Goal: Transaction & Acquisition: Purchase product/service

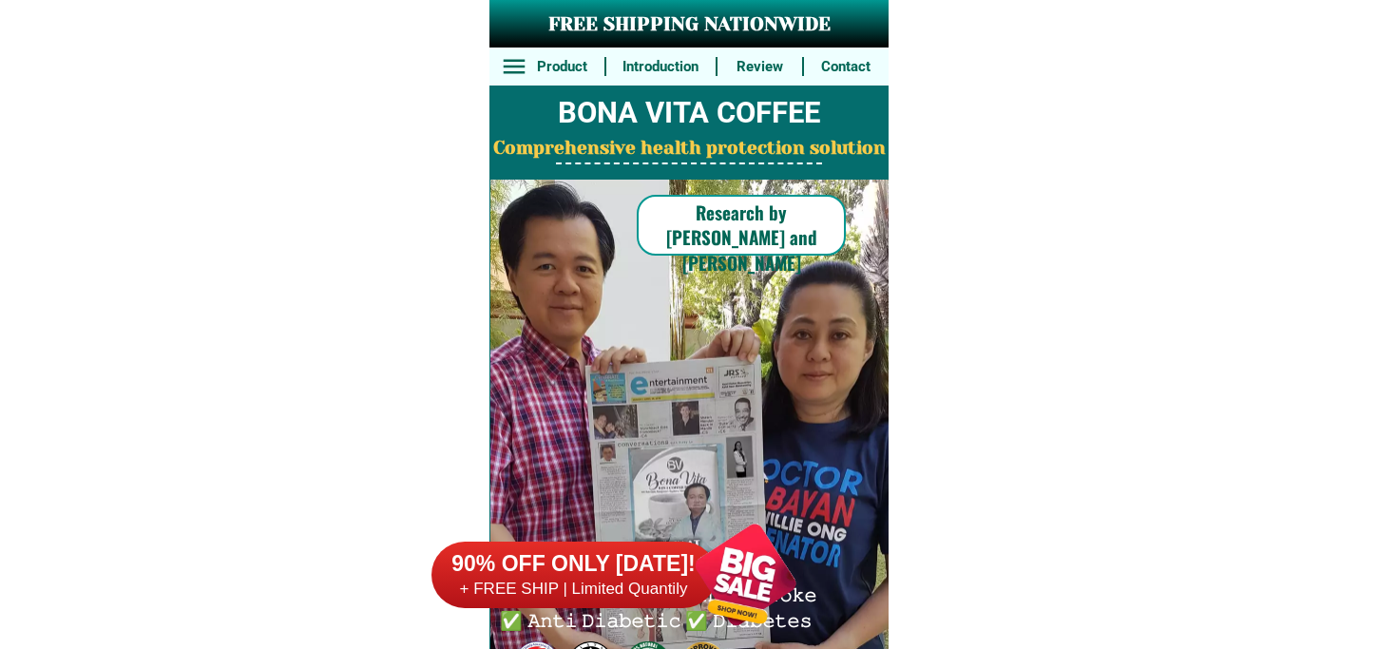
drag, startPoint x: 724, startPoint y: 572, endPoint x: 757, endPoint y: 502, distance: 77.4
click at [727, 570] on div at bounding box center [745, 574] width 149 height 149
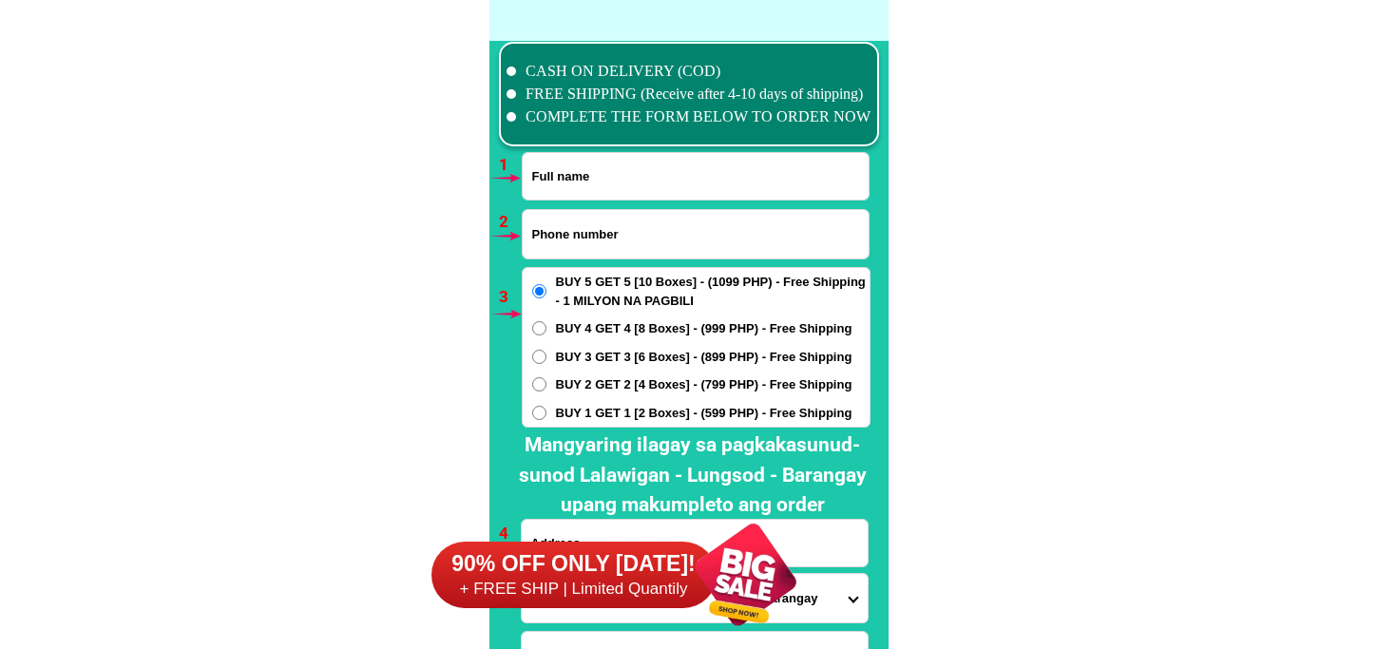
scroll to position [13980, 0]
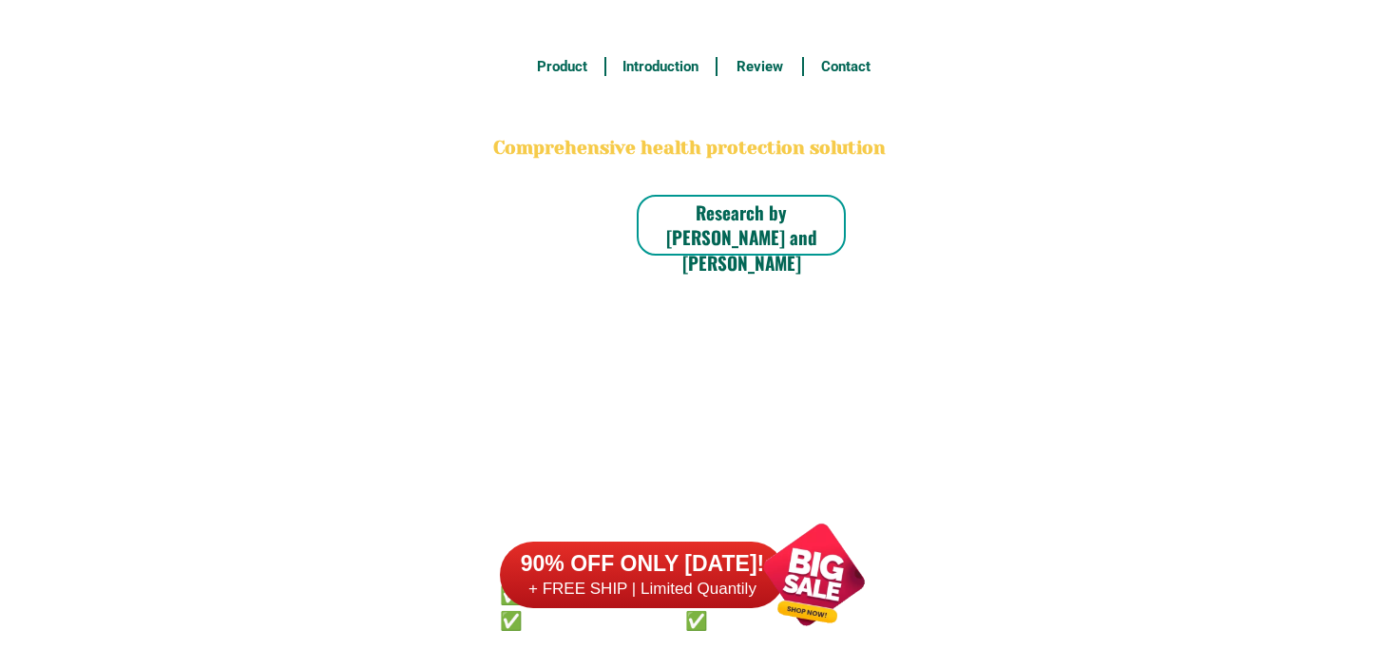
scroll to position [13980, 0]
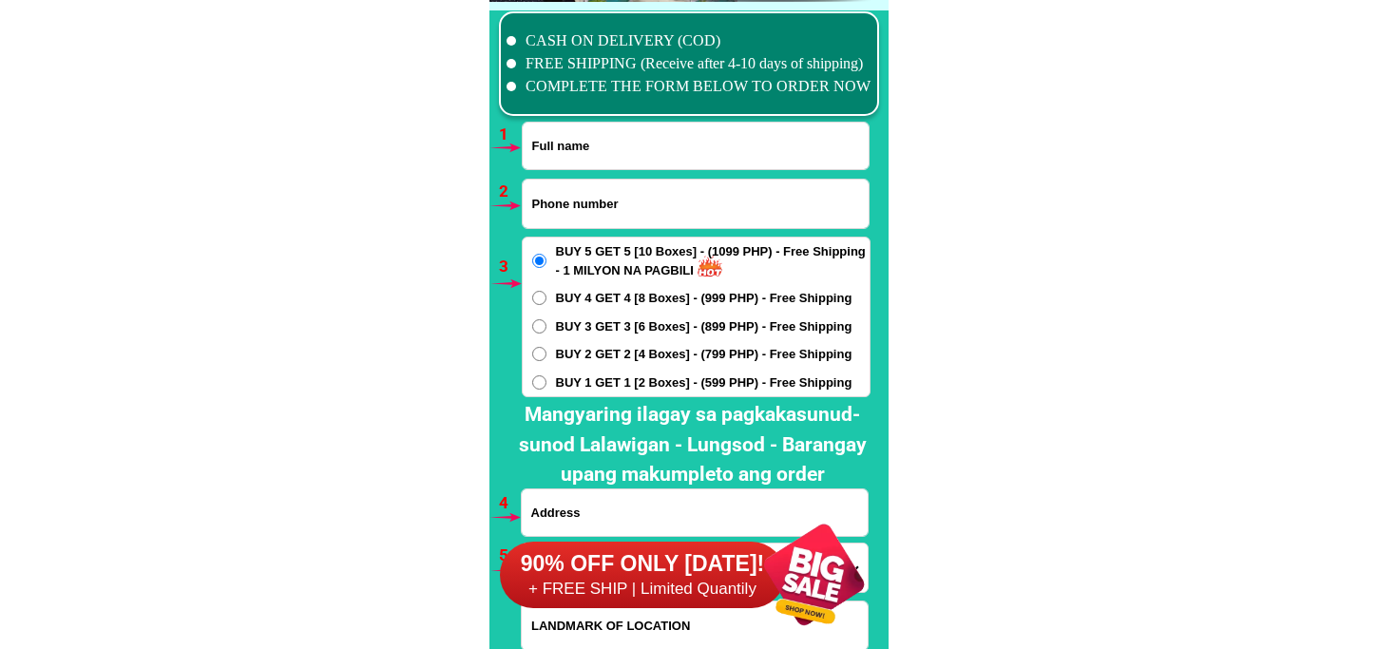
click at [849, 594] on div at bounding box center [814, 574] width 149 height 149
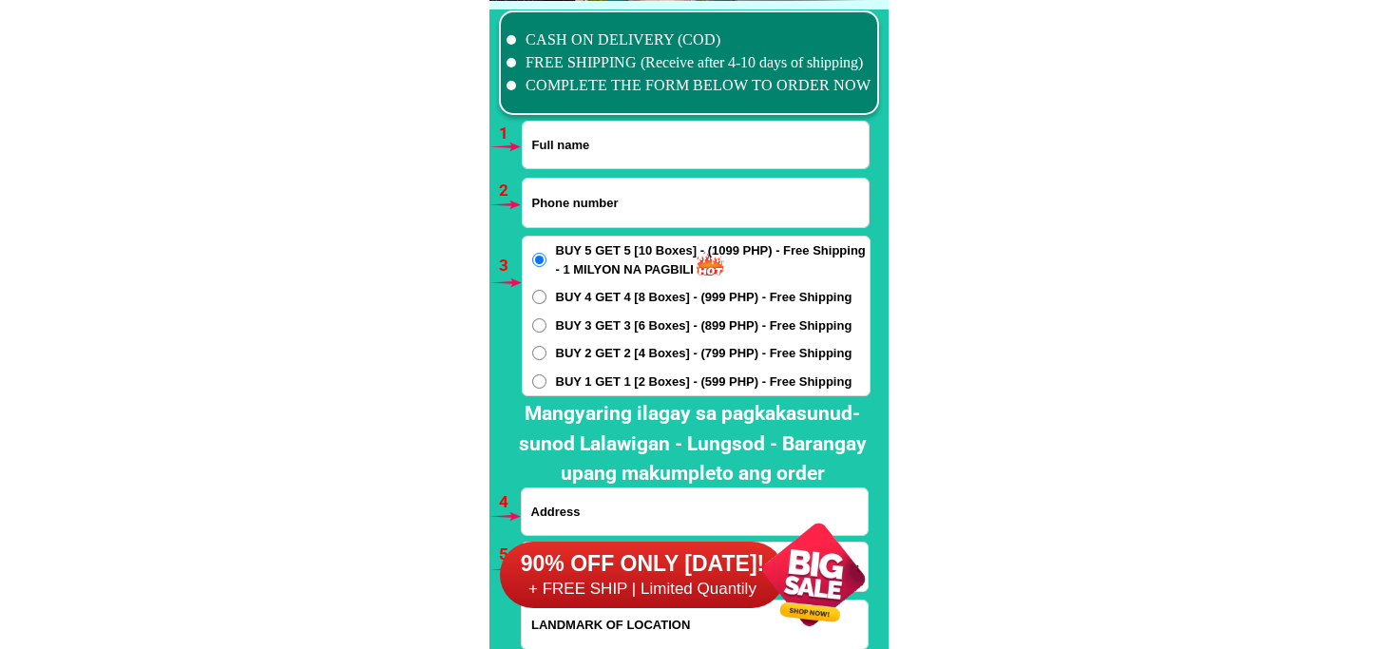
drag, startPoint x: 819, startPoint y: 640, endPoint x: 812, endPoint y: 595, distance: 45.3
click at [819, 633] on div at bounding box center [814, 574] width 149 height 149
click at [812, 595] on div at bounding box center [814, 574] width 149 height 149
click at [815, 558] on div at bounding box center [814, 574] width 149 height 149
click at [814, 582] on div at bounding box center [814, 574] width 149 height 149
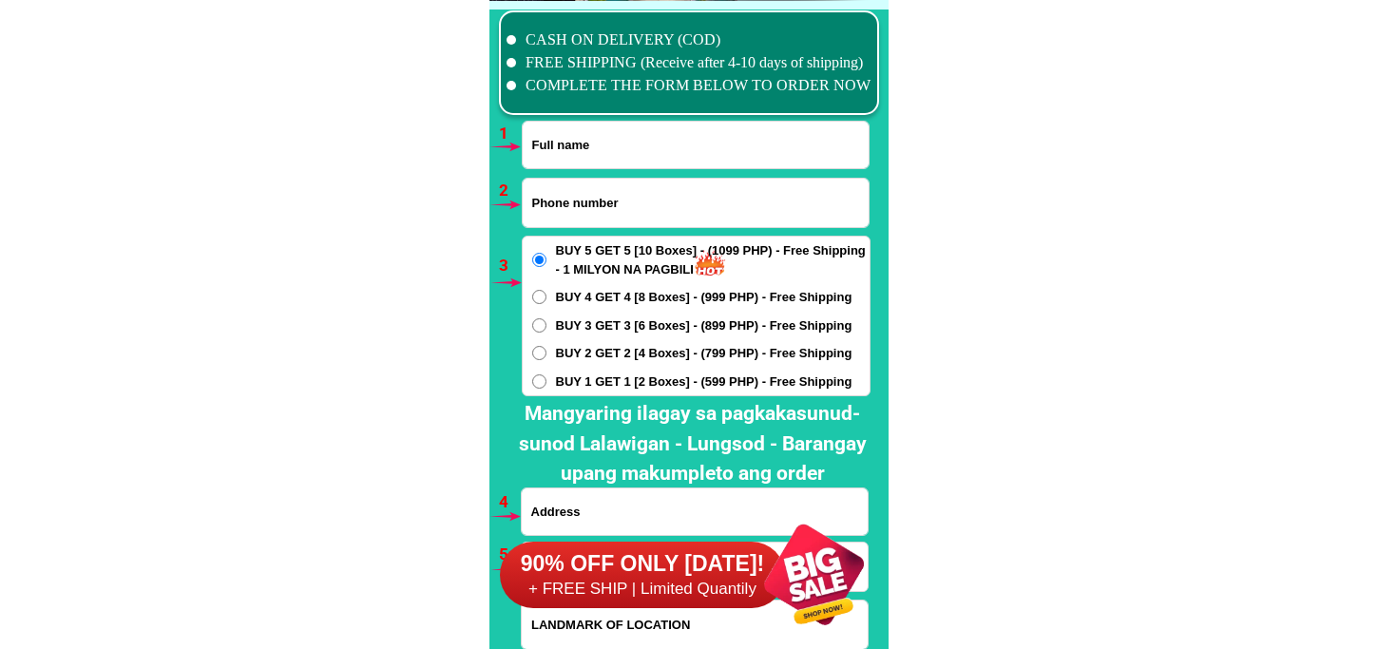
scroll to position [14086, 0]
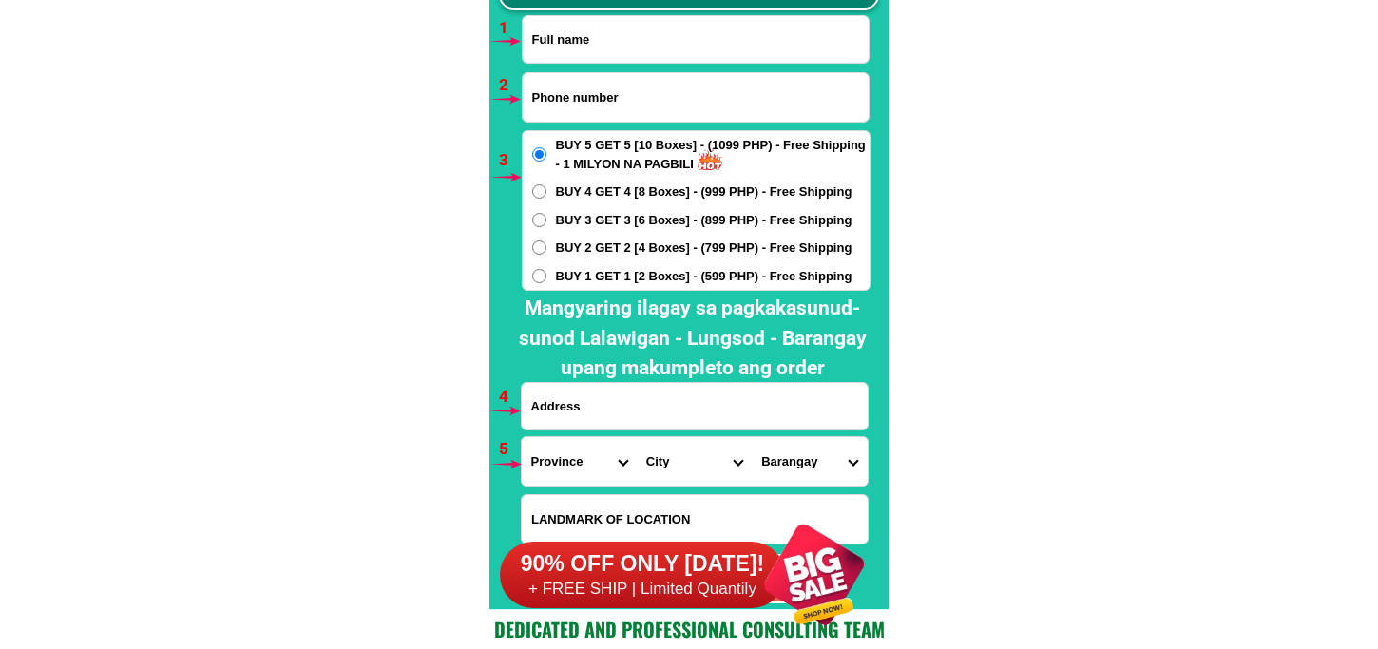
click at [827, 565] on div at bounding box center [814, 574] width 149 height 149
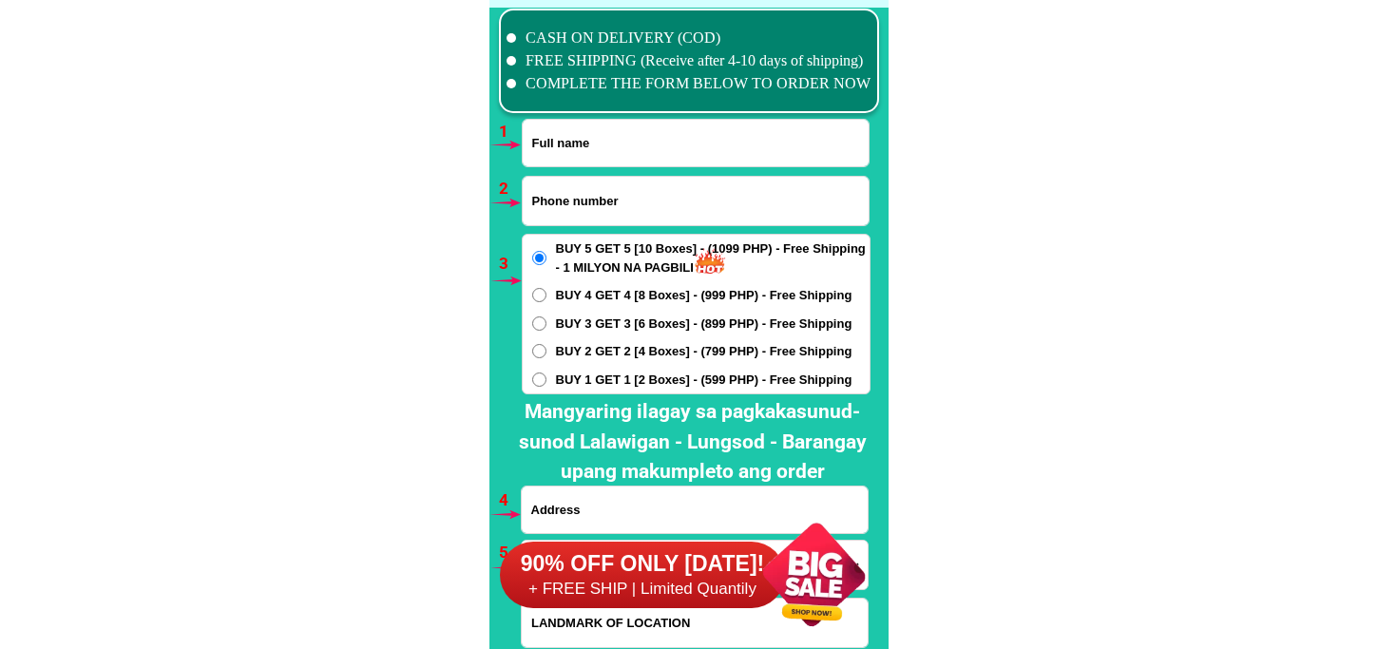
scroll to position [13981, 0]
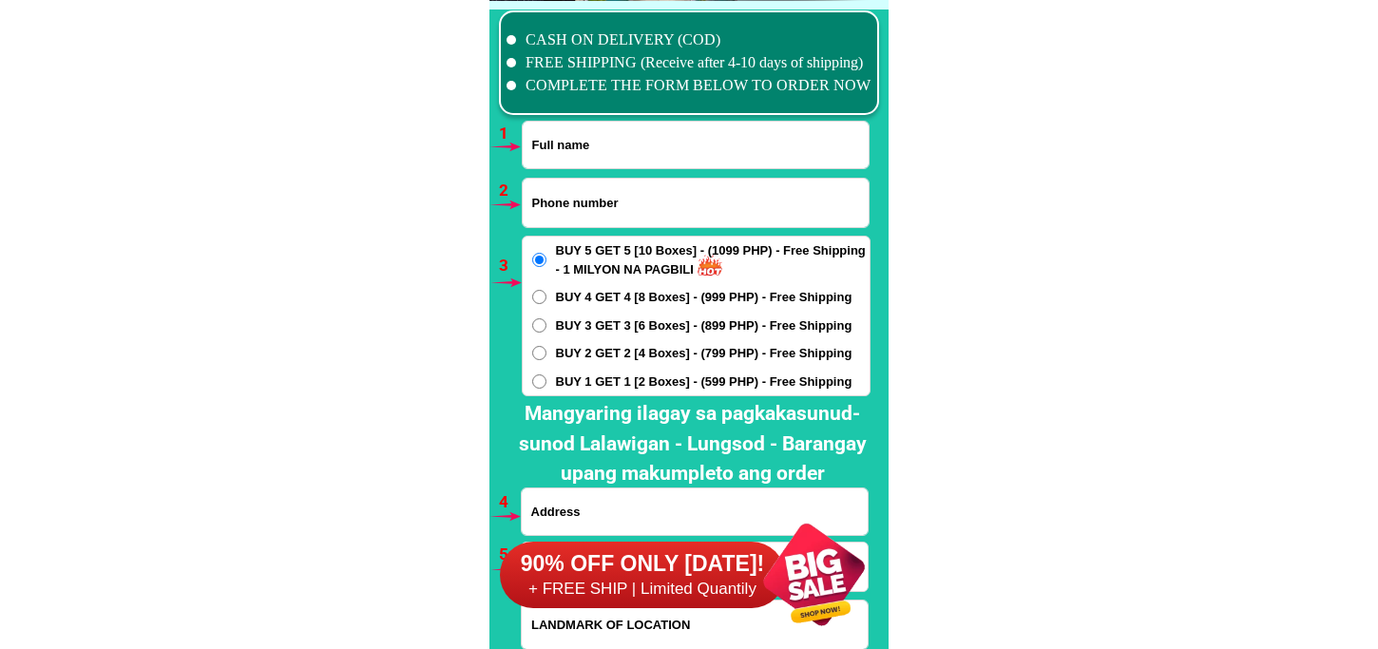
click at [796, 562] on div at bounding box center [814, 574] width 149 height 149
click at [597, 156] on input "Input full_name" at bounding box center [696, 145] width 346 height 47
paste input "BILLY ROMERO"
type input "BILLY ROMERO"
click at [597, 203] on input "Input phone_number" at bounding box center [696, 203] width 346 height 48
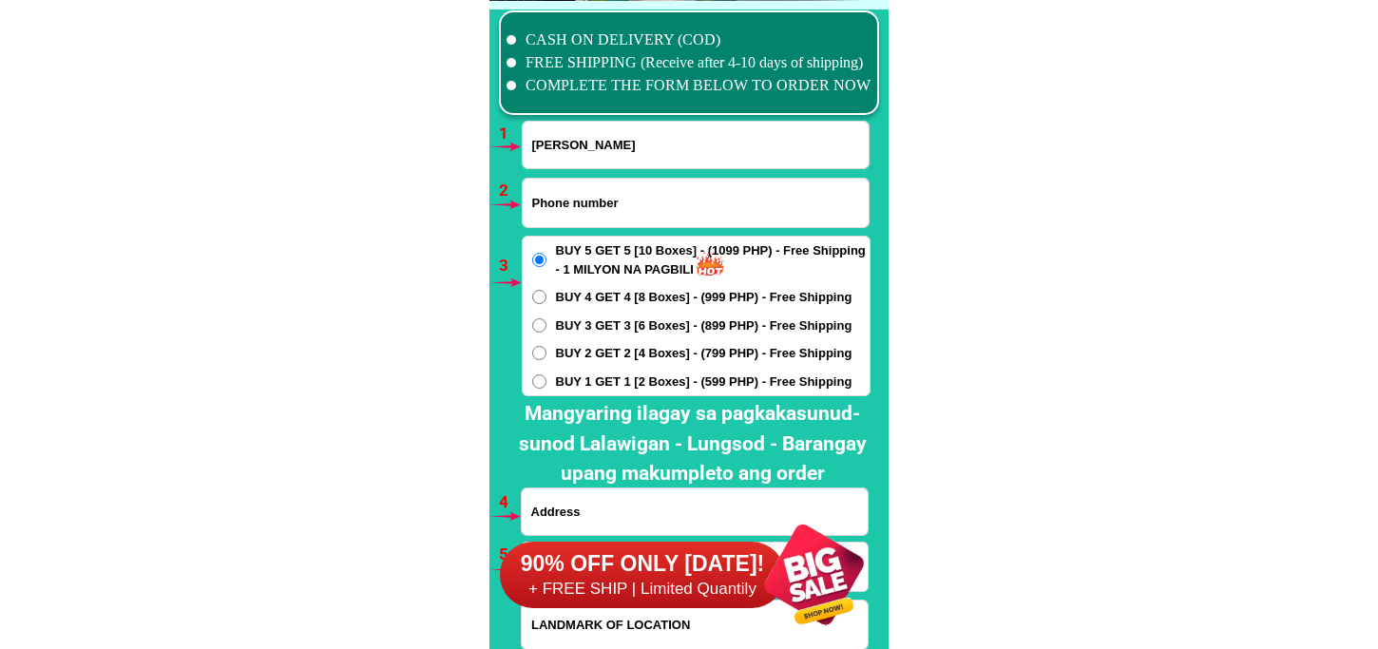
paste input "09090610149"
type input "09090610149"
click at [622, 342] on div "BUY 5 GET 5 [10 Boxes] - (1099 PHP) - Free Shipping - 1 MILYON NA PAGBILI BUY 4…" at bounding box center [696, 316] width 349 height 161
click at [630, 349] on span "BUY 2 GET 2 [4 Boxes] - (799 PHP) - Free Shipping" at bounding box center [704, 353] width 297 height 19
click at [547, 349] on input "BUY 2 GET 2 [4 Boxes] - (799 PHP) - Free Shipping" at bounding box center [539, 353] width 14 height 14
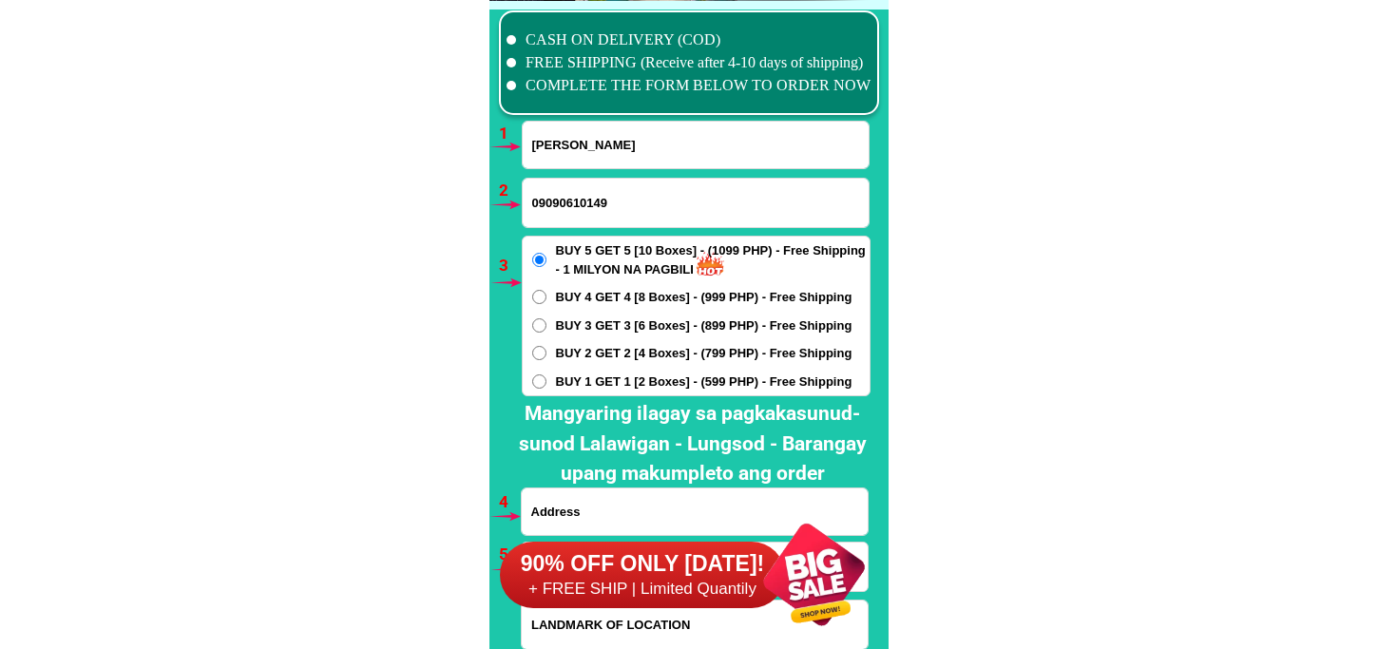
radio input "true"
click at [621, 500] on div "90% OFF ONLY TODAY! + FREE SHIP | Limited Quantily" at bounding box center [694, 574] width 389 height 149
click at [571, 486] on h2 "Mangyaring ilagay sa pagkakasunud-sunod Lalawigan - Lungsod - Barangay upang ma…" at bounding box center [693, 444] width 375 height 90
click at [571, 494] on input "Input address" at bounding box center [695, 512] width 346 height 47
paste input "BRGY,SITIO SAGUR SAN VICENTE,SAN JACINTO PANGASINAN BALOLONG STORE"
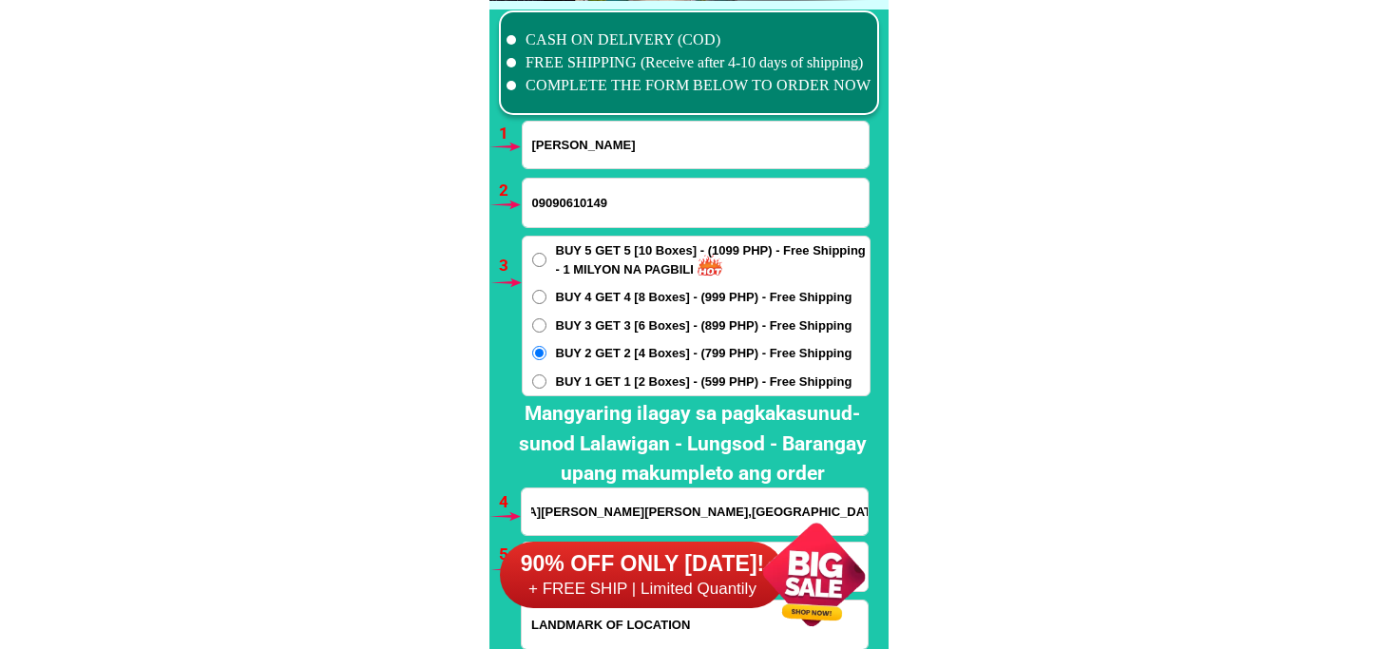
scroll to position [14298, 0]
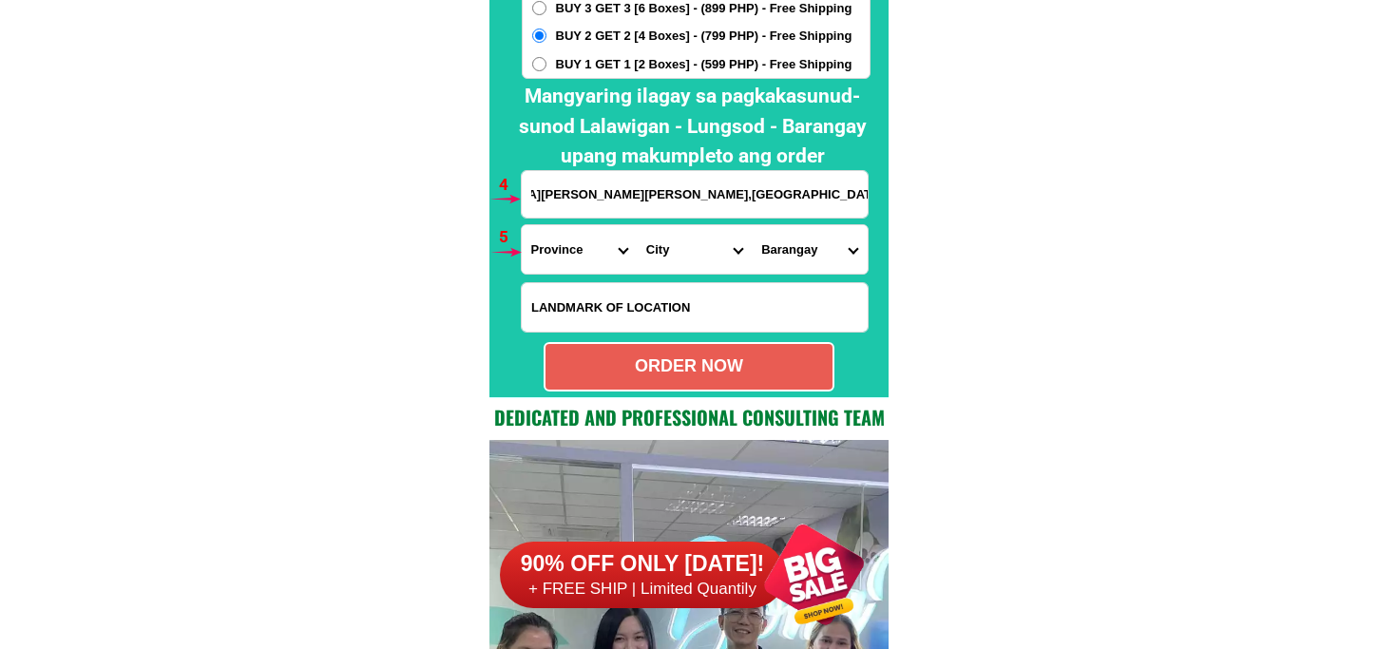
type input "BRGY,SITIO SAGUR SAN VICENTE,SAN JACINTO PANGASINAN BALOLONG STORE"
click at [547, 253] on select "Province Abra Agusan-del-norte Agusan-del-sur Aklan Albay Antique Apayao Aurora…" at bounding box center [579, 249] width 115 height 48
select select "63_247"
click at [522, 225] on select "Province Abra Agusan-del-norte Agusan-del-sur Aklan Albay Antique Apayao Aurora…" at bounding box center [579, 249] width 115 height 48
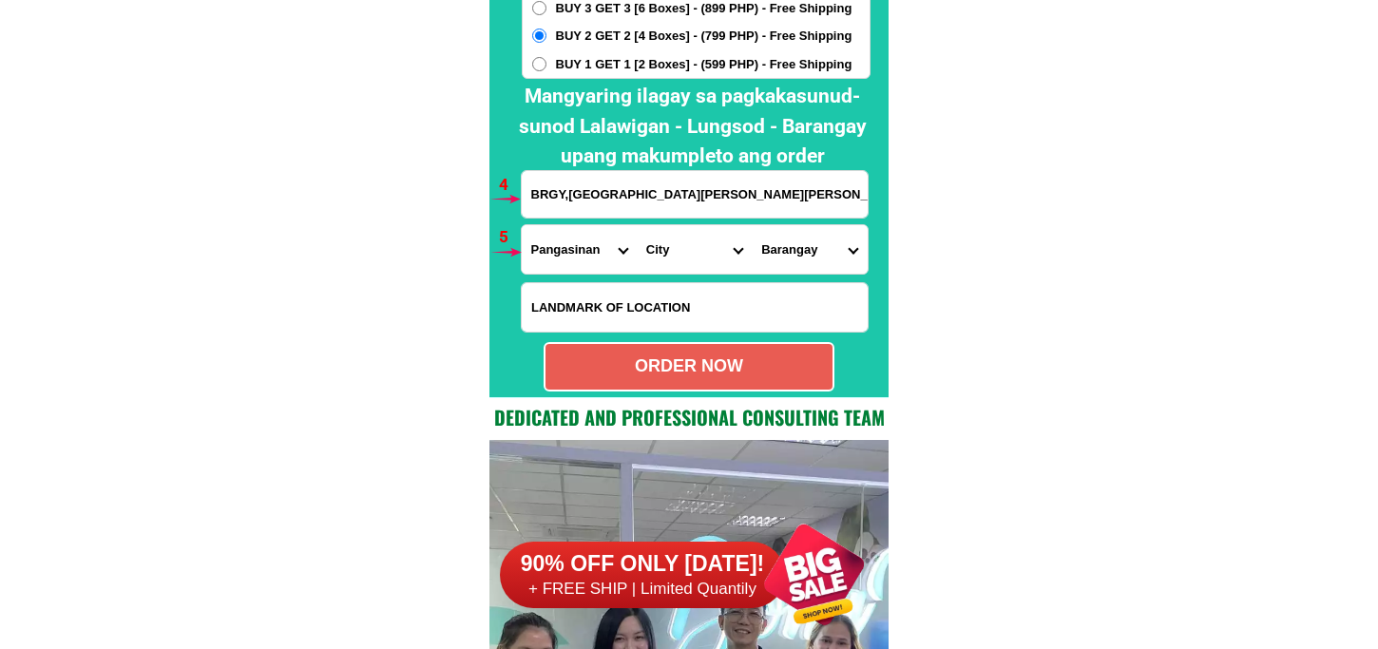
click at [692, 250] on select "City Agno Aguilar Alaminos-city Asingan Balungao Bani Basista Bautista Bayamban…" at bounding box center [694, 249] width 115 height 48
click at [690, 249] on select "City Agno Aguilar Alaminos-city Asingan Balungao Bani Basista Bautista Bayamban…" at bounding box center [694, 249] width 115 height 48
select select "63_2471411"
click at [637, 225] on select "City Agno Aguilar Alaminos-city Asingan Balungao Bani Basista Bautista Bayamban…" at bounding box center [694, 249] width 115 height 48
click at [800, 242] on select "Barangay Awai Bagong pag-asa (poblacion east) Bolo Capaoay (pob.) Casibong Guib…" at bounding box center [809, 249] width 115 height 48
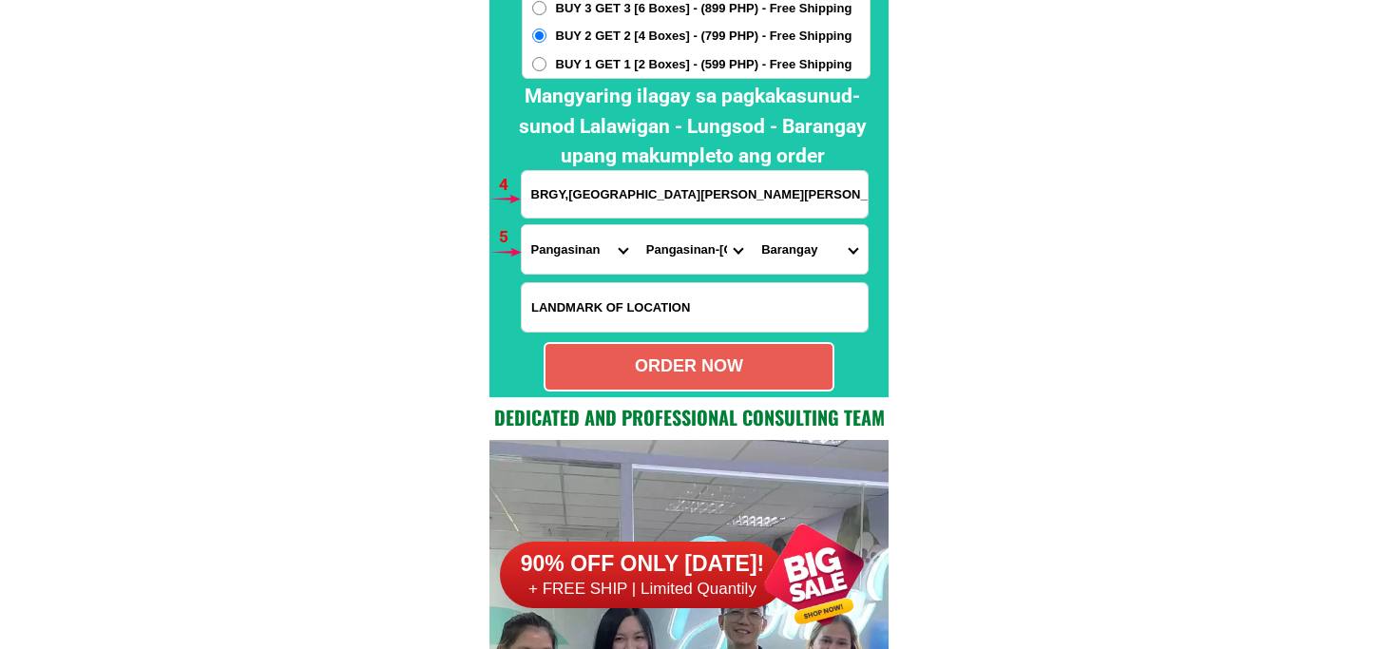
select select "63_24714114117"
click at [752, 225] on select "Barangay Awai Bagong pag-asa (poblacion east) Bolo Capaoay (pob.) Casibong Guib…" at bounding box center [809, 249] width 115 height 48
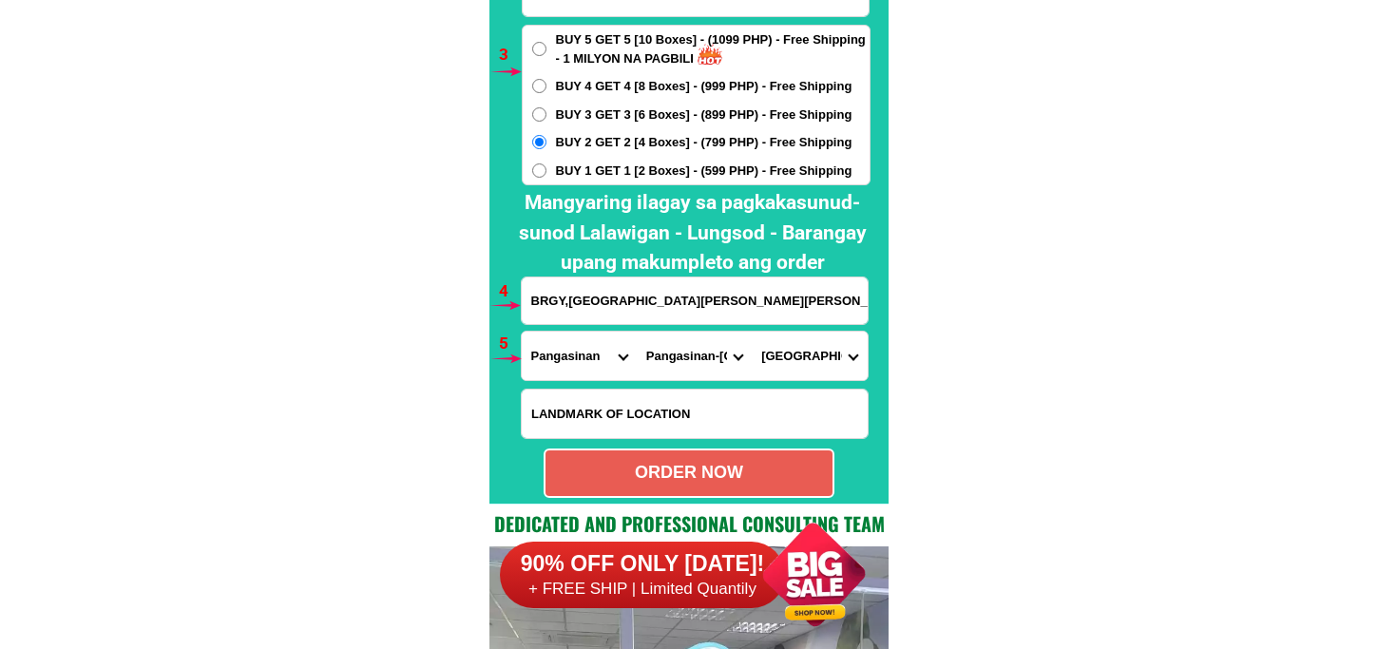
click at [660, 463] on div "ORDER NOW" at bounding box center [689, 473] width 287 height 26
radio input "true"
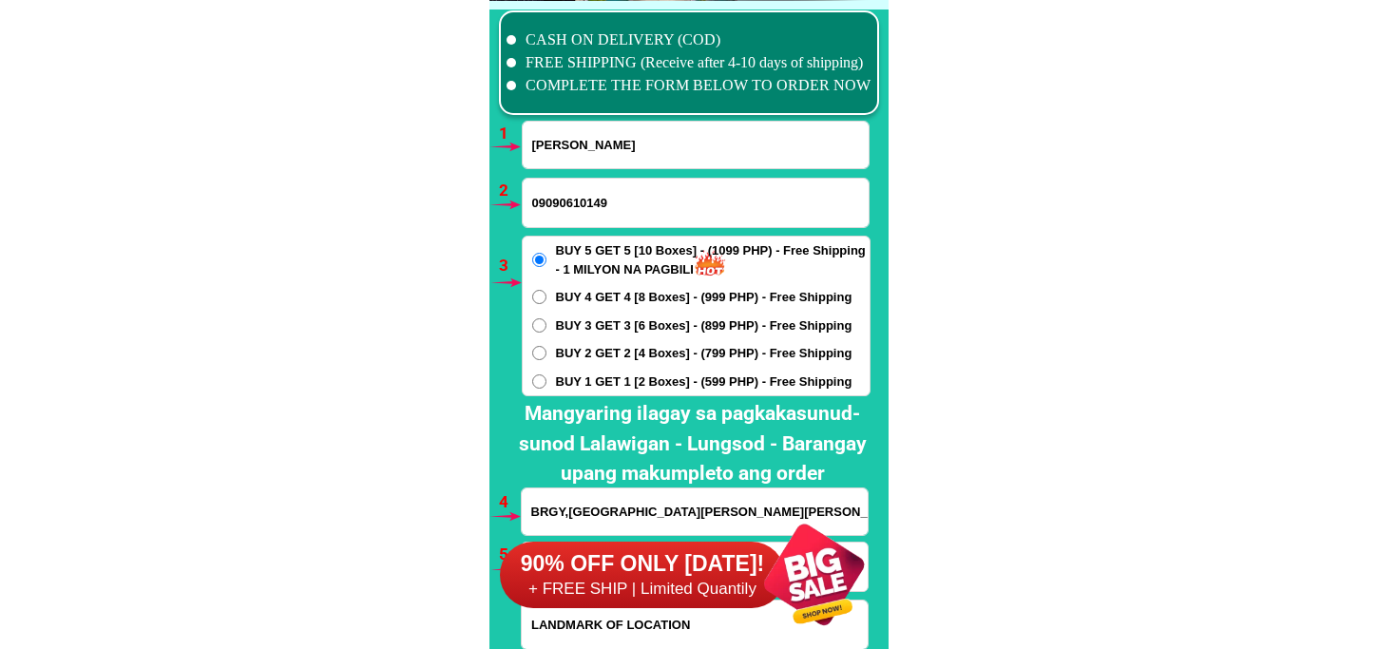
click at [568, 155] on input "BILLY ROMERO" at bounding box center [696, 145] width 346 height 47
paste input "Lin Rectra"
type input "Lin Rectra"
click at [573, 200] on input "09090610149" at bounding box center [696, 203] width 346 height 48
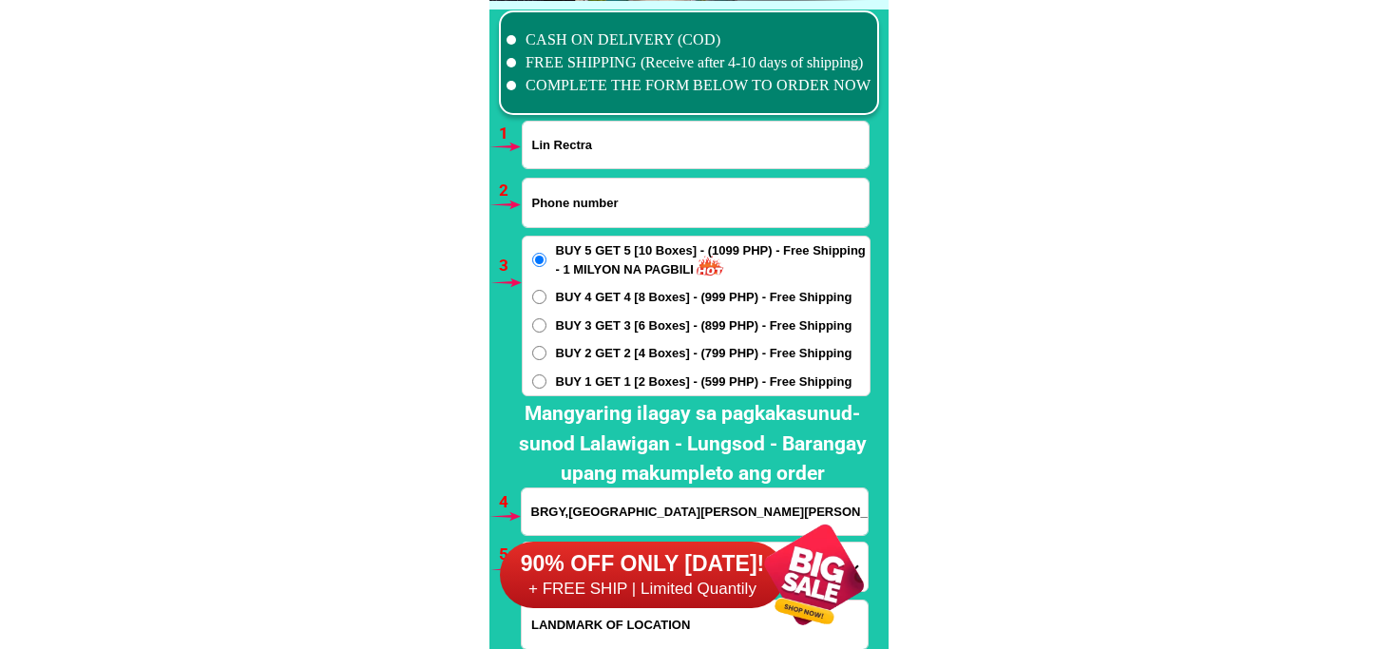
paste input "0918 4425371"
click at [566, 206] on input "0918 4425371" at bounding box center [696, 203] width 346 height 48
type input "09184425371"
click at [544, 299] on input "BUY 4 GET 4 [8 Boxes] - (999 PHP) - Free Shipping" at bounding box center [539, 297] width 14 height 14
radio input "true"
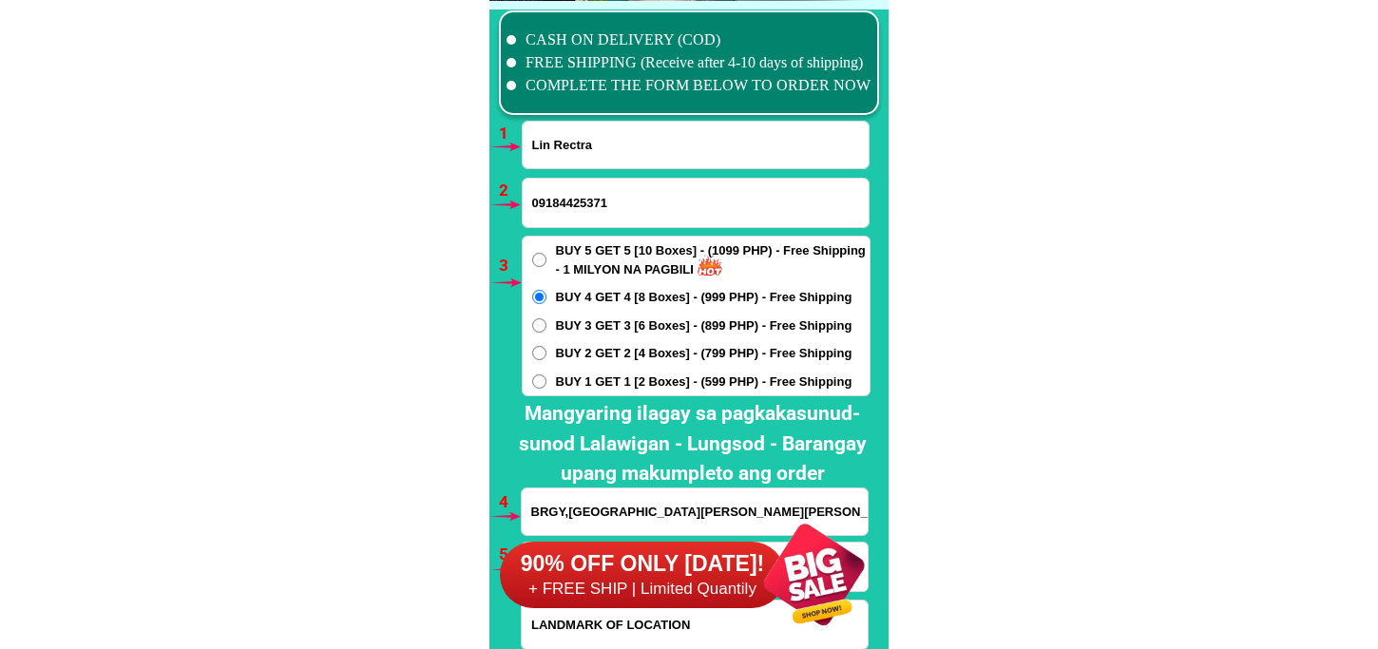
scroll to position [14192, 0]
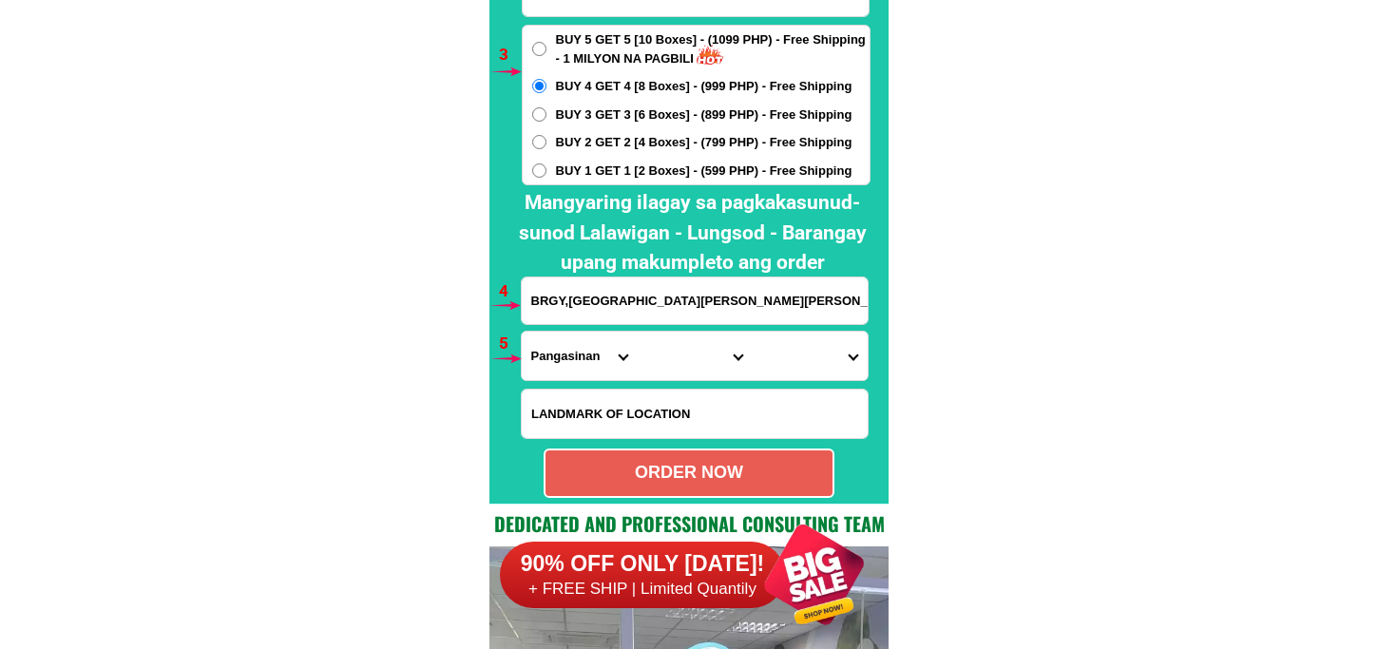
click at [587, 304] on input "BRGY,SITIO SAGUR SAN VICENTE,SAN JACINTO PANGASINAN BALOLONG STORE" at bounding box center [695, 301] width 346 height 47
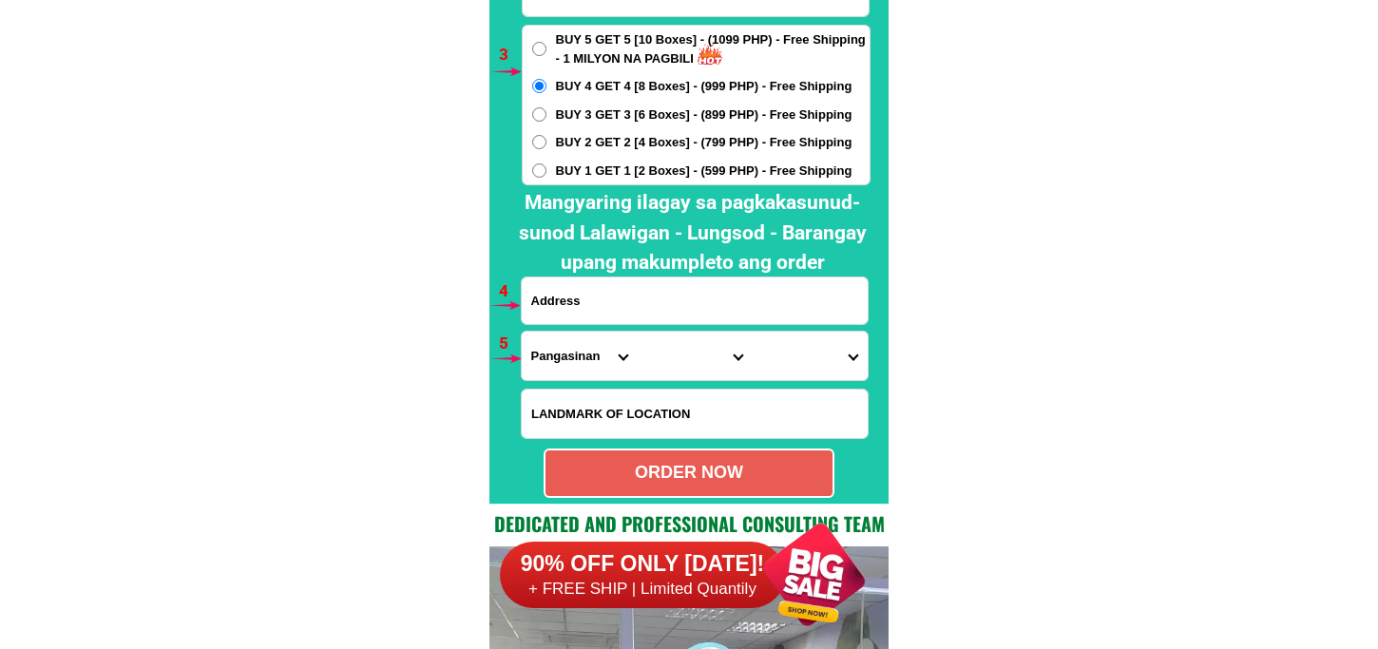
paste input "LIFTONG 3 TRAMo ROAD Tulay ROSARIO CA vite"
type input "LIFTONG 3 TRAMo ROAD Tulay ROSARIO CA vite"
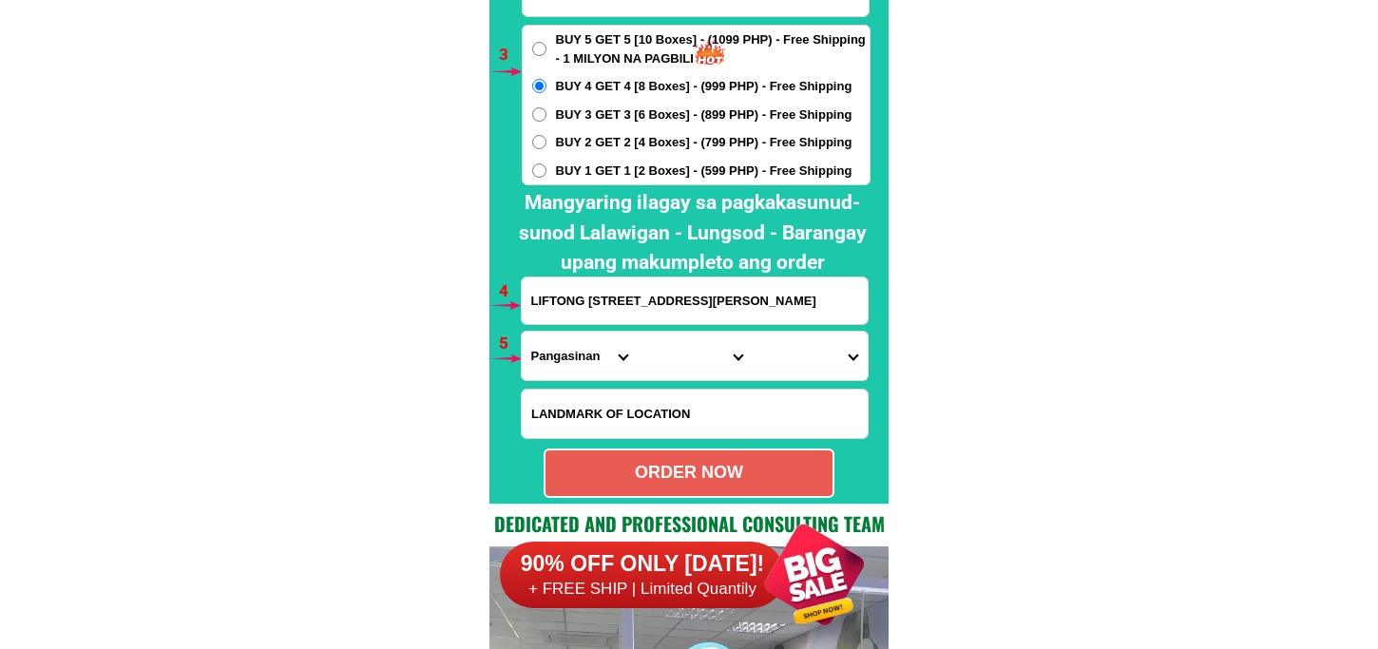
click at [557, 354] on select "Province Abra Agusan-del-norte Agusan-del-sur Aklan Albay Antique Apayao Aurora…" at bounding box center [579, 356] width 115 height 48
select select "63_826"
click at [522, 332] on select "Province Abra Agusan-del-norte Agusan-del-sur Aklan Albay Antique Apayao Aurora…" at bounding box center [579, 356] width 115 height 48
click at [671, 349] on select "City Alfonso Amadeo Bacoor Carmona Cavite-city Cavite-magallanes Cavite-rosario…" at bounding box center [694, 356] width 115 height 48
select select "63_8262707"
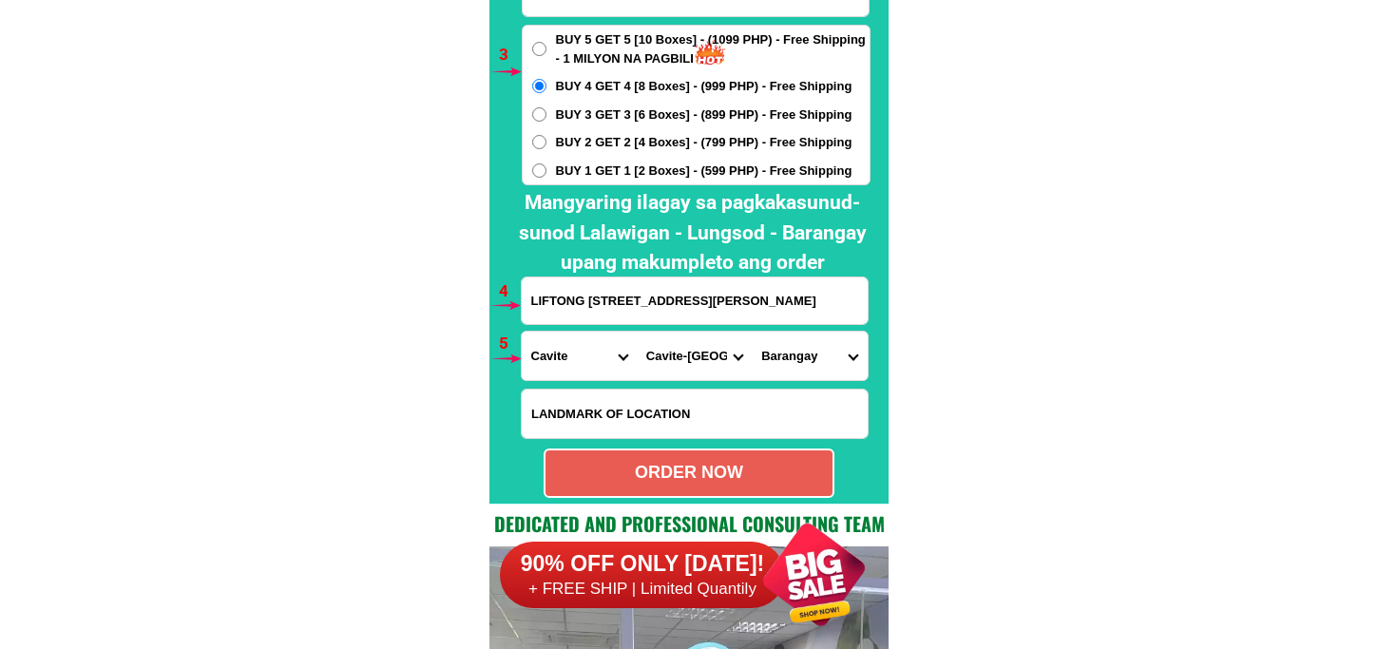
click at [637, 332] on select "City Alfonso Amadeo Bacoor Carmona Cavite-city Cavite-magallanes Cavite-rosario…" at bounding box center [694, 356] width 115 height 48
drag, startPoint x: 781, startPoint y: 365, endPoint x: 783, endPoint y: 355, distance: 10.6
click at [781, 364] on select "Barangay Bagbag i Bagbag ii Kanluran Ligtong i Ligtong ii Ligtong iii Ligtong i…" at bounding box center [809, 356] width 115 height 48
select select "63_82627078430"
click at [752, 332] on select "Barangay Bagbag i Bagbag ii Kanluran Ligtong i Ligtong ii Ligtong iii Ligtong i…" at bounding box center [809, 356] width 115 height 48
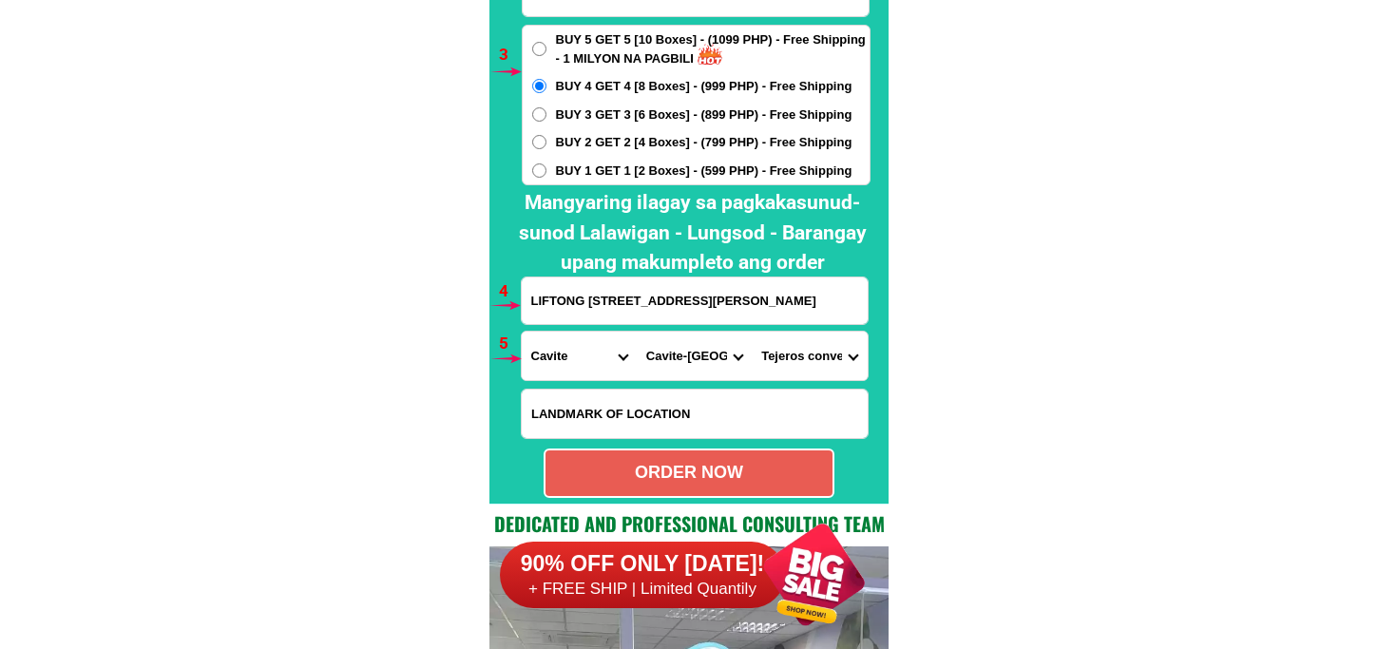
click at [773, 359] on select "Barangay Bagbag i Bagbag ii Kanluran Ligtong i Ligtong ii Ligtong iii Ligtong i…" at bounding box center [809, 356] width 115 height 48
click at [752, 332] on select "Barangay Bagbag i Bagbag ii Kanluran Ligtong i Ligtong ii Ligtong iii Ligtong i…" at bounding box center [809, 356] width 115 height 48
click at [819, 348] on select "Barangay Bagbag i Bagbag ii Kanluran Ligtong i Ligtong ii Ligtong iii Ligtong i…" at bounding box center [809, 356] width 115 height 48
click at [752, 332] on select "Barangay Bagbag i Bagbag ii Kanluran Ligtong i Ligtong ii Ligtong iii Ligtong i…" at bounding box center [809, 356] width 115 height 48
click at [787, 464] on div "ORDER NOW" at bounding box center [689, 473] width 287 height 26
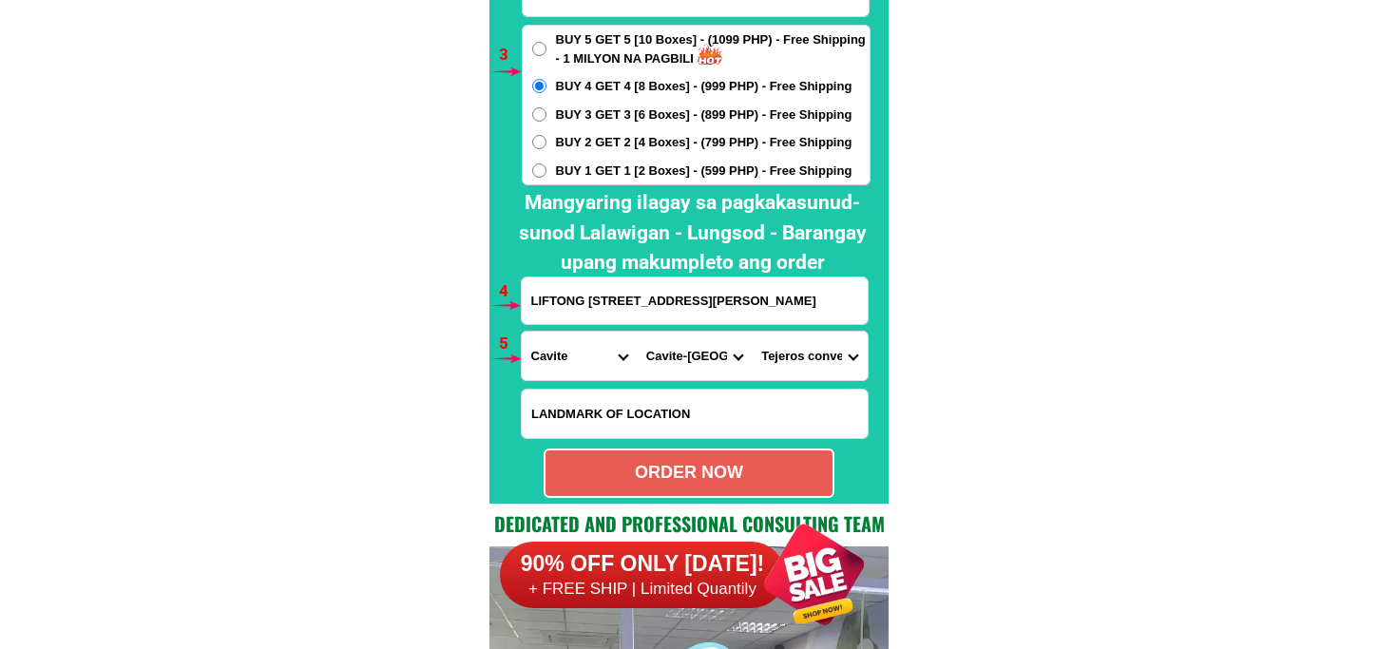
radio input "true"
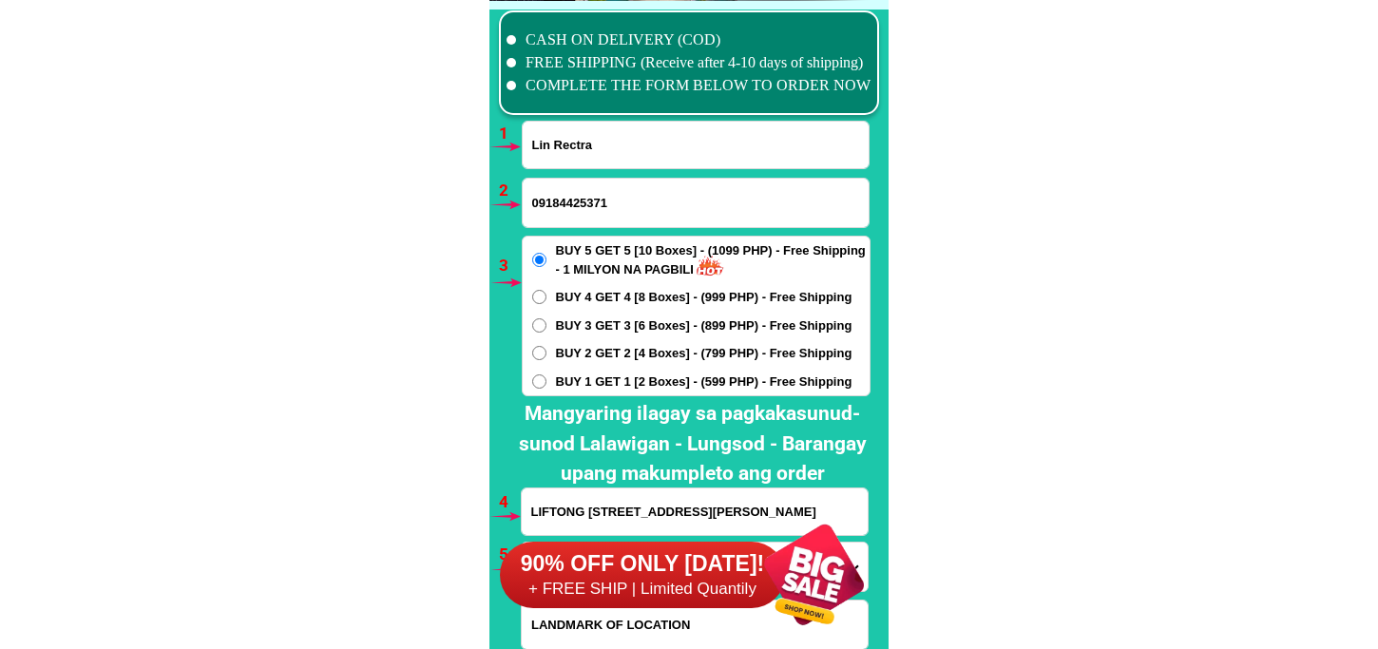
click at [580, 158] on input "Lin Rectra" at bounding box center [696, 145] width 346 height 47
paste input "Flavia Lascuña Alegrado"
type input "Flavia Lascuña Alegrado"
click at [574, 197] on input "09184425371" at bounding box center [696, 203] width 346 height 48
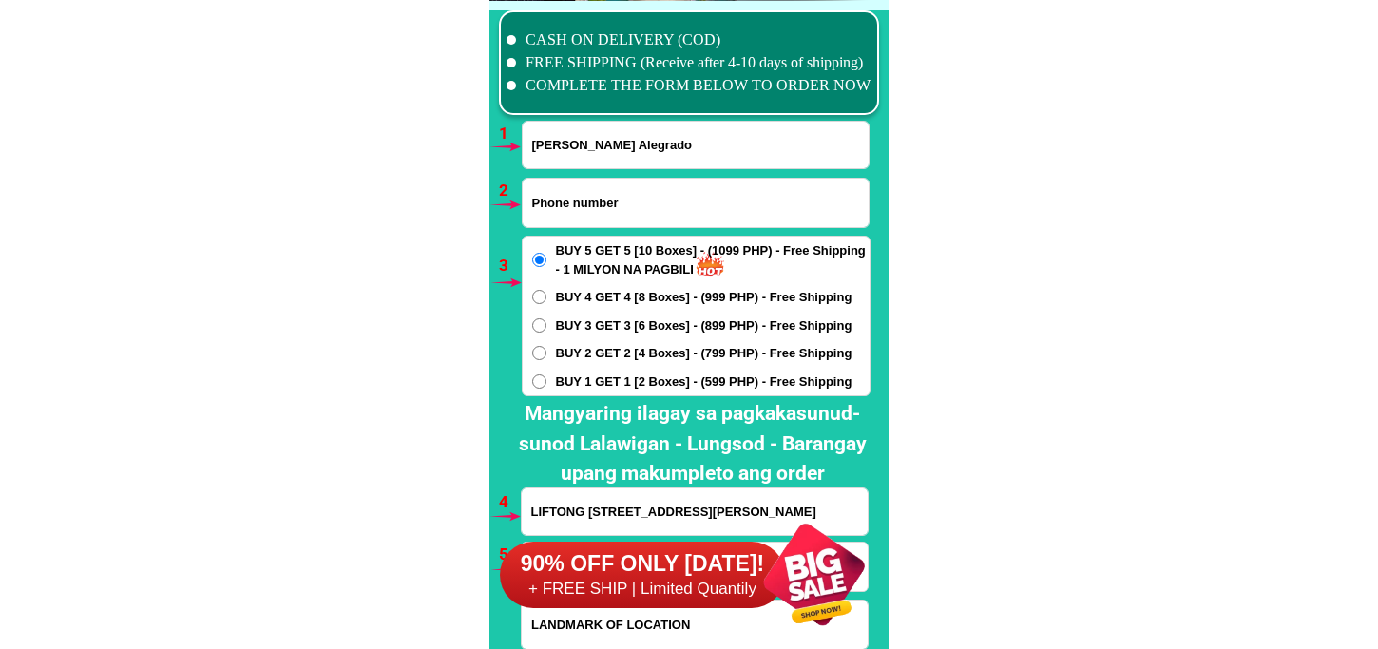
paste input "09641345797"
type input "09641345797"
click at [585, 511] on div "90% OFF ONLY TODAY! + FREE SHIP | Limited Quantily" at bounding box center [694, 574] width 389 height 149
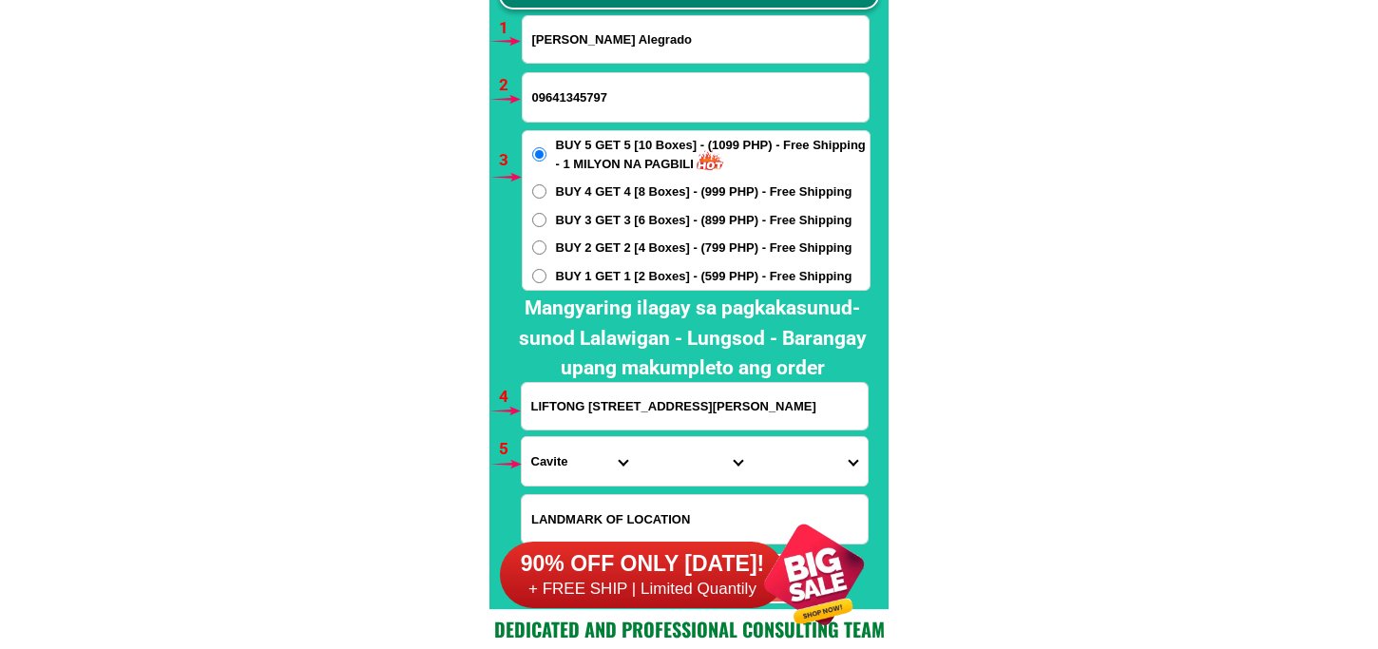
scroll to position [14298, 0]
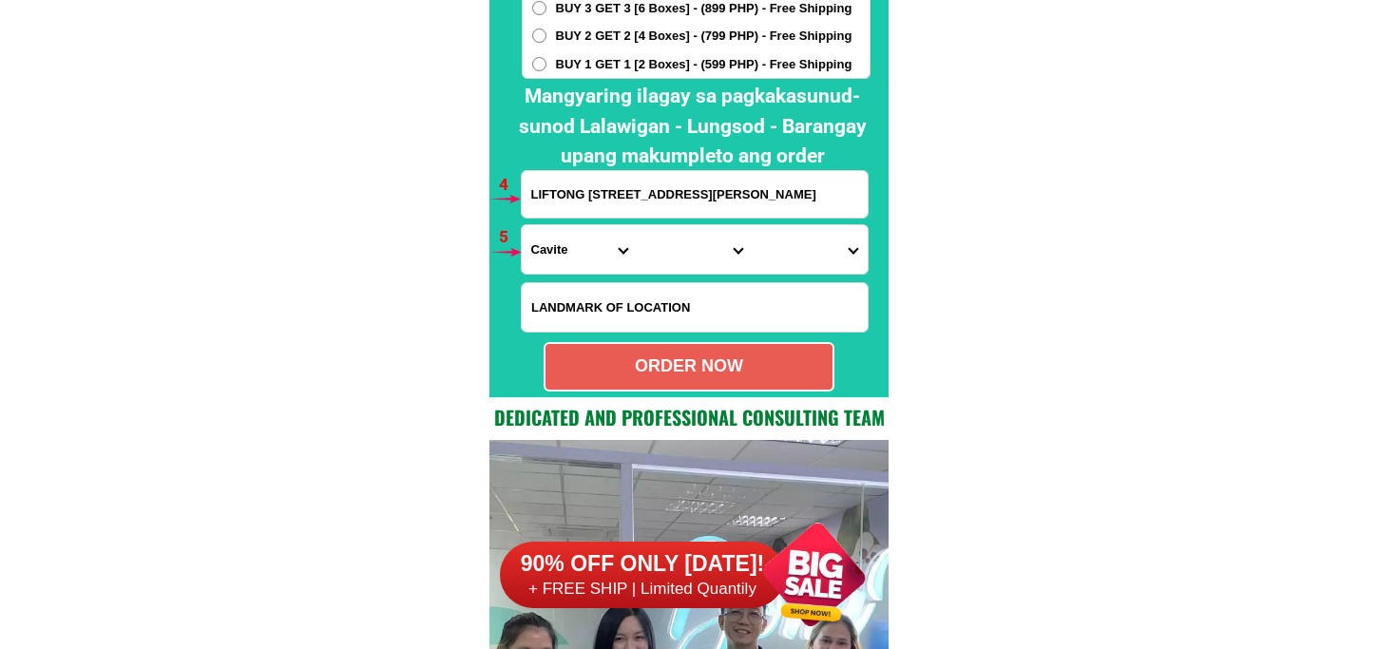
click at [595, 214] on input "LIFTONG 3 TRAMo ROAD Tulay ROSARIO CA vite" at bounding box center [695, 194] width 346 height 47
click at [595, 202] on input "LIFTONG 3 TRAMo ROAD Tulay ROSARIO CA vite" at bounding box center [695, 194] width 346 height 47
paste input "P1 Talisay Malaubang OZAMIS CITY MIsamis OCCIDENTAL Phillipens PLDT BOx.7200"
type input "P1 Talisay Malaubang OZAMIS CITY MIsamis OCCIDENTAL Phillipens PLDT BOx.7200"
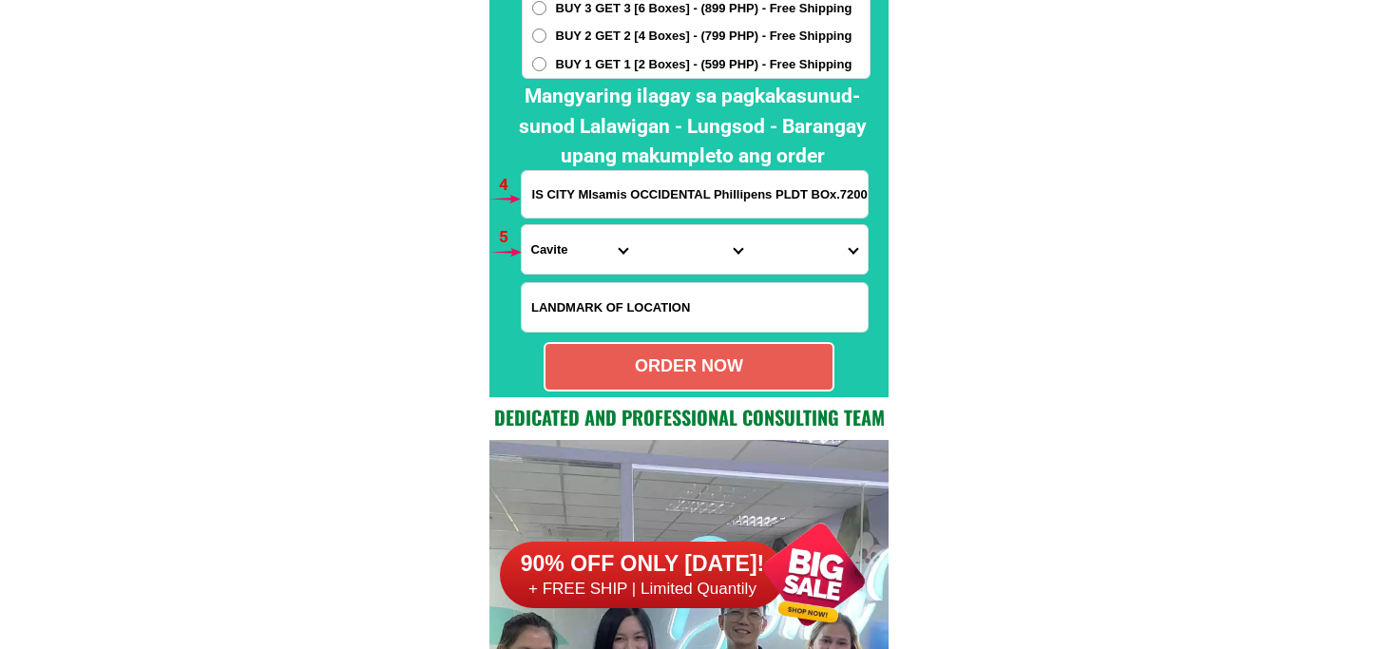
scroll to position [0, 0]
click at [589, 32] on span "BUY 2 GET 2 [4 Boxes] - (799 PHP) - Free Shipping" at bounding box center [704, 36] width 297 height 19
click at [547, 32] on input "BUY 2 GET 2 [4 Boxes] - (799 PHP) - Free Shipping" at bounding box center [539, 36] width 14 height 14
radio input "true"
click at [565, 244] on select "Province Abra Agusan-del-norte Agusan-del-sur Aklan Albay Antique Apayao Aurora…" at bounding box center [579, 249] width 115 height 48
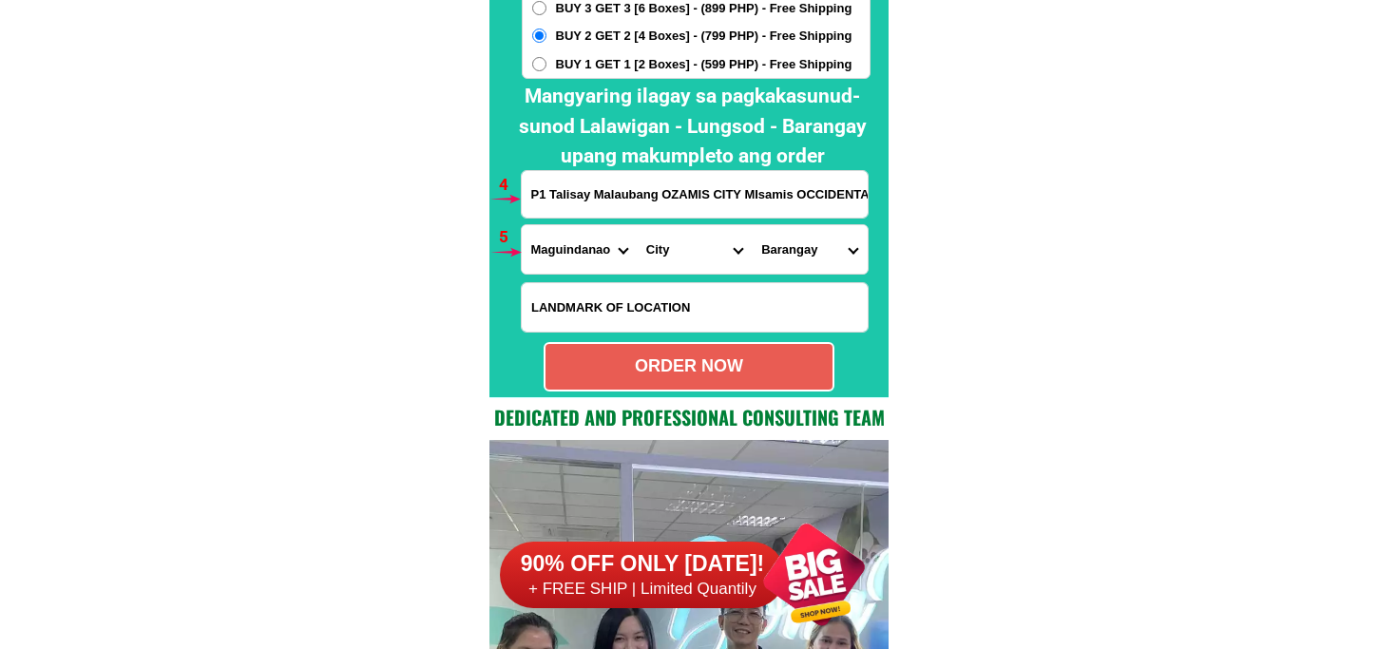
click at [536, 225] on select "Province Abra Agusan-del-norte Agusan-del-sur Aklan Albay Antique Apayao Aurora…" at bounding box center [579, 249] width 115 height 48
select select "63_283"
click at [522, 225] on select "Province Abra Agusan-del-norte Agusan-del-sur Aklan Albay Antique Apayao Aurora…" at bounding box center [579, 249] width 115 height 48
click at [679, 252] on select "City Aloran Baliangao Bonifacio Calamba Don-victoriano-chiongbian Jimenez Lopez…" at bounding box center [694, 249] width 115 height 48
click at [662, 253] on select "City Aloran Baliangao Bonifacio Calamba Don-victoriano-chiongbian Jimenez Lopez…" at bounding box center [694, 249] width 115 height 48
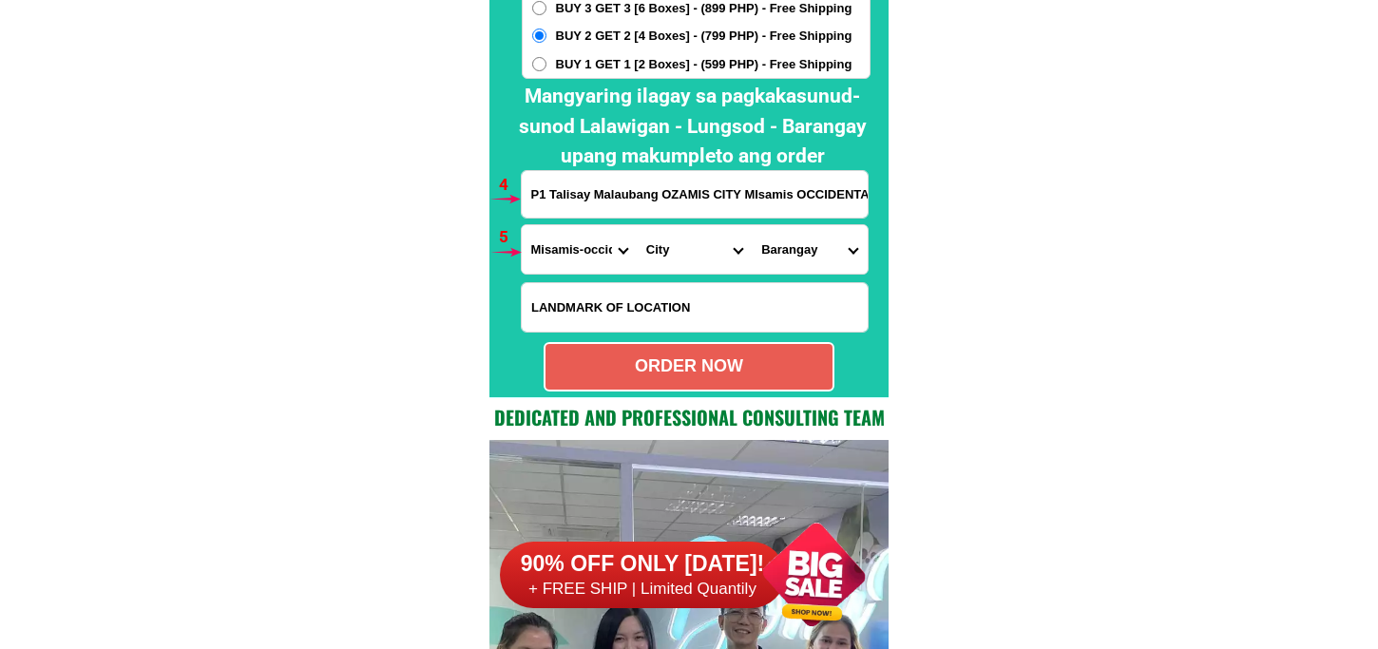
click at [662, 254] on select "City Aloran Baliangao Bonifacio Calamba Don-victoriano-chiongbian Jimenez Lopez…" at bounding box center [694, 249] width 115 height 48
select select "63_2831846"
click at [637, 225] on select "City Aloran Baliangao Bonifacio Calamba Don-victoriano-chiongbian Jimenez Lopez…" at bounding box center [694, 249] width 115 height 48
click at [808, 248] on select "Barangay 50th district (pob.) Aguada (pob.) Bacolod Bagakay Balintawak Banadero…" at bounding box center [809, 249] width 115 height 48
select select "63_28318465461"
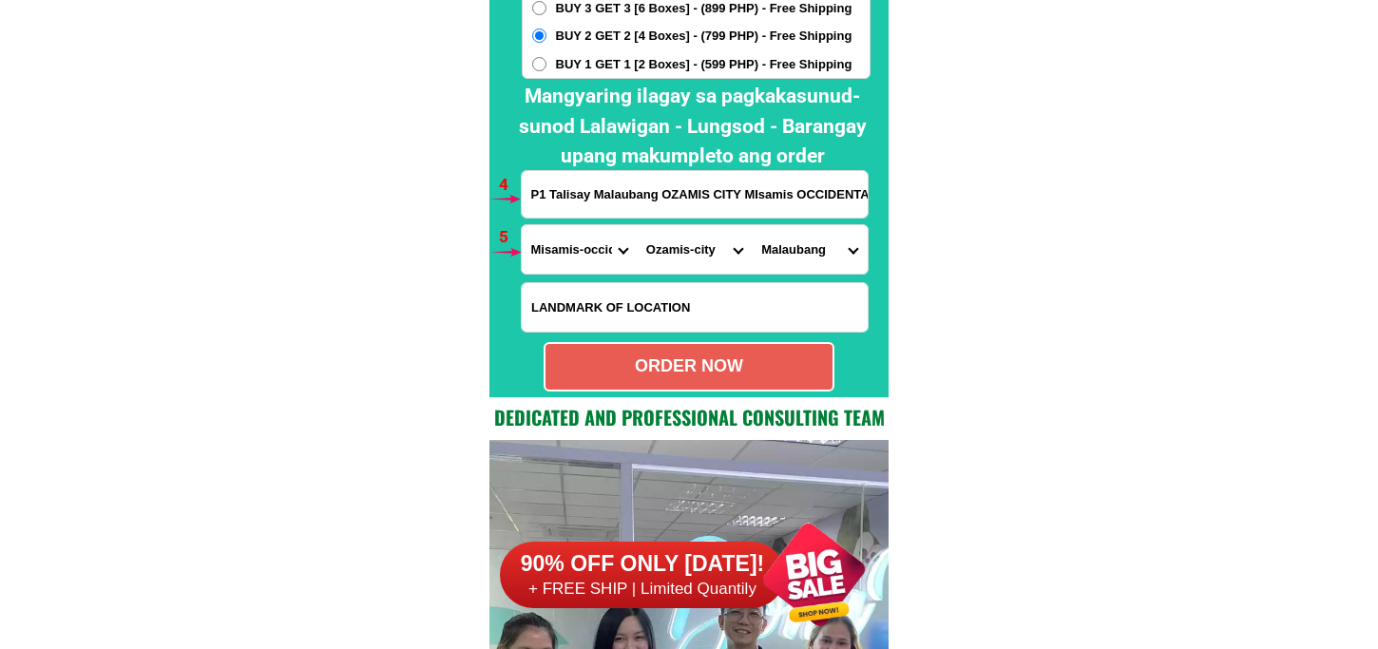
click at [752, 225] on select "Barangay 50th district (pob.) Aguada (pob.) Bacolod Bagakay Balintawak Banadero…" at bounding box center [809, 249] width 115 height 48
click at [718, 385] on div "ORDER NOW" at bounding box center [689, 366] width 291 height 49
type input "P1 Talisay Malaubang OZAMIS CITY MIsamis OCCIDENTAL Phillipens PLDT BOx.7200"
radio input "true"
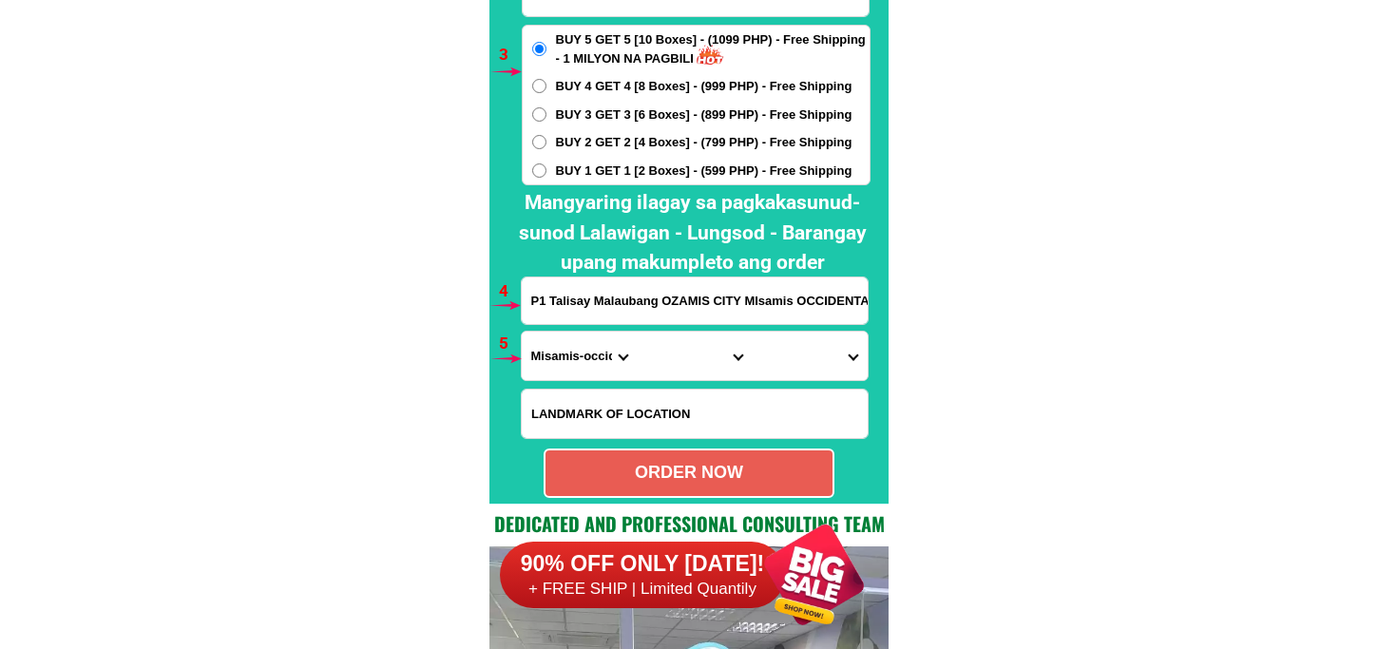
scroll to position [14086, 0]
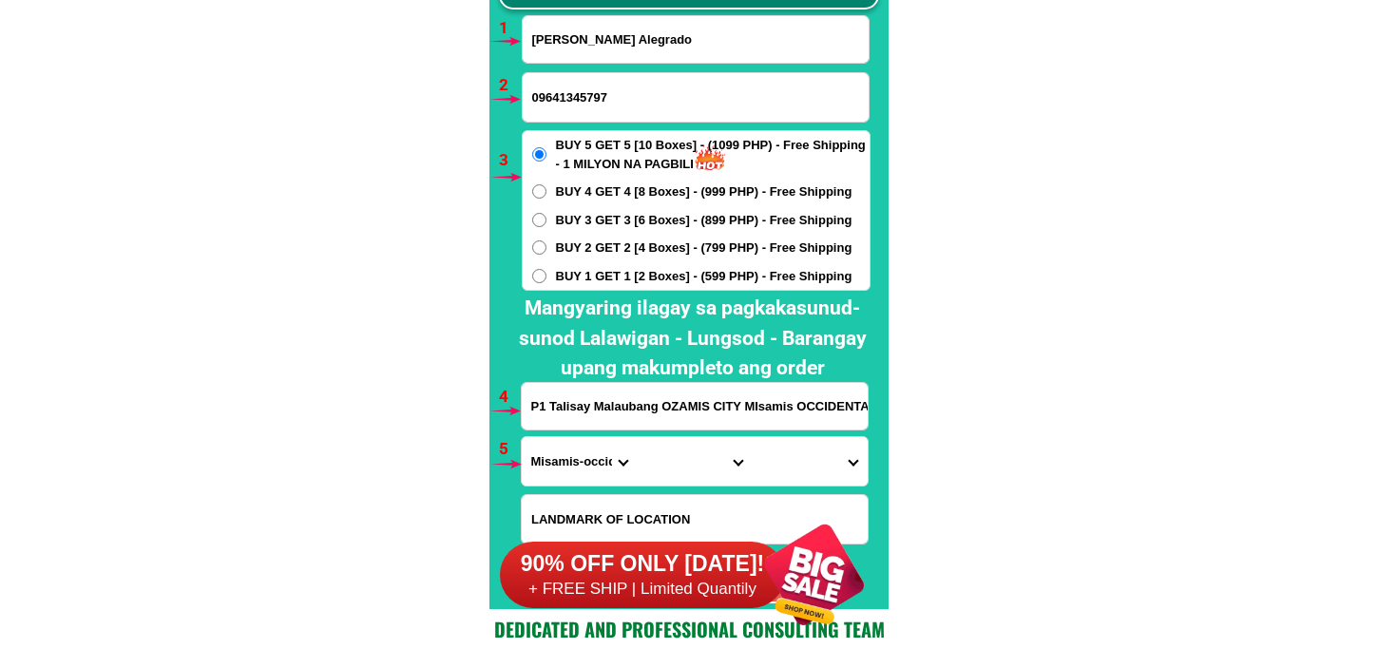
click at [622, 49] on input "Flavia Lascuña Alegrado" at bounding box center [696, 39] width 346 height 47
click at [592, 96] on input "09641345797" at bounding box center [696, 97] width 346 height 48
click at [561, 53] on input "Flavia Lascuña Alegrado" at bounding box center [696, 39] width 346 height 47
click at [606, 51] on input "Input full_name" at bounding box center [696, 39] width 346 height 47
paste input "Azucena Guinanao"
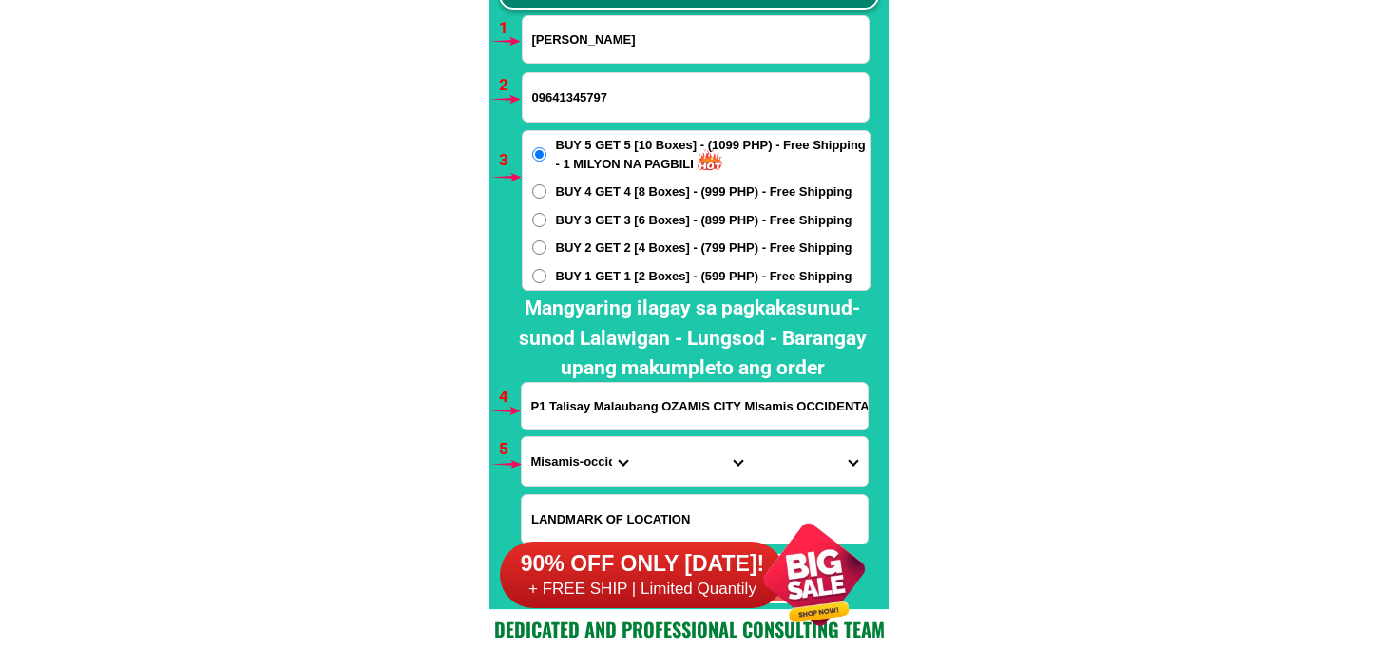
type input "Azucena Guinanao"
click at [666, 93] on input "Input phone_number" at bounding box center [696, 97] width 346 height 48
paste input "09612881653"
type input "09612881653"
click at [665, 387] on input "P1 Talisay Malaubang OZAMIS CITY MIsamis OCCIDENTAL Phillipens PLDT BOx.7200" at bounding box center [695, 406] width 346 height 47
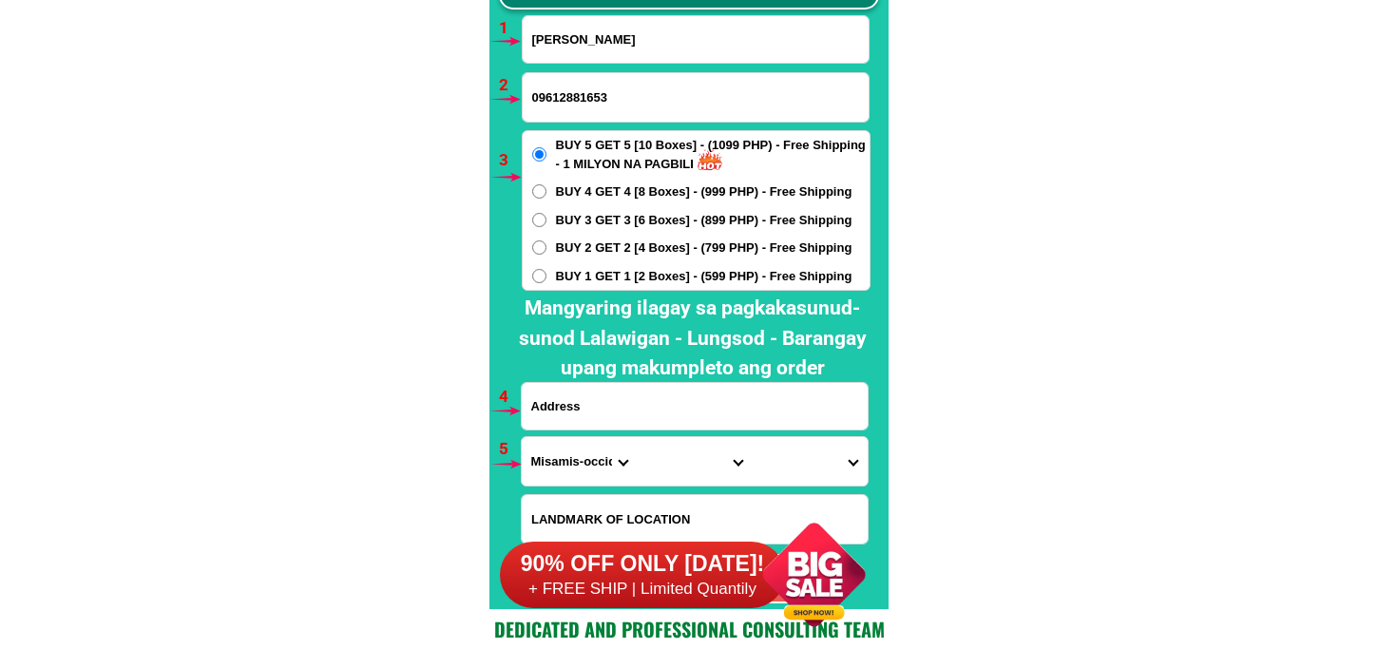
paste input "Barangay4 Quezon St Moises Padilla Negros Occidental near Barangay Hall of Bara…"
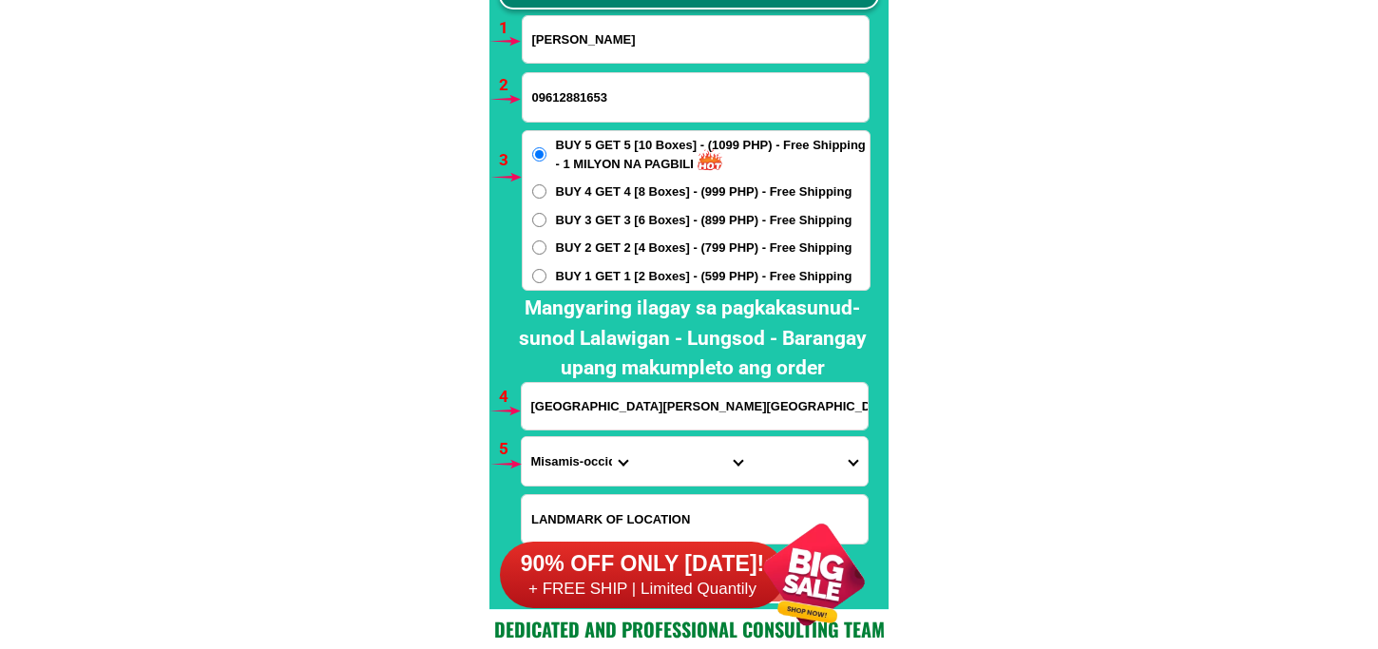
scroll to position [0, 200]
type input "Barangay4 Quezon St Moises Padilla Negros Occidental near Barangay Hall of Bara…"
click at [588, 248] on span "BUY 2 GET 2 [4 Boxes] - (799 PHP) - Free Shipping" at bounding box center [704, 248] width 297 height 19
click at [547, 248] on input "BUY 2 GET 2 [4 Boxes] - (799 PHP) - Free Shipping" at bounding box center [539, 248] width 14 height 14
radio input "true"
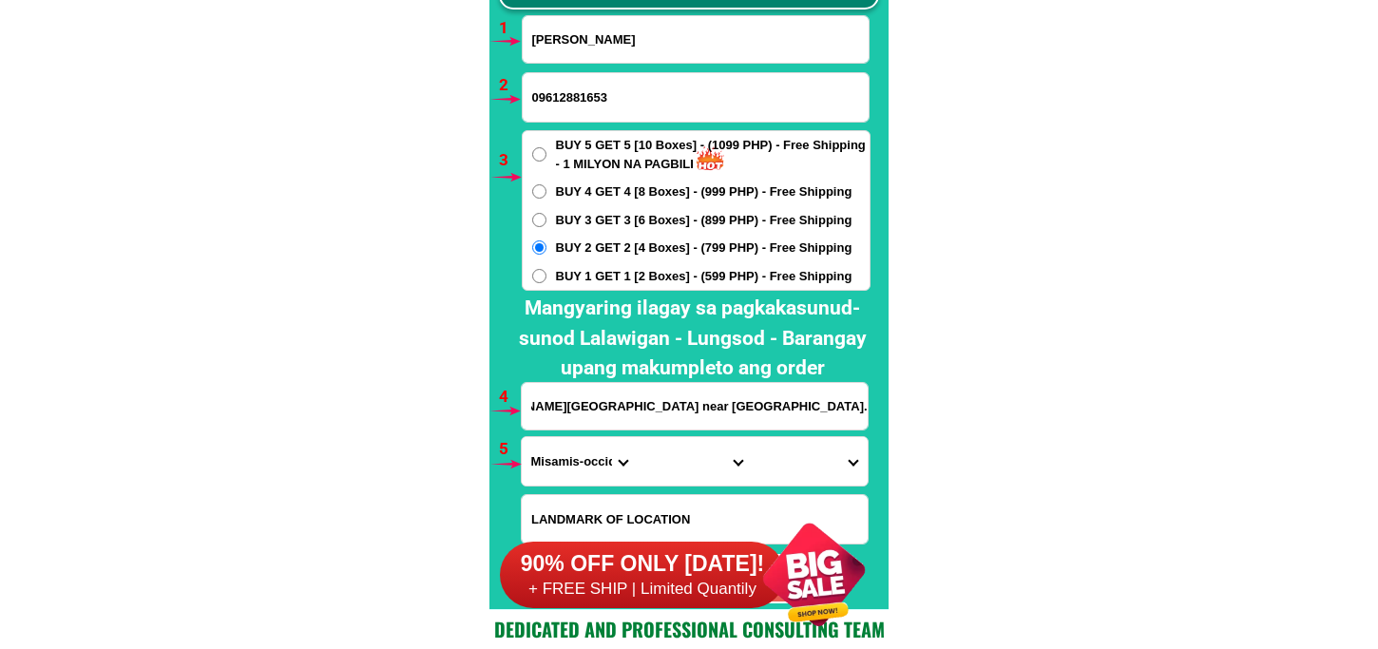
scroll to position [0, 0]
click at [576, 471] on select "Province Abra Agusan-del-norte Agusan-del-sur Aklan Albay Antique Apayao Aurora…" at bounding box center [579, 461] width 115 height 48
select select "63_396"
click at [522, 437] on select "Province Abra Agusan-del-norte Agusan-del-sur Aklan Albay Antique Apayao Aurora…" at bounding box center [579, 461] width 115 height 48
click at [650, 469] on select "City Bacolod-city Bago-city Binalbagan Cadiz-city Candoni Cauayan Enrique-b.-ma…" at bounding box center [694, 461] width 115 height 48
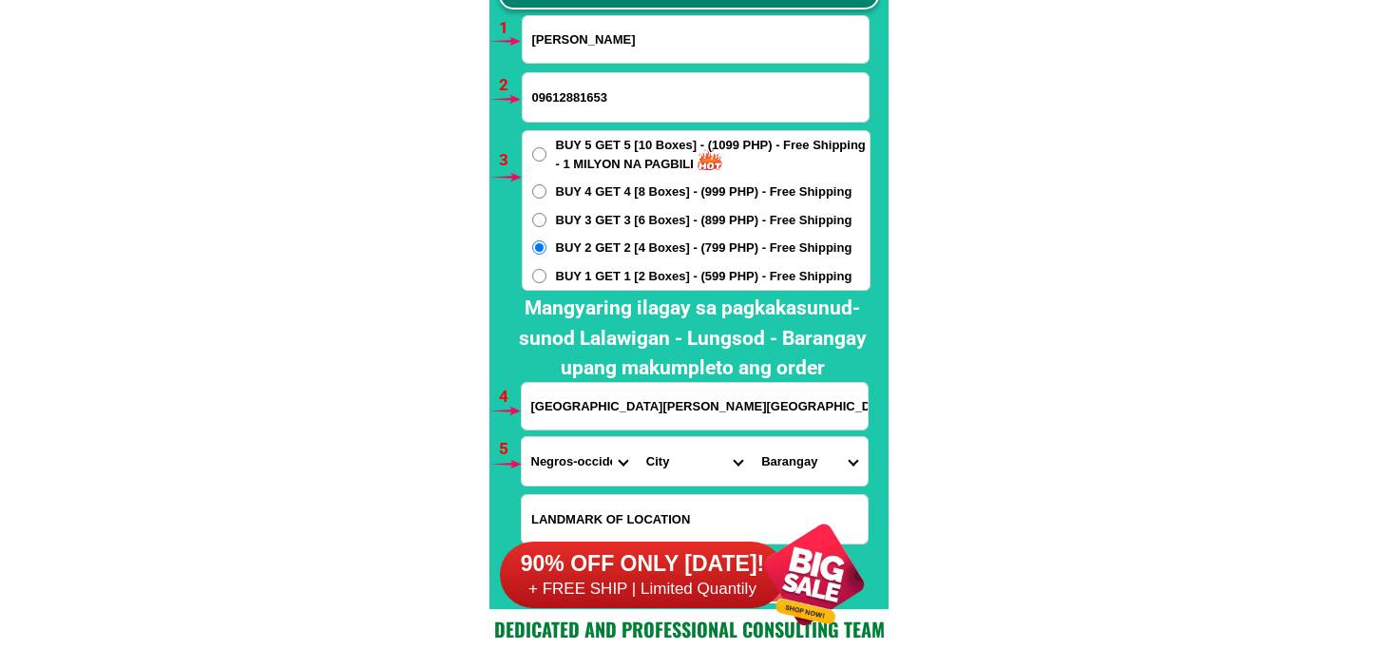
select select "63_3968939"
click at [637, 437] on select "City Bacolod-city Bago-city Binalbagan Cadiz-city Candoni Cauayan Enrique-b.-ma…" at bounding box center [694, 461] width 115 height 48
drag, startPoint x: 790, startPoint y: 469, endPoint x: 790, endPoint y: 452, distance: 17.1
click at [790, 467] on select "Barangay Barangay 1 (pob.) Barangay 2 (pob.) Barangay 3 (pob.) Barangay 4 (pob.…" at bounding box center [809, 461] width 115 height 48
select select "63_396893965594"
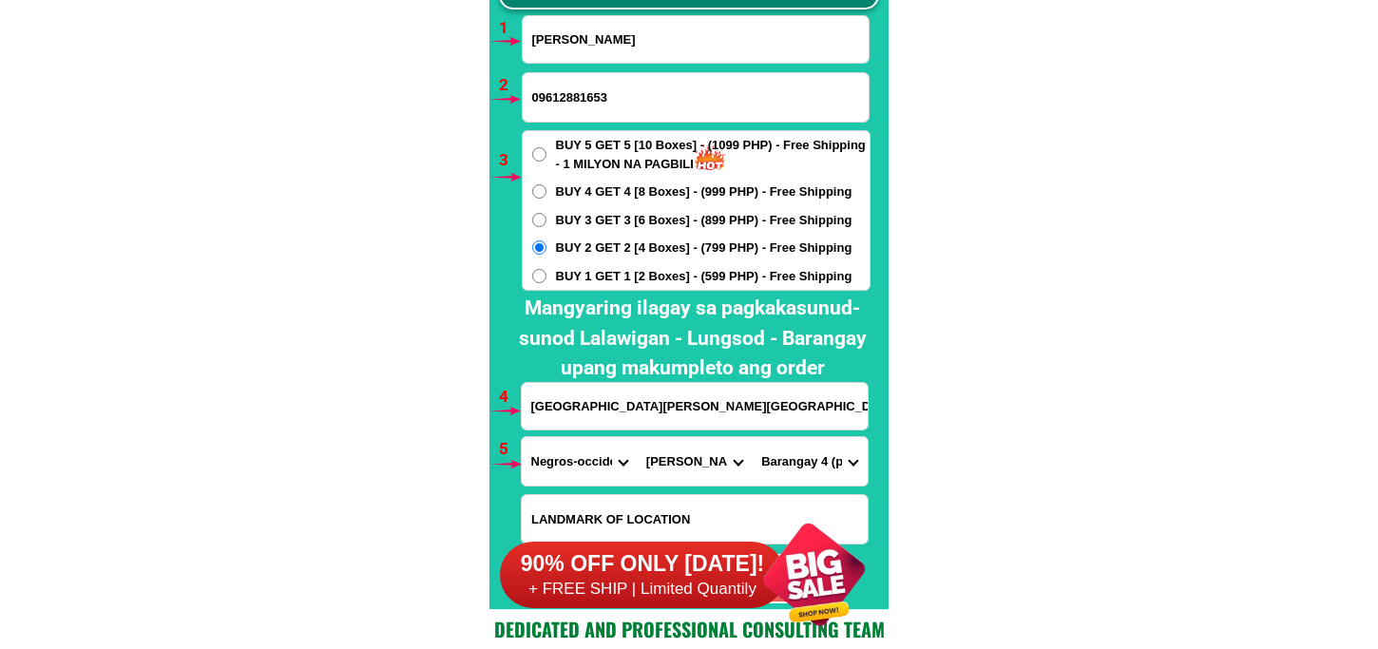
click at [752, 437] on select "Barangay Barangay 1 (pob.) Barangay 2 (pob.) Barangay 3 (pob.) Barangay 4 (pob.…" at bounding box center [809, 461] width 115 height 48
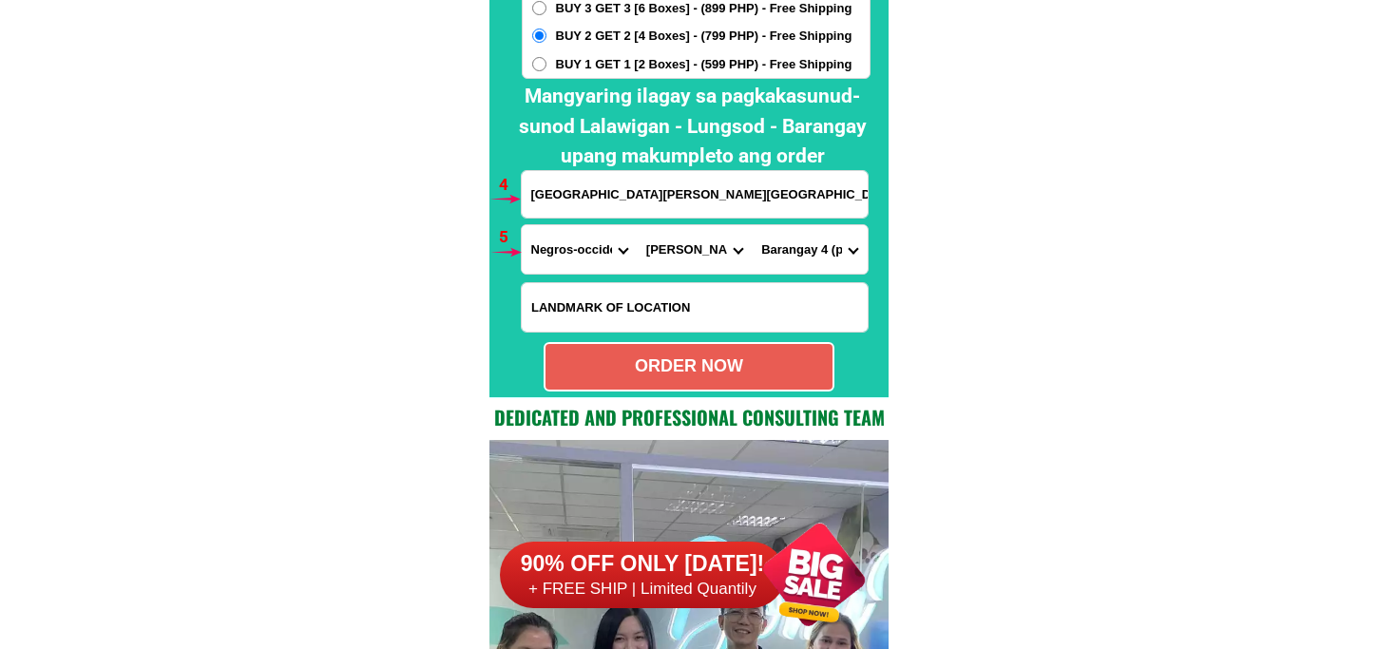
click at [724, 386] on div "ORDER NOW" at bounding box center [689, 366] width 291 height 49
type input "09612881653"
radio input "true"
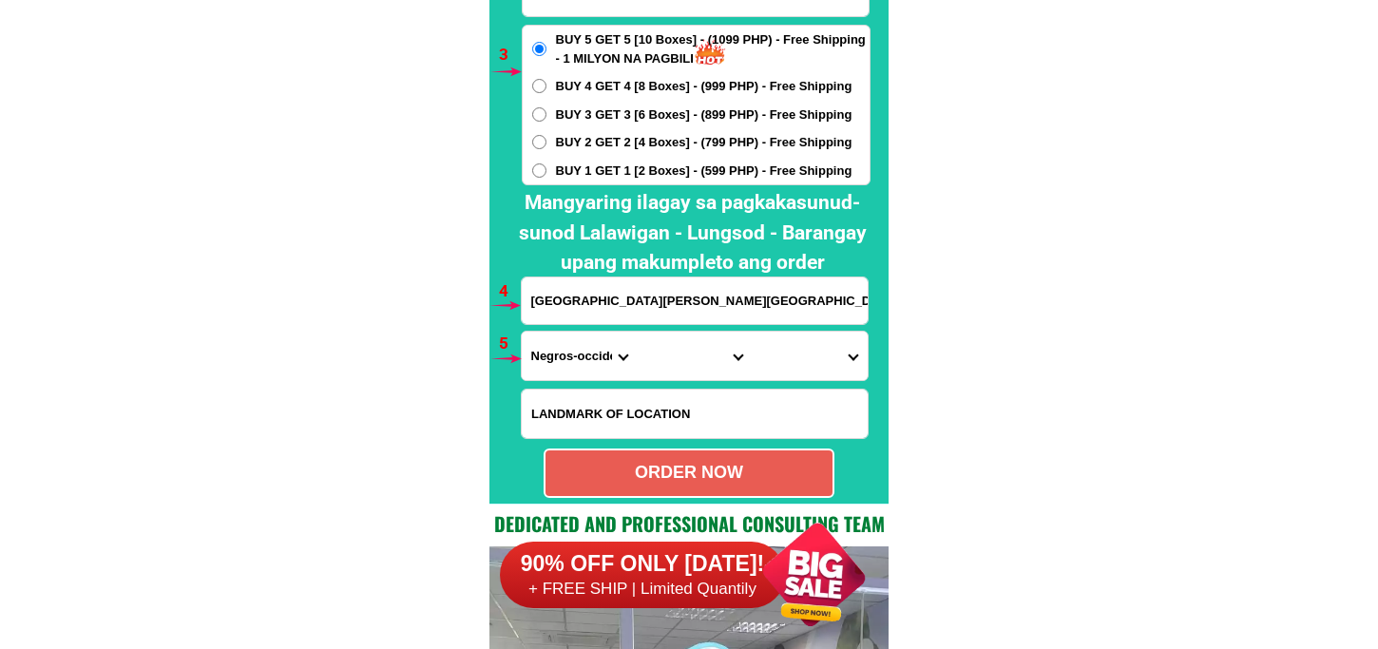
scroll to position [13981, 0]
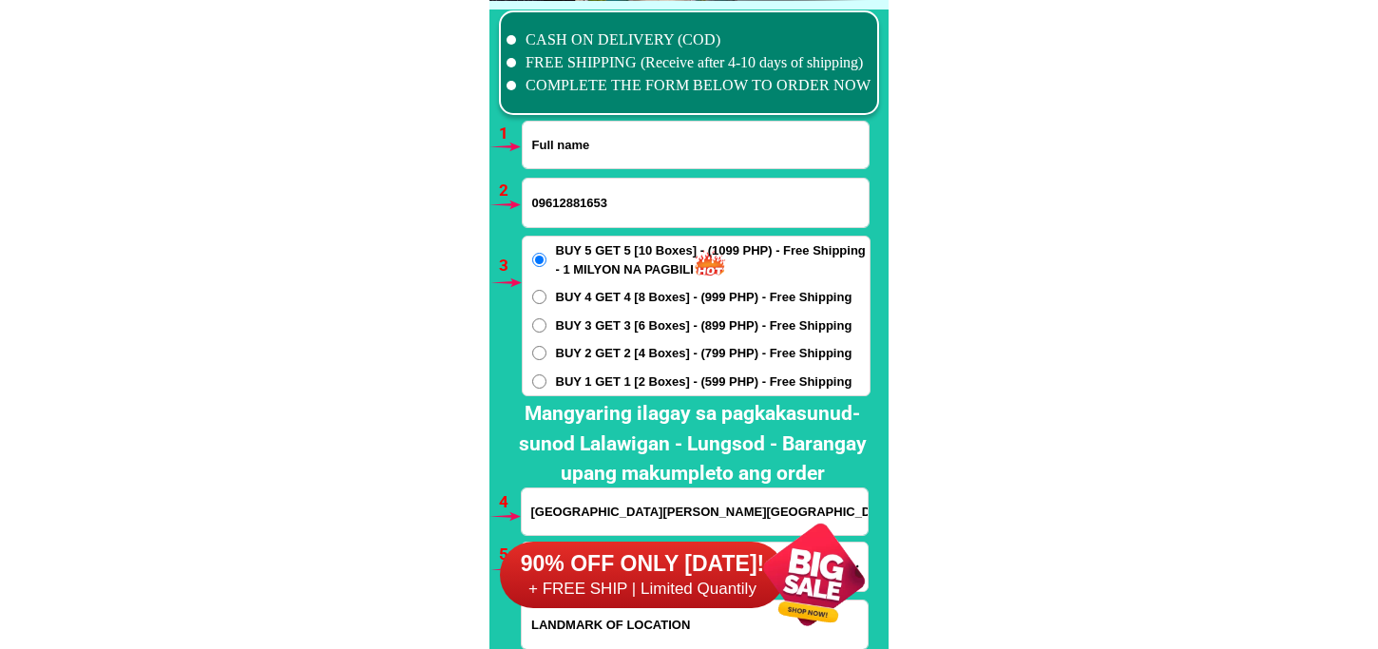
click at [585, 140] on input "Input full_name" at bounding box center [696, 145] width 346 height 47
paste input "Evangeline Ronduen Regalado"
type input "Evangeline Ronduen Regalado"
click at [613, 382] on span "BUY 1 GET 1 [2 Boxes] - (599 PHP) - Free Shipping" at bounding box center [704, 382] width 297 height 19
click at [547, 382] on input "BUY 1 GET 1 [2 Boxes] - (599 PHP) - Free Shipping" at bounding box center [539, 382] width 14 height 14
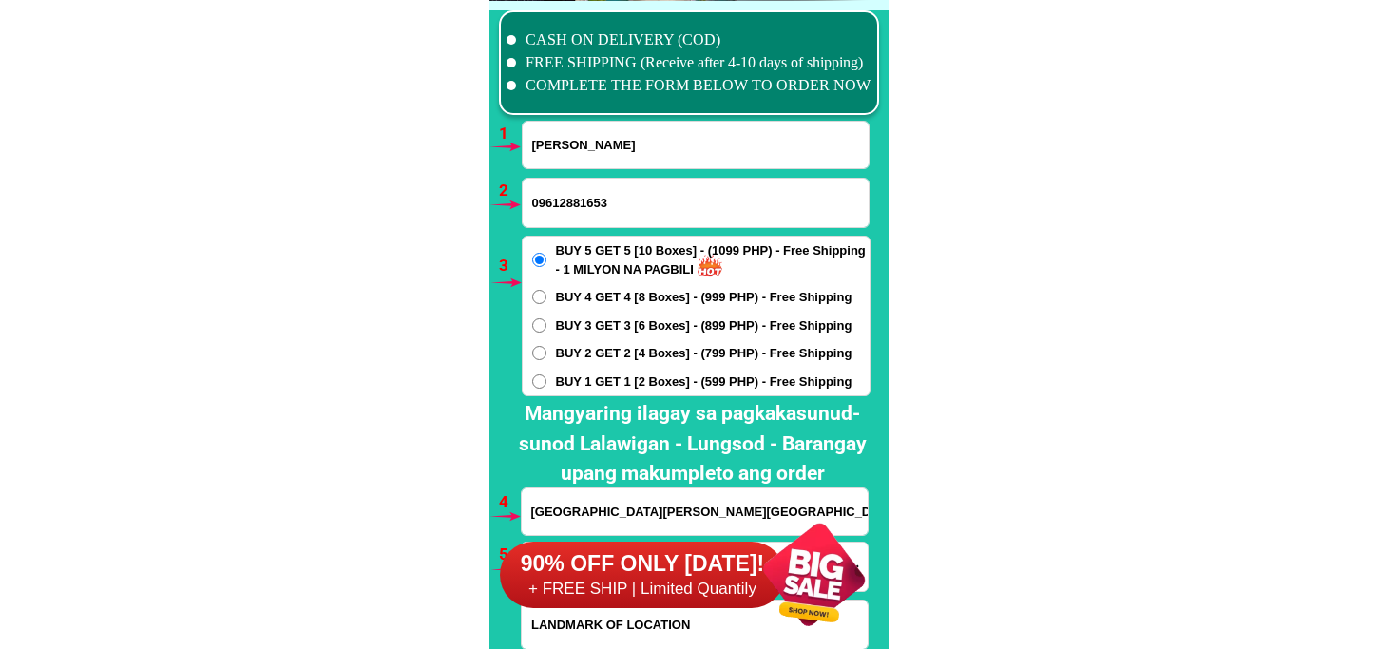
radio input "true"
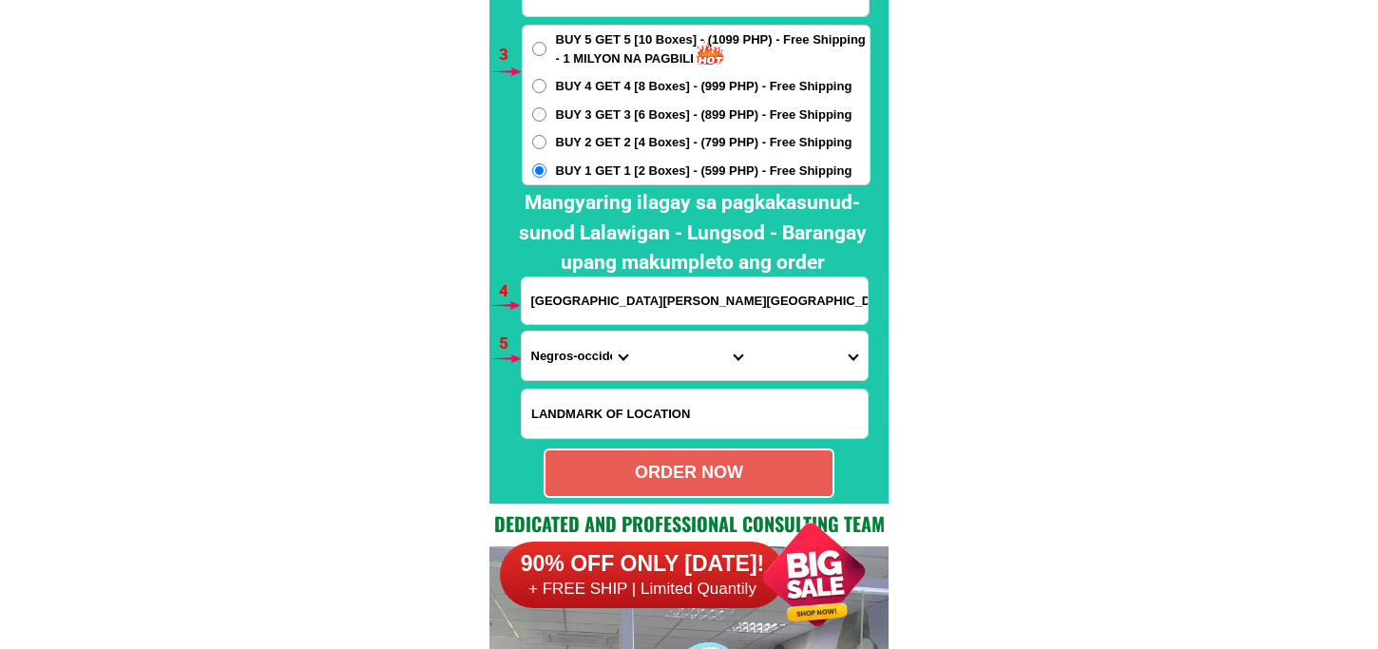
click at [630, 334] on select "Province Abra Agusan-del-norte Agusan-del-sur Aklan Albay Antique Apayao Aurora…" at bounding box center [579, 356] width 115 height 48
click at [723, 299] on input "Barangay4 Quezon St Moises Padilla Negros Occidental near Barangay Hall of Bara…" at bounding box center [695, 301] width 346 height 47
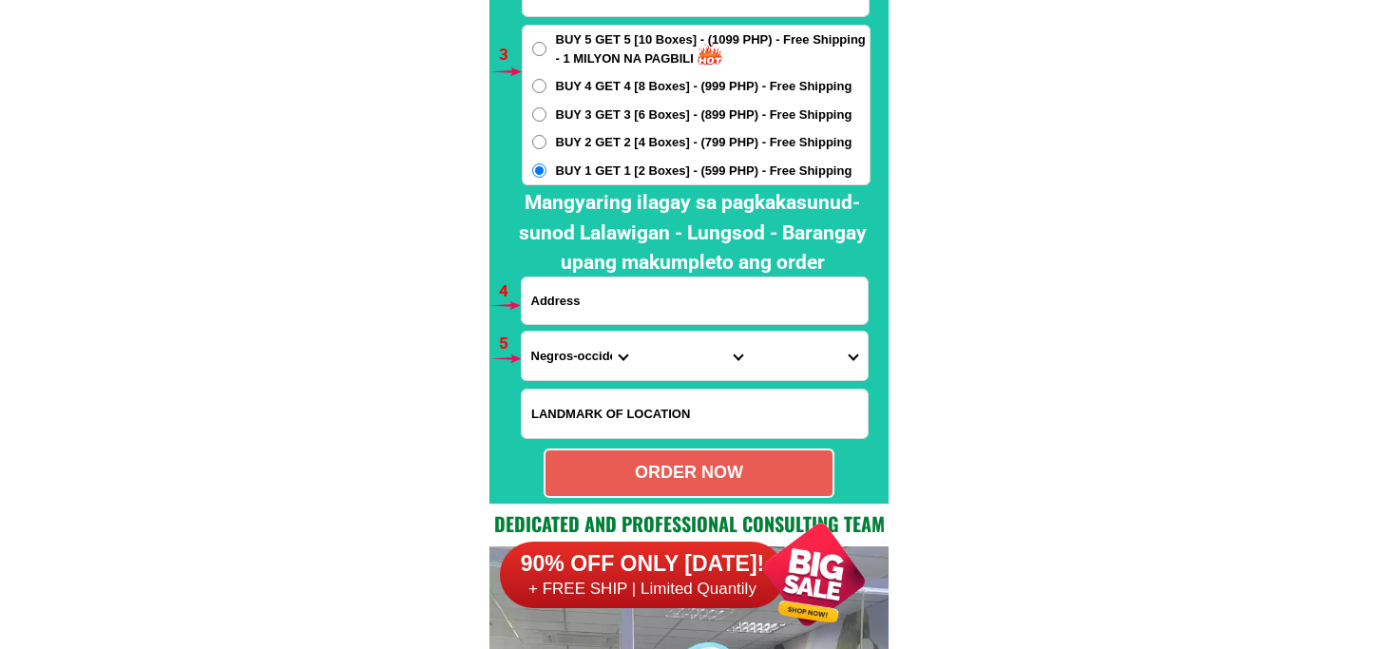
paste input "purok 3 sta.maria sto.tomas batangas city"
type input "purok 3 sta.maria sto.tomas batangas city"
drag, startPoint x: 584, startPoint y: 346, endPoint x: 588, endPoint y: 336, distance: 11.1
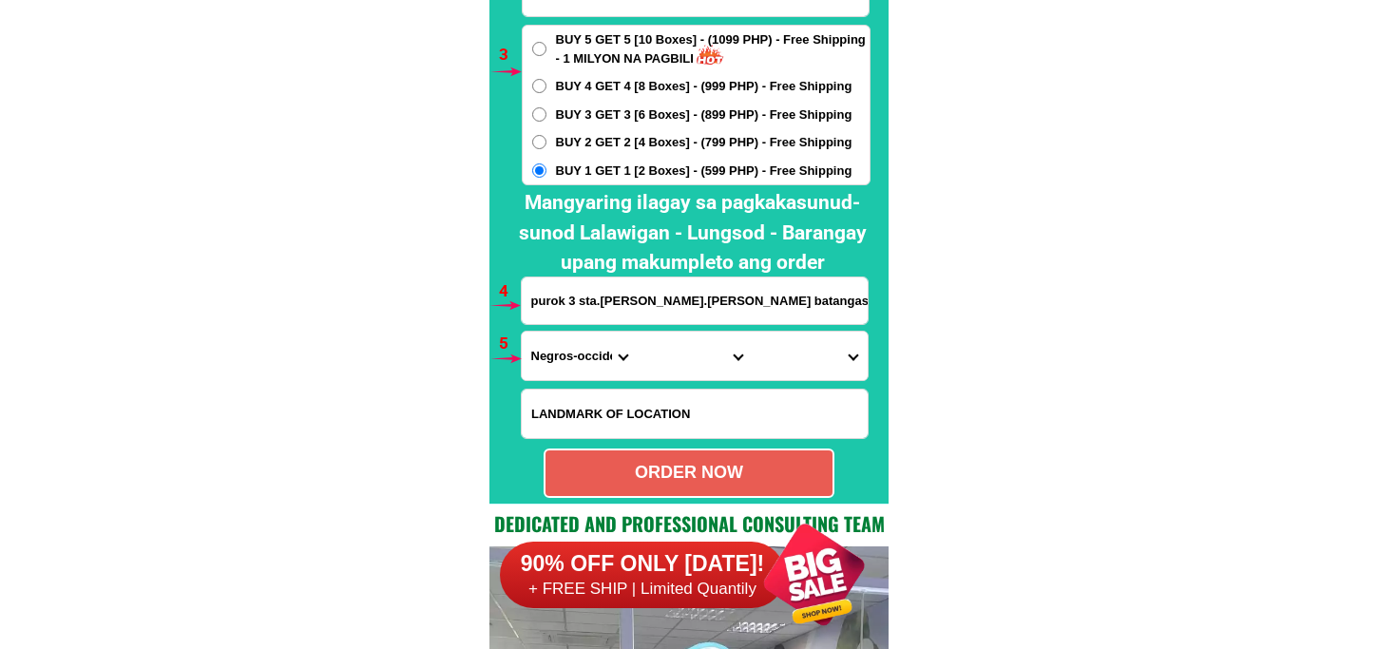
click at [584, 346] on select "Province Abra Agusan-del-norte Agusan-del-sur Aklan Albay Antique Apayao Aurora…" at bounding box center [579, 356] width 115 height 48
select select "63_108"
click at [522, 332] on select "Province Abra Agusan-del-norte Agusan-del-sur Aklan Albay Antique Apayao Aurora…" at bounding box center [579, 356] width 115 height 48
drag, startPoint x: 657, startPoint y: 362, endPoint x: 681, endPoint y: 333, distance: 37.9
click at [657, 362] on select "City Agoncillo Alitagtag Allacapan Balayan Batangas-balete Batangas-city Batang…" at bounding box center [694, 356] width 115 height 48
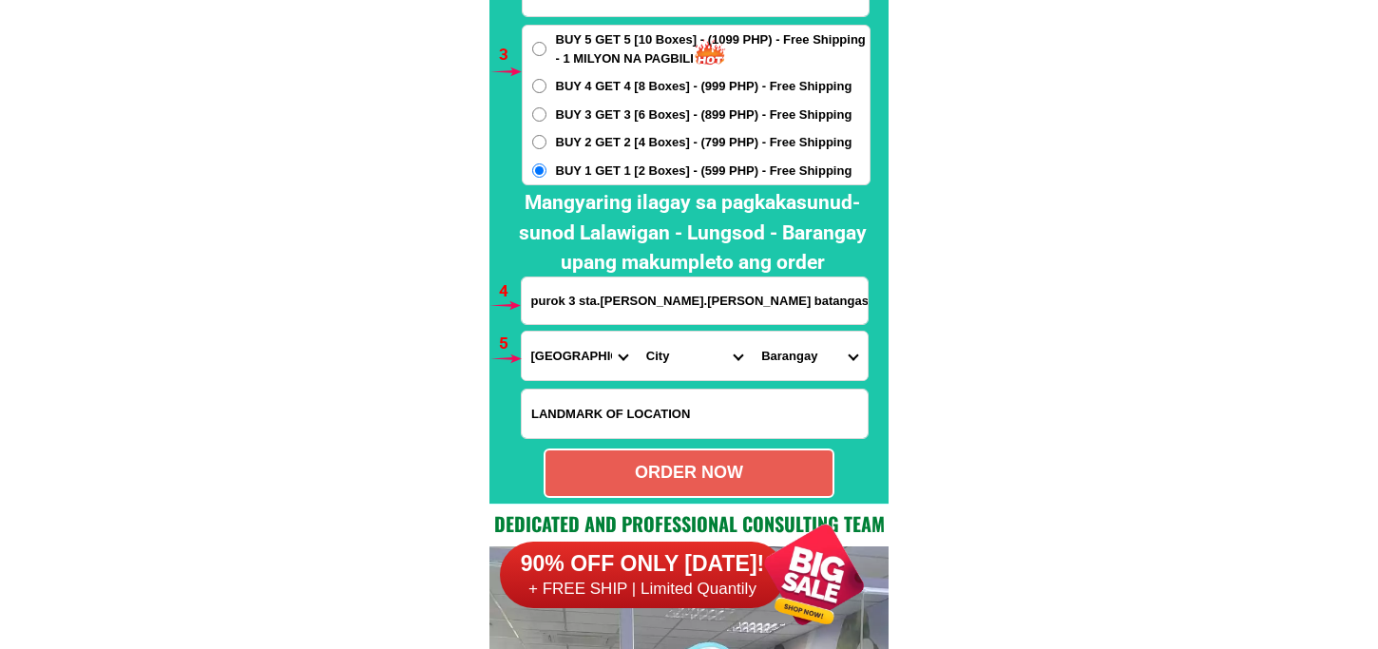
select select "63_1089652"
click at [637, 332] on select "City Agoncillo Alitagtag Allacapan Balayan Batangas-balete Batangas-city Batang…" at bounding box center [694, 356] width 115 height 48
click at [802, 366] on select "Barangay Barangay i (pob.) Barangay ii (pob.) Barangay iii (pob.) Barangay iv (…" at bounding box center [809, 356] width 115 height 48
drag, startPoint x: 993, startPoint y: 157, endPoint x: 977, endPoint y: 21, distance: 136.8
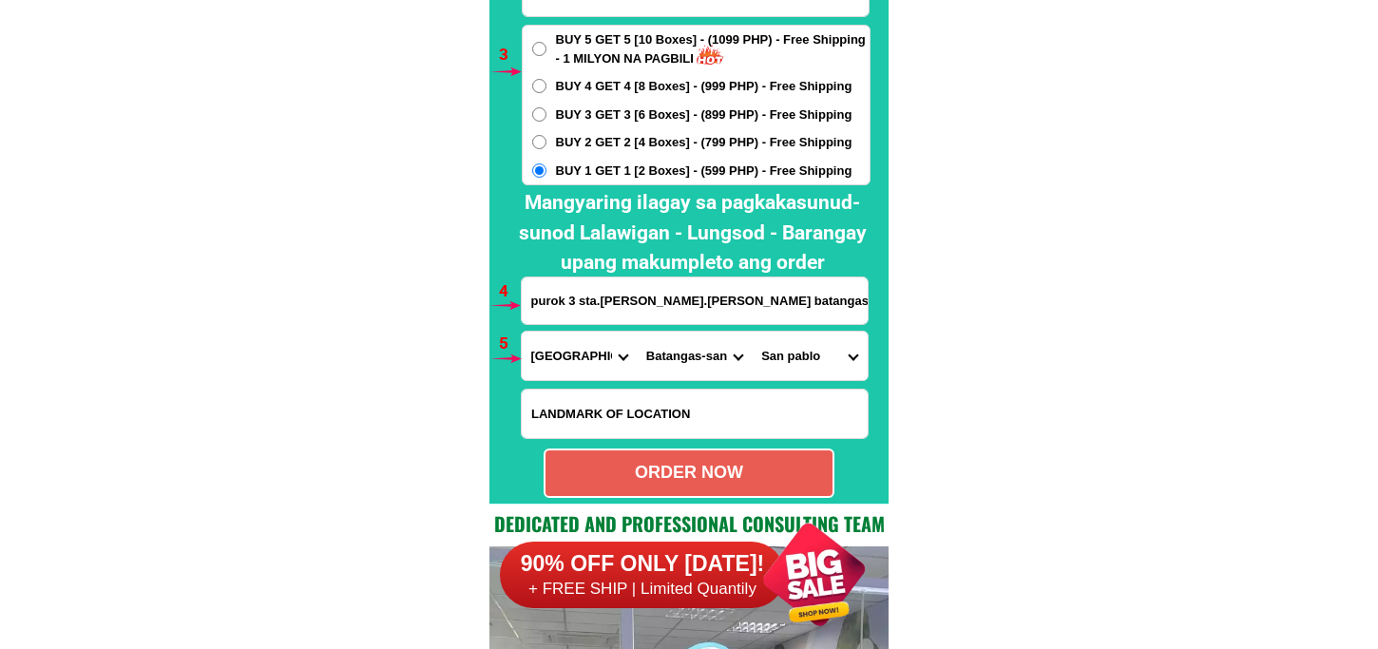
click at [697, 357] on select "City Agoncillo Alitagtag Allacapan Balayan Batangas-balete Batangas-city Batang…" at bounding box center [694, 356] width 115 height 48
click at [637, 332] on select "City Agoncillo Alitagtag Allacapan Balayan Batangas-balete Batangas-city Batang…" at bounding box center [694, 356] width 115 height 48
click at [812, 362] on select "Barangay Barangay i (pob.) Barangay ii (pob.) Barangay iii (pob.) Barangay iv (…" at bounding box center [809, 356] width 115 height 48
select select "63_1089652142"
click at [752, 332] on select "Barangay Barangay i (pob.) Barangay ii (pob.) Barangay iii (pob.) Barangay iv (…" at bounding box center [809, 356] width 115 height 48
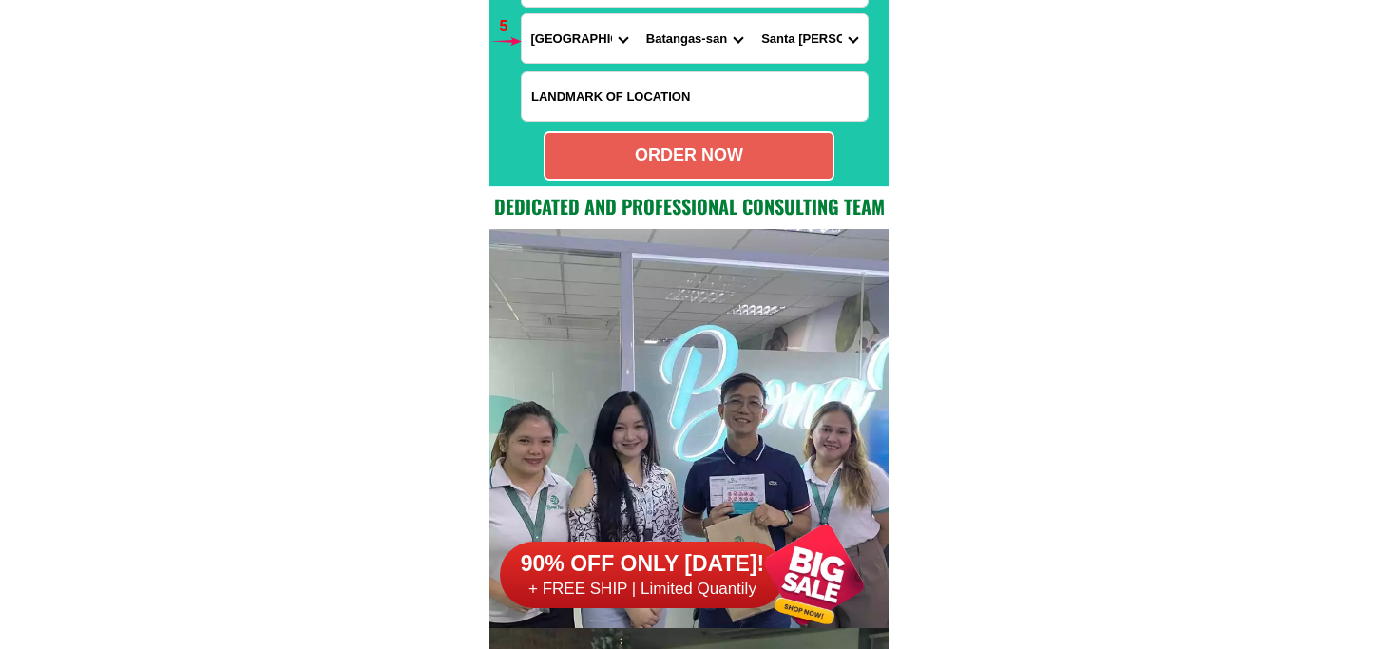
click at [748, 139] on div "ORDER NOW" at bounding box center [689, 155] width 291 height 49
type input "purok 3 sta.maria sto.tomas batangas city"
radio input "true"
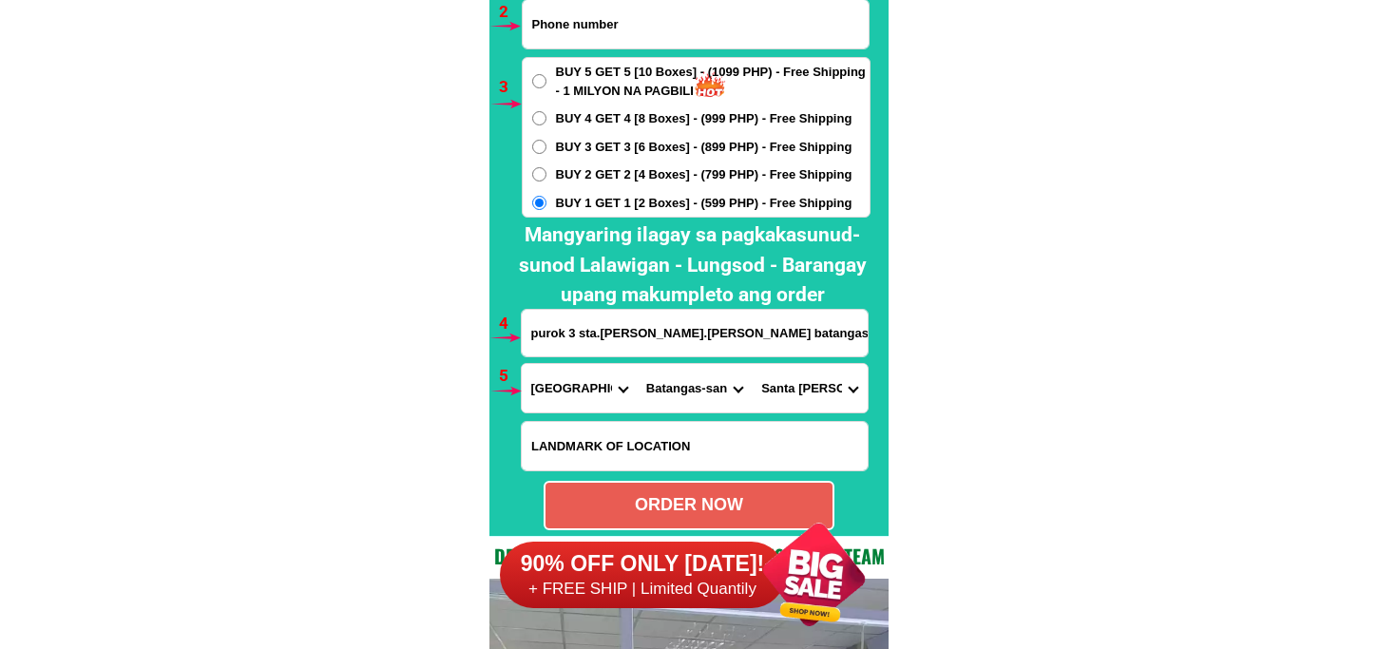
scroll to position [14054, 0]
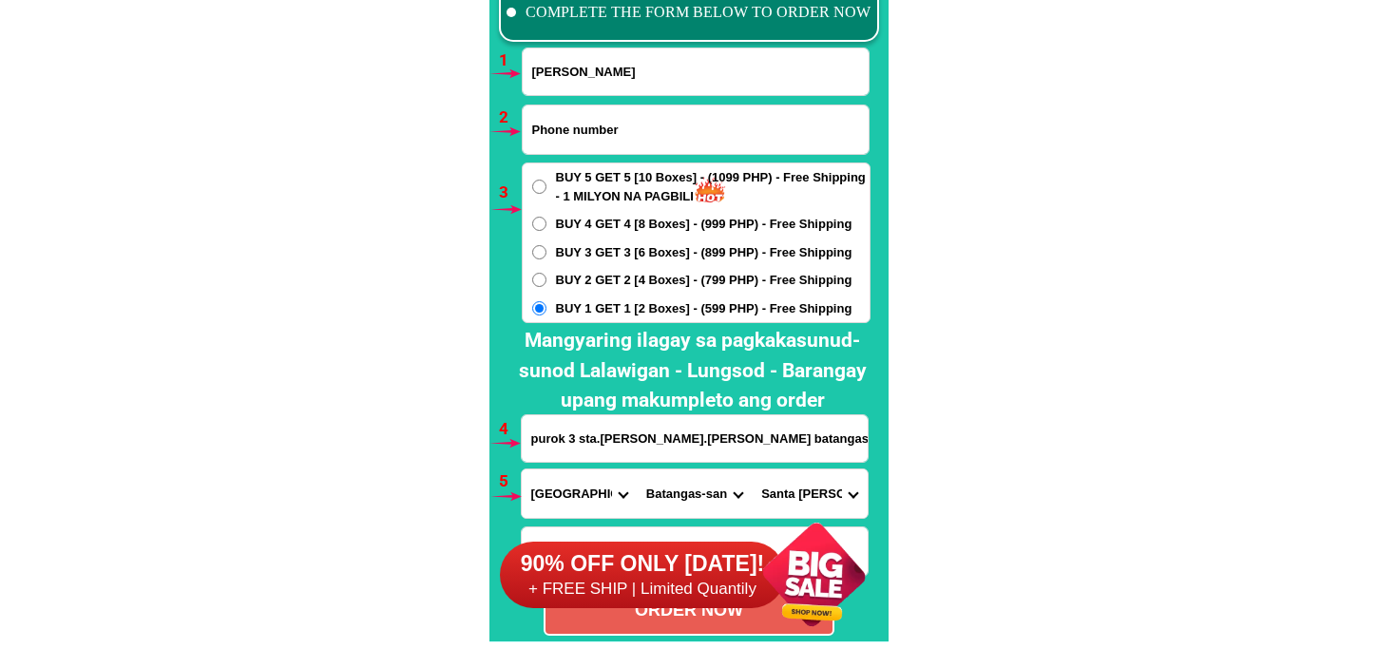
click at [615, 97] on form "Evangeline Ronduen Regalado ORDER NOW purok 3 sta.maria sto.tomas batangas city…" at bounding box center [696, 342] width 350 height 588
click at [608, 107] on input "Input phone_number" at bounding box center [696, 130] width 346 height 48
paste input "09626571767"
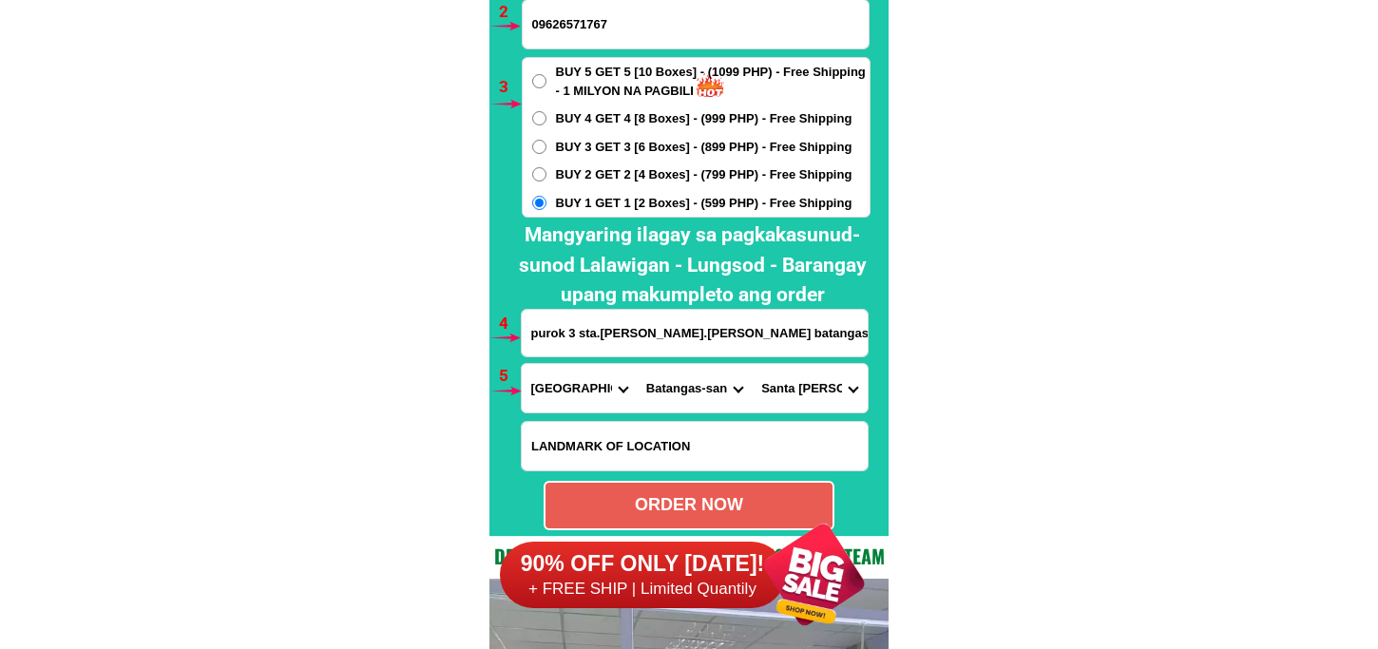
scroll to position [14265, 0]
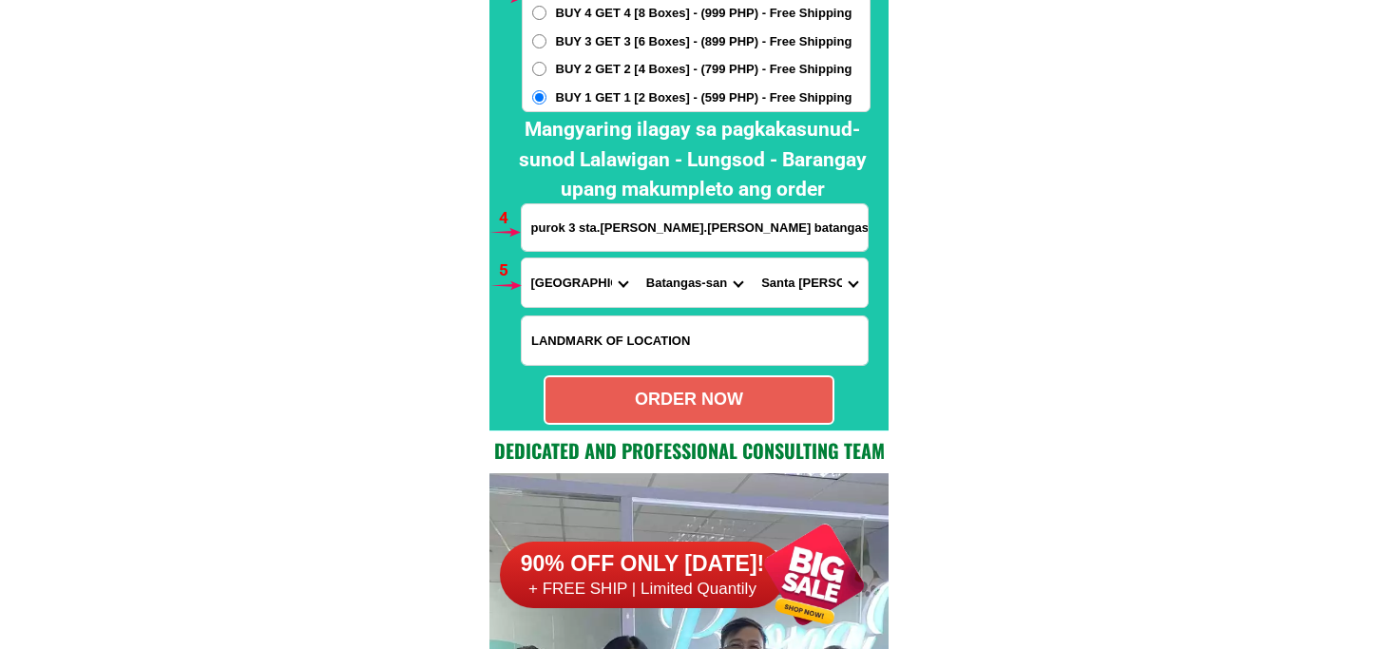
type input "09626571767"
click at [611, 406] on div "ORDER NOW" at bounding box center [689, 400] width 287 height 26
radio input "true"
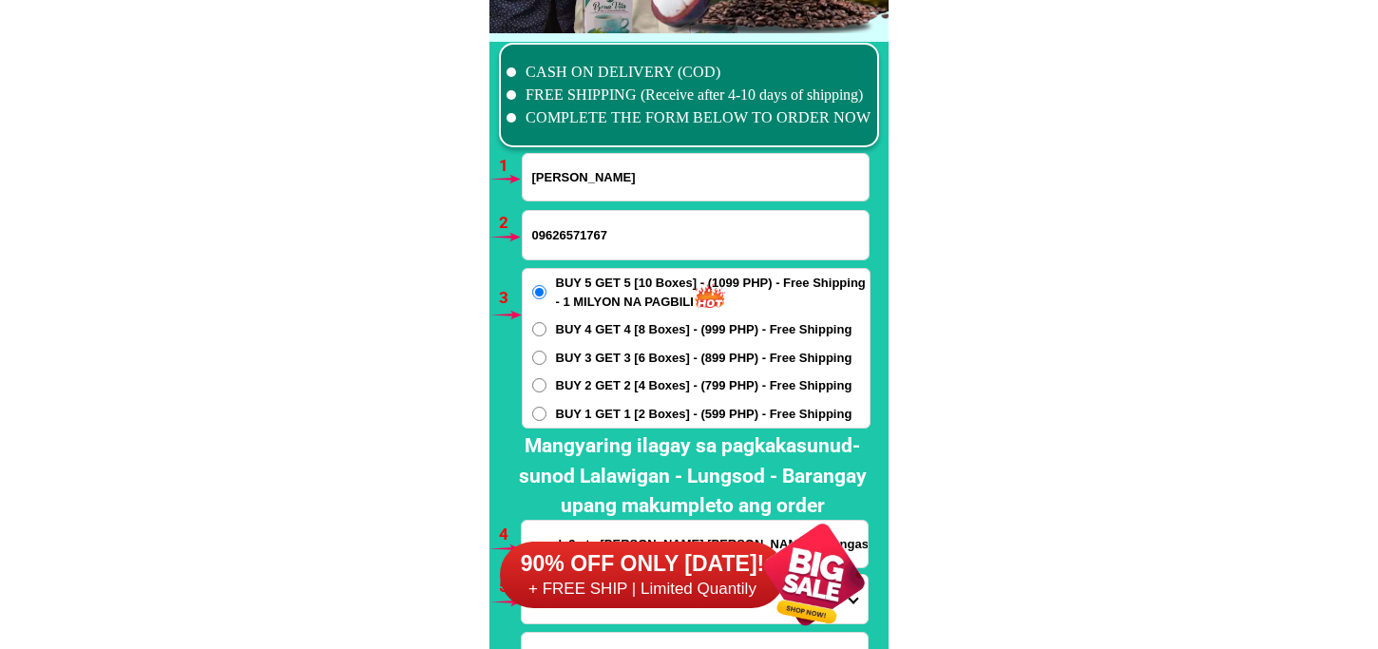
drag, startPoint x: 577, startPoint y: 133, endPoint x: 575, endPoint y: 177, distance: 43.8
click at [577, 145] on div at bounding box center [689, 95] width 380 height 105
click at [575, 177] on input "Evangeline Ronduen Regalado" at bounding box center [696, 177] width 346 height 47
paste input "Monaliza Labos"
type input "Monaliza Labos"
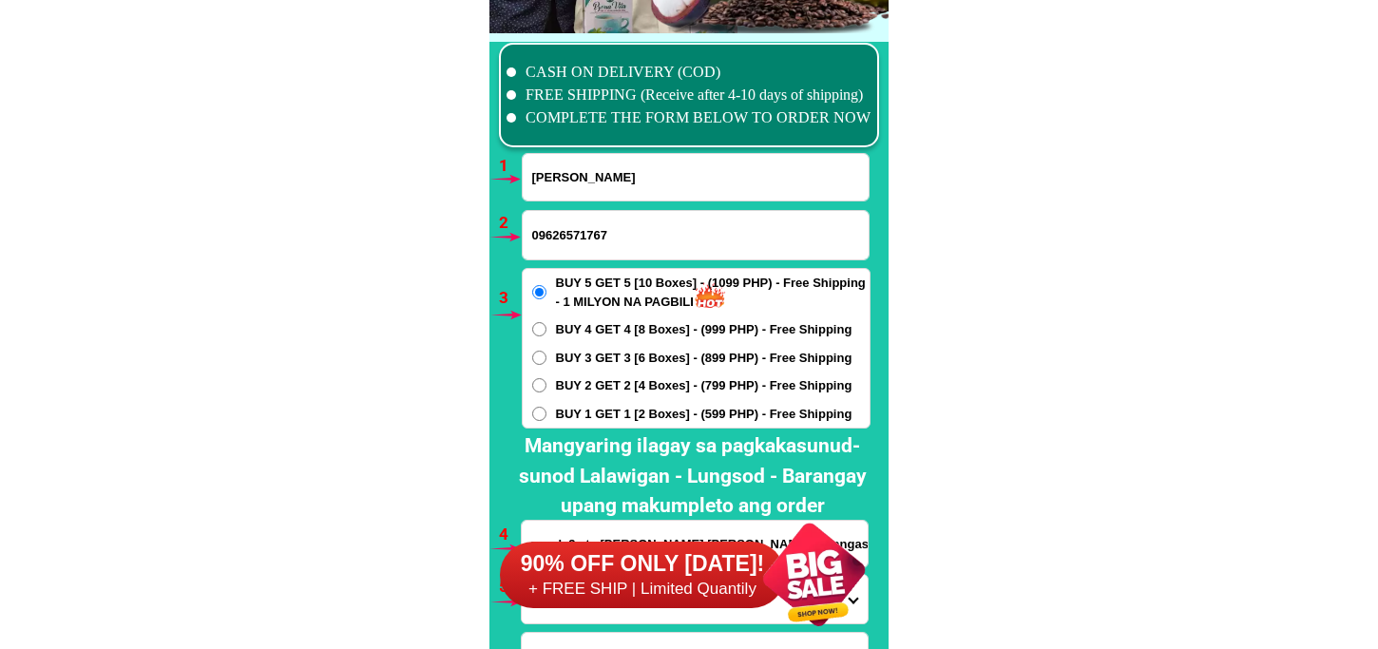
click at [563, 244] on input "09626571767" at bounding box center [696, 235] width 346 height 48
paste input "09060617296"
type input "09060617296"
click at [575, 357] on span "BUY 3 GET 3 [6 Boxes] - (899 PHP) - Free Shipping" at bounding box center [704, 358] width 297 height 19
click at [547, 357] on input "BUY 3 GET 3 [6 Boxes] - (899 PHP) - Free Shipping" at bounding box center [539, 358] width 14 height 14
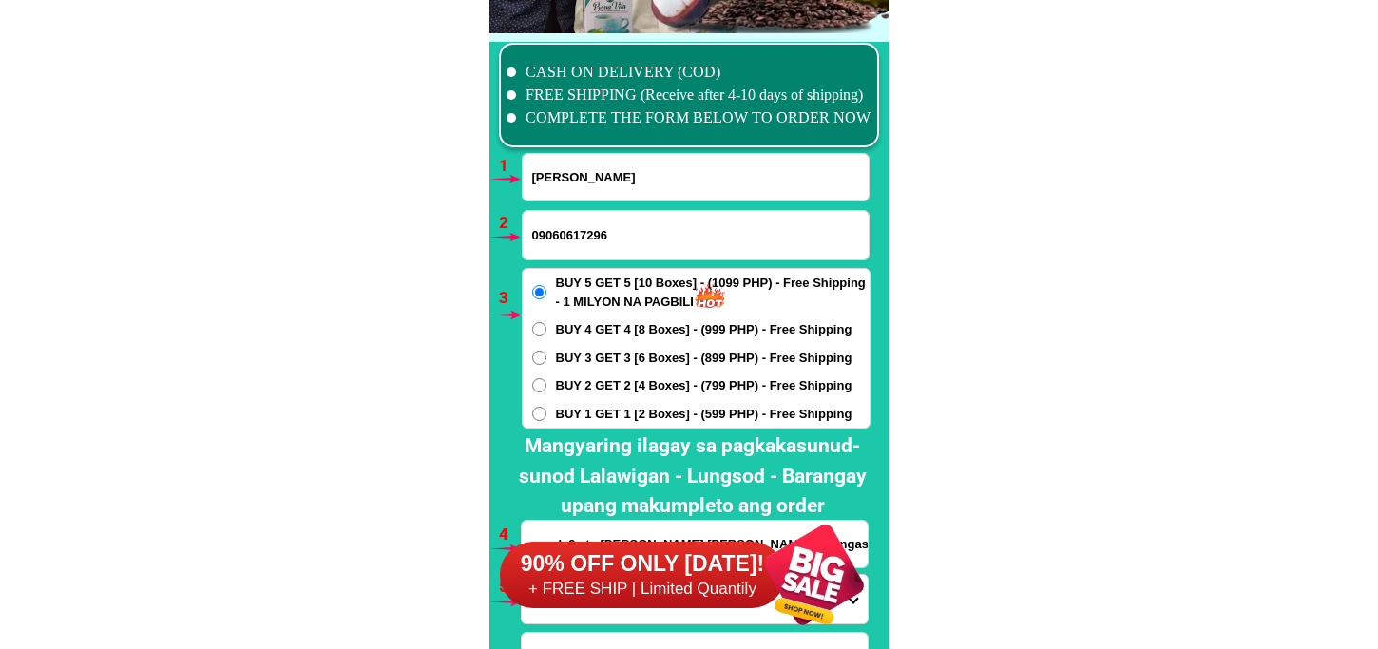
radio input "true"
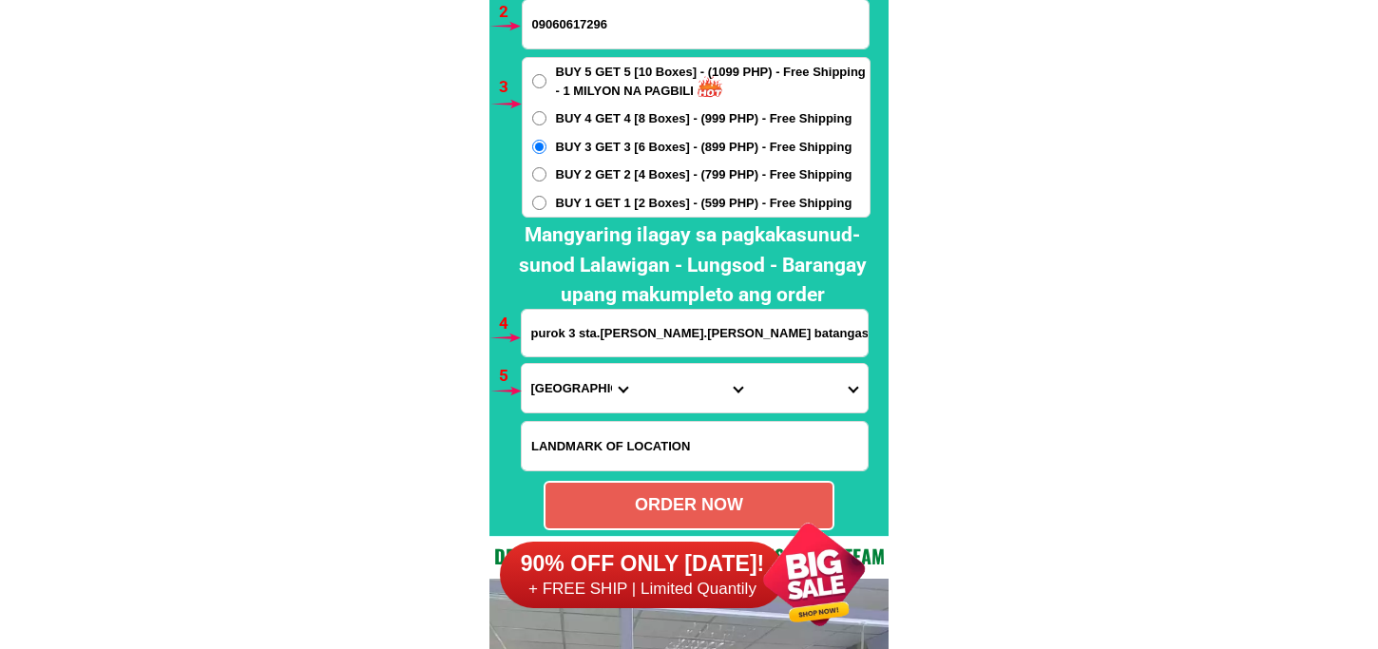
click at [567, 319] on input "purok 3 sta.maria sto.tomas batangas city" at bounding box center [695, 333] width 346 height 47
paste input "BK 7 Lot 33 Planas Ville Tunasan Muntinlupa City"
type input "BK 7 Lot 33 Planas Ville Tunasan Muntinlupa City"
click at [583, 406] on select "Province Abra Agusan-del-norte Agusan-del-sur Aklan Albay Antique Apayao Aurora…" at bounding box center [579, 388] width 115 height 48
select select "63_219"
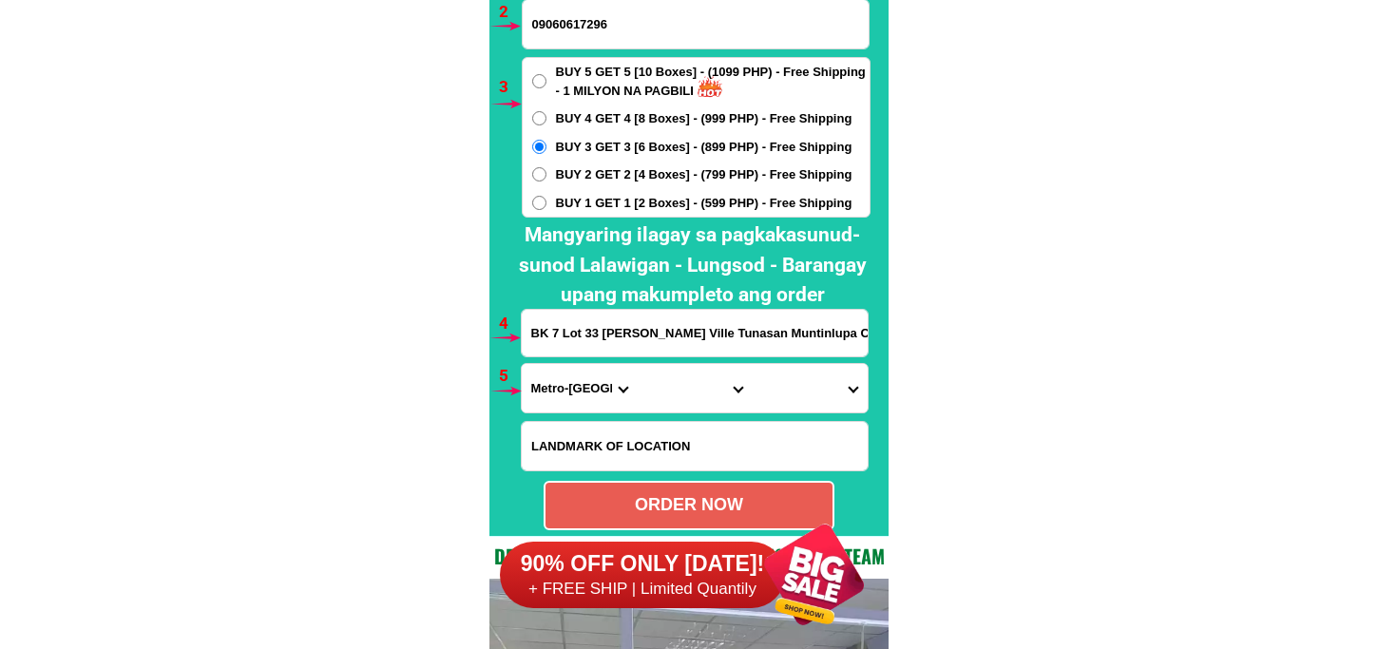
click at [522, 364] on select "Province Abra Agusan-del-norte Agusan-del-sur Aklan Albay Antique Apayao Aurora…" at bounding box center [579, 388] width 115 height 48
click at [662, 382] on select "City Binondo CALOOCAN Ermita Intramuros Las-pinas Makati Malabon-city Malate Ma…" at bounding box center [694, 388] width 115 height 48
drag, startPoint x: 1188, startPoint y: 195, endPoint x: 1091, endPoint y: 90, distance: 142.6
drag, startPoint x: 680, startPoint y: 384, endPoint x: 678, endPoint y: 366, distance: 18.2
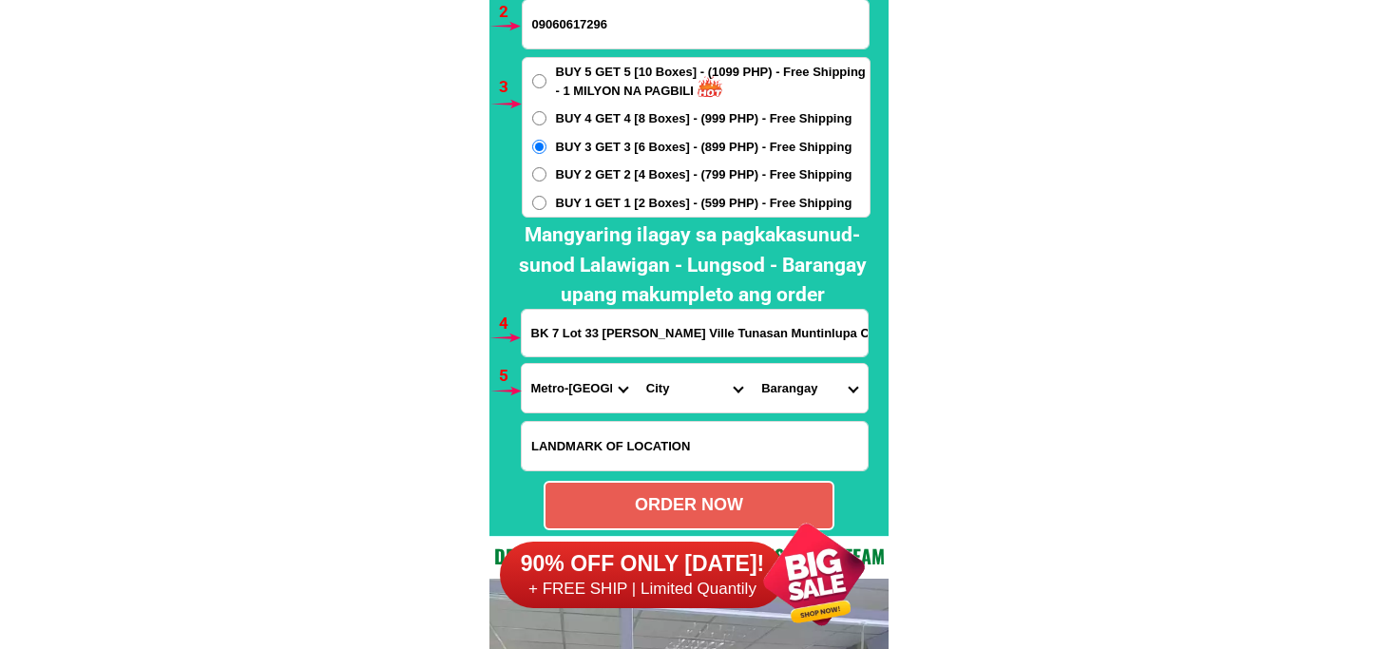
click at [680, 384] on select "City Binondo CALOOCAN Ermita Intramuros Las-pinas Makati Malabon-city Malate Ma…" at bounding box center [694, 388] width 115 height 48
drag, startPoint x: 1109, startPoint y: 163, endPoint x: 1070, endPoint y: 112, distance: 64.3
click at [702, 378] on select "City Binondo CALOOCAN Ermita Intramuros Las-pinas Makati Malabon-city Malate Ma…" at bounding box center [694, 388] width 115 height 48
select select "63_219253"
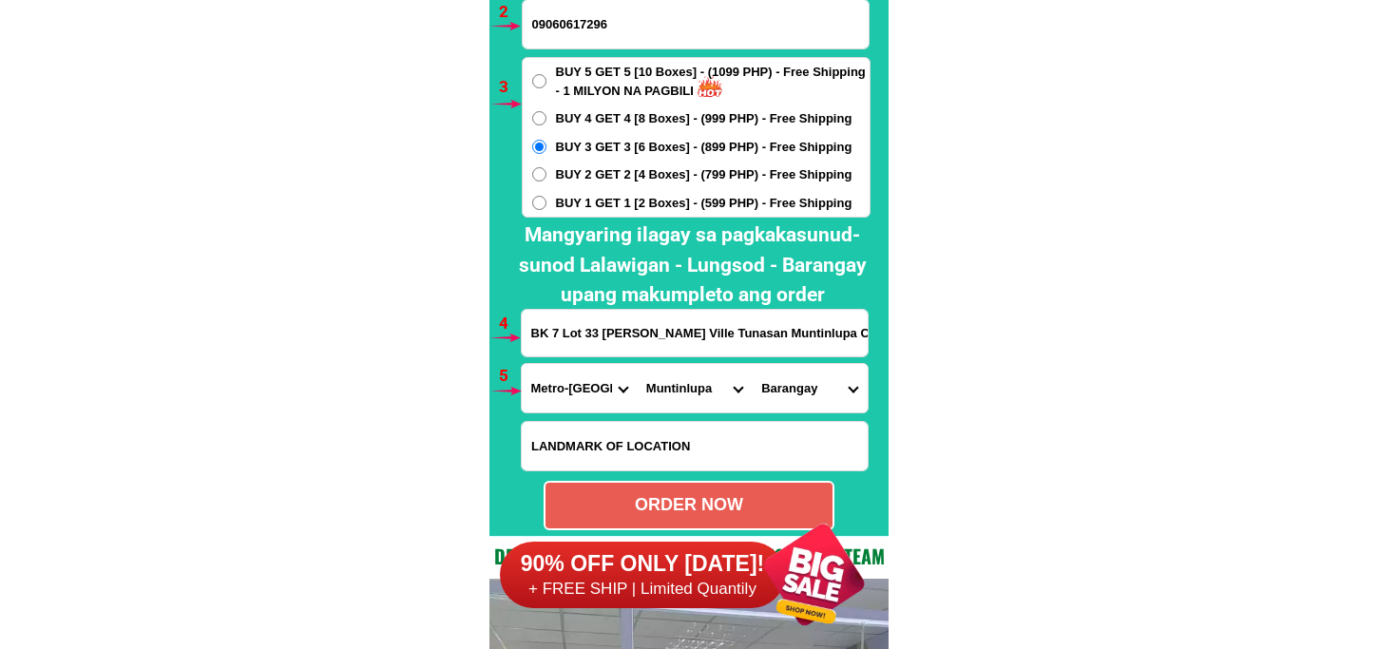
click at [637, 364] on select "City Binondo CALOOCAN Ermita Intramuros Las-pinas Makati Malabon-city Malate Ma…" at bounding box center [694, 388] width 115 height 48
drag, startPoint x: 794, startPoint y: 385, endPoint x: 797, endPoint y: 364, distance: 21.1
click at [794, 383] on select "Barangay Alabang Ayala alabang Bayanan Buli Cupang Poblacion Putatan Sucat Tuna…" at bounding box center [809, 388] width 115 height 48
select select "63_21925388"
click at [752, 364] on select "Barangay Alabang Ayala alabang Bayanan Buli Cupang Poblacion Putatan Sucat Tuna…" at bounding box center [809, 388] width 115 height 48
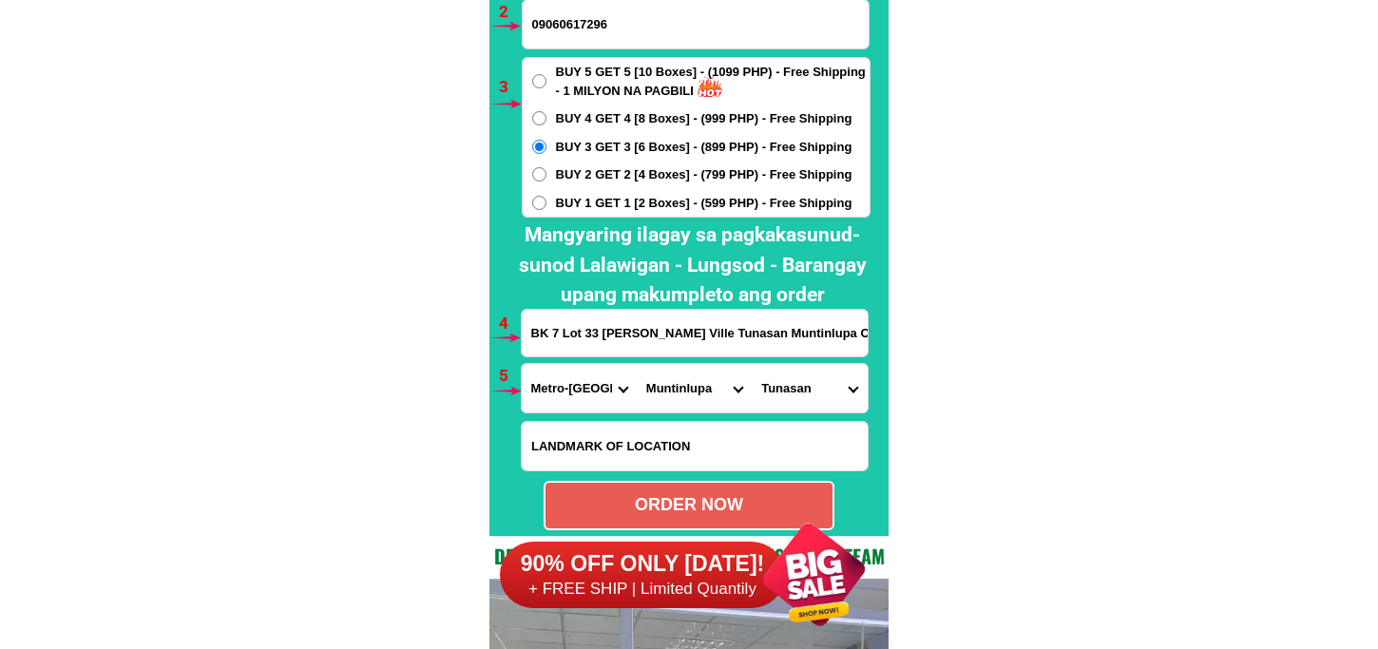
scroll to position [14265, 0]
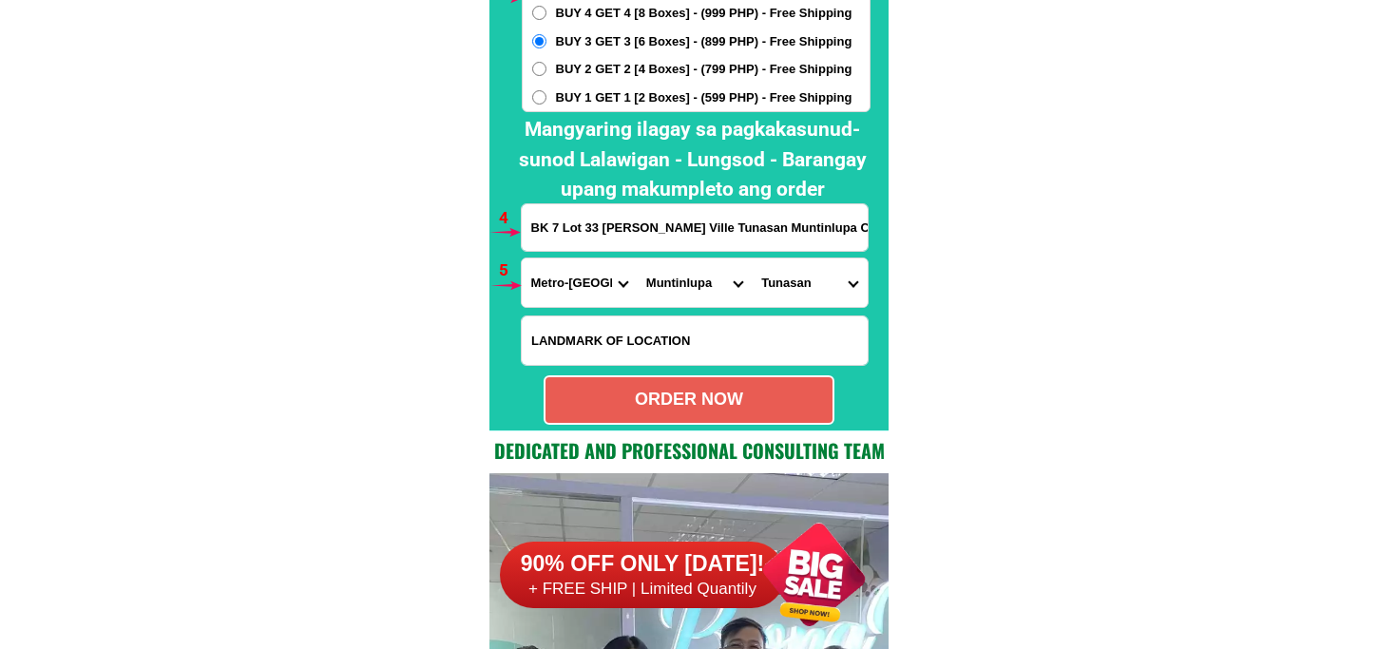
click at [706, 416] on div "ORDER NOW" at bounding box center [689, 400] width 291 height 49
radio input "true"
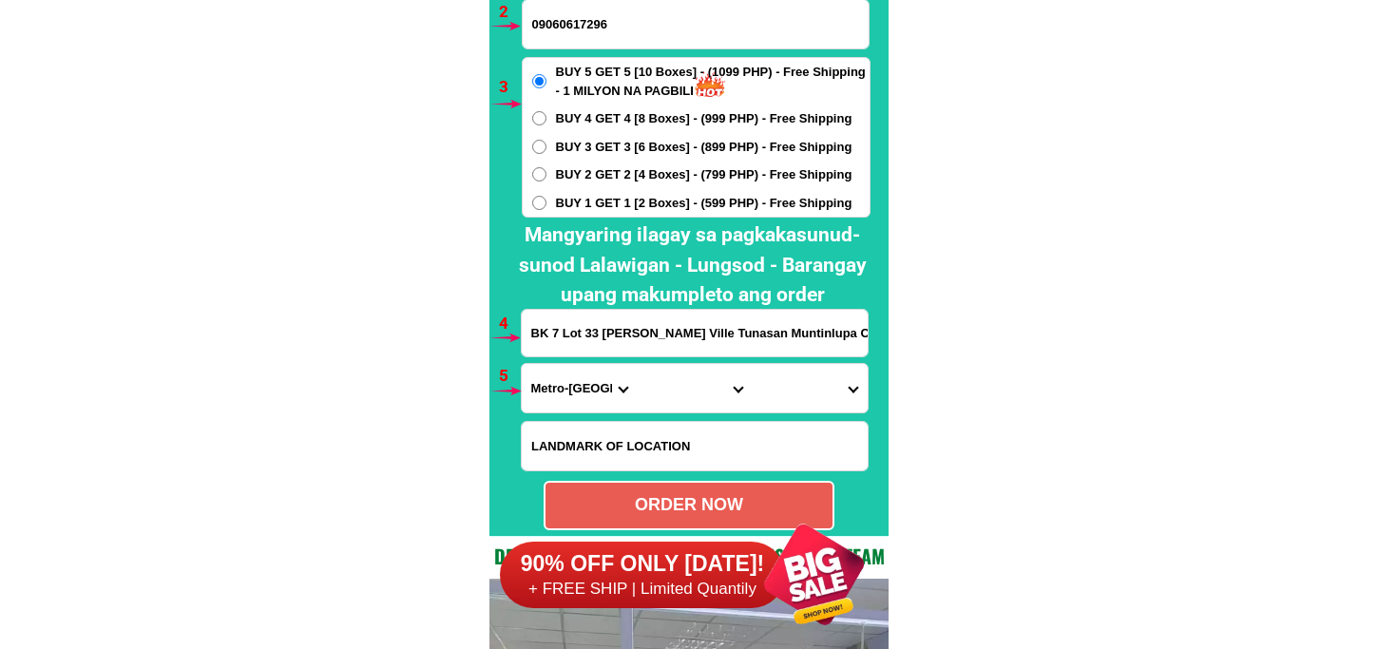
scroll to position [13948, 0]
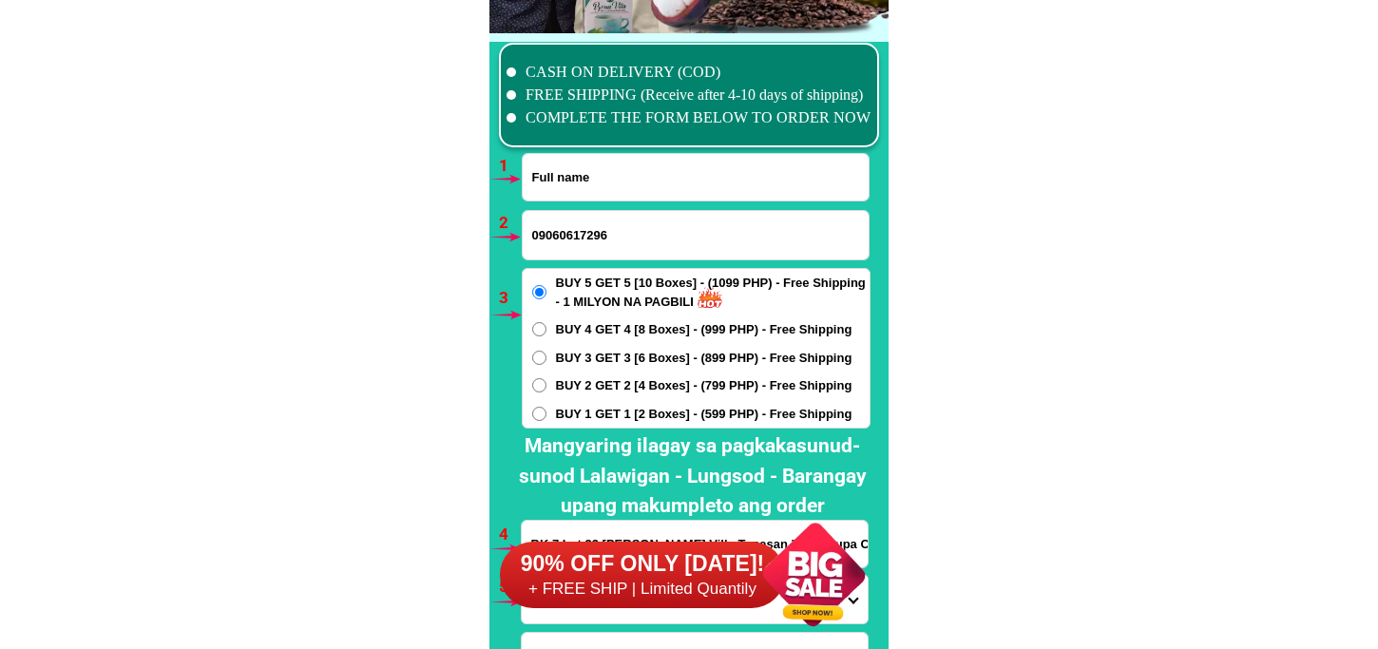
click at [600, 176] on input "Input full_name" at bounding box center [696, 177] width 346 height 47
paste input "Shirley s. Borca"
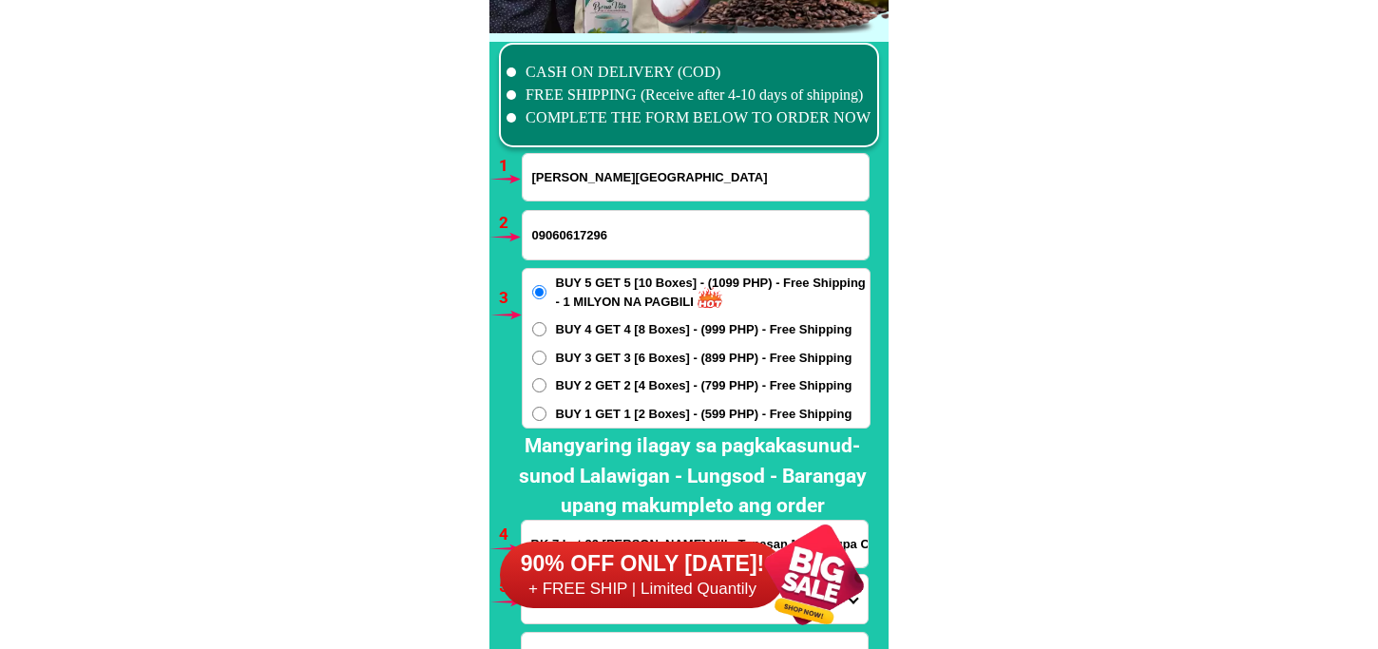
type input "Shirley s. Borca"
click at [629, 245] on input "09060617296" at bounding box center [696, 235] width 346 height 48
paste input "09654772587"
type input "09654772587"
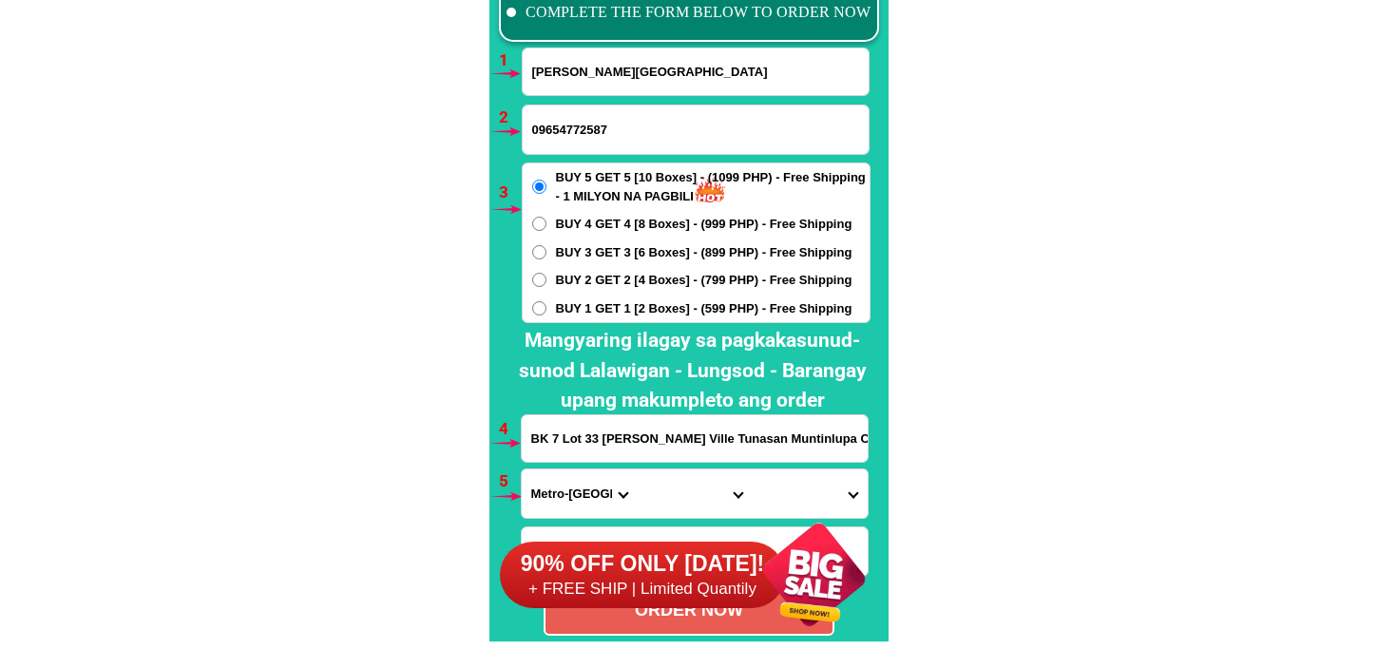
click at [620, 278] on span "BUY 2 GET 2 [4 Boxes] - (799 PHP) - Free Shipping" at bounding box center [704, 280] width 297 height 19
click at [547, 278] on input "BUY 2 GET 2 [4 Boxes] - (799 PHP) - Free Shipping" at bounding box center [539, 280] width 14 height 14
radio input "true"
click at [594, 459] on input "BK 7 Lot 33 Planas Ville Tunasan Muntinlupa City" at bounding box center [695, 438] width 346 height 47
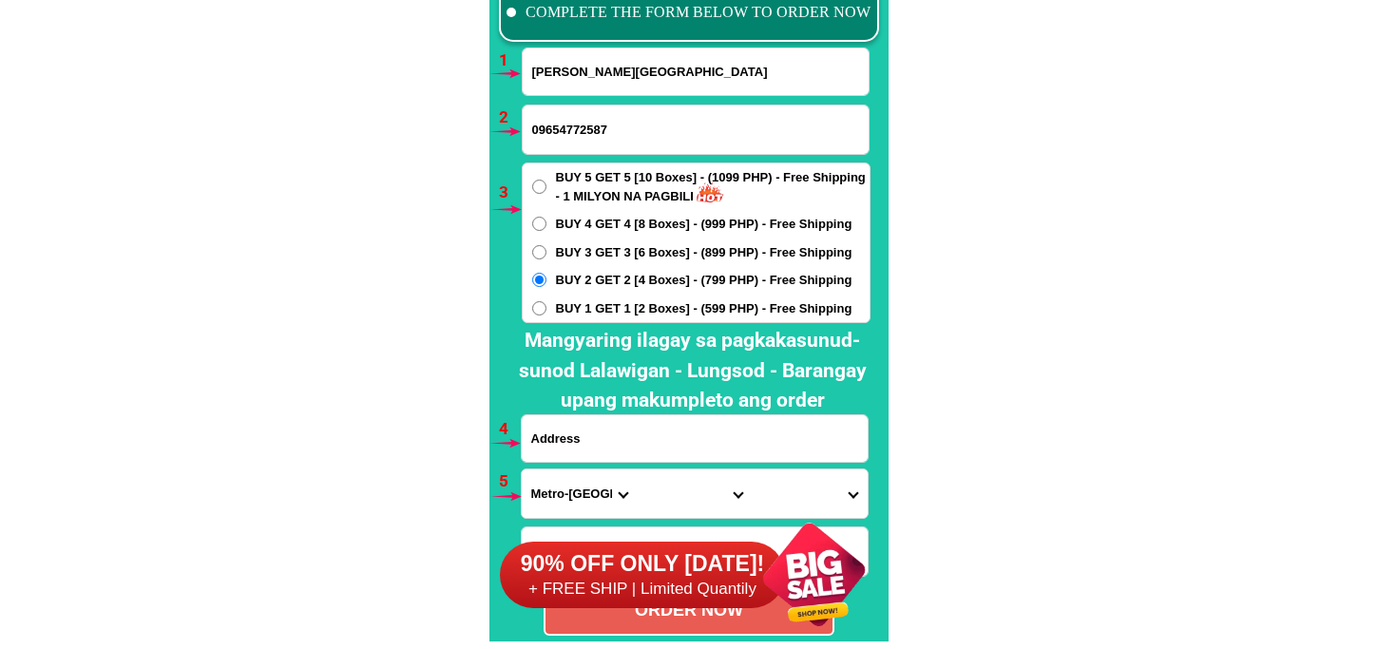
paste input "purok 5 Calasaguen Brooke's point, Palawan"
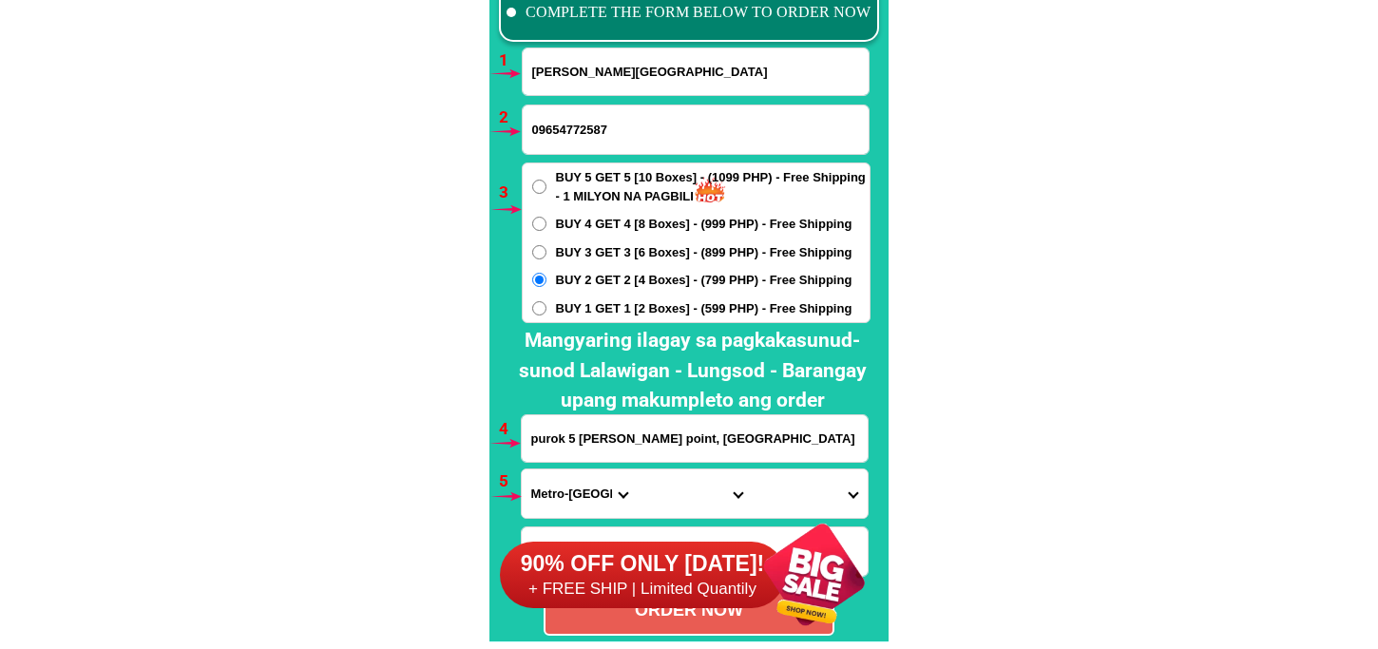
type input "purok 5 Calasaguen Brooke's point, Palawan"
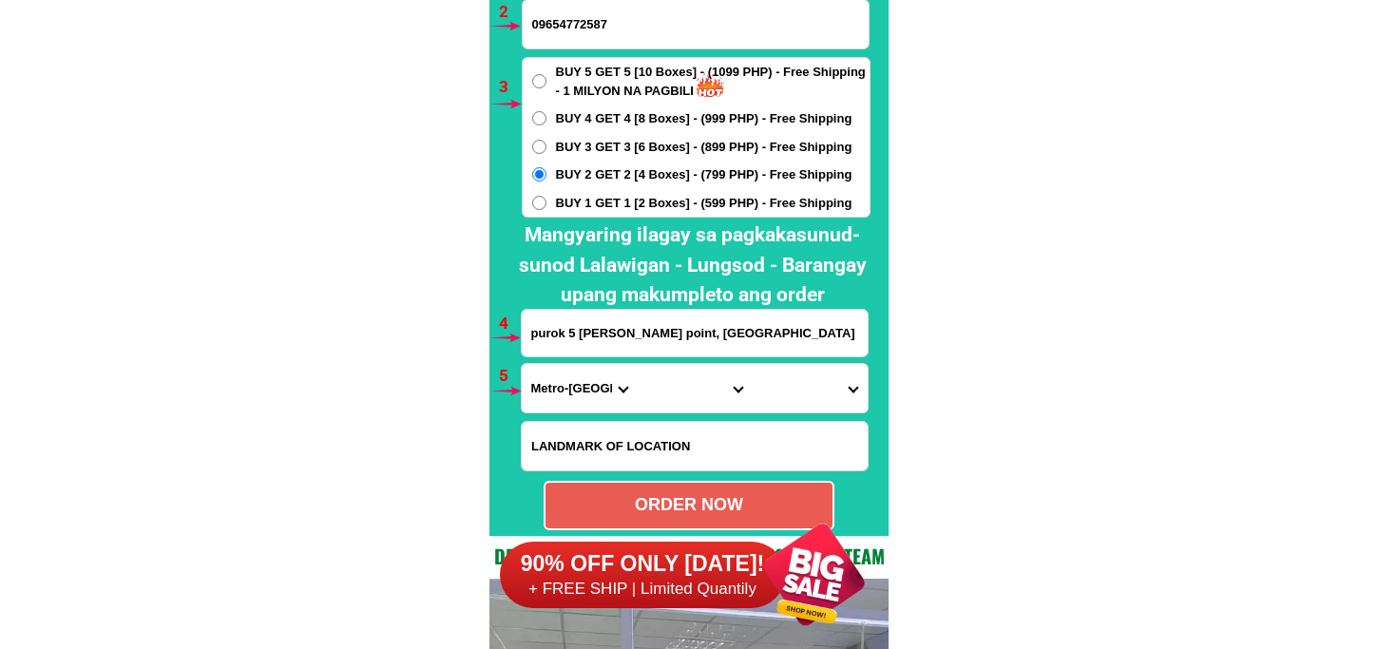
scroll to position [14265, 0]
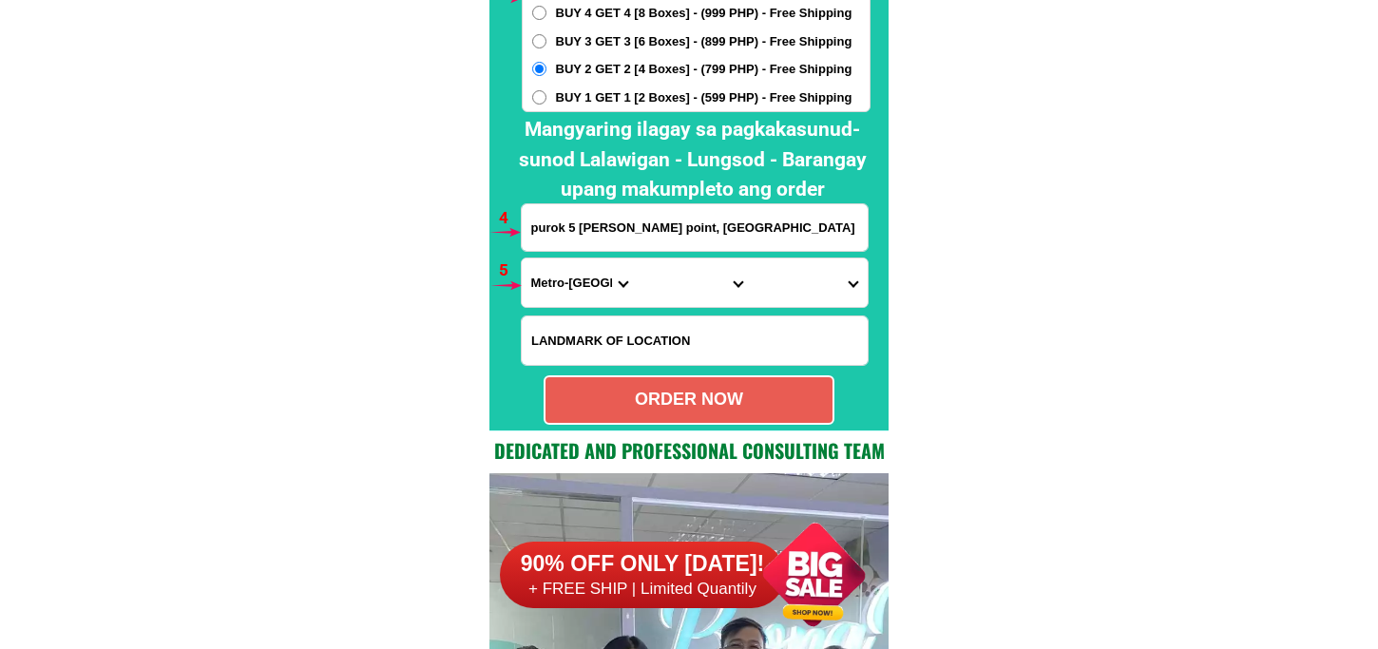
drag, startPoint x: 675, startPoint y: 400, endPoint x: 1147, endPoint y: 333, distance: 476.3
click at [665, 393] on div "ORDER NOW" at bounding box center [689, 400] width 287 height 26
type input "09654772587"
radio input "true"
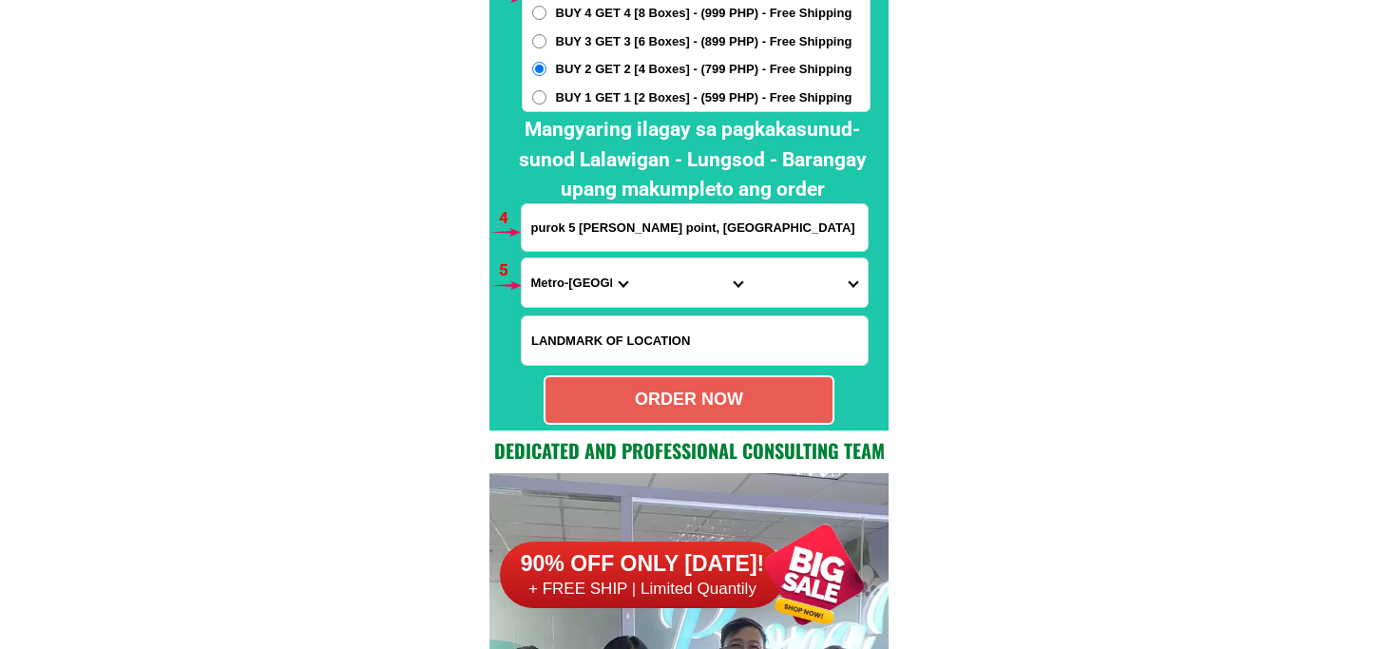
click at [569, 270] on select "Province Abra Agusan-del-norte Agusan-del-sur Aklan Albay Antique Apayao Aurora…" at bounding box center [579, 283] width 115 height 48
select select "63_811"
click at [522, 259] on select "Province Abra Agusan-del-norte Agusan-del-sur Aklan Albay Antique Apayao Aurora…" at bounding box center [579, 283] width 115 height 48
click at [659, 289] on select "City Aborlan Agutaya Araceli Balabac Bataraza Brookes-point Busuanga Cagayancil…" at bounding box center [694, 283] width 115 height 48
select select "63_8112094"
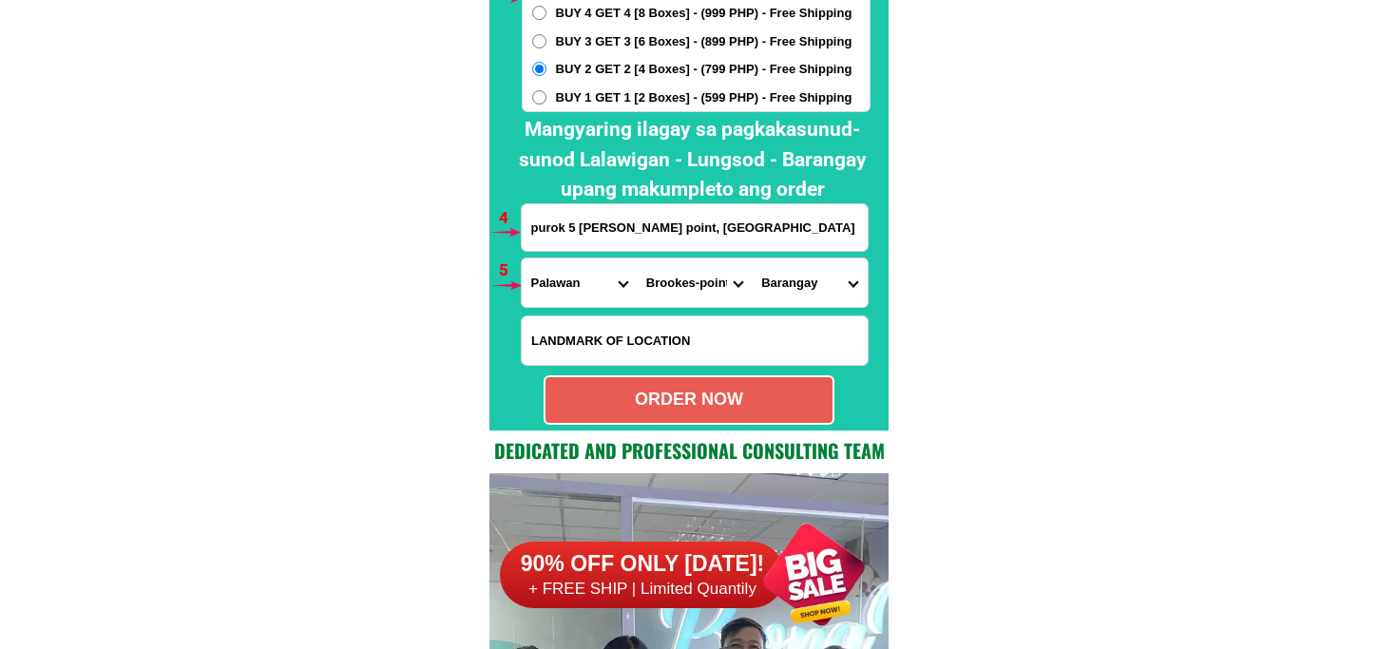
click at [637, 259] on select "City Aborlan Agutaya Araceli Balabac Bataraza Brookes-point Busuanga Cagayancil…" at bounding box center [694, 283] width 115 height 48
drag, startPoint x: 767, startPoint y: 289, endPoint x: 768, endPoint y: 267, distance: 21.9
click at [765, 283] on select "Barangay Amas Aribungos Barong-barong Calasaguen Imulnod Ipilan Maasin Mainit M…" at bounding box center [809, 283] width 115 height 48
select select "63_8112094978"
click at [752, 259] on select "Barangay Amas Aribungos Barong-barong Calasaguen Imulnod Ipilan Maasin Mainit M…" at bounding box center [809, 283] width 115 height 48
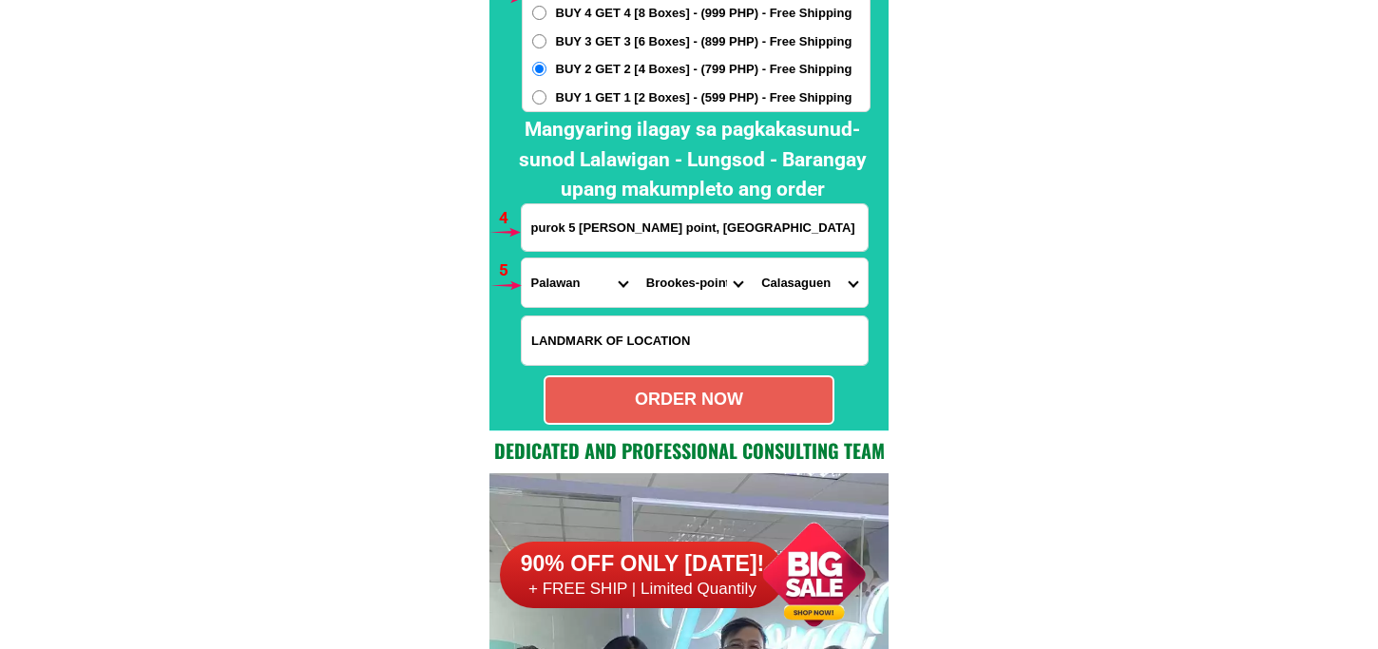
click at [762, 399] on div "ORDER NOW" at bounding box center [689, 400] width 287 height 26
radio input "true"
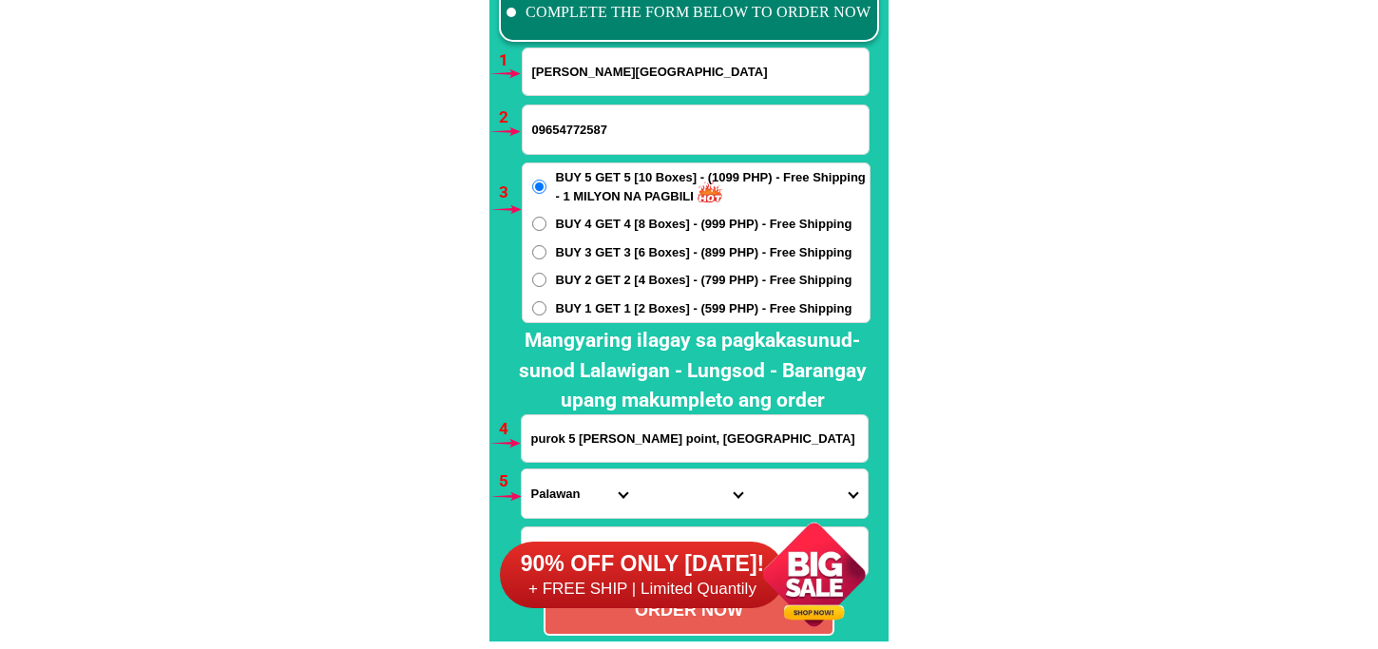
click at [574, 80] on input "Shirley s. Borca" at bounding box center [696, 71] width 346 height 47
paste input "Gloria Bronzal"
type input "Gloria Bronzal"
click at [634, 133] on input "Input phone_number" at bounding box center [696, 130] width 346 height 48
paste input "0964 156 0253"
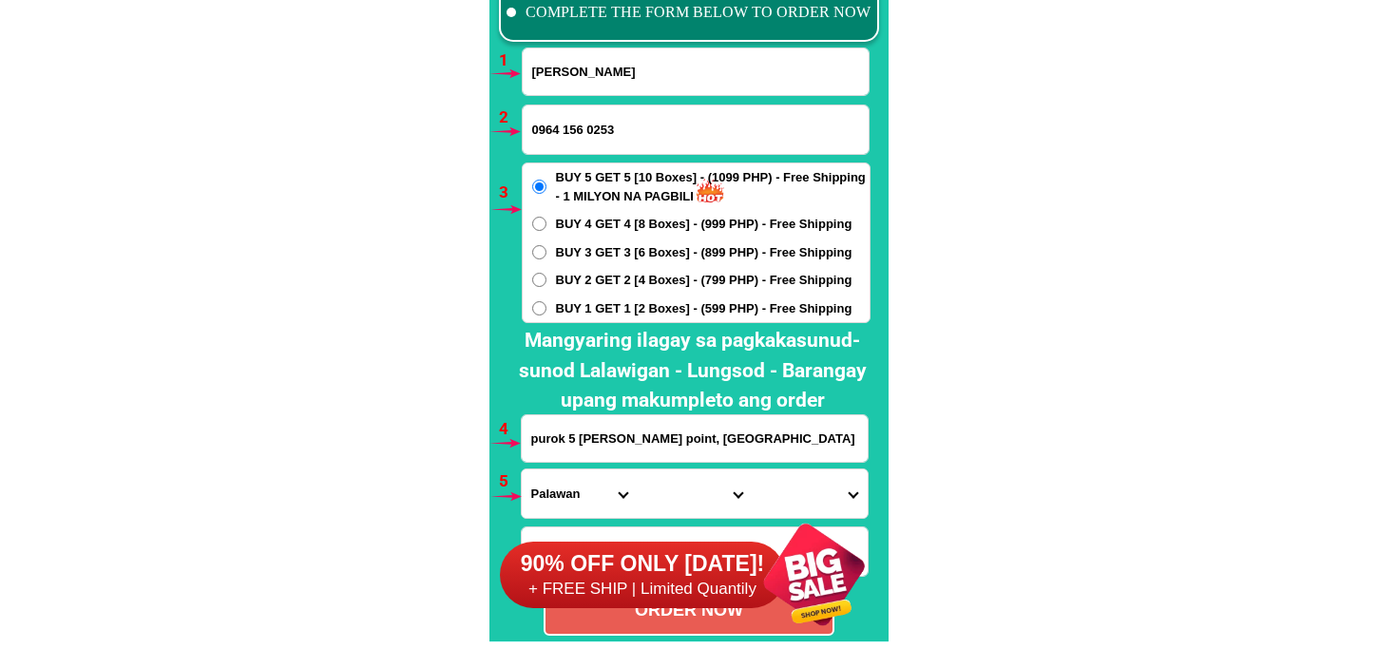
click at [588, 127] on input "0964 156 0253" at bounding box center [696, 130] width 346 height 48
click at [565, 127] on input "0964 1560253" at bounding box center [696, 130] width 346 height 48
click at [632, 138] on input "09641560253" at bounding box center [696, 130] width 346 height 48
type input "09641560253"
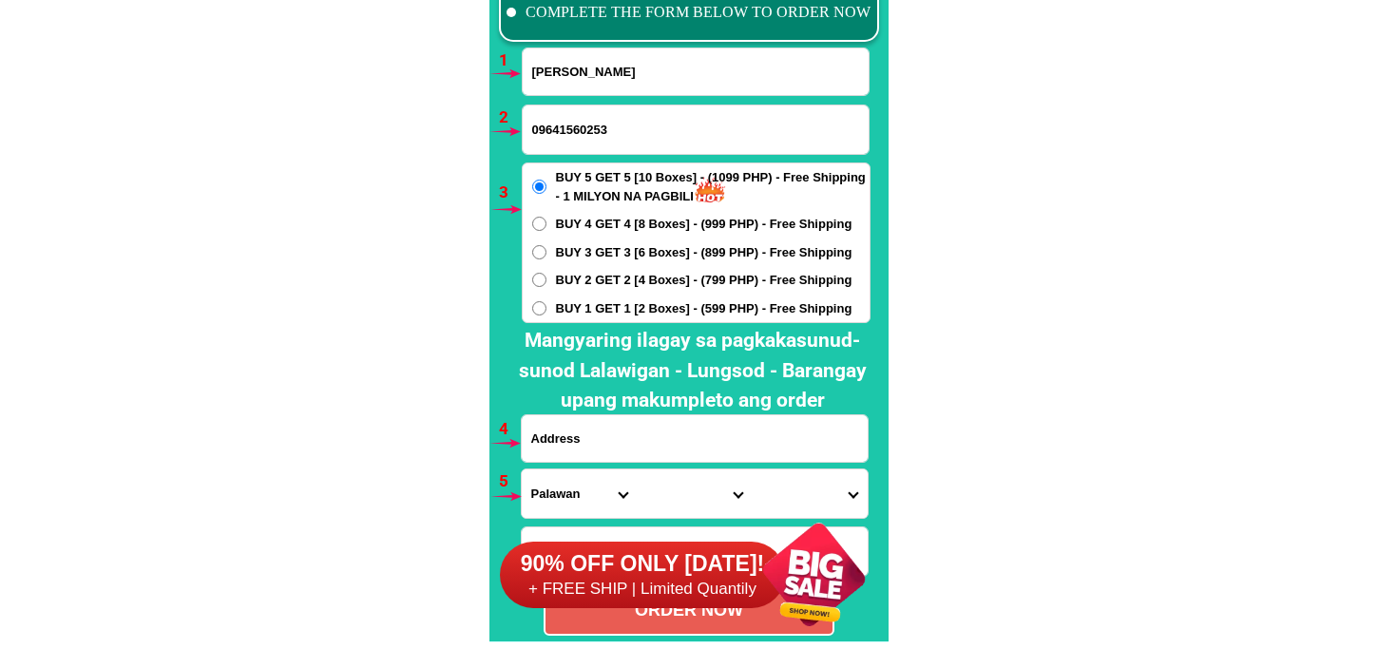
click at [586, 440] on input "Input address" at bounding box center [695, 438] width 346 height 47
paste input "barangay 1 purok 6 Pioduran Albay sa Bahay ma'am glorylen moya"
type input "barangay 1 purok 6 Pioduran Albay sa Bahay ma'am glorylen moya"
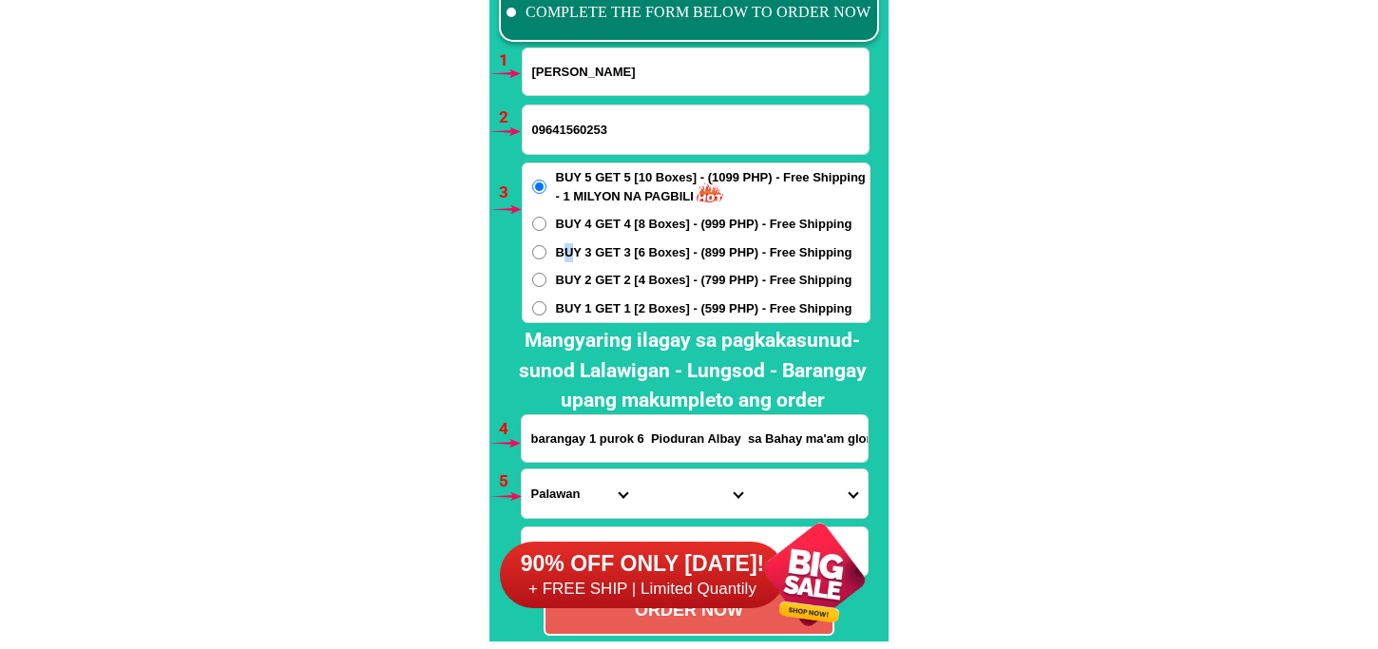
click at [568, 266] on div "BUY 5 GET 5 [10 Boxes] - (1099 PHP) - Free Shipping - 1 MILYON NA PAGBILI BUY 4…" at bounding box center [696, 243] width 349 height 161
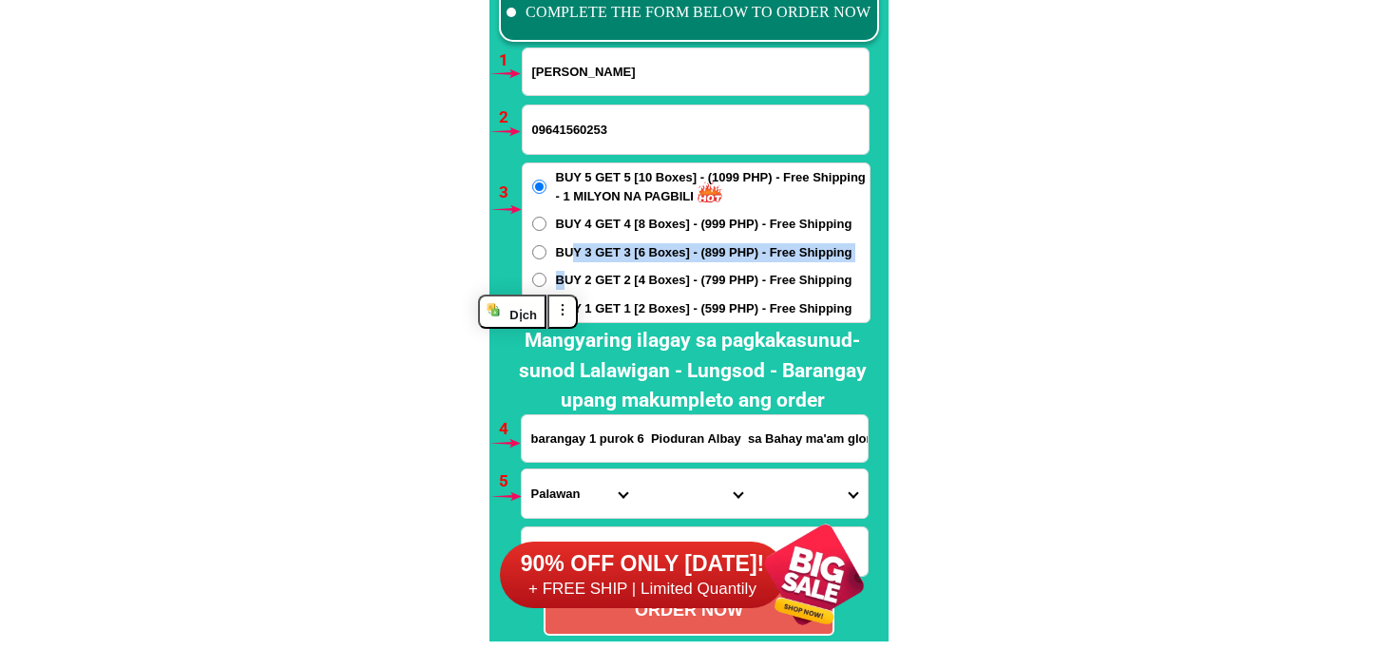
click at [568, 279] on span "BUY 2 GET 2 [4 Boxes] - (799 PHP) - Free Shipping" at bounding box center [704, 280] width 297 height 19
click at [547, 279] on input "BUY 2 GET 2 [4 Boxes] - (799 PHP) - Free Shipping" at bounding box center [539, 280] width 14 height 14
radio input "true"
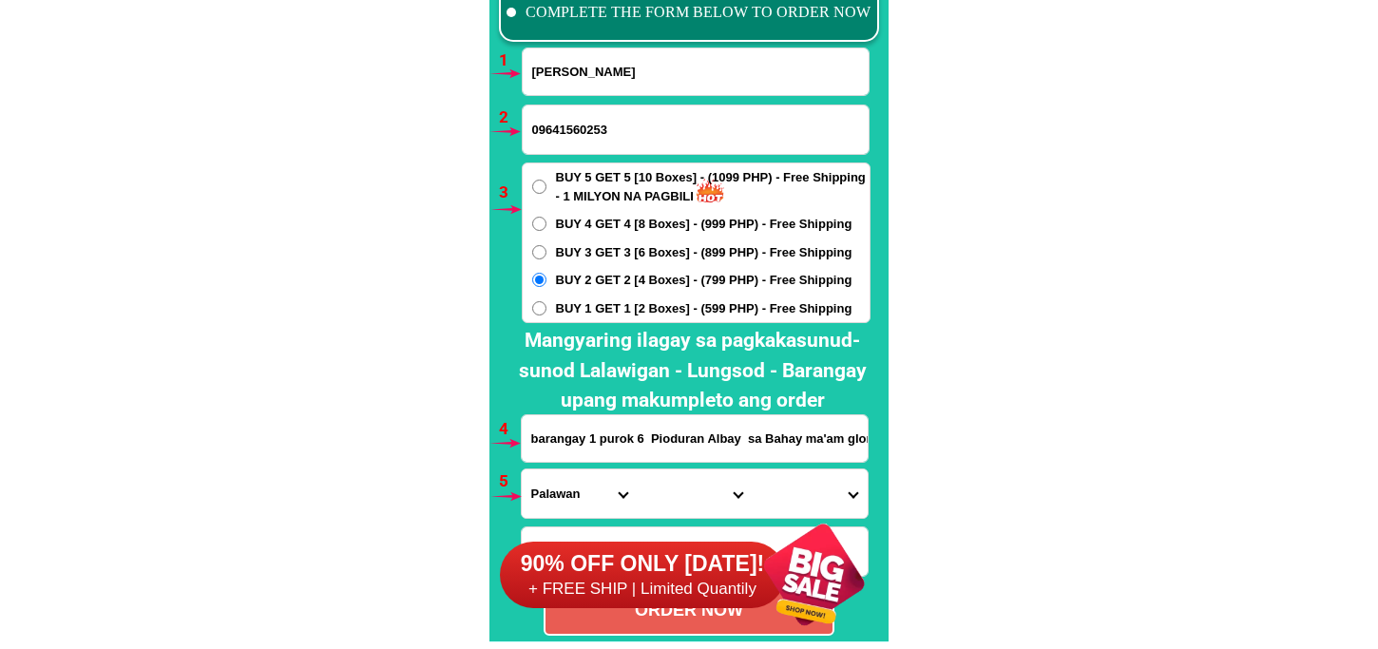
scroll to position [14159, 0]
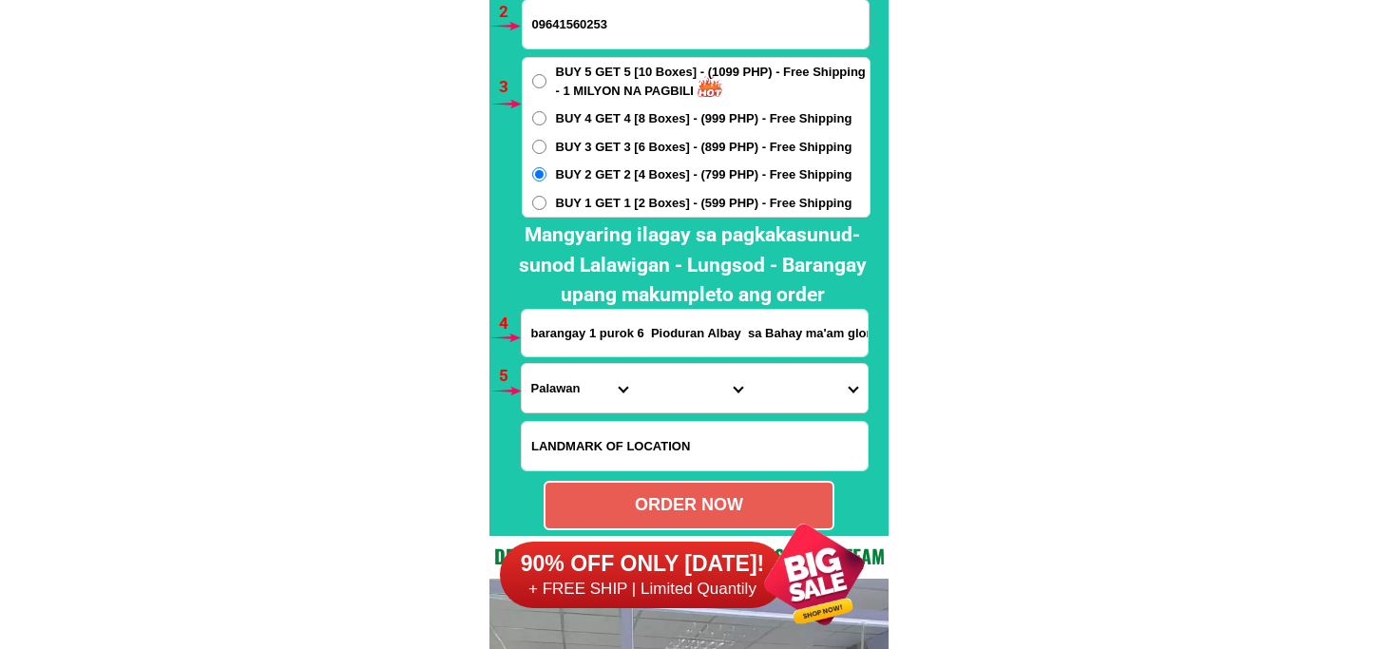
drag, startPoint x: 555, startPoint y: 385, endPoint x: 570, endPoint y: 367, distance: 23.6
click at [555, 383] on select "Province Abra Agusan-del-norte Agusan-del-sur Aklan Albay Antique Apayao Aurora…" at bounding box center [579, 388] width 115 height 48
select select "63_402"
click at [522, 364] on select "Province Abra Agusan-del-norte Agusan-del-sur Aklan Albay Antique Apayao Aurora…" at bounding box center [579, 388] width 115 height 48
click at [688, 396] on select "City Albay-malinao Albay-santo-domingo Bacacay Camalig Daraga Guinobatan Jovell…" at bounding box center [694, 388] width 115 height 48
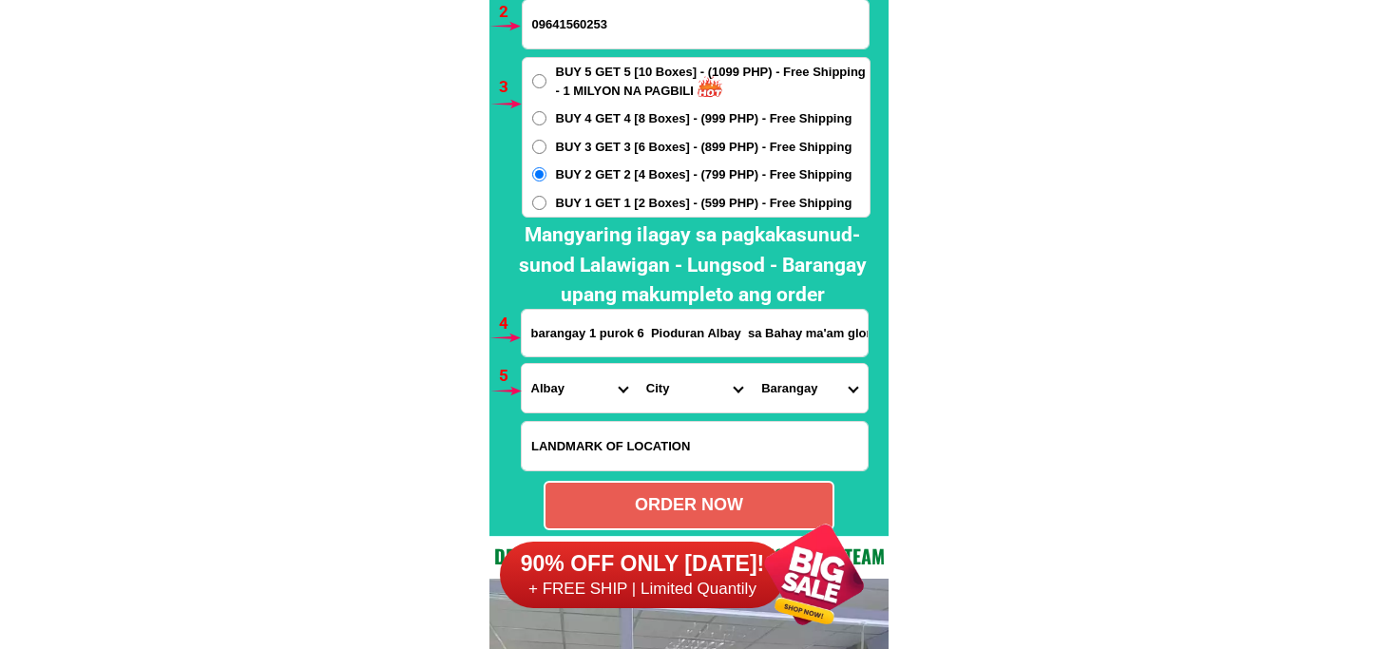
select select "63_4025110"
click at [637, 364] on select "City Albay-malinao Albay-santo-domingo Bacacay Camalig Daraga Guinobatan Jovell…" at bounding box center [694, 388] width 115 height 48
click at [797, 402] on select "Barangay Agol Alabangpuro Banawan (binawan) Barangay i (pob.) Barangay ii (pob.…" at bounding box center [809, 388] width 115 height 48
select select "63_40251104246"
click at [752, 364] on select "Barangay Agol Alabangpuro Banawan (binawan) Barangay i (pob.) Barangay ii (pob.…" at bounding box center [809, 388] width 115 height 48
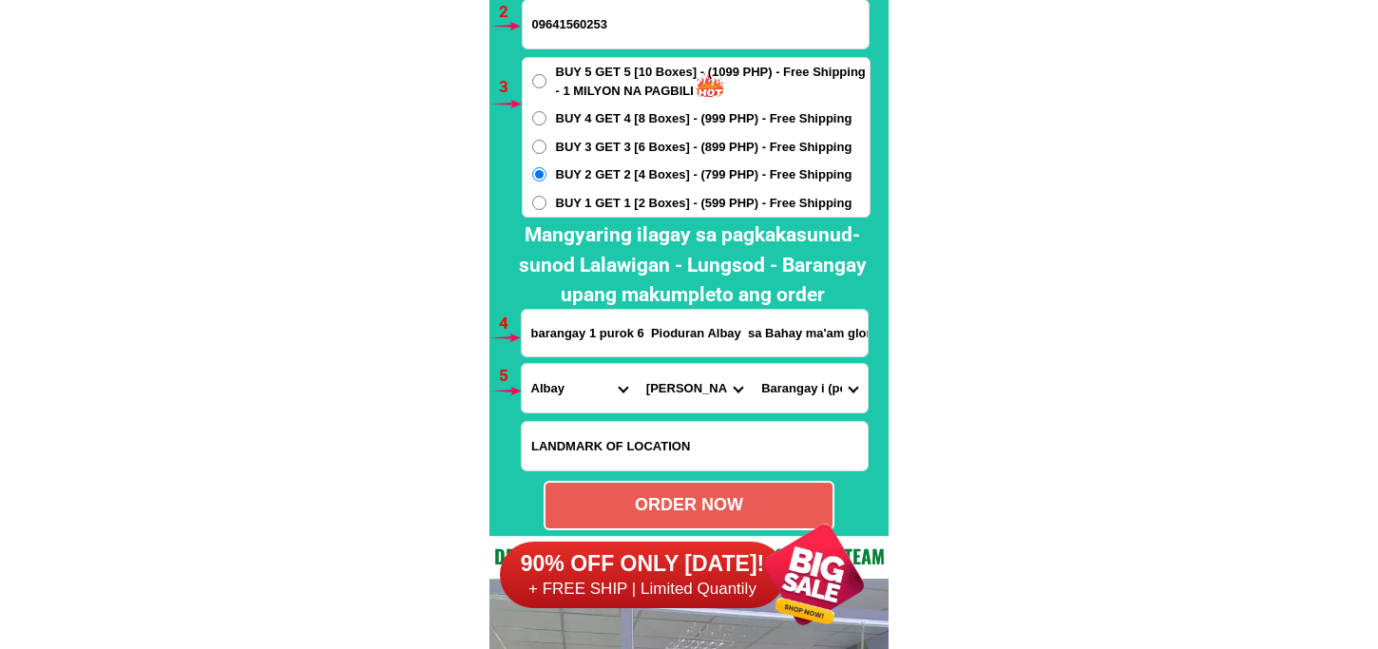
click at [713, 500] on div "90% OFF ONLY TODAY! + FREE SHIP | Limited Quantily" at bounding box center [694, 574] width 389 height 149
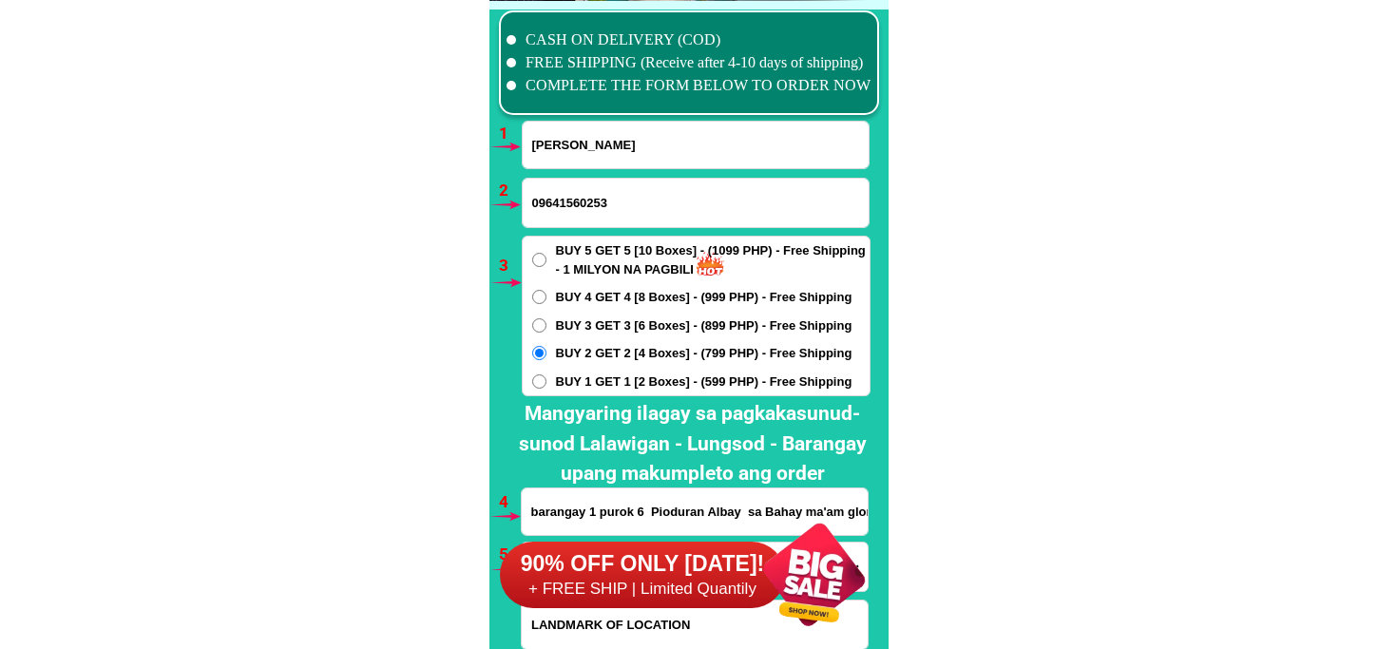
scroll to position [14404, 0]
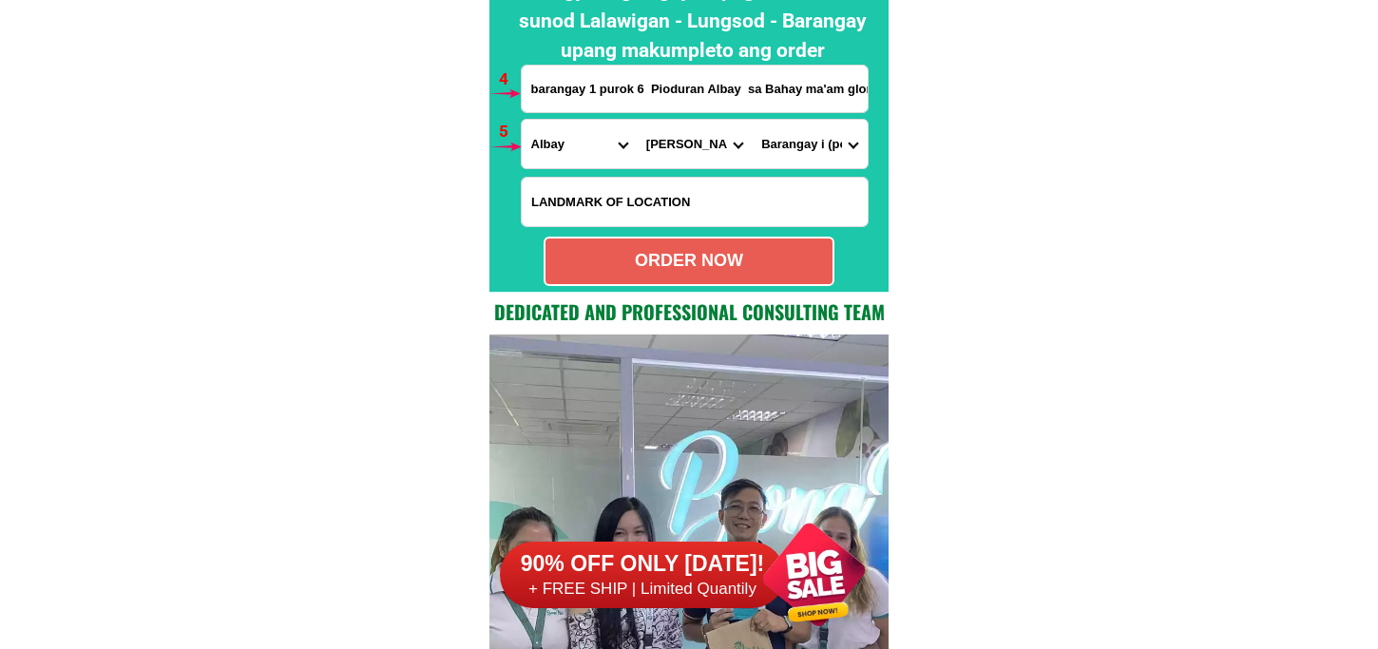
click at [697, 264] on div "ORDER NOW" at bounding box center [689, 261] width 287 height 26
radio input "true"
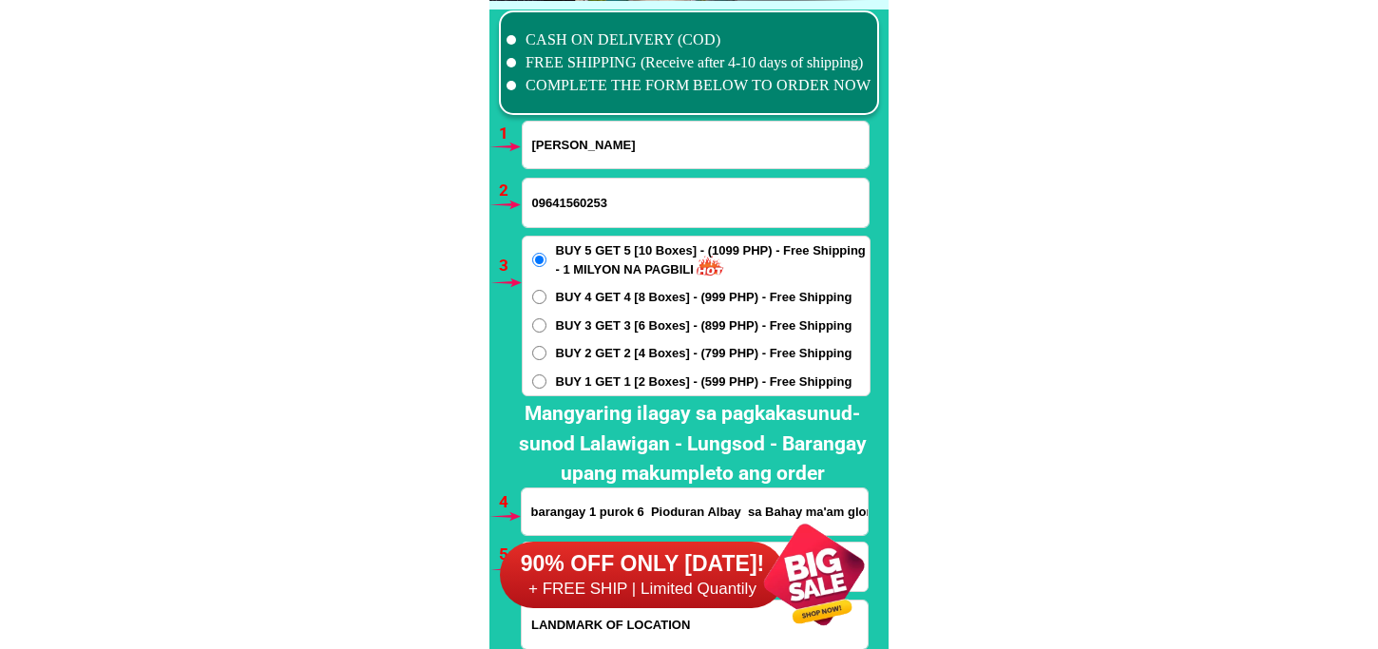
scroll to position [14086, 0]
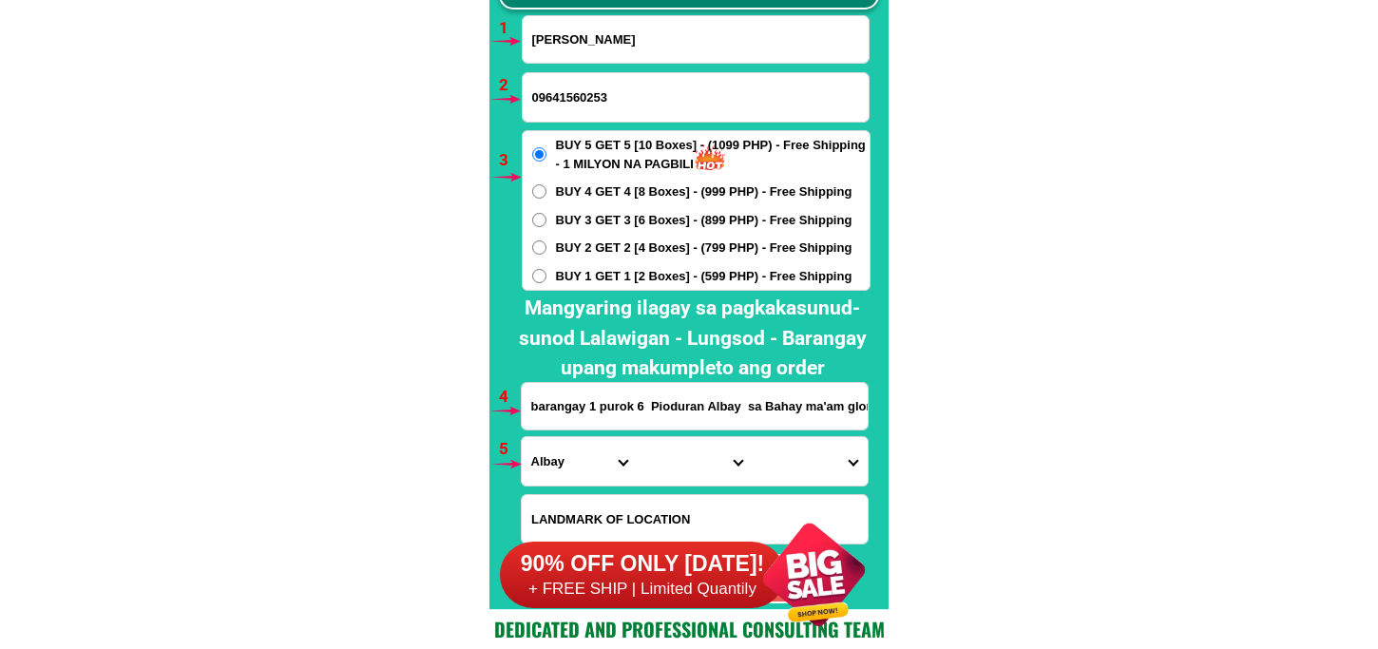
click at [654, 48] on input "Gloria Bronzal" at bounding box center [696, 39] width 346 height 47
paste input "Mila Eway"
type input "Mila Eway"
click at [543, 89] on input "09641560253" at bounding box center [696, 97] width 346 height 48
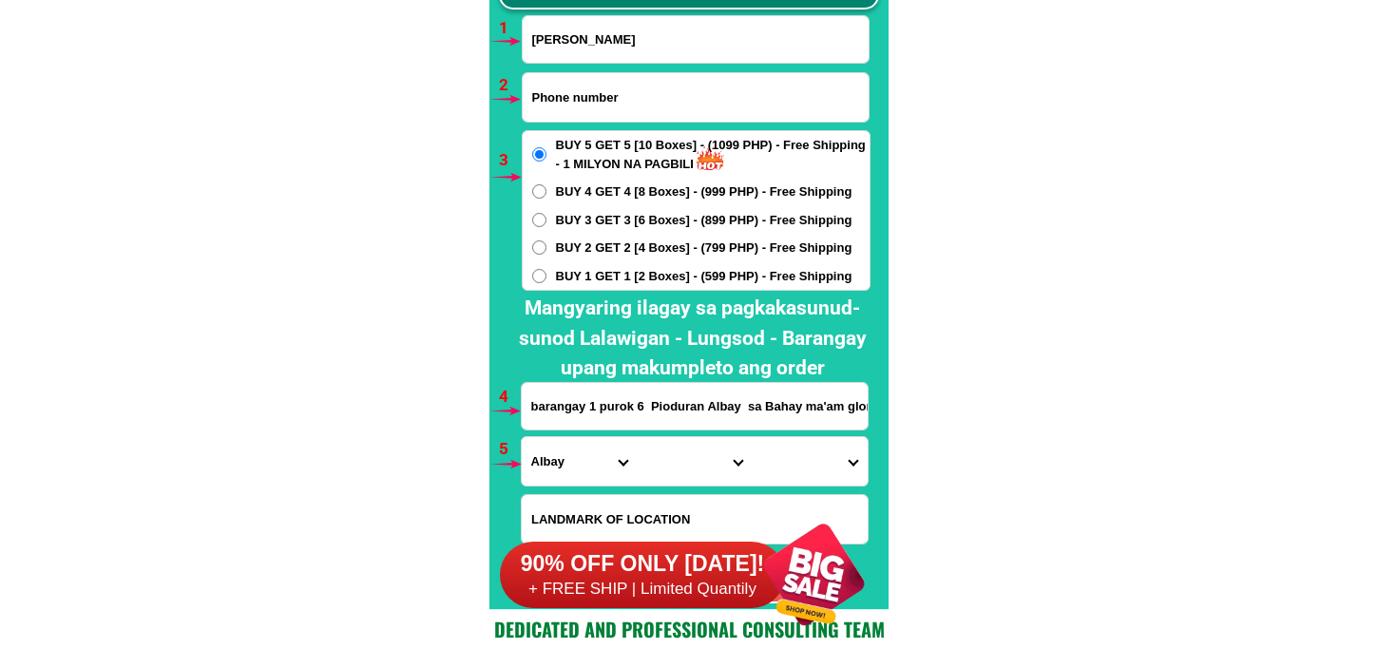
paste input "09202154319"
type input "09202154319"
click at [583, 245] on span "BUY 2 GET 2 [4 Boxes] - (799 PHP) - Free Shipping" at bounding box center [704, 248] width 297 height 19
click at [547, 245] on input "BUY 2 GET 2 [4 Boxes] - (799 PHP) - Free Shipping" at bounding box center [539, 248] width 14 height 14
radio input "true"
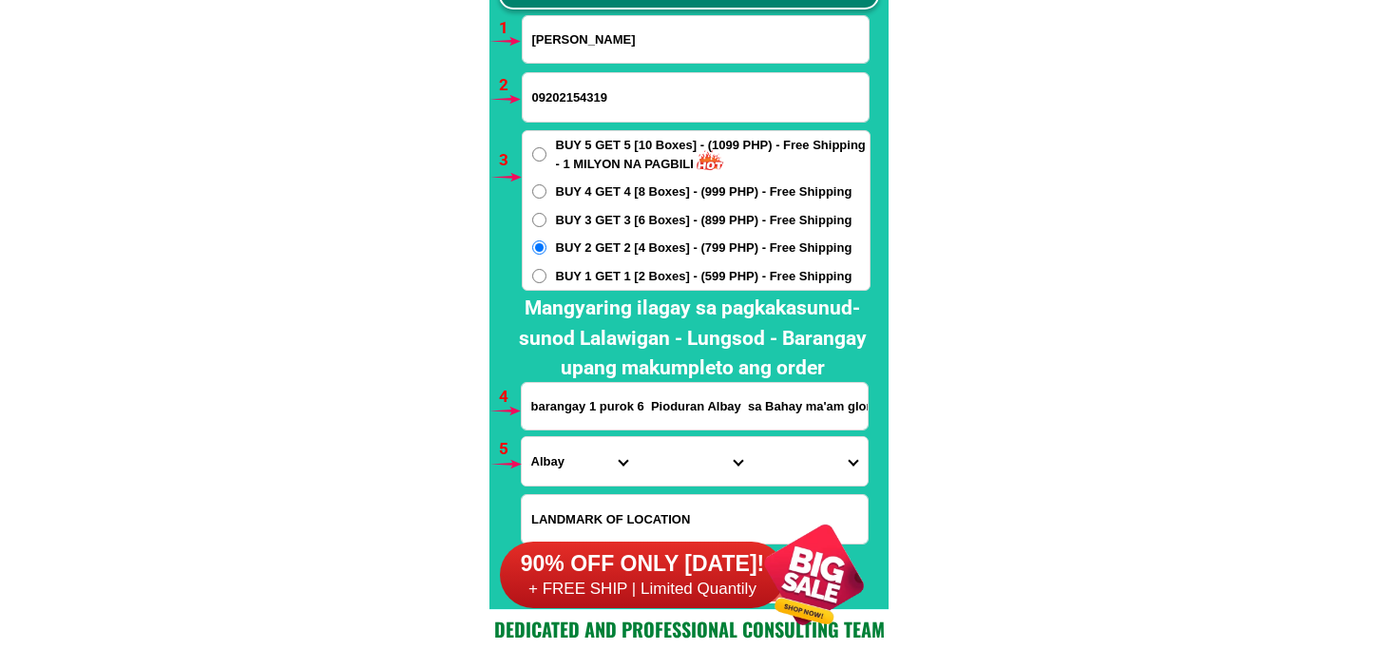
click at [589, 426] on input "barangay 1 purok 6 Pioduran Albay sa Bahay ma'am glorylen moya" at bounding box center [695, 406] width 346 height 47
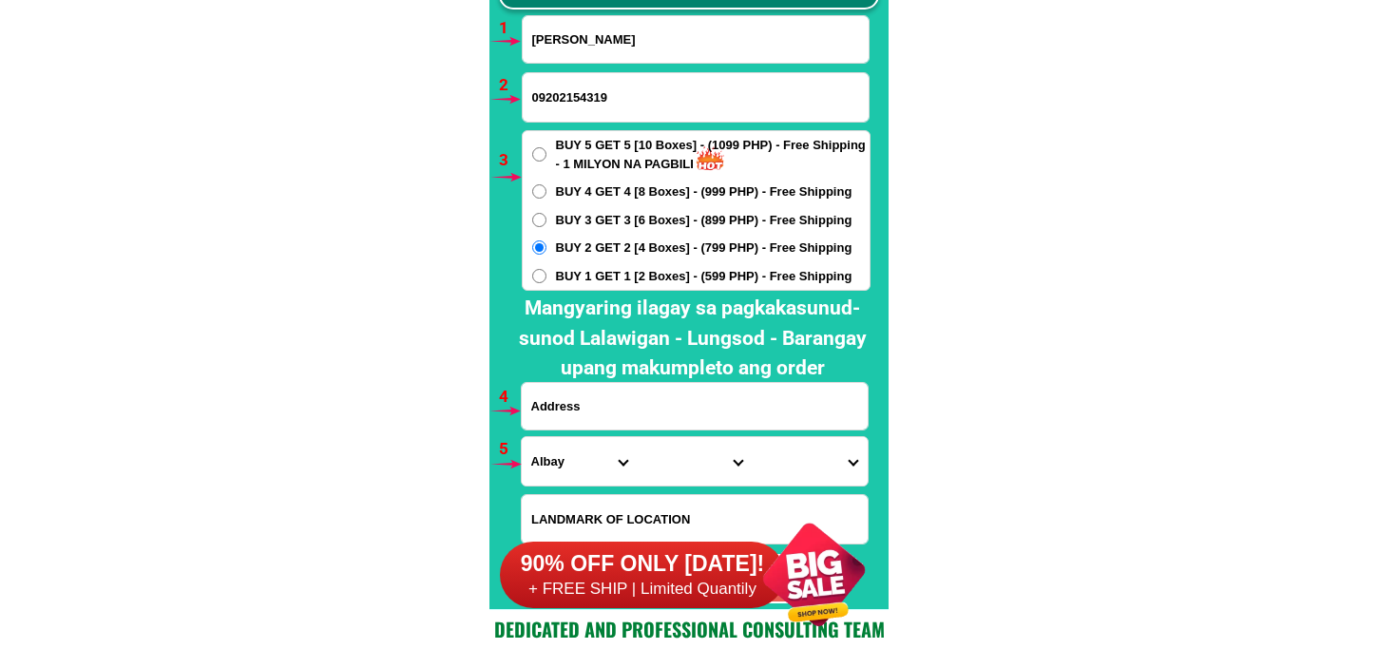
paste input "Purok STO NINO Cuambogan Tagum City Davao del Norte Philippines near basketball…"
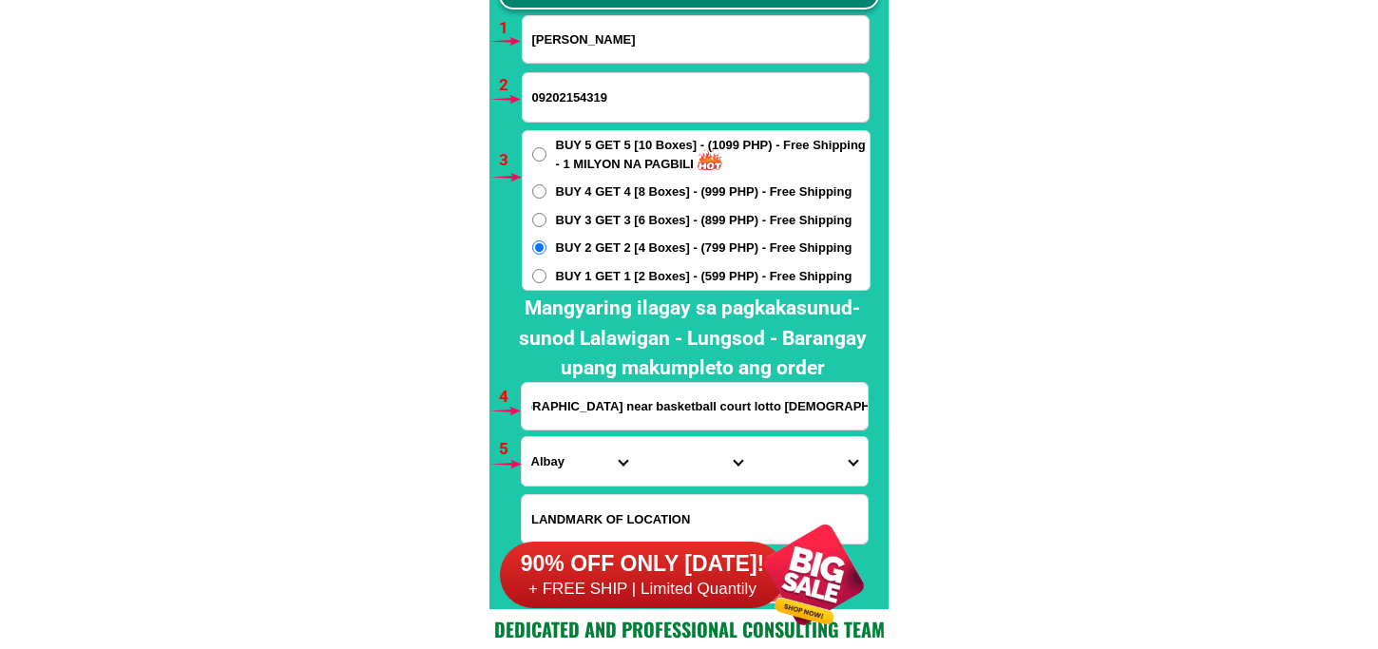
type input "Purok STO NINO Cuambogan Tagum City Davao del Norte Philippines near basketball…"
click at [546, 472] on select "Province Abra Agusan-del-norte Agusan-del-sur Aklan Albay Antique Apayao Aurora…" at bounding box center [579, 461] width 115 height 48
click at [522, 437] on select "Province Abra Agusan-del-norte Agusan-del-sur Aklan Albay Antique Apayao Aurora…" at bounding box center [579, 461] width 115 height 48
click at [553, 438] on select "Province Abra Agusan-del-norte Agusan-del-sur Aklan Albay Antique Apayao Aurora…" at bounding box center [579, 461] width 115 height 48
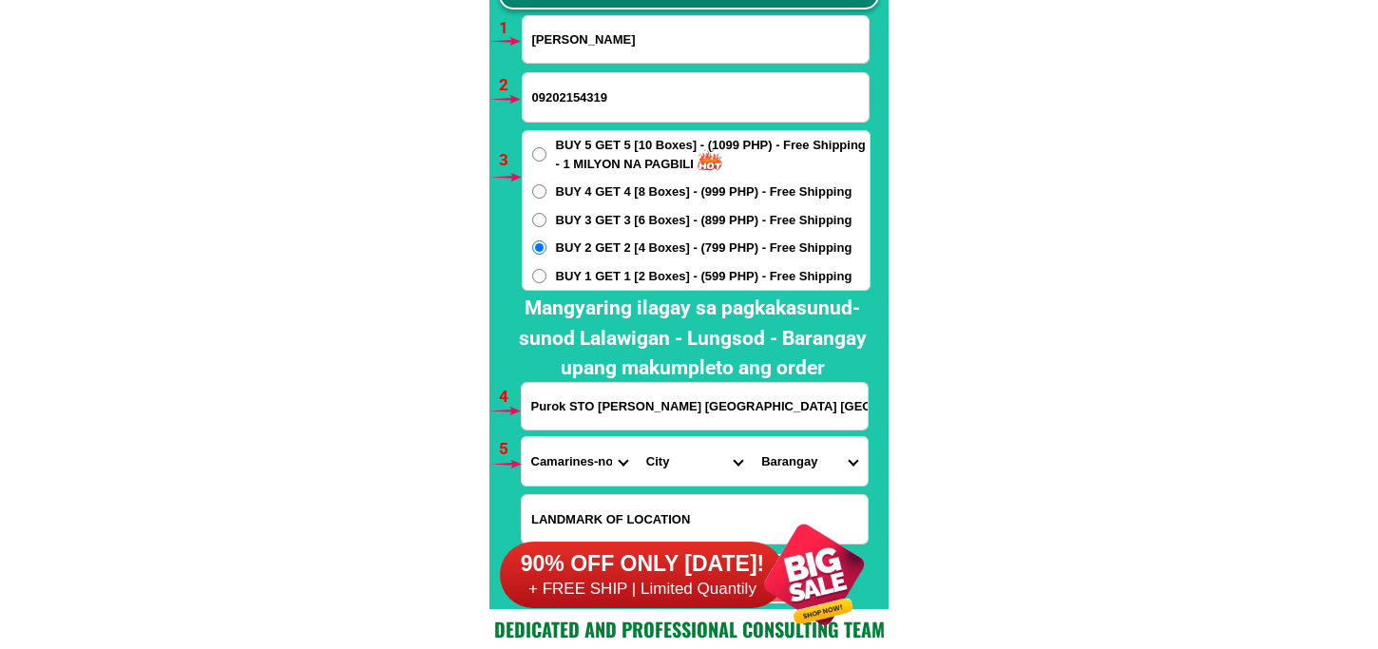
select select "63_773"
click at [522, 437] on select "Province Abra Agusan-del-norte Agusan-del-sur Aklan Albay Antique Apayao Aurora…" at bounding box center [579, 461] width 115 height 48
click at [667, 467] on select "City Asuncion Braulio-e.-dujali Davao-del-norte-carmen Davao-del-norte-san-isid…" at bounding box center [694, 461] width 115 height 48
select select "63_7732798"
click at [637, 437] on select "City Asuncion Braulio-e.-dujali Davao-del-norte-carmen Davao-del-norte-san-isid…" at bounding box center [694, 461] width 115 height 48
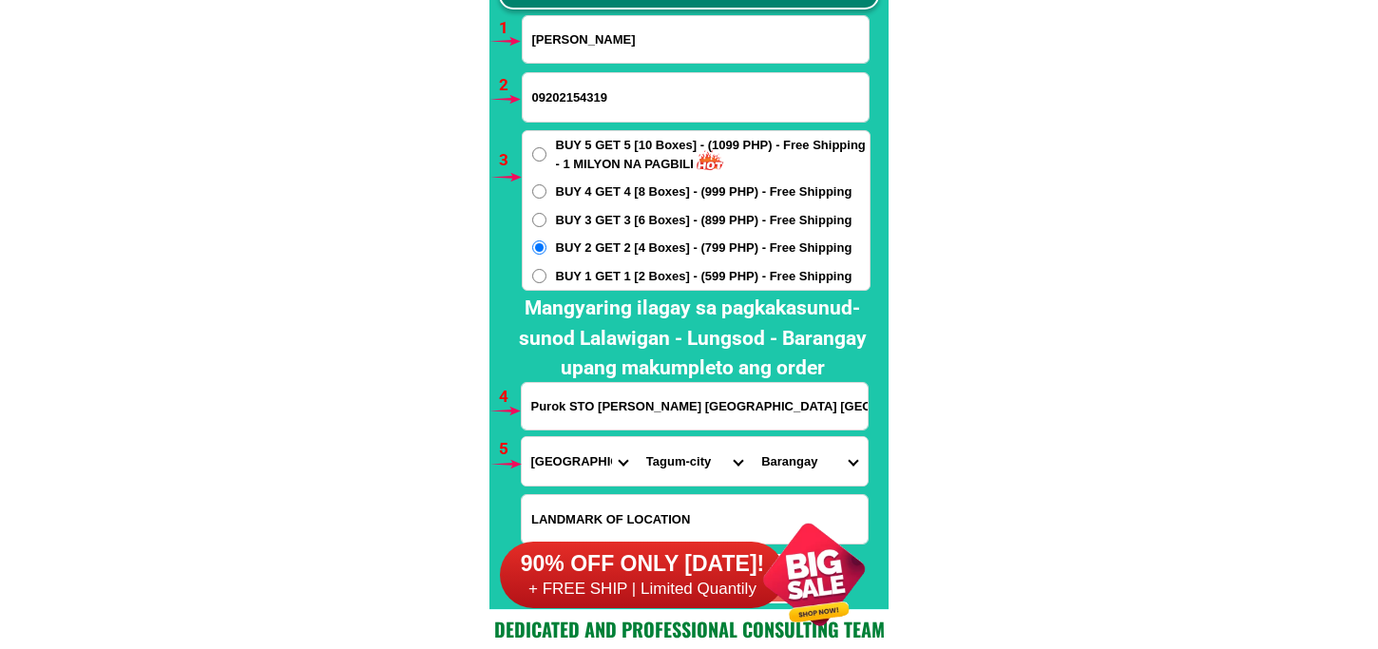
click at [793, 458] on select "Barangay Apokon Bincungan Busaon Canocotan Cuambogan La filipina Liboganon Mada…" at bounding box center [809, 461] width 115 height 48
select select "63_77327983291"
click at [752, 437] on select "Barangay Apokon Bincungan Busaon Canocotan Cuambogan La filipina Liboganon Mada…" at bounding box center [809, 461] width 115 height 48
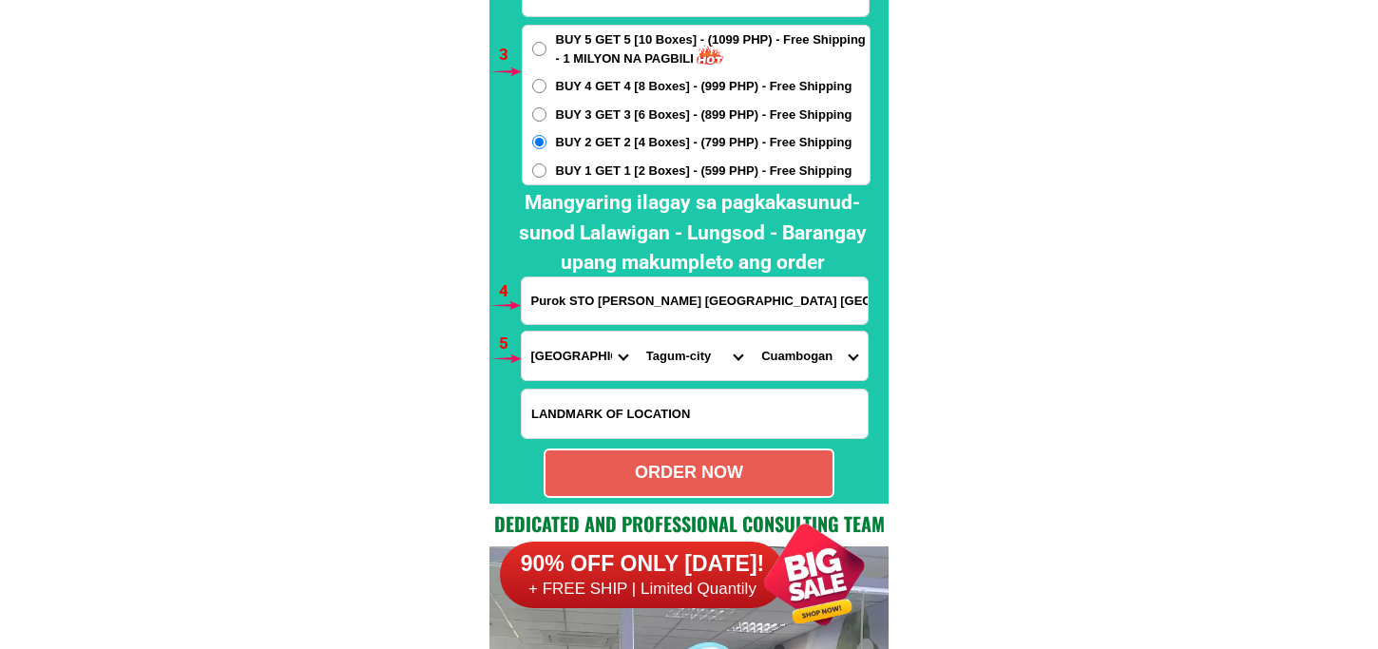
click at [676, 466] on div "ORDER NOW" at bounding box center [689, 473] width 287 height 26
radio input "true"
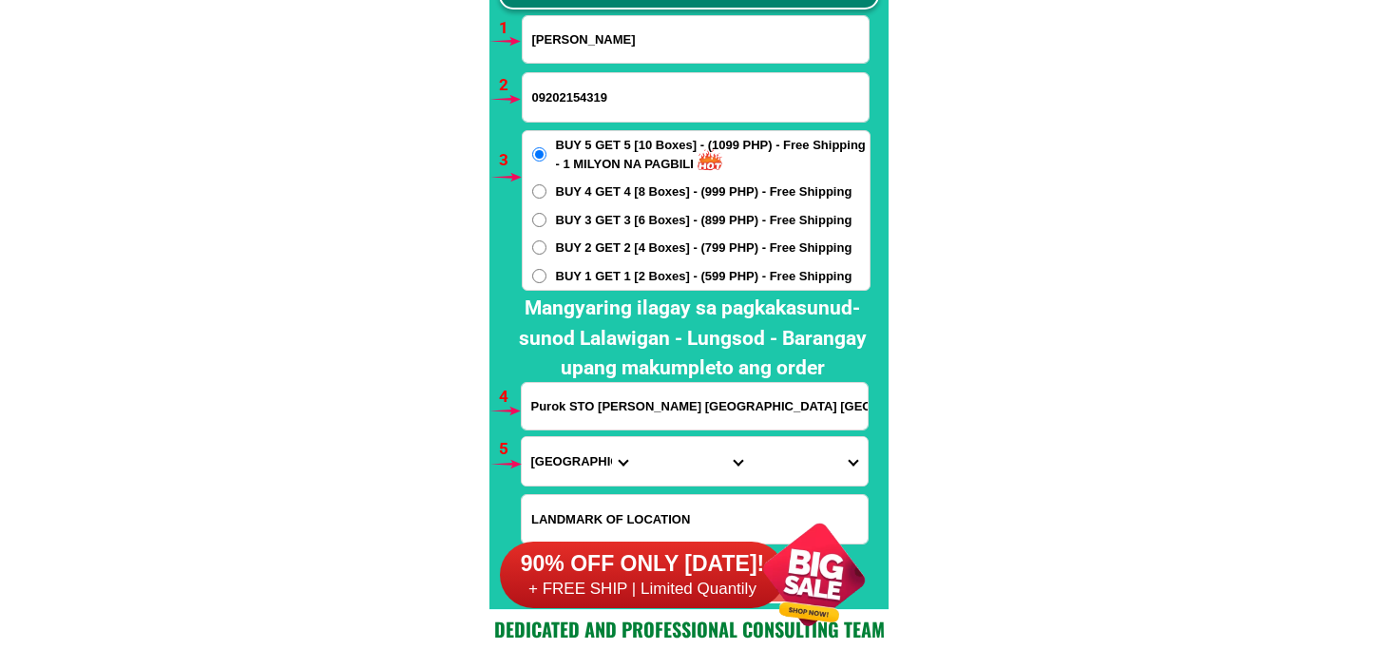
scroll to position [13981, 0]
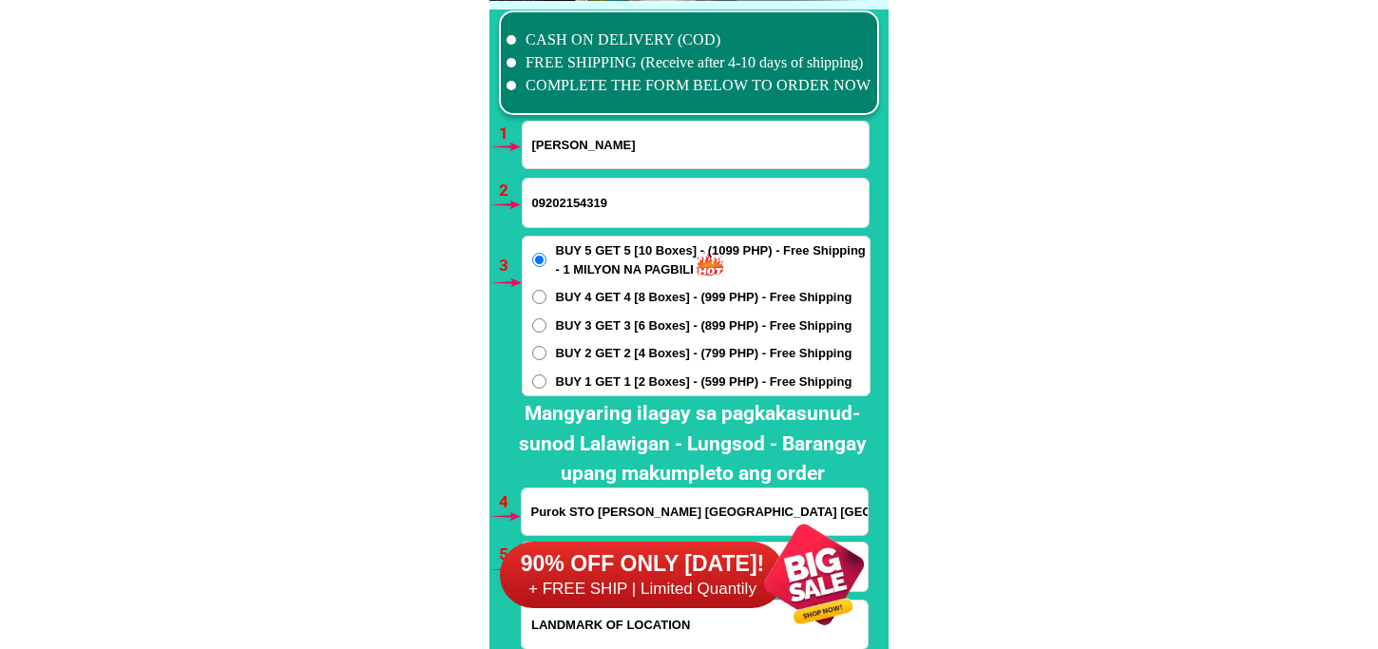
click at [625, 153] on input "Mila Eway" at bounding box center [696, 145] width 346 height 47
paste input "Anita Busa"
type input "Anita Busa"
click at [599, 194] on input "09202154319" at bounding box center [696, 203] width 346 height 48
paste input "09317907706"
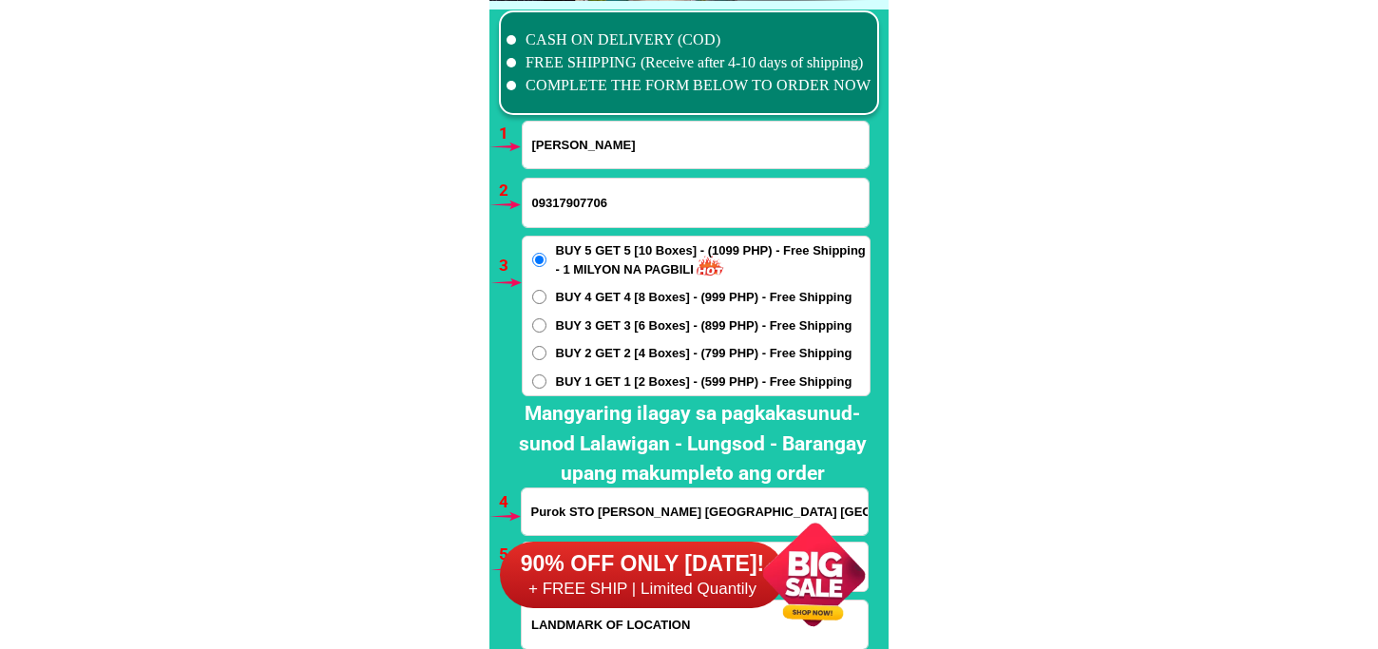
type input "09317907706"
click at [565, 347] on span "BUY 2 GET 2 [4 Boxes] - (799 PHP) - Free Shipping" at bounding box center [704, 353] width 297 height 19
click at [547, 347] on input "BUY 2 GET 2 [4 Boxes] - (799 PHP) - Free Shipping" at bounding box center [539, 353] width 14 height 14
radio input "true"
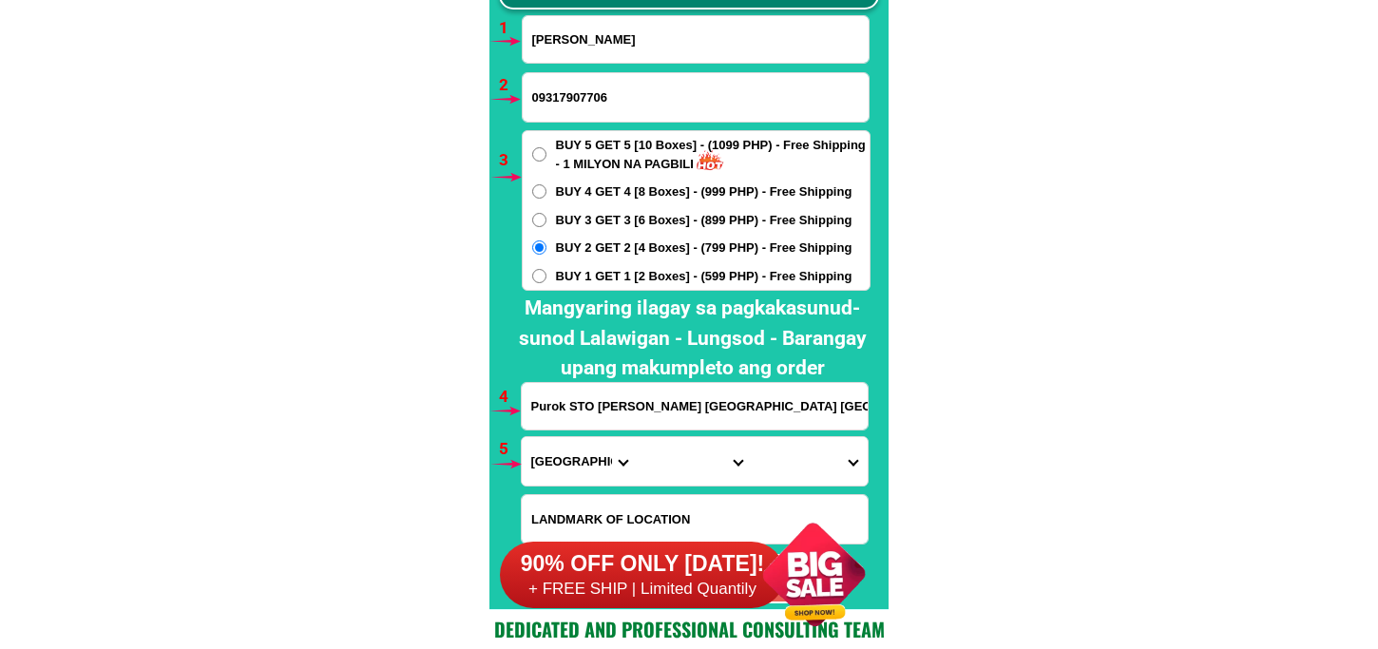
click at [624, 407] on input "Purok STO NINO Cuambogan Tagum City Davao del Norte Philippines near basketball…" at bounding box center [695, 406] width 346 height 47
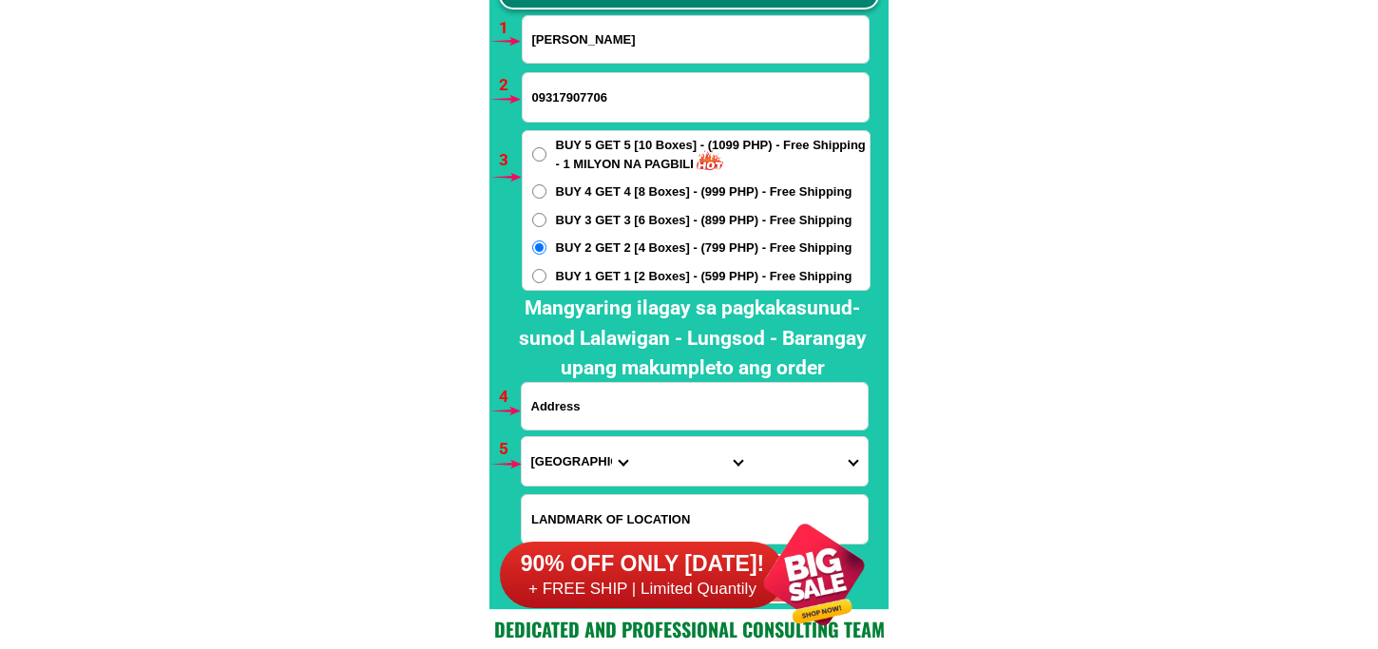
paste input "barangay aplaya poroc 6 sta Rosa laguna"
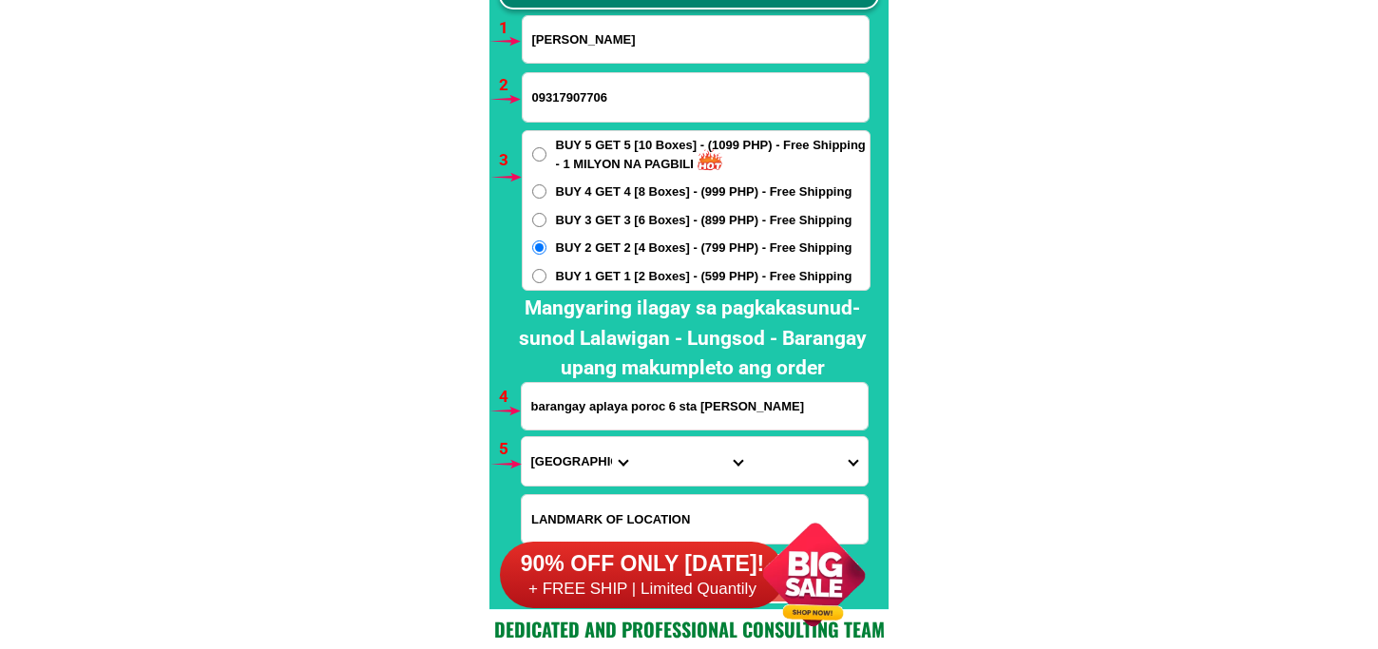
type input "barangay aplaya poroc 6 sta Rosa laguna"
drag, startPoint x: 564, startPoint y: 473, endPoint x: 571, endPoint y: 458, distance: 17.0
click at [564, 473] on select "Province Abra Agusan-del-norte Agusan-del-sur Aklan Albay Antique Apayao Aurora…" at bounding box center [579, 461] width 115 height 48
select select "63_904"
click at [522, 437] on select "Province Abra Agusan-del-norte Agusan-del-sur Aklan Albay Antique Apayao Aurora…" at bounding box center [579, 461] width 115 height 48
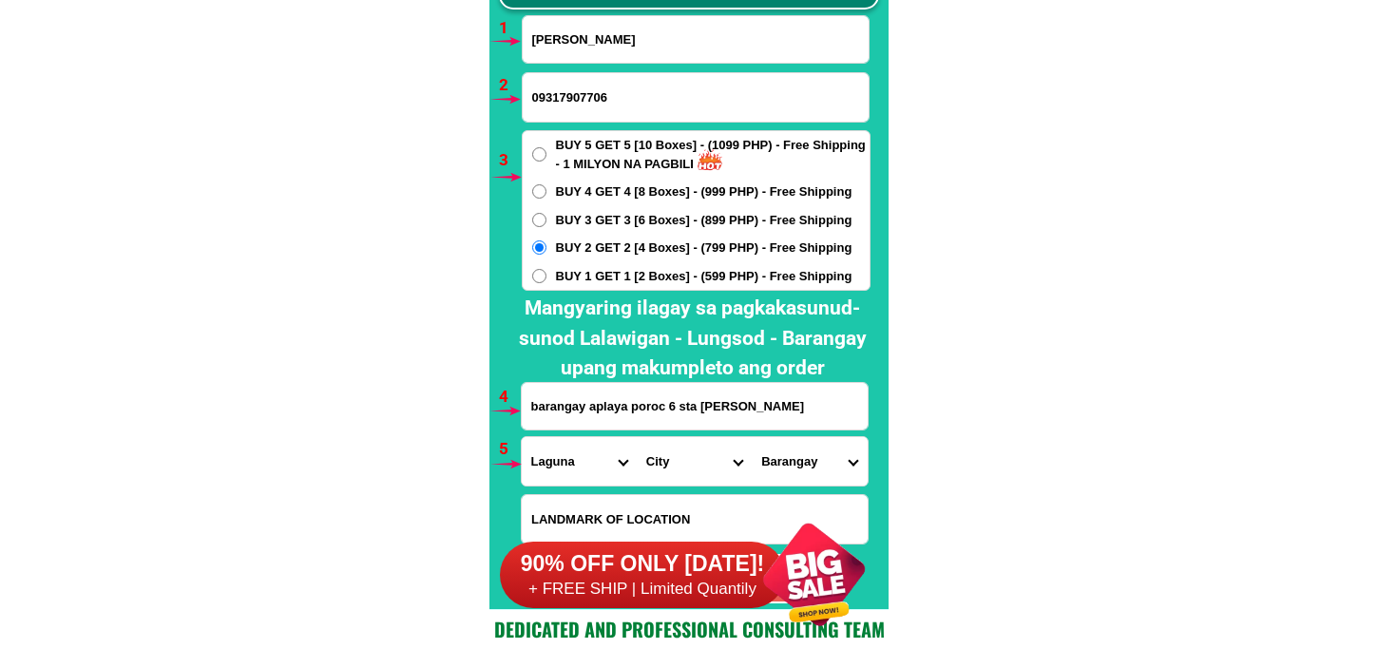
click at [662, 459] on select "City Alaminos Bay Binan-city Cabuyao Calamba-city Calauan Cavinti Famy Laguna-k…" at bounding box center [694, 461] width 115 height 48
select select "63_9047485"
click at [637, 437] on select "City Alaminos Bay Binan-city Cabuyao Calamba-city Calauan Cavinti Famy Laguna-k…" at bounding box center [694, 461] width 115 height 48
drag, startPoint x: 805, startPoint y: 458, endPoint x: 805, endPoint y: 435, distance: 22.8
click at [804, 458] on select "Barangay Aplaya Balibago Caingin Dila Dita Don jose Ibaba Kanluran (pob.) Labas…" at bounding box center [809, 461] width 115 height 48
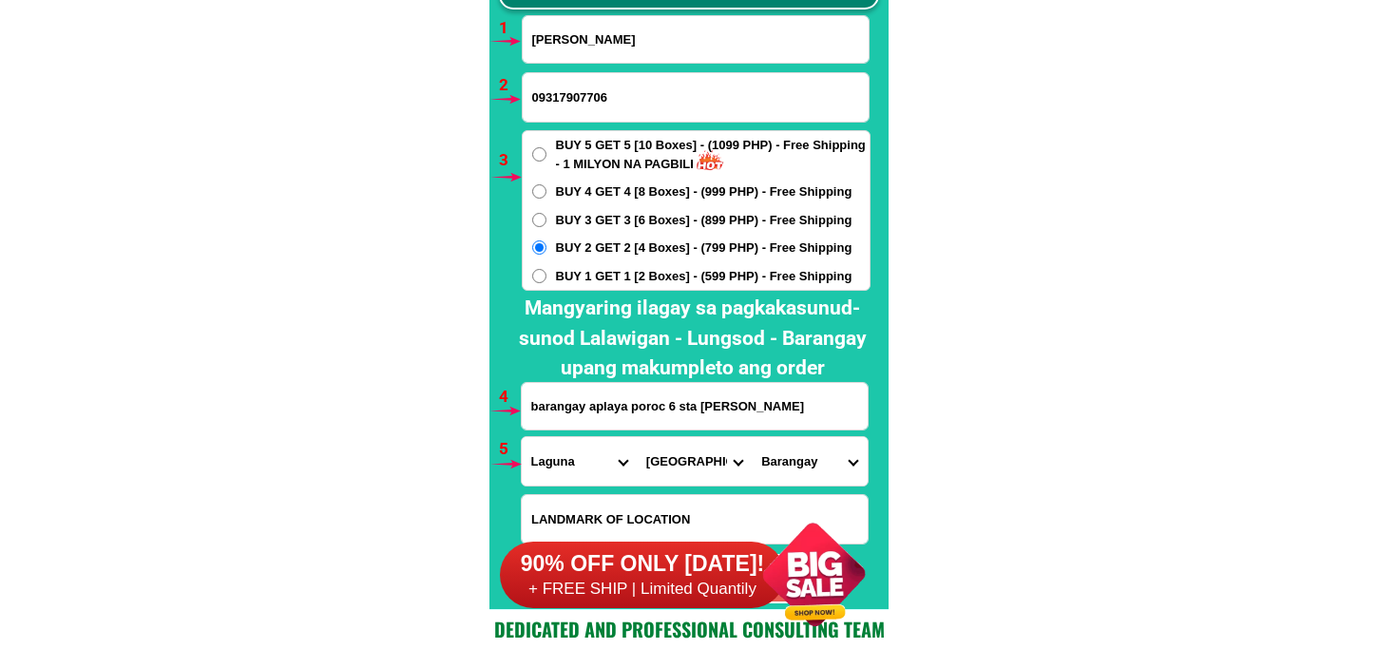
select select "63_90474859602"
click at [752, 437] on select "Barangay Aplaya Balibago Caingin Dila Dita Don jose Ibaba Kanluran (pob.) Labas…" at bounding box center [809, 461] width 115 height 48
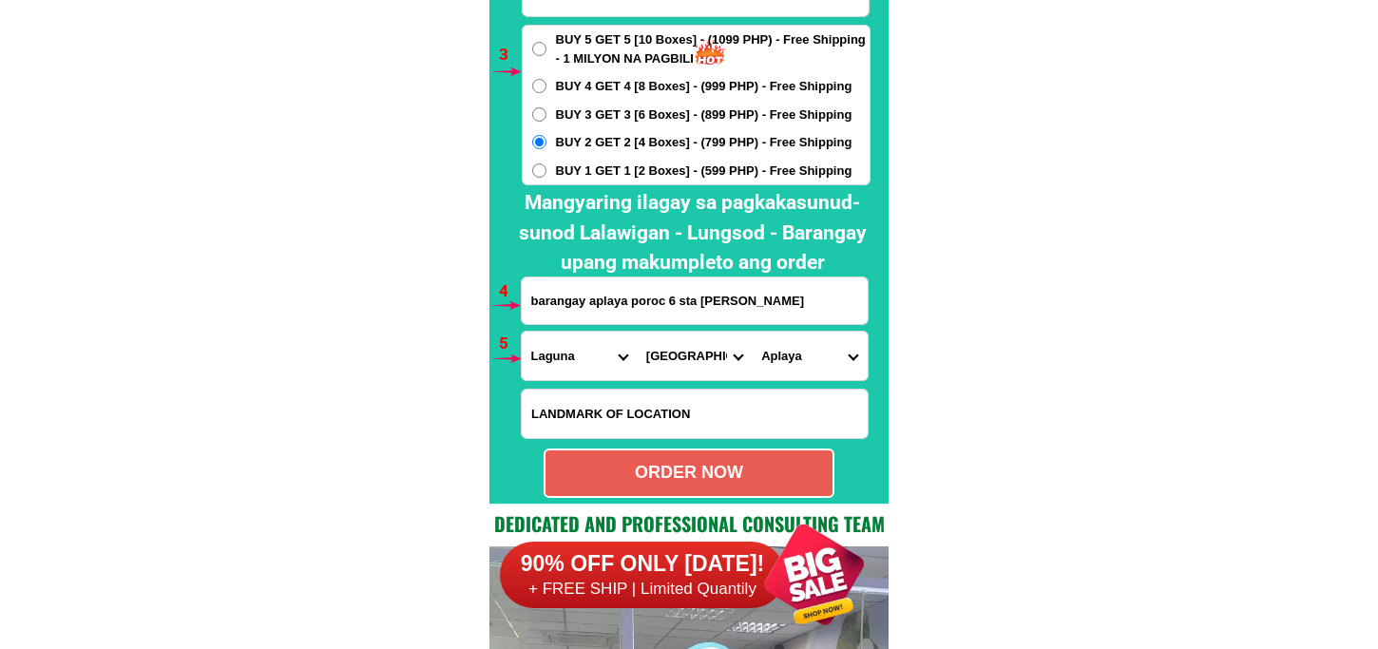
click at [622, 476] on div "ORDER NOW" at bounding box center [689, 473] width 287 height 26
type input "barangay aplaya poroc 6 sta Rosa laguna"
radio input "true"
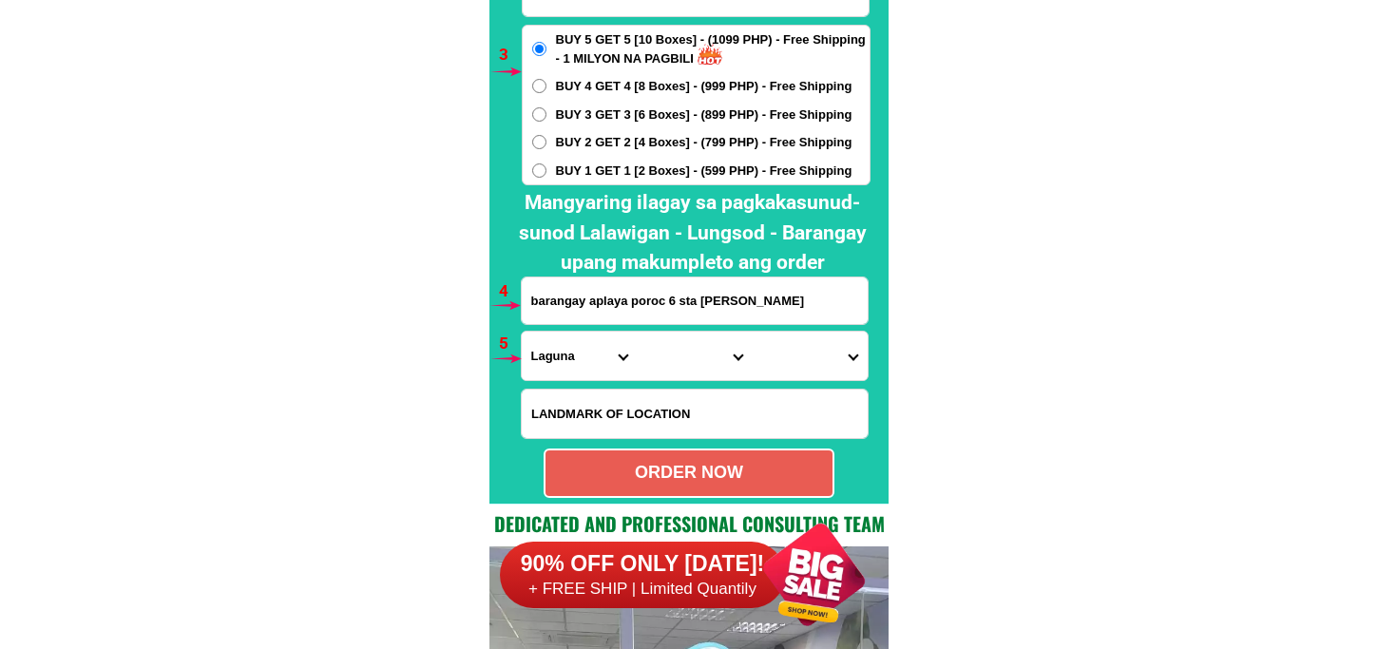
scroll to position [13981, 0]
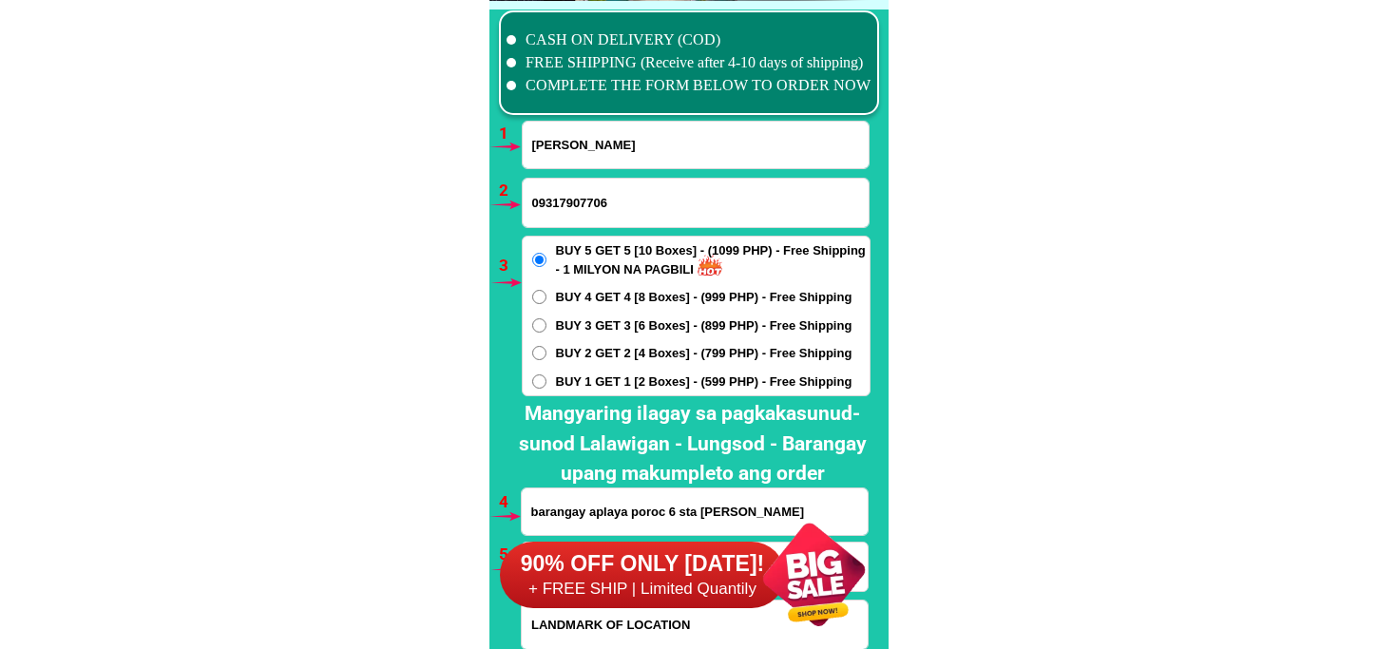
click at [634, 150] on input "Anita Busa" at bounding box center [696, 145] width 346 height 47
paste input "Eday Eufrecinia Ramos Ferrer"
type input "Eday Eufrecinia Ramos Ferrer"
click at [574, 224] on input "09317907706" at bounding box center [696, 203] width 346 height 48
click at [587, 204] on input "09317907706" at bounding box center [696, 203] width 346 height 48
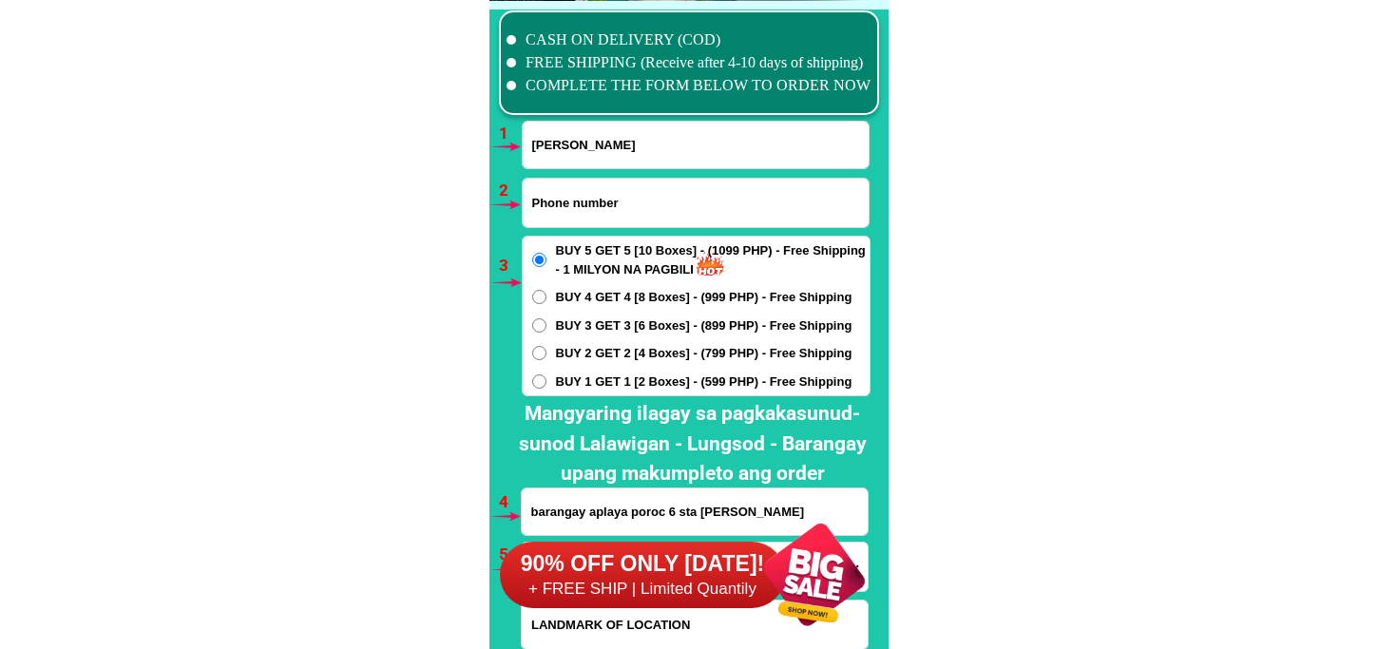
paste input "09481894936"
type input "09481894936"
click at [556, 357] on span "BUY 2 GET 2 [4 Boxes] - (799 PHP) - Free Shipping" at bounding box center [704, 353] width 297 height 19
click at [547, 357] on input "BUY 2 GET 2 [4 Boxes] - (799 PHP) - Free Shipping" at bounding box center [539, 353] width 14 height 14
radio input "true"
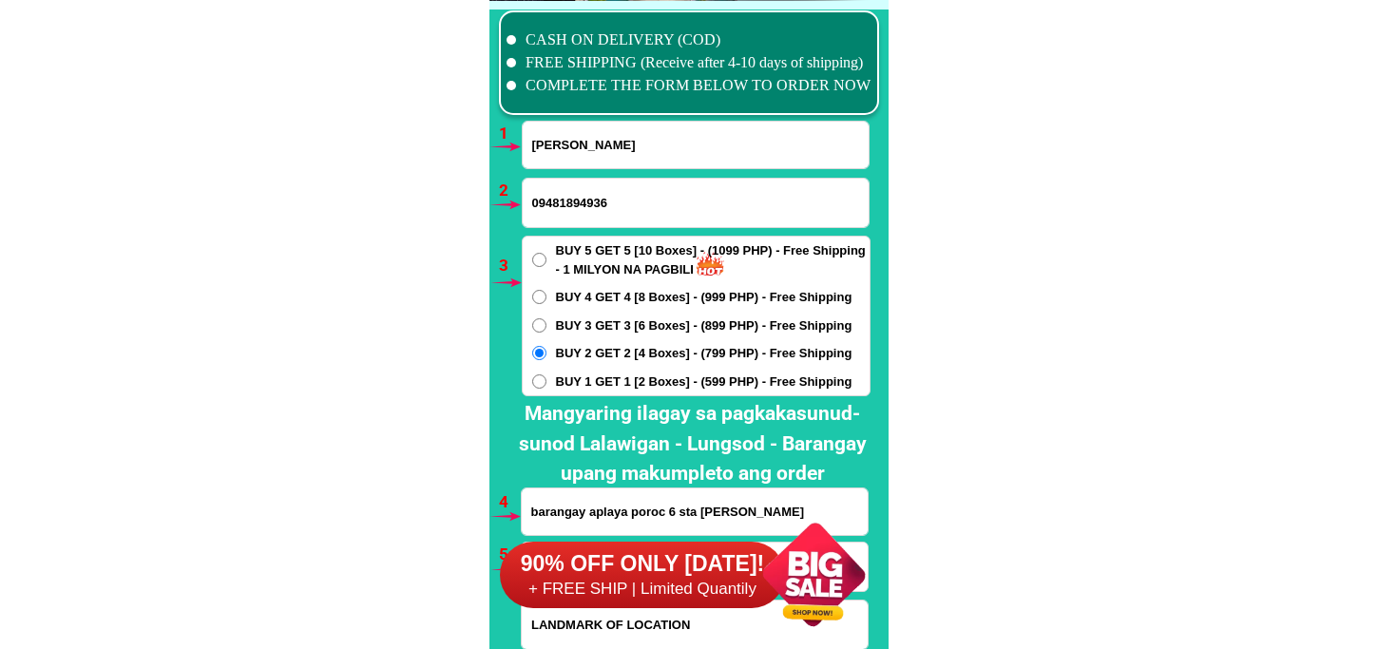
click at [573, 520] on div "90% OFF ONLY TODAY! + FREE SHIP | Limited Quantily" at bounding box center [694, 574] width 389 height 149
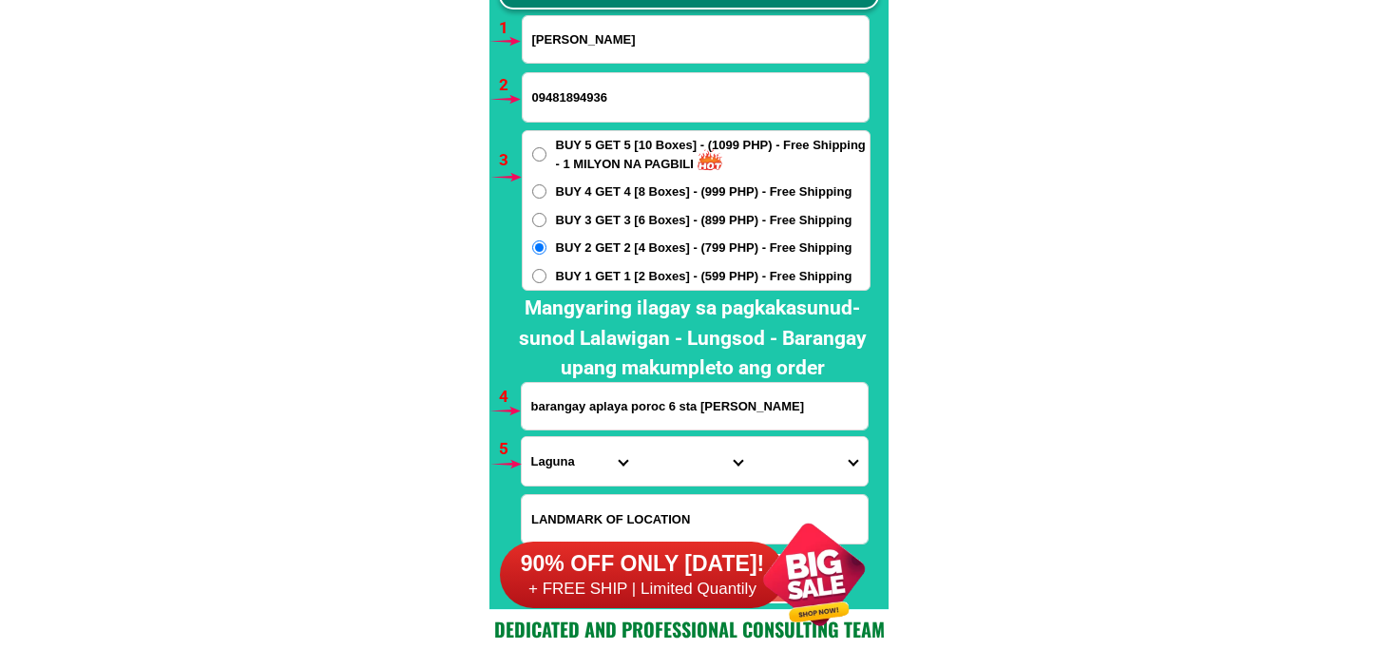
click at [604, 406] on input "barangay aplaya poroc 6 sta Rosa laguna" at bounding box center [695, 406] width 346 height 47
paste input "2felipe st damayan Frisco Quezon city"
type input "2felipe st damayan Frisco Quezon city"
click at [562, 447] on select "Province Abra Agusan-del-norte Agusan-del-sur Aklan Albay Antique Apayao Aurora…" at bounding box center [579, 461] width 115 height 48
select select "63_219"
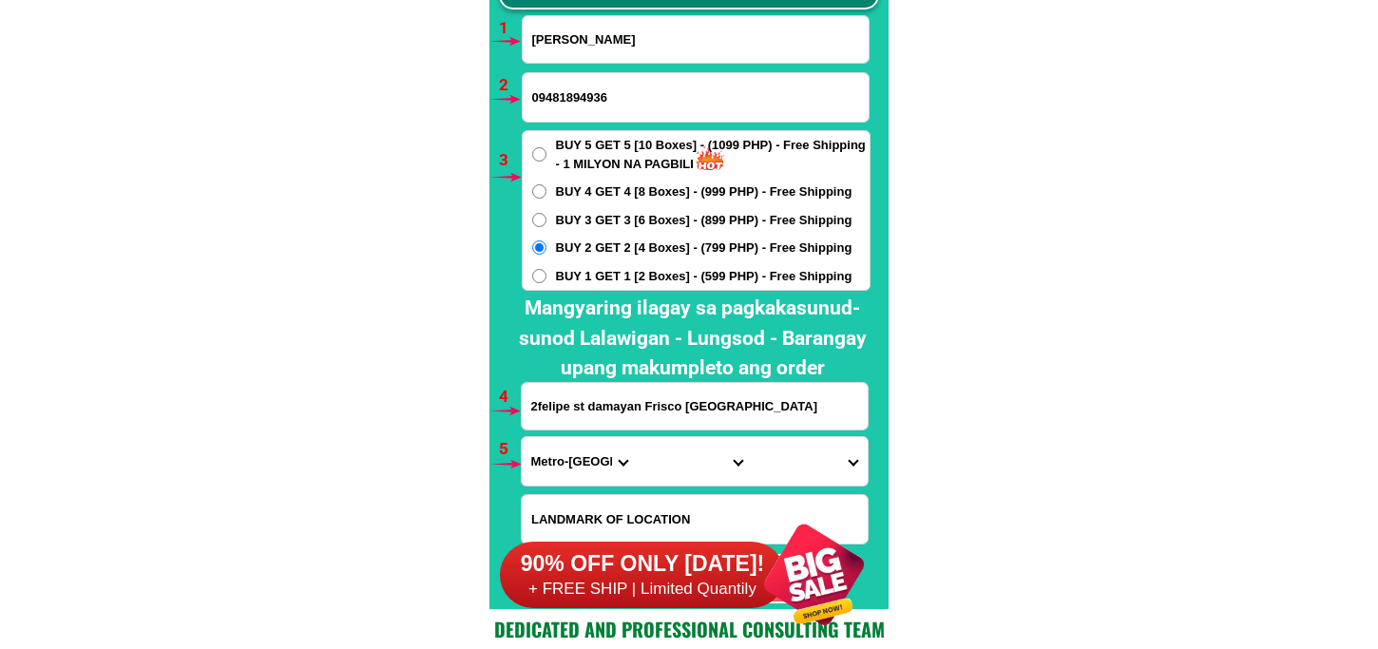
click at [522, 437] on select "Province Abra Agusan-del-norte Agusan-del-sur Aklan Albay Antique Apayao Aurora…" at bounding box center [579, 461] width 115 height 48
click at [654, 467] on select "City Binondo CALOOCAN Ermita Intramuros Las-pinas Makati Malabon-city Malate Ma…" at bounding box center [694, 461] width 115 height 48
select select "63_2194070"
click at [637, 437] on select "City Binondo CALOOCAN Ermita Intramuros Las-pinas Makati Malabon-city Malate Ma…" at bounding box center [694, 461] width 115 height 48
click at [792, 437] on select "Barangay Alicia Amihan Apolonio samson Aurora Baesa Bagbag Bago bantay Bagong l…" at bounding box center [809, 461] width 115 height 48
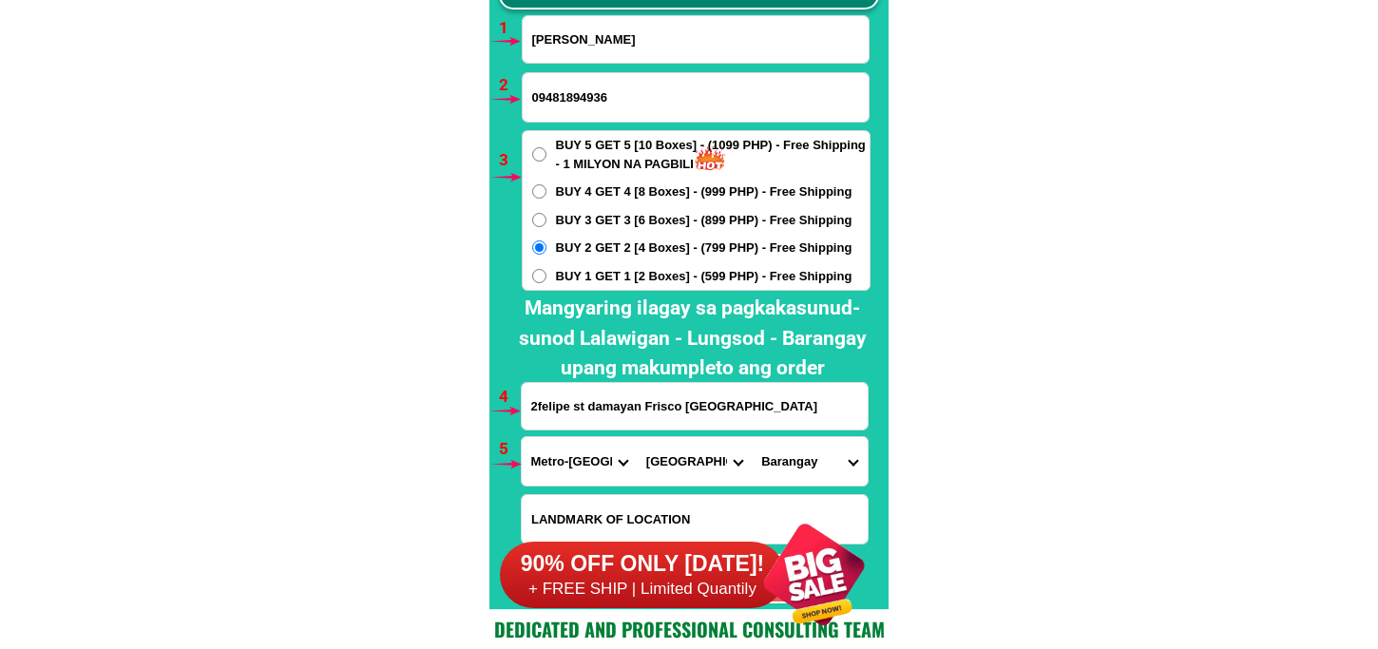
select select "63_21940702353"
click at [752, 437] on select "Barangay Alicia Amihan Apolonio samson Aurora Baesa Bagbag Bago bantay Bagong l…" at bounding box center [809, 461] width 115 height 48
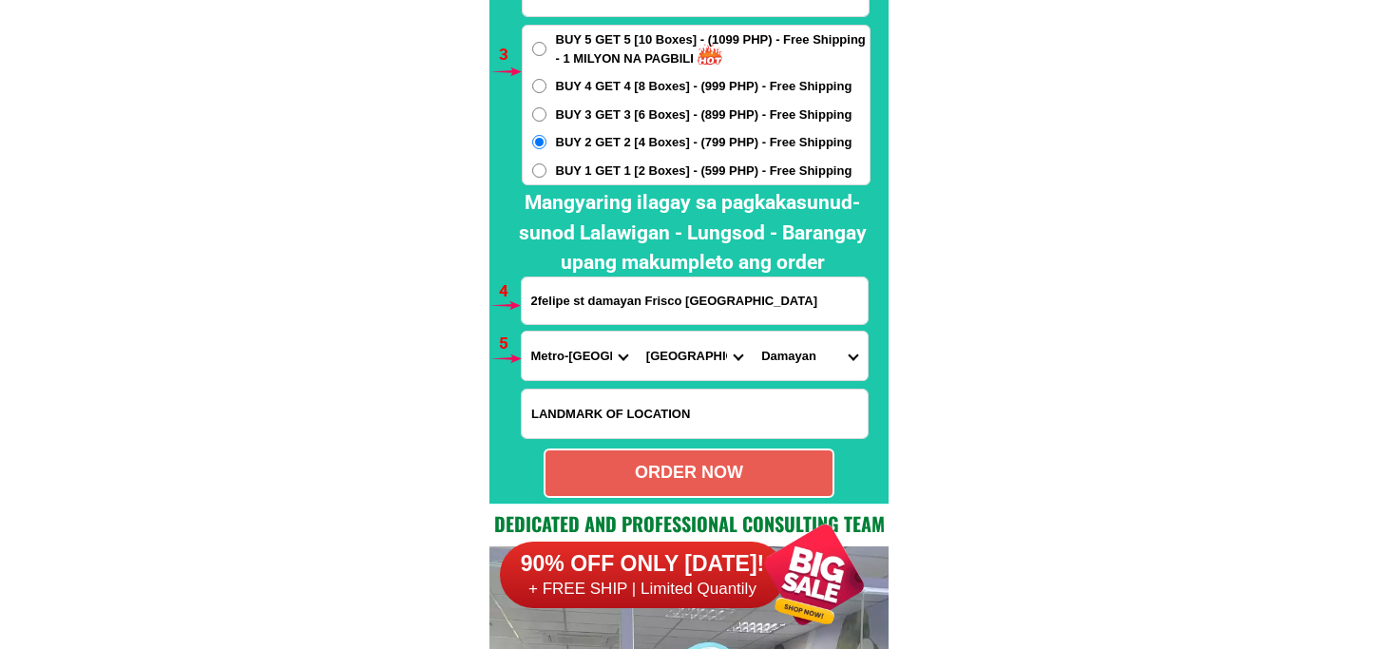
scroll to position [14298, 0]
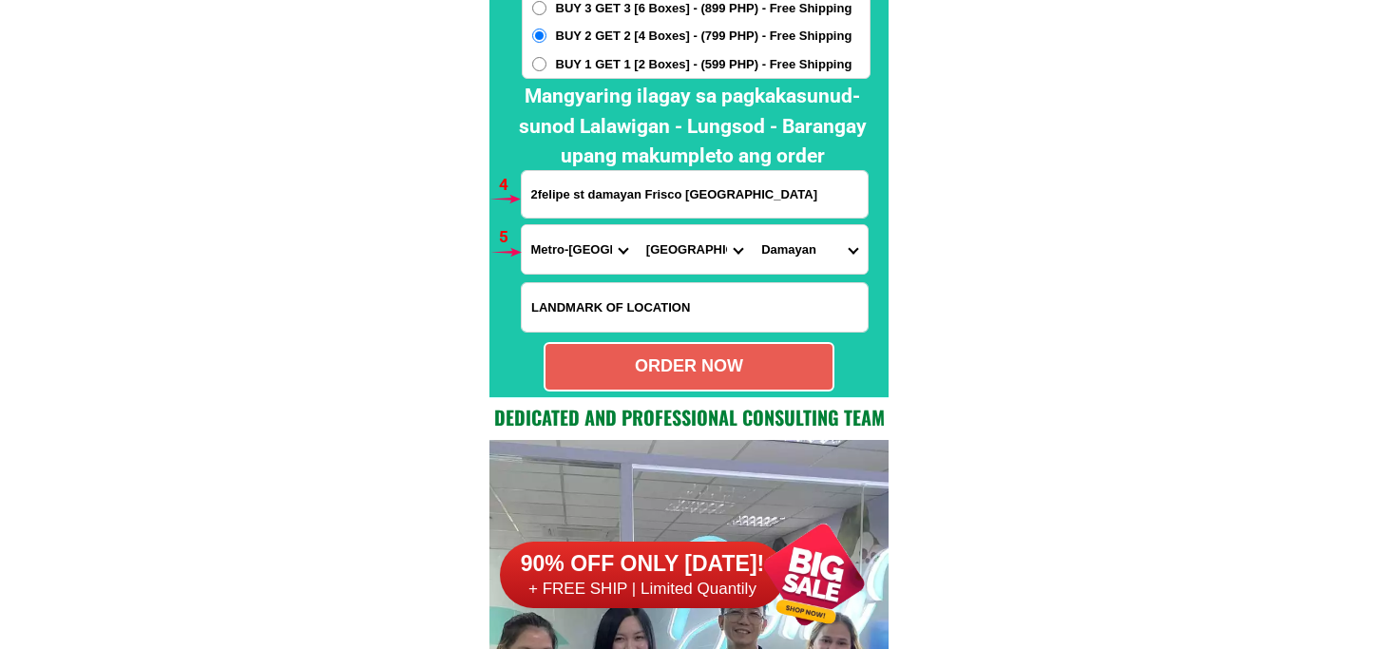
click at [757, 388] on div "ORDER NOW" at bounding box center [689, 366] width 291 height 49
radio input "true"
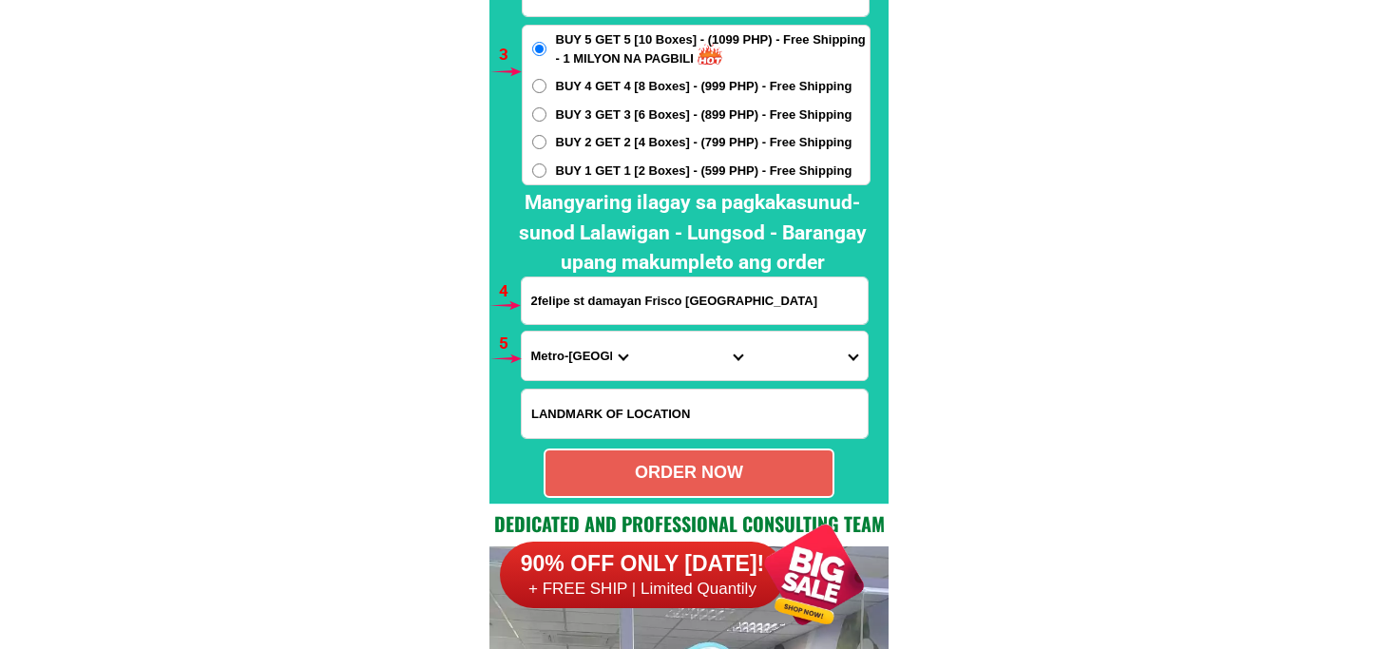
scroll to position [13981, 0]
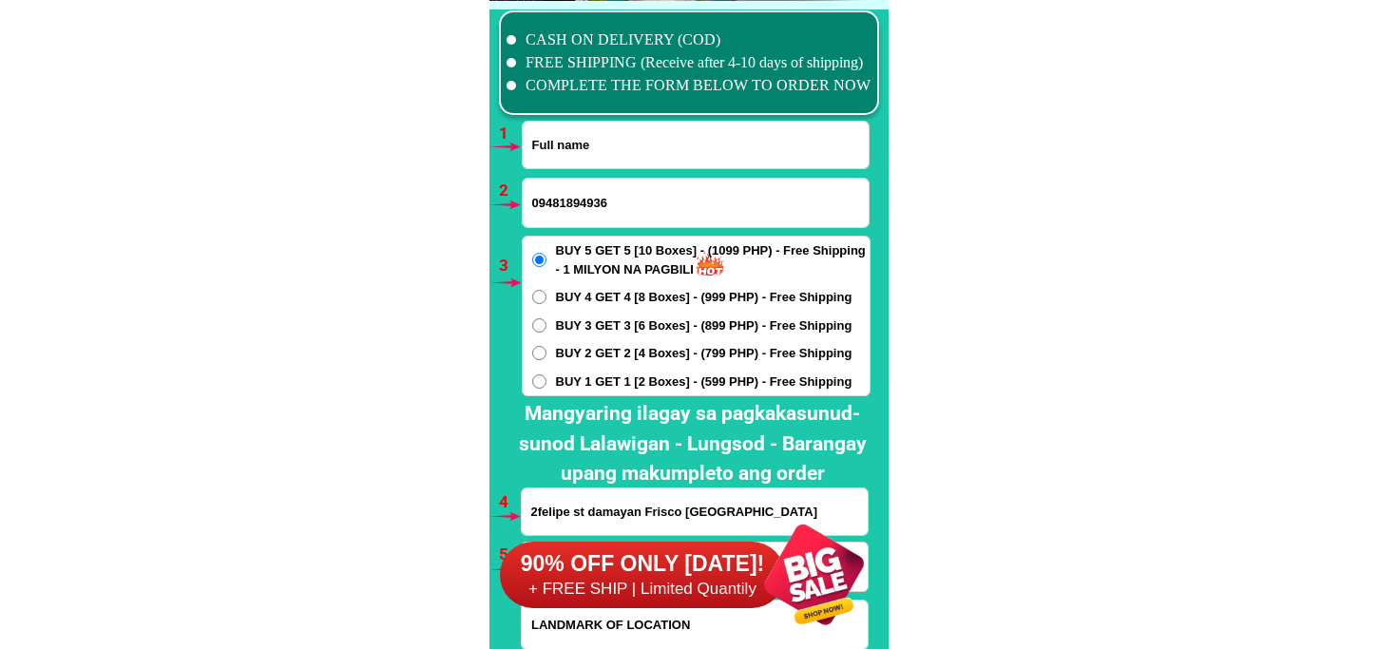
click at [631, 159] on input "Input full_name" at bounding box center [696, 145] width 346 height 47
paste input "Dominga Porazo"
type input "Dominga Porazo"
click at [587, 206] on input "Input phone_number" at bounding box center [696, 203] width 346 height 48
paste input "09813629601"
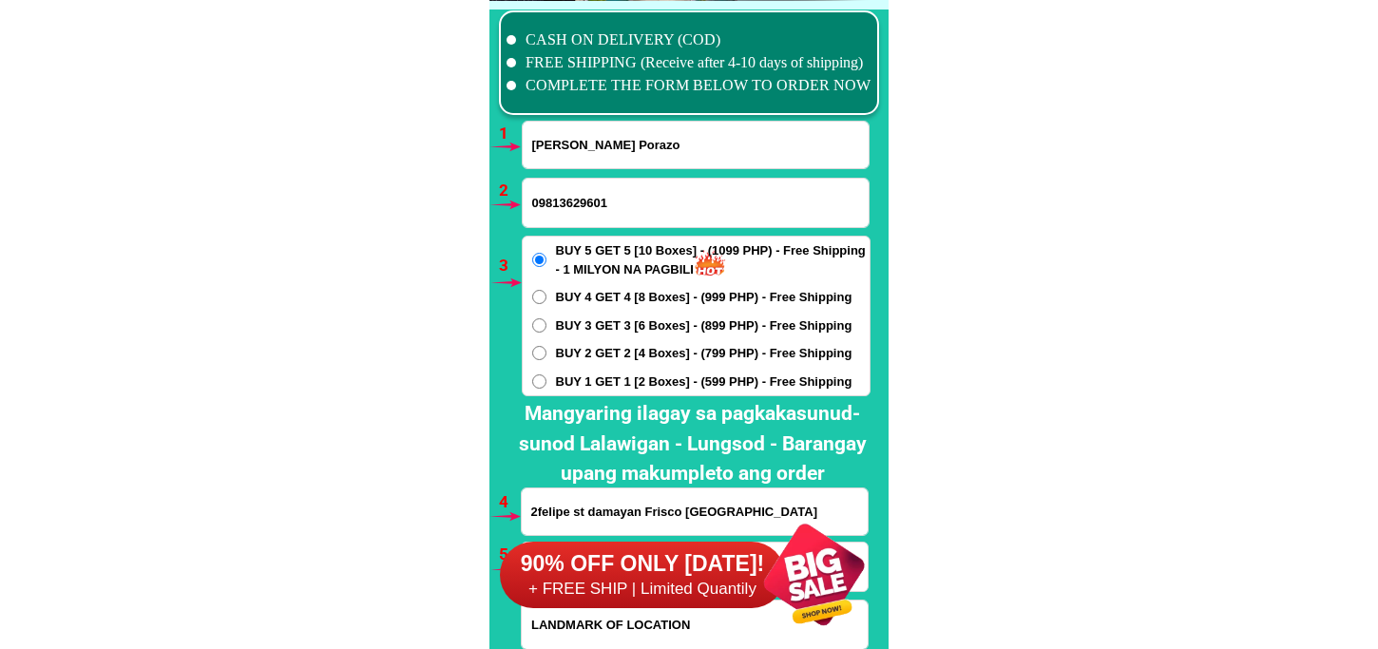
type input "09813629601"
click at [591, 324] on span "BUY 3 GET 3 [6 Boxes] - (899 PHP) - Free Shipping" at bounding box center [704, 326] width 297 height 19
click at [547, 324] on input "BUY 3 GET 3 [6 Boxes] - (899 PHP) - Free Shipping" at bounding box center [539, 325] width 14 height 14
radio input "true"
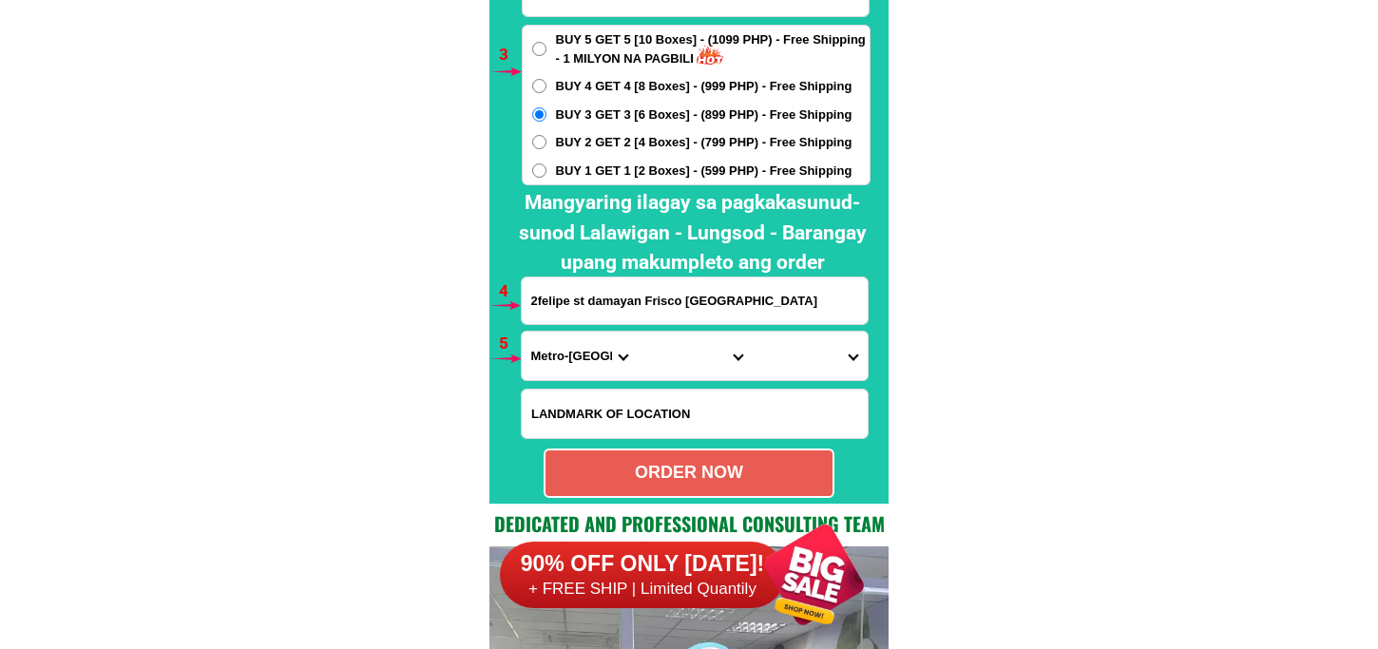
click at [591, 276] on h2 "Mangyaring ilagay sa pagkakasunud-sunod Lalawigan - Lungsod - Barangay upang ma…" at bounding box center [693, 233] width 375 height 90
click at [601, 293] on input "Input address" at bounding box center [695, 301] width 346 height 47
paste input "929 Gonzales St brgy tabe guigunto Bulacan"
type input "929 Gonzales St brgy tabe guigunto Bulacan"
click at [587, 366] on select "Province Abra Agusan-del-norte Agusan-del-sur Aklan Albay Antique Apayao Aurora…" at bounding box center [579, 356] width 115 height 48
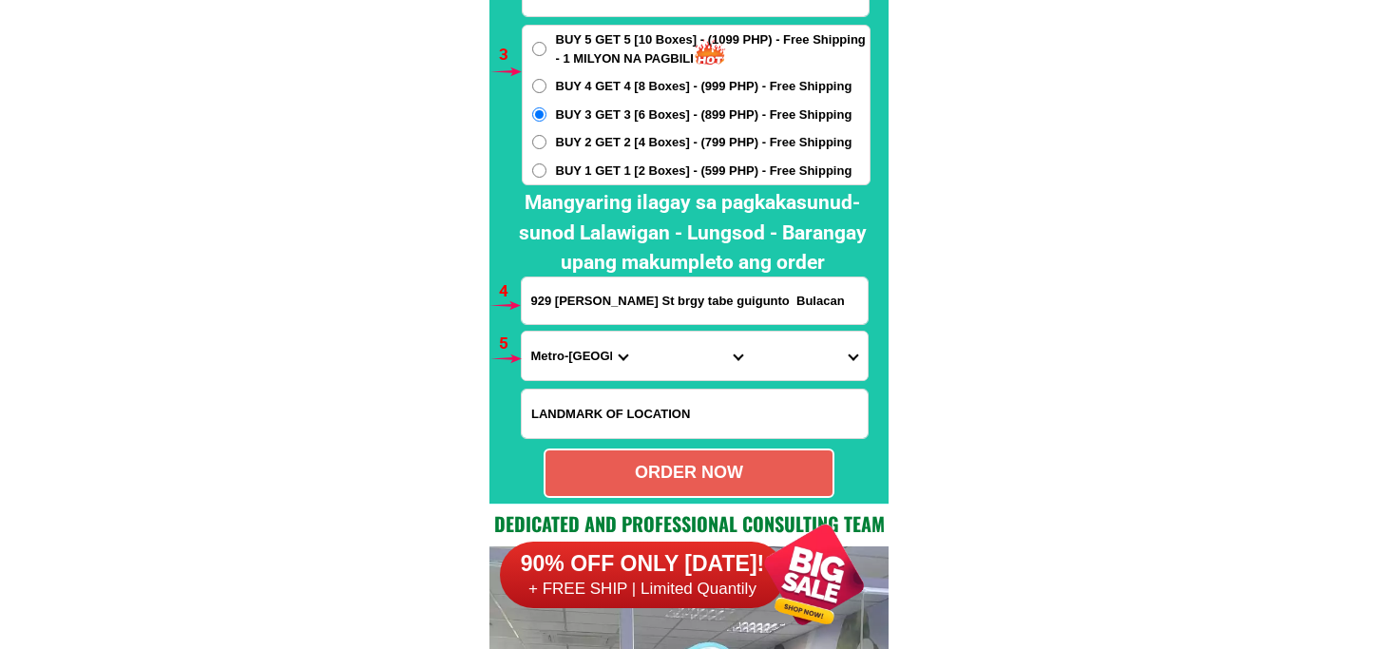
select select "63_761"
click at [522, 332] on select "Province Abra Agusan-del-norte Agusan-del-sur Aklan Albay Antique Apayao Aurora…" at bounding box center [579, 356] width 115 height 48
click at [705, 336] on select "City Angat Balagtas Baliuag Bocaue Bulacan Bulacan-hagonoy Bulacan-plaridel Bul…" at bounding box center [694, 356] width 115 height 48
select select "63_7611373"
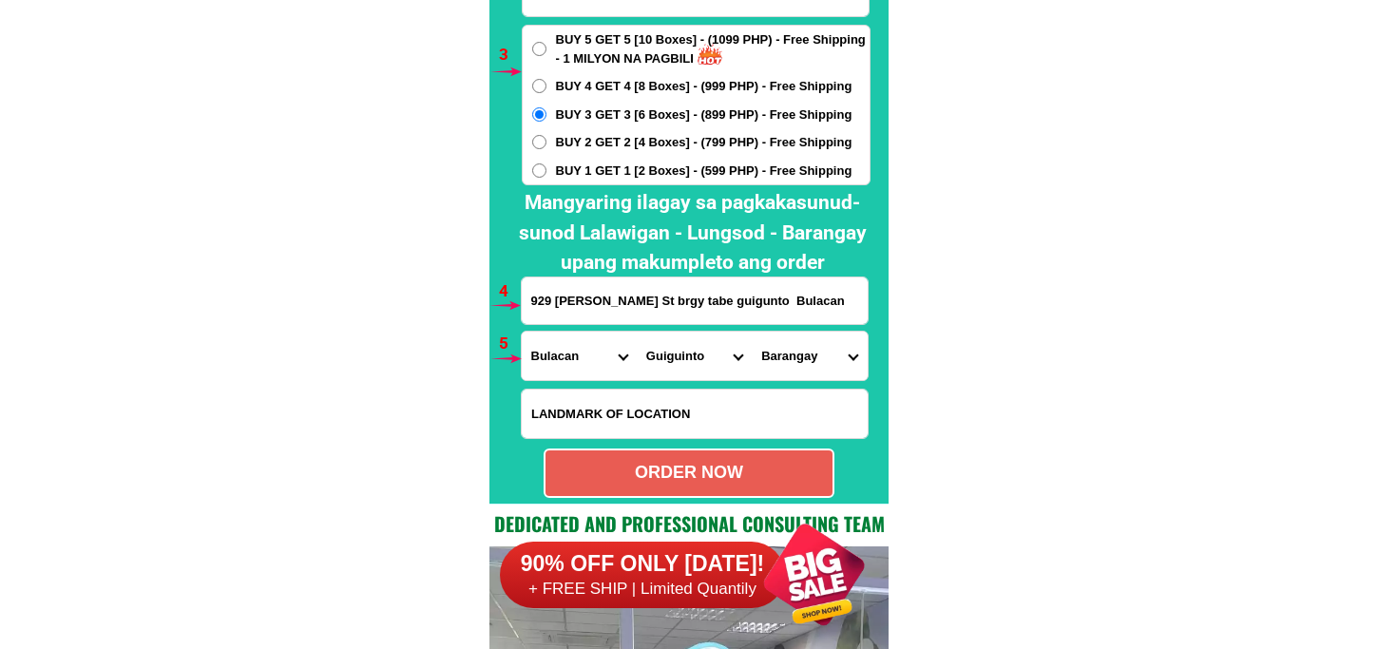
click at [637, 332] on select "City Angat Balagtas Baliuag Bocaue Bulacan Bulacan-hagonoy Bulacan-plaridel Bul…" at bounding box center [694, 356] width 115 height 48
click at [774, 349] on select "Barangay Cutcut Daungan Ilang-ilang Malis Panginay Poblacion Pritil Pulong guba…" at bounding box center [809, 356] width 115 height 48
select select "63_76113739624"
click at [752, 332] on select "Barangay Cutcut Daungan Ilang-ilang Malis Panginay Poblacion Pritil Pulong guba…" at bounding box center [809, 356] width 115 height 48
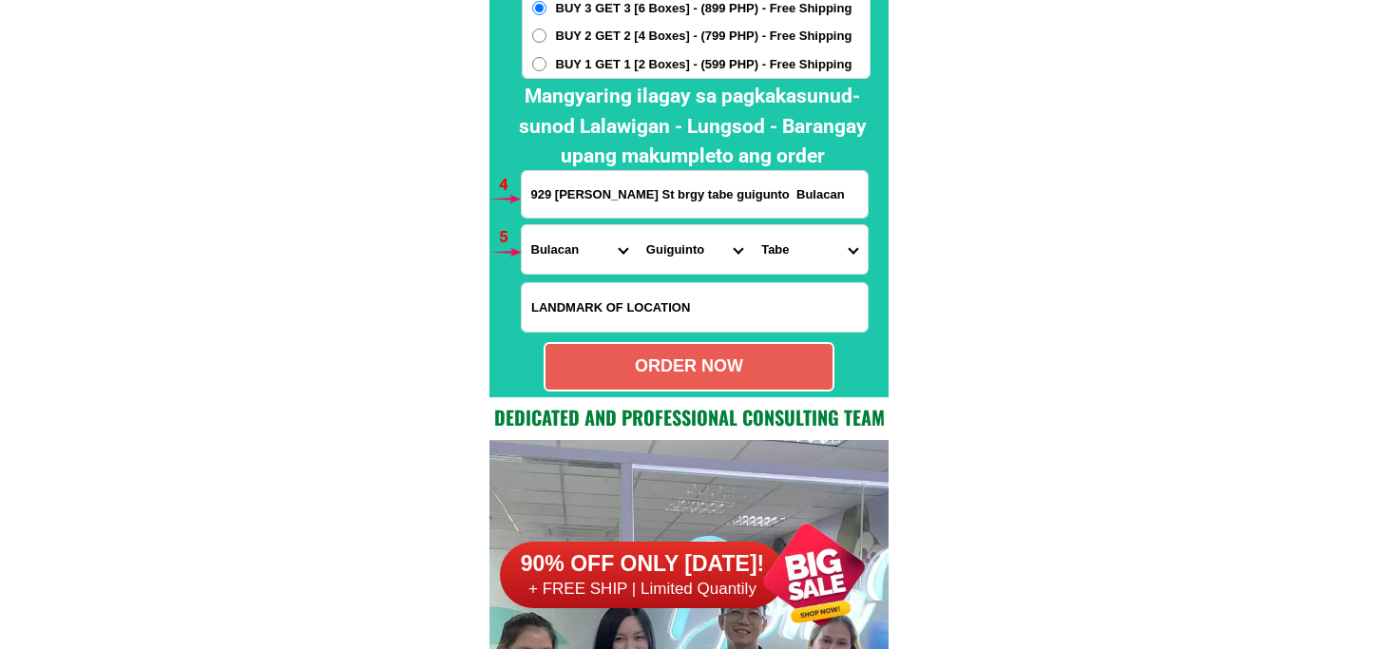
drag, startPoint x: 716, startPoint y: 357, endPoint x: 688, endPoint y: 334, distance: 36.4
click at [716, 358] on div "ORDER NOW" at bounding box center [689, 367] width 287 height 26
radio input "true"
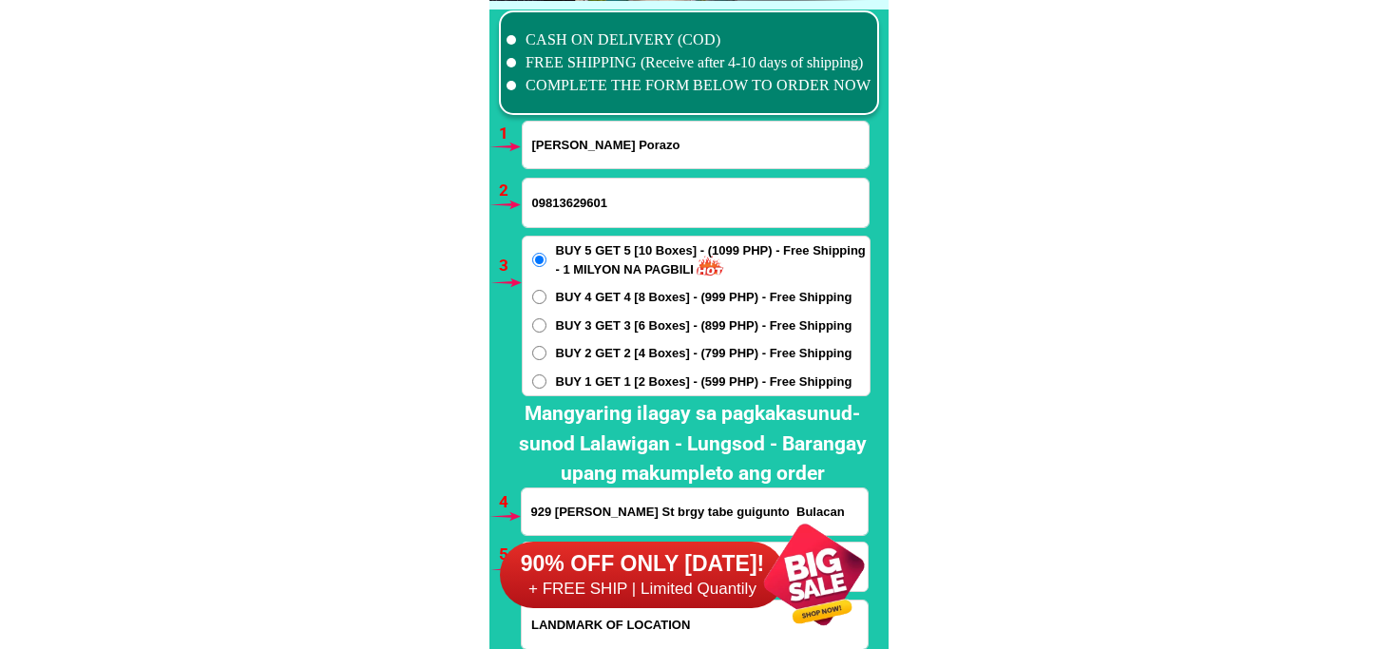
click at [587, 197] on input "09813629601" at bounding box center [696, 203] width 346 height 48
paste input "0962 517 0952"
click at [566, 200] on input "0962 517 0952" at bounding box center [696, 203] width 346 height 48
click at [587, 202] on input "0962517 0952" at bounding box center [696, 203] width 346 height 48
click at [581, 204] on input "0962517 0952" at bounding box center [696, 203] width 346 height 48
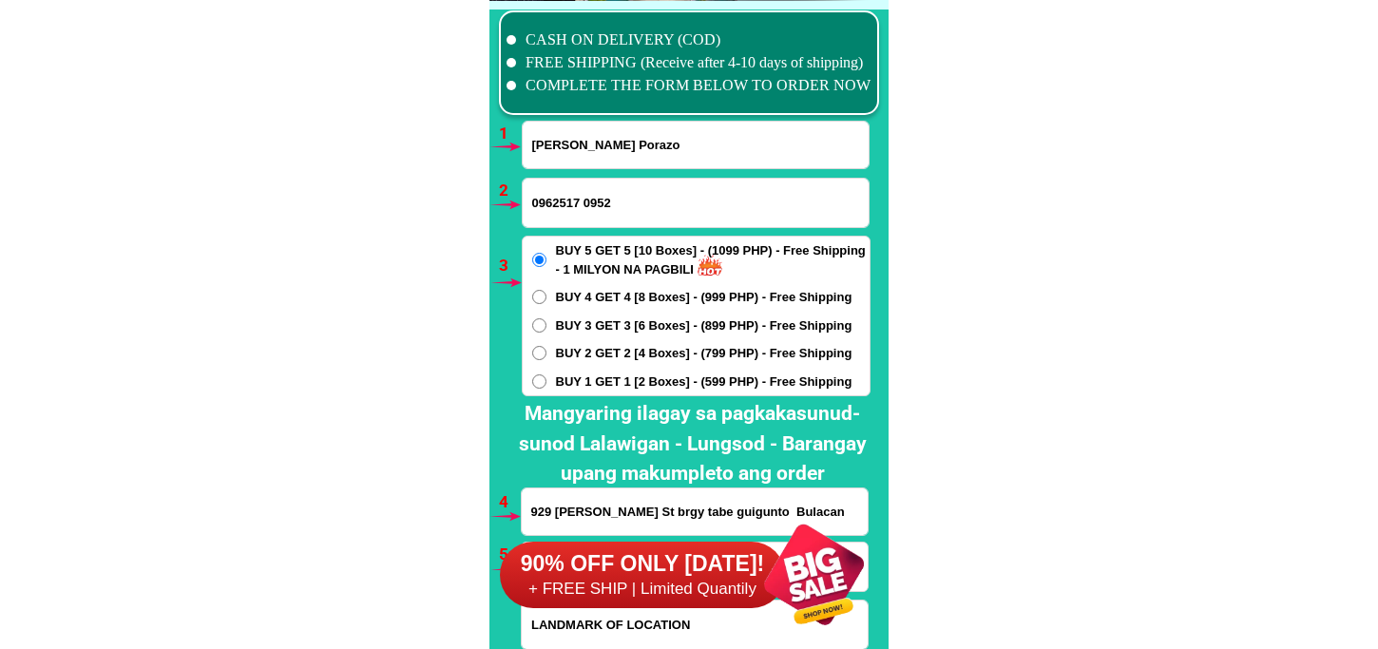
click at [583, 202] on input "0962517 0952" at bounding box center [696, 203] width 346 height 48
type input "09625170952"
click at [605, 129] on input "Dominga Porazo" at bounding box center [696, 145] width 346 height 47
paste input "Pancho Tancinco"
type input "Pancho Tancinco"
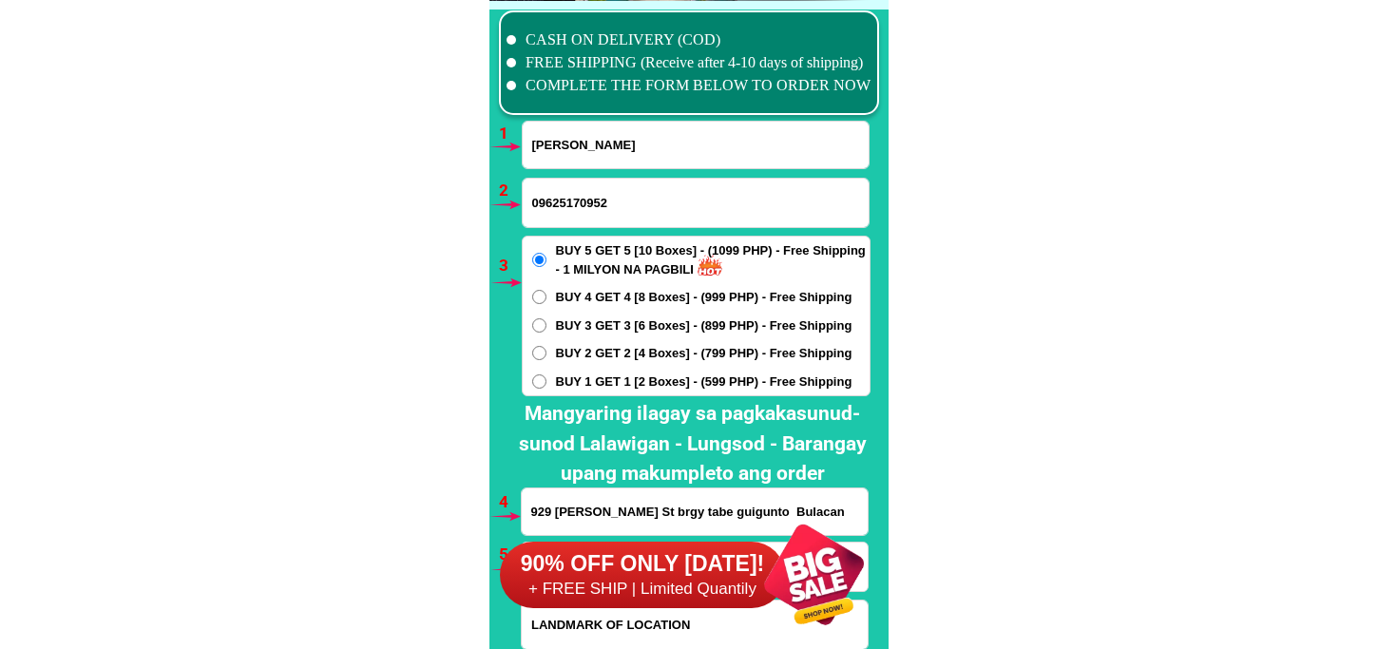
click at [608, 383] on span "BUY 1 GET 1 [2 Boxes] - (599 PHP) - Free Shipping" at bounding box center [704, 382] width 297 height 19
click at [547, 383] on input "BUY 1 GET 1 [2 Boxes] - (599 PHP) - Free Shipping" at bounding box center [539, 382] width 14 height 14
radio input "true"
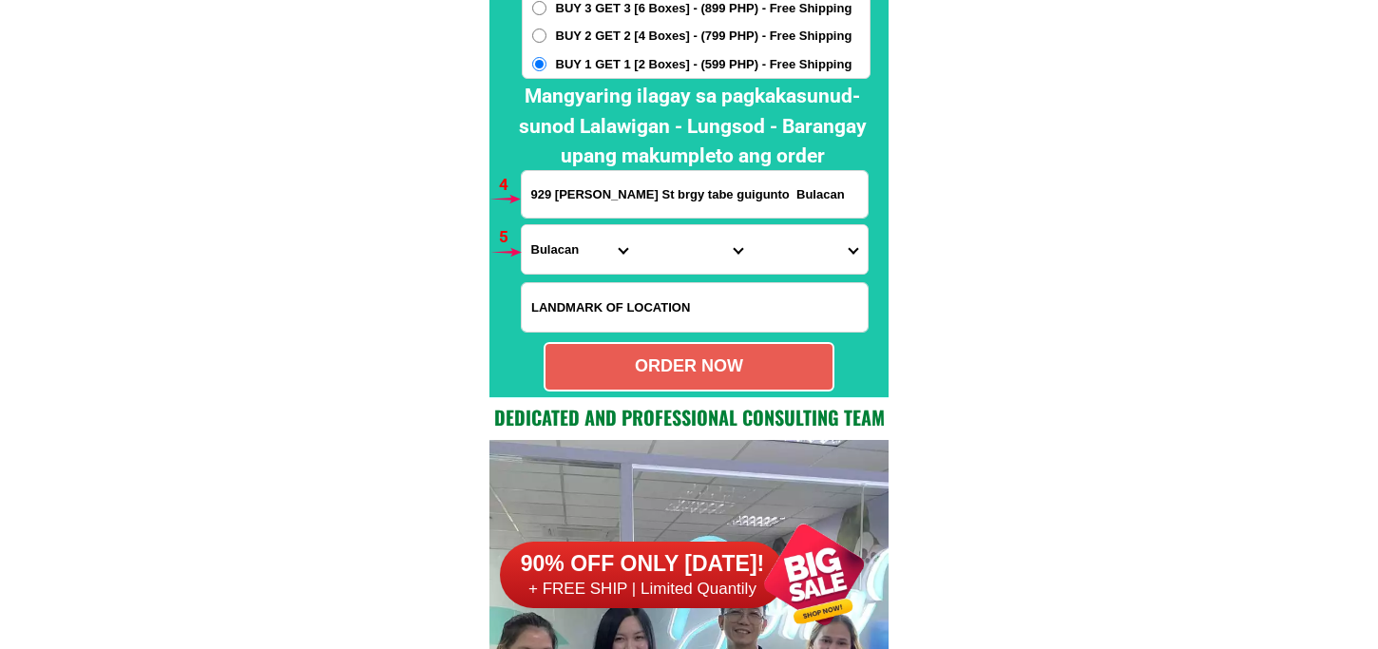
click at [622, 183] on input "929 Gonzales St brgy tabe guigunto Bulacan" at bounding box center [695, 194] width 346 height 47
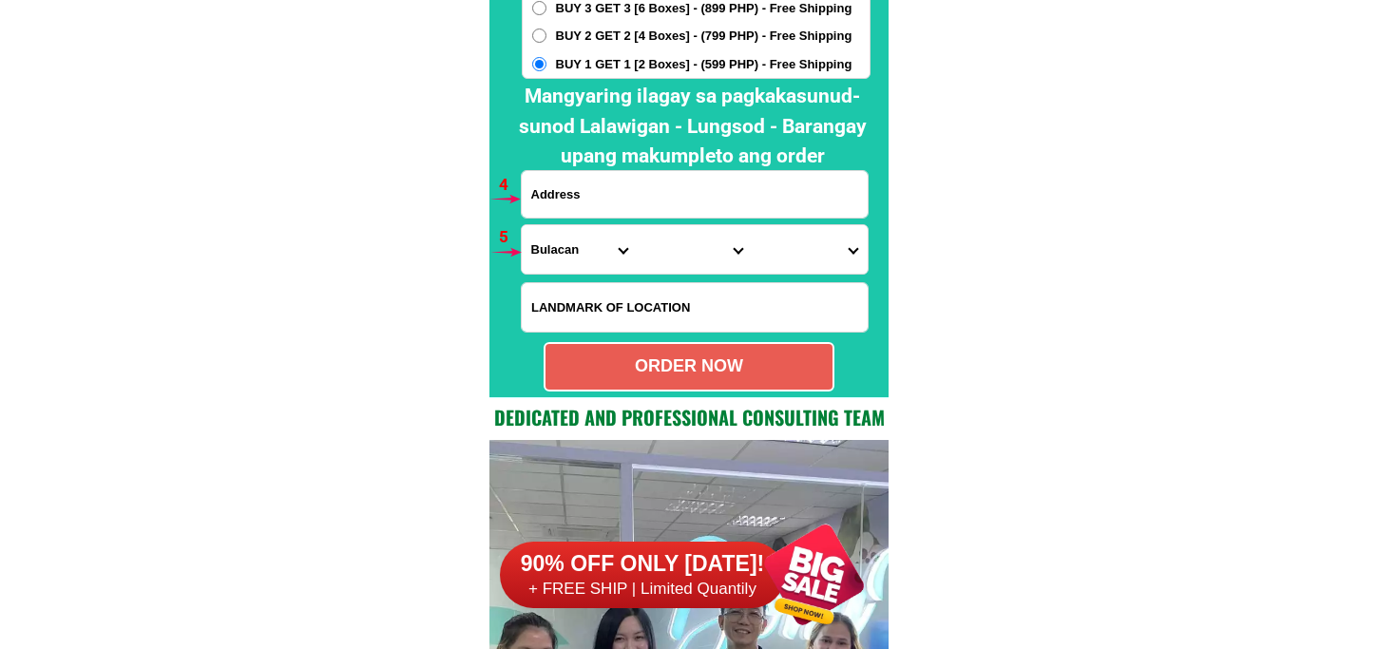
paste input "purok maka wiwili punta taytay bacolod city"
type input "purok maka wiwili punta taytay bacolod city"
drag, startPoint x: 557, startPoint y: 249, endPoint x: 570, endPoint y: 236, distance: 18.8
click at [557, 249] on select "Province Abra Agusan-del-norte Agusan-del-sur Aklan Albay Antique Apayao Aurora…" at bounding box center [579, 249] width 115 height 48
click at [522, 225] on select "Province Abra Agusan-del-norte Agusan-del-sur Aklan Albay Antique Apayao Aurora…" at bounding box center [579, 249] width 115 height 48
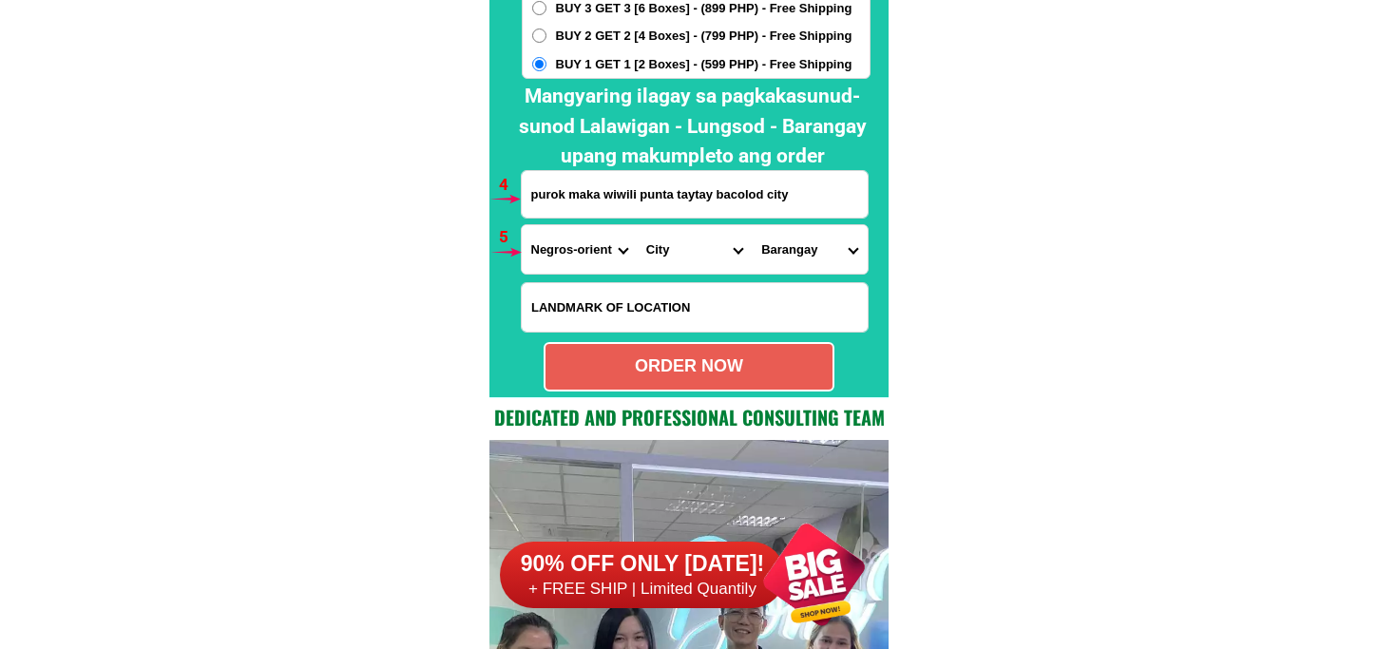
click at [594, 253] on select "Province Abra Agusan-del-norte Agusan-del-sur Aklan Albay Antique Apayao Aurora…" at bounding box center [579, 249] width 115 height 48
select select "63_396"
click at [522, 225] on select "Province Abra Agusan-del-norte Agusan-del-sur Aklan Albay Antique Apayao Aurora…" at bounding box center [579, 249] width 115 height 48
click at [686, 244] on select "City Bacolod-city Bago-city Binalbagan Cadiz-city Candoni Cauayan Enrique-b.-ma…" at bounding box center [694, 249] width 115 height 48
select select "63_3968348"
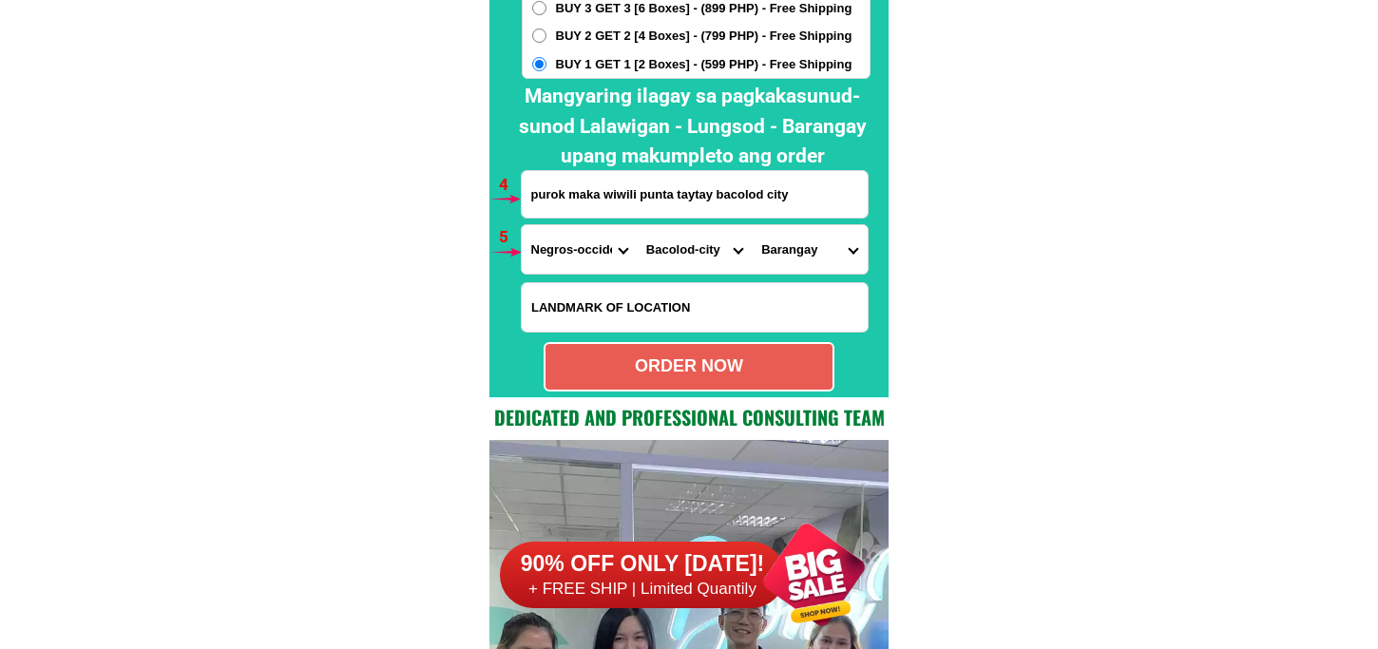
click at [637, 225] on select "City Bacolod-city Bago-city Binalbagan Cadiz-city Candoni Cauayan Enrique-b.-ma…" at bounding box center [694, 249] width 115 height 48
click at [793, 244] on select "Barangay Alangilan Alijis Banago Barangay 1 (pob.) Barangay 10 (pob.) Barangay …" at bounding box center [809, 249] width 115 height 48
select select "63_396834815414"
click at [752, 225] on select "Barangay Alangilan Alijis Banago Barangay 1 (pob.) Barangay 10 (pob.) Barangay …" at bounding box center [809, 249] width 115 height 48
click at [706, 345] on div "ORDER NOW" at bounding box center [689, 366] width 291 height 49
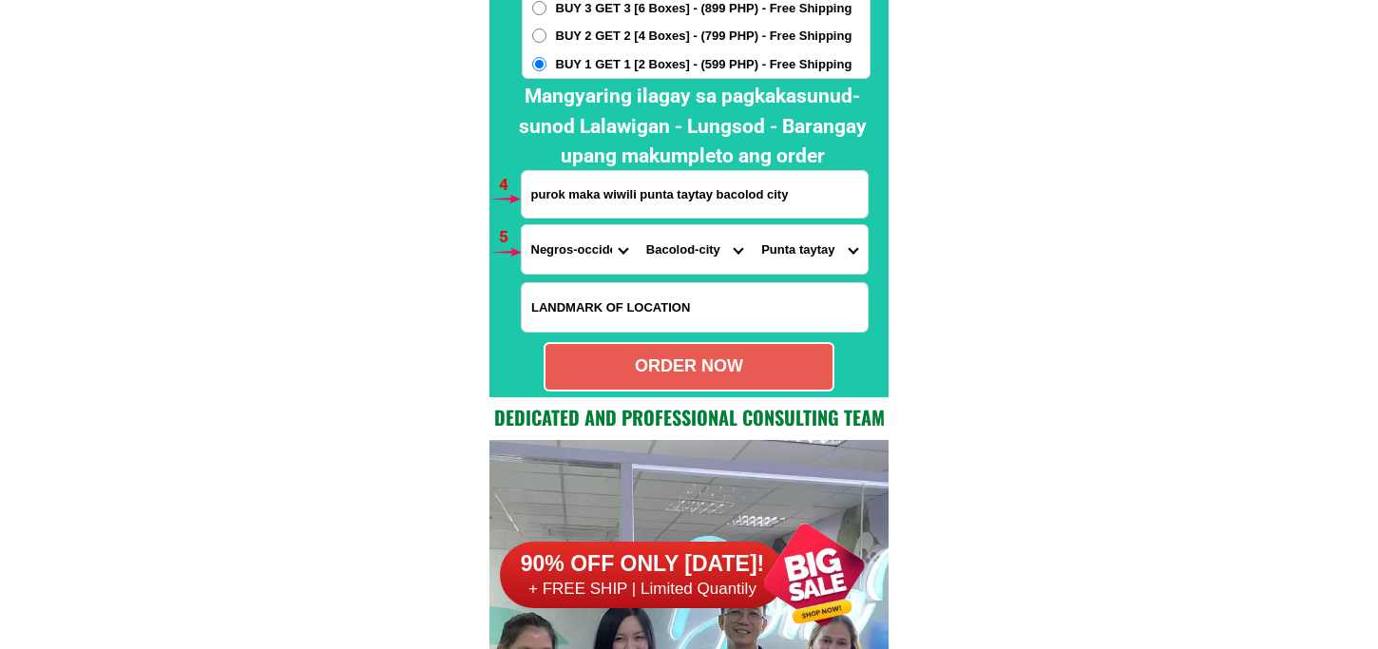
radio input "true"
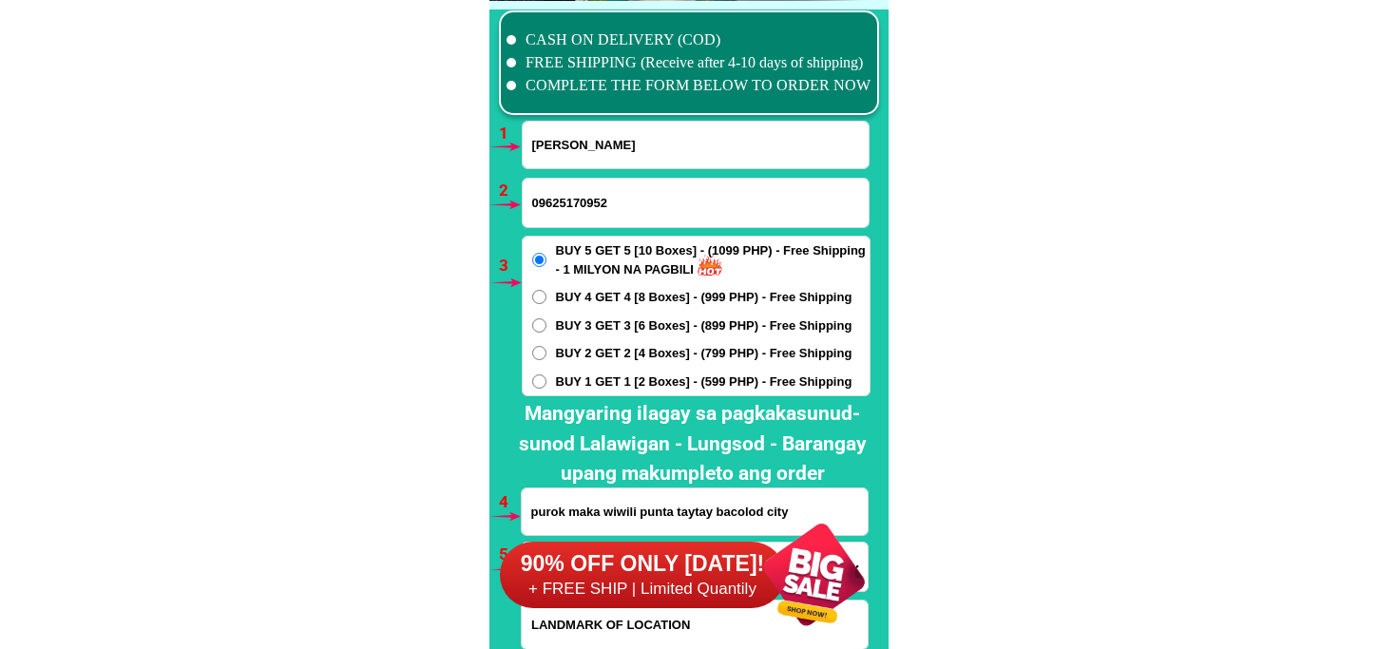
click at [553, 150] on input "Pancho Tancinco" at bounding box center [696, 145] width 346 height 47
paste input "Godiosa Hammond"
type input "Godiosa Hammond"
click at [604, 190] on input "09625170952" at bounding box center [696, 203] width 346 height 48
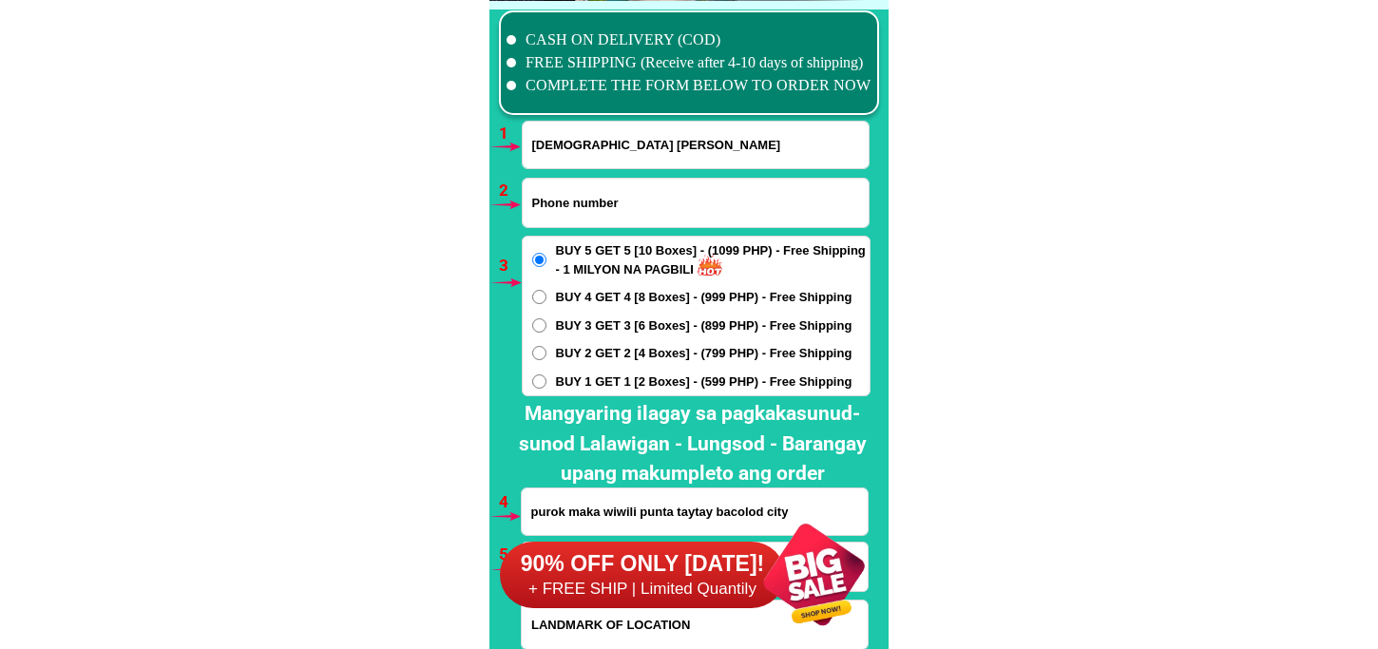
paste input "09975276531"
type input "09975276531"
click at [591, 385] on span "BUY 1 GET 1 [2 Boxes] - (599 PHP) - Free Shipping" at bounding box center [704, 382] width 297 height 19
click at [547, 385] on input "BUY 1 GET 1 [2 Boxes] - (599 PHP) - Free Shipping" at bounding box center [539, 382] width 14 height 14
radio input "true"
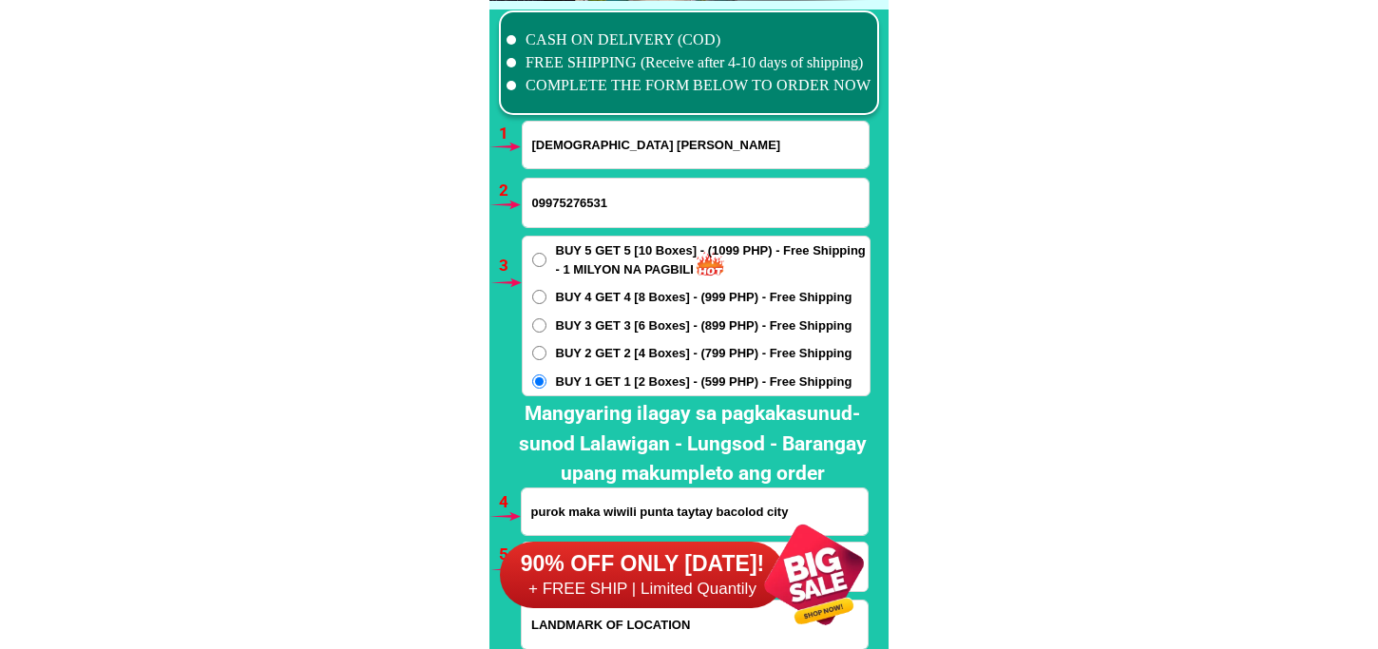
scroll to position [14086, 0]
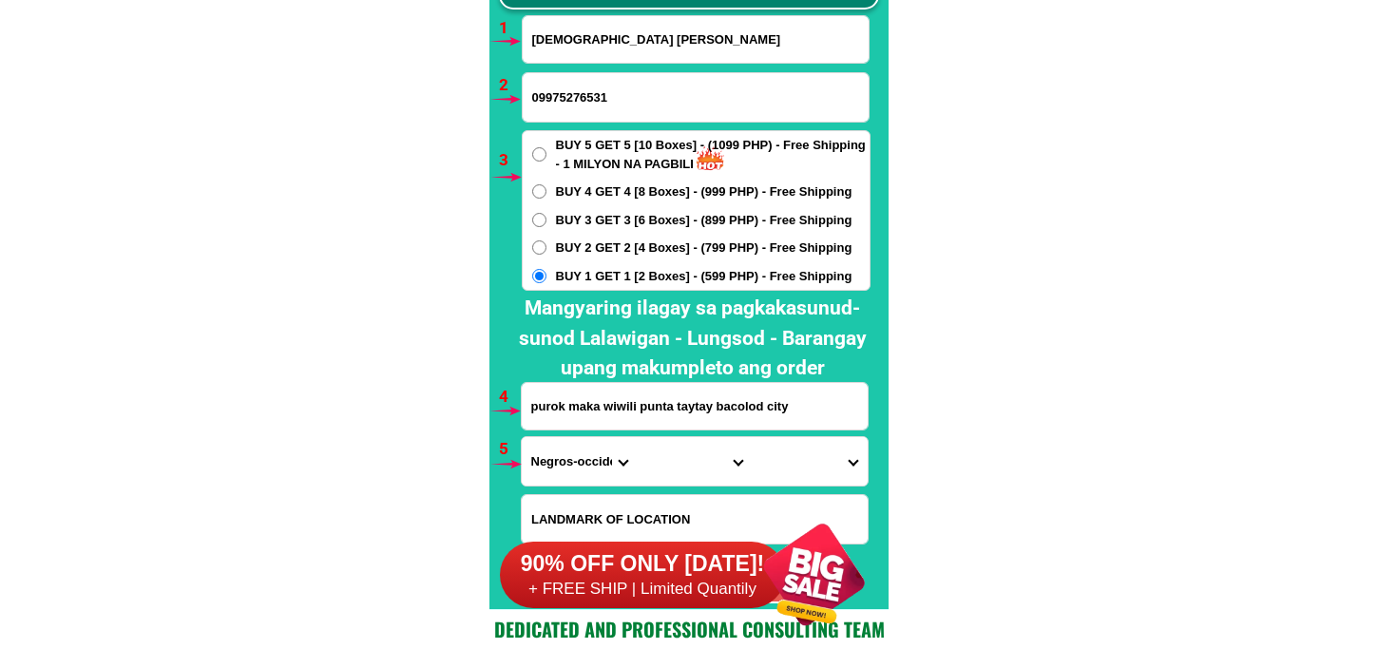
click at [589, 412] on input "purok maka wiwili punta taytay bacolod city" at bounding box center [695, 406] width 346 height 47
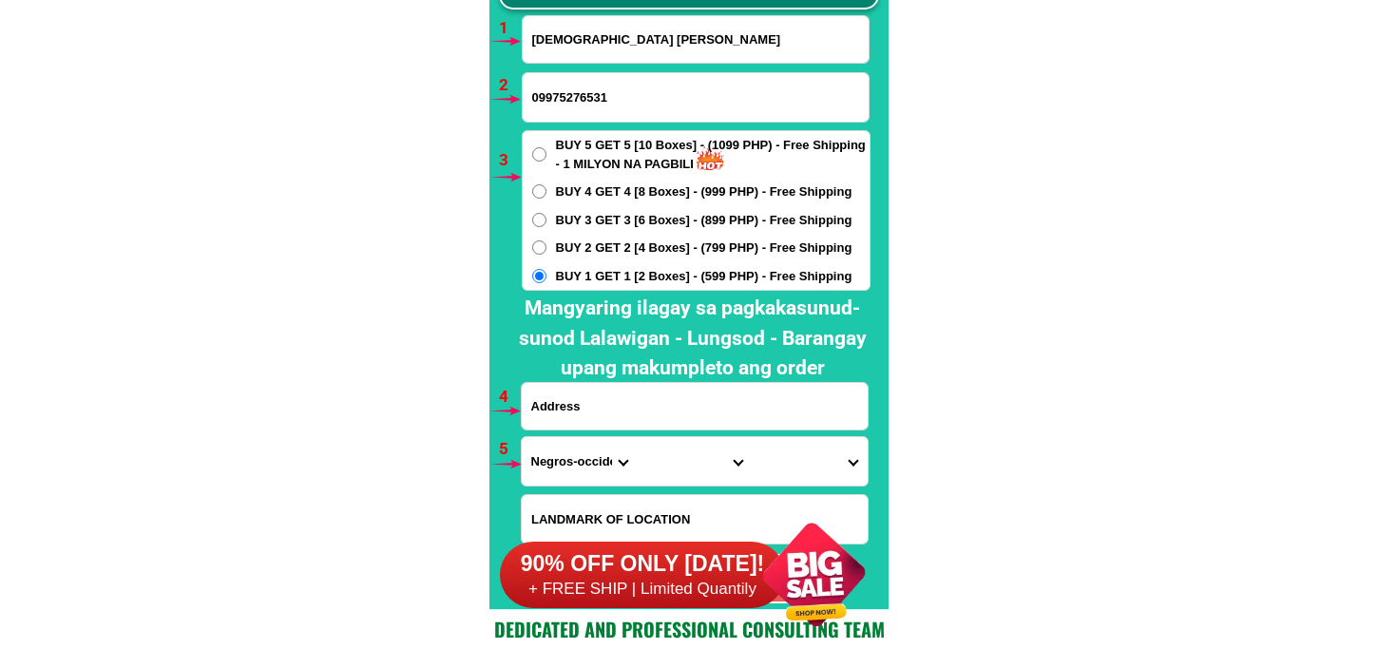
paste input "brgy tiblong San Fabian pangasinan harap ng lendi resort sa may wting shed may …"
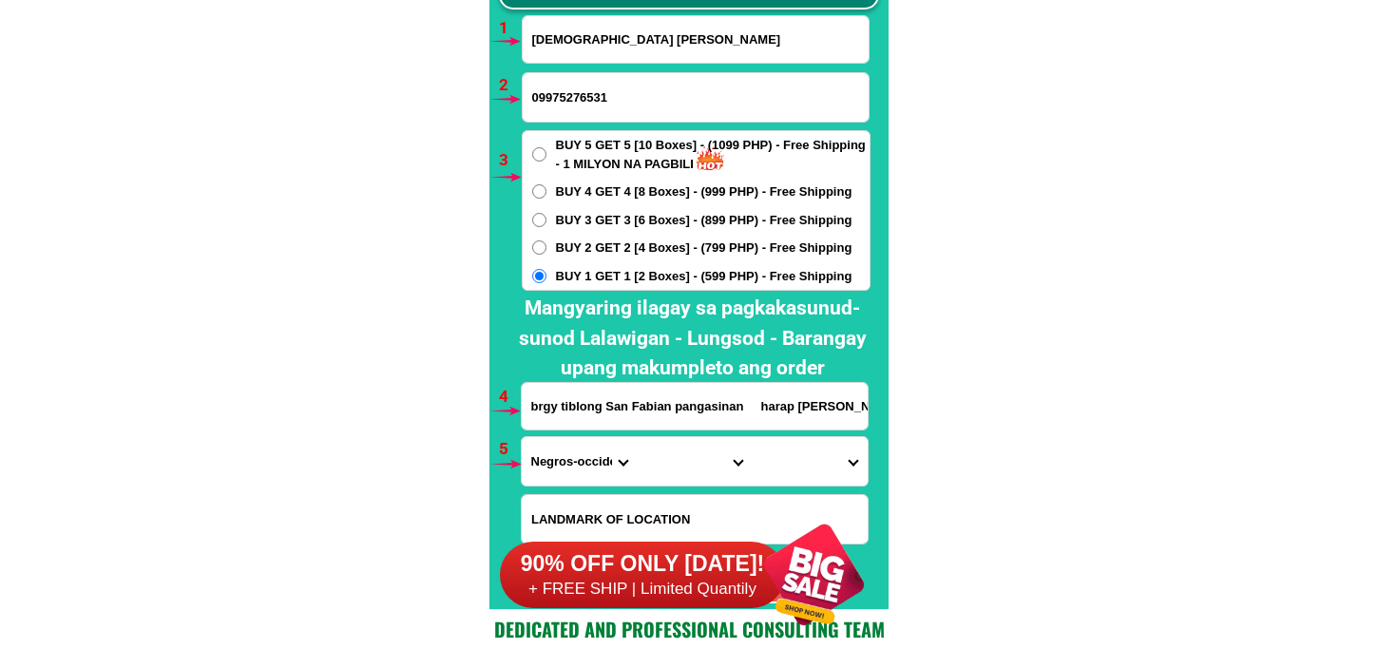
scroll to position [0, 381]
type input "brgy tiblong San Fabian pangasinan harap ng lendi resort sa may wting shed may …"
drag, startPoint x: 548, startPoint y: 457, endPoint x: 557, endPoint y: 438, distance: 21.3
click at [548, 454] on select "Province Abra Agusan-del-norte Agusan-del-sur Aklan Albay Antique Apayao Aurora…" at bounding box center [579, 461] width 115 height 48
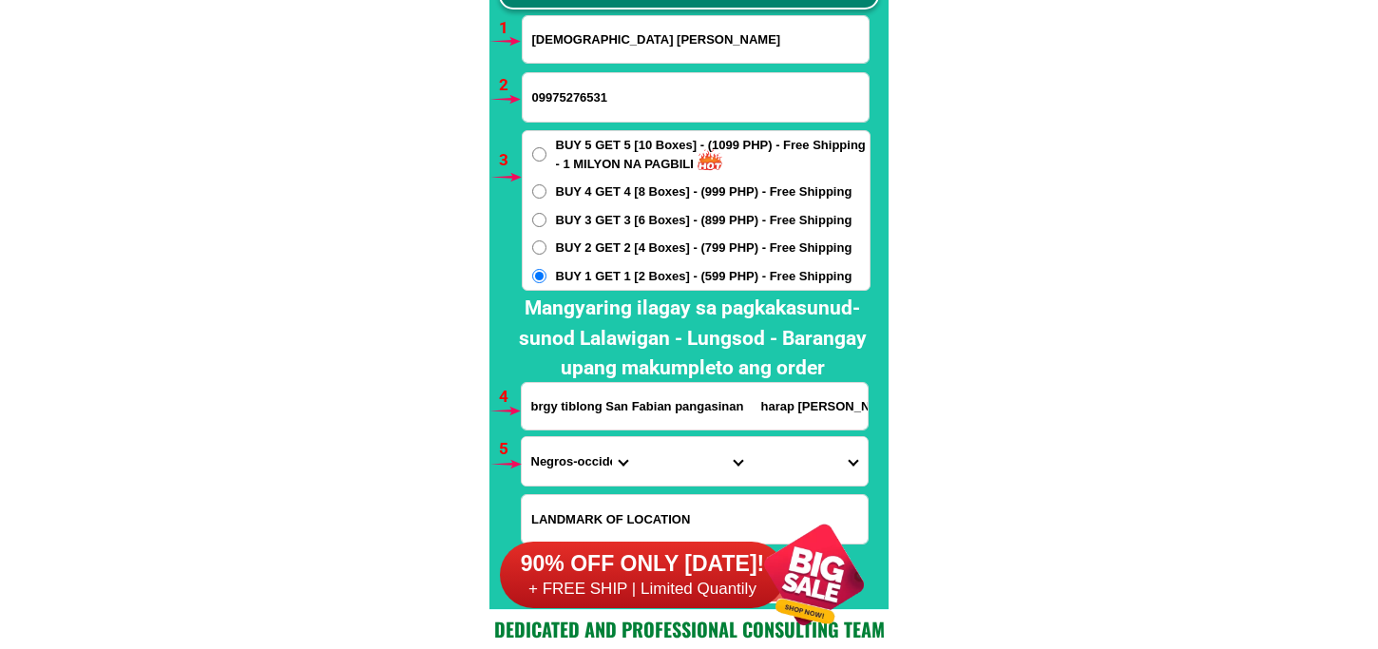
select select "63_247"
click at [522, 437] on select "Province Abra Agusan-del-norte Agusan-del-sur Aklan Albay Antique Apayao Aurora…" at bounding box center [579, 461] width 115 height 48
click at [669, 472] on select "City Agno Aguilar Alaminos-city Asingan Balungao Bani Basista Bautista Bayamban…" at bounding box center [694, 461] width 115 height 48
select select "63_2479574"
click at [637, 437] on select "City Agno Aguilar Alaminos-city Asingan Balungao Bani Basista Bautista Bayamban…" at bounding box center [694, 461] width 115 height 48
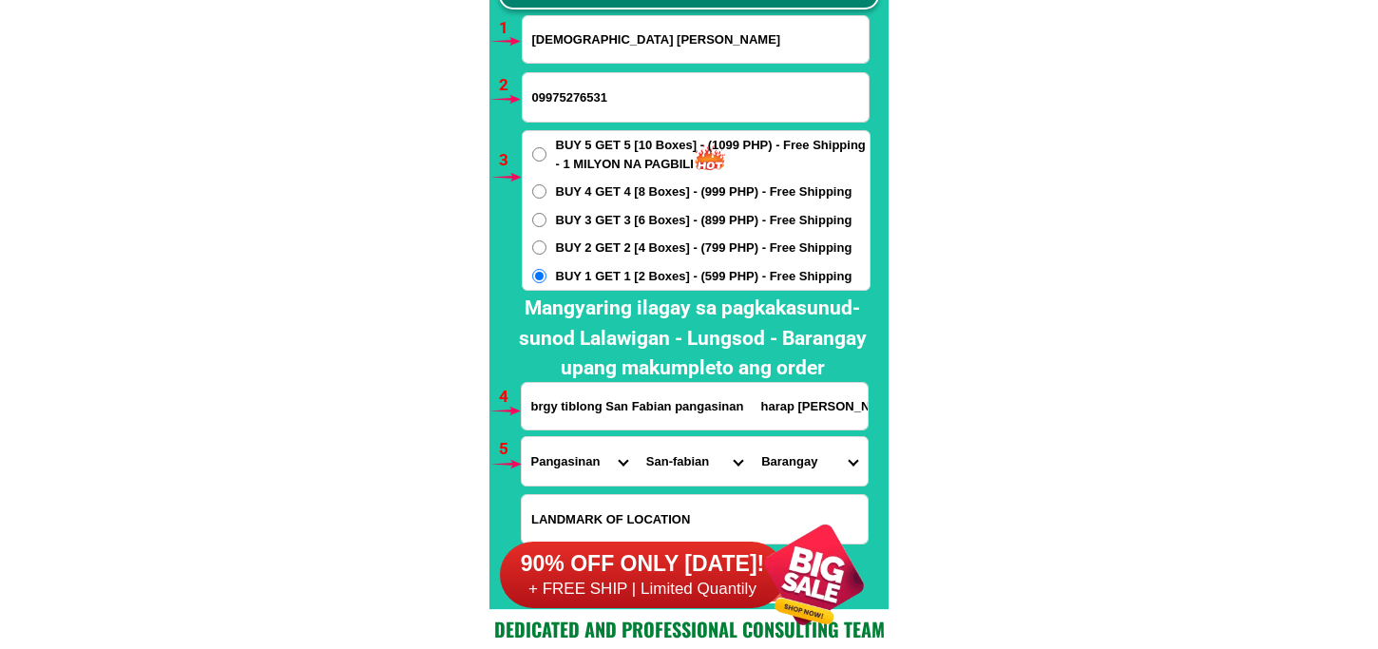
drag, startPoint x: 815, startPoint y: 480, endPoint x: 819, endPoint y: 449, distance: 31.7
click at [811, 475] on select "Barangay Alacan Ambalangan-dalin Angio Anonang Aramal Bigbiga Binday Bolaoen Bo…" at bounding box center [809, 461] width 115 height 48
select select "63_24795745350"
click at [752, 437] on select "Barangay Alacan Ambalangan-dalin Angio Anonang Aramal Bigbiga Binday Bolaoen Bo…" at bounding box center [809, 461] width 115 height 48
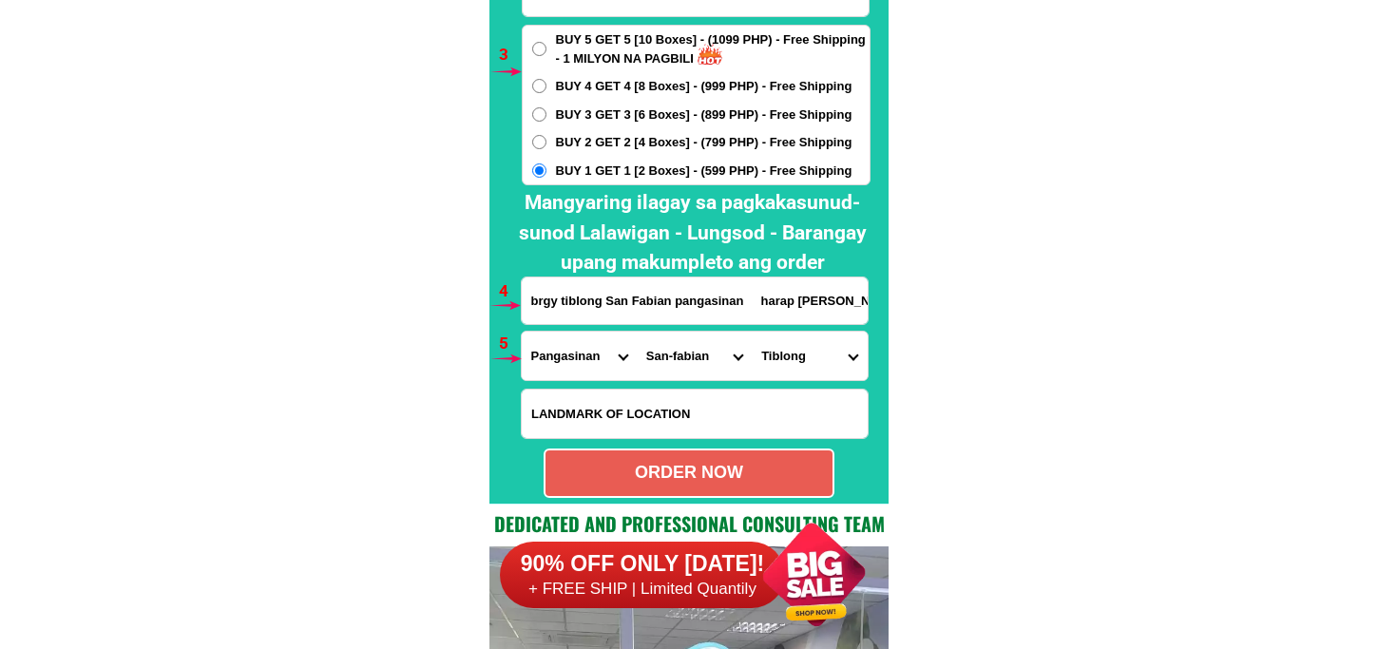
click at [719, 490] on div "ORDER NOW" at bounding box center [689, 473] width 291 height 49
type input "brgy tiblong San Fabian pangasinan harap ng lendi resort sa may wting shed may …"
radio input "true"
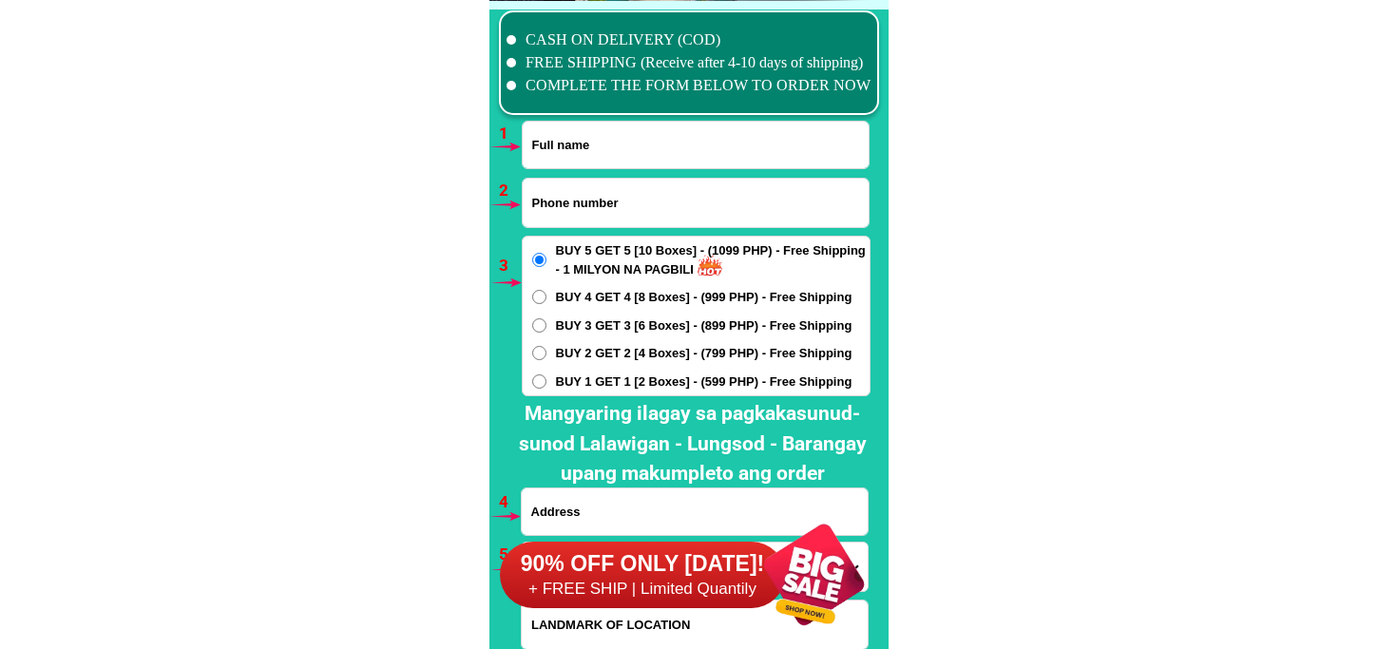
scroll to position [14086, 0]
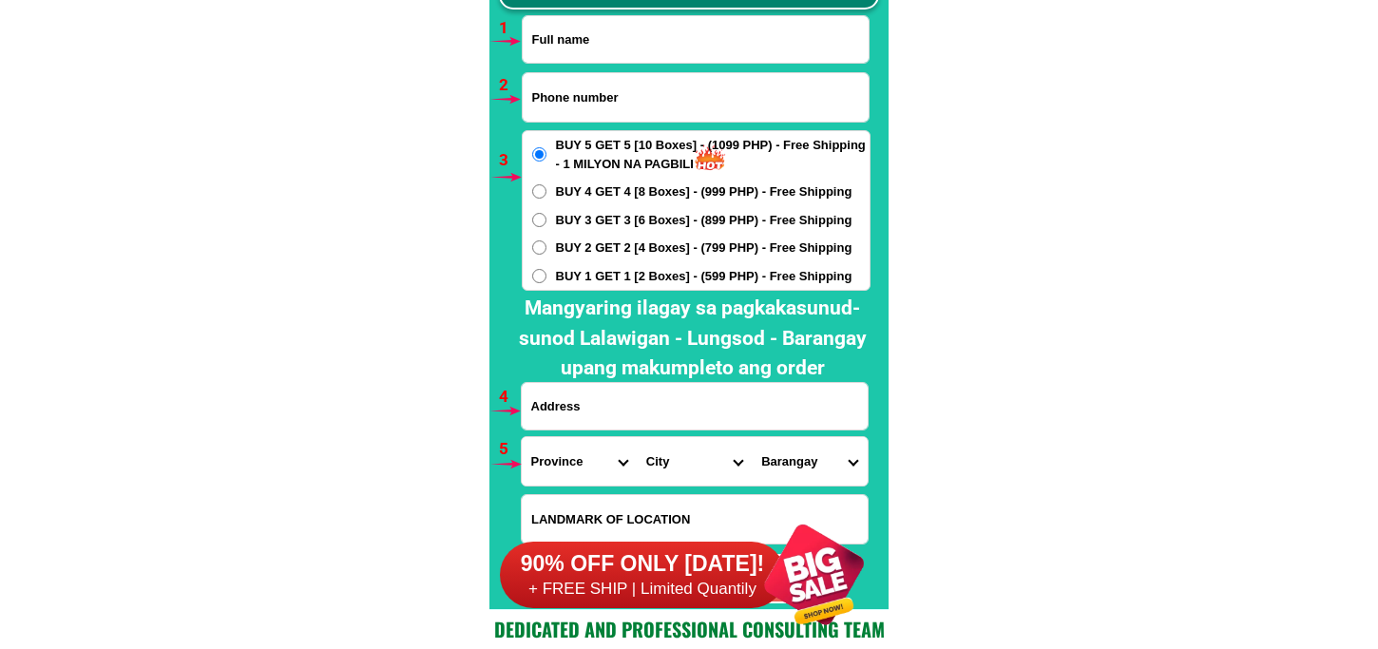
click at [631, 36] on input "Input full_name" at bounding box center [696, 39] width 346 height 47
paste input "Ed Madeja"
type input "Ed Madeja"
click at [679, 91] on input "Input phone_number" at bounding box center [696, 97] width 346 height 48
paste input "09561845897"
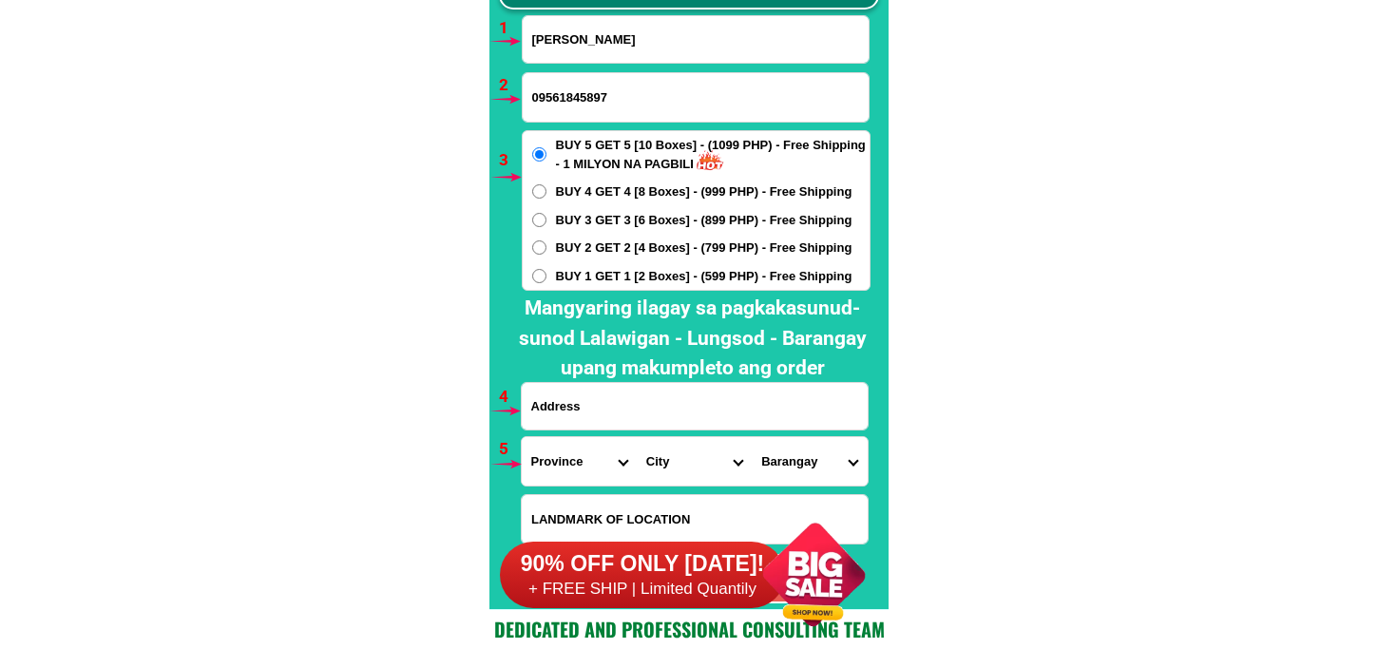
type input "09561845897"
click at [609, 222] on span "BUY 3 GET 3 [6 Boxes] - (899 PHP) - Free Shipping" at bounding box center [704, 220] width 297 height 19
click at [547, 222] on input "BUY 3 GET 3 [6 Boxes] - (899 PHP) - Free Shipping" at bounding box center [539, 220] width 14 height 14
radio input "true"
click at [604, 399] on input "Input address" at bounding box center [695, 406] width 346 height 47
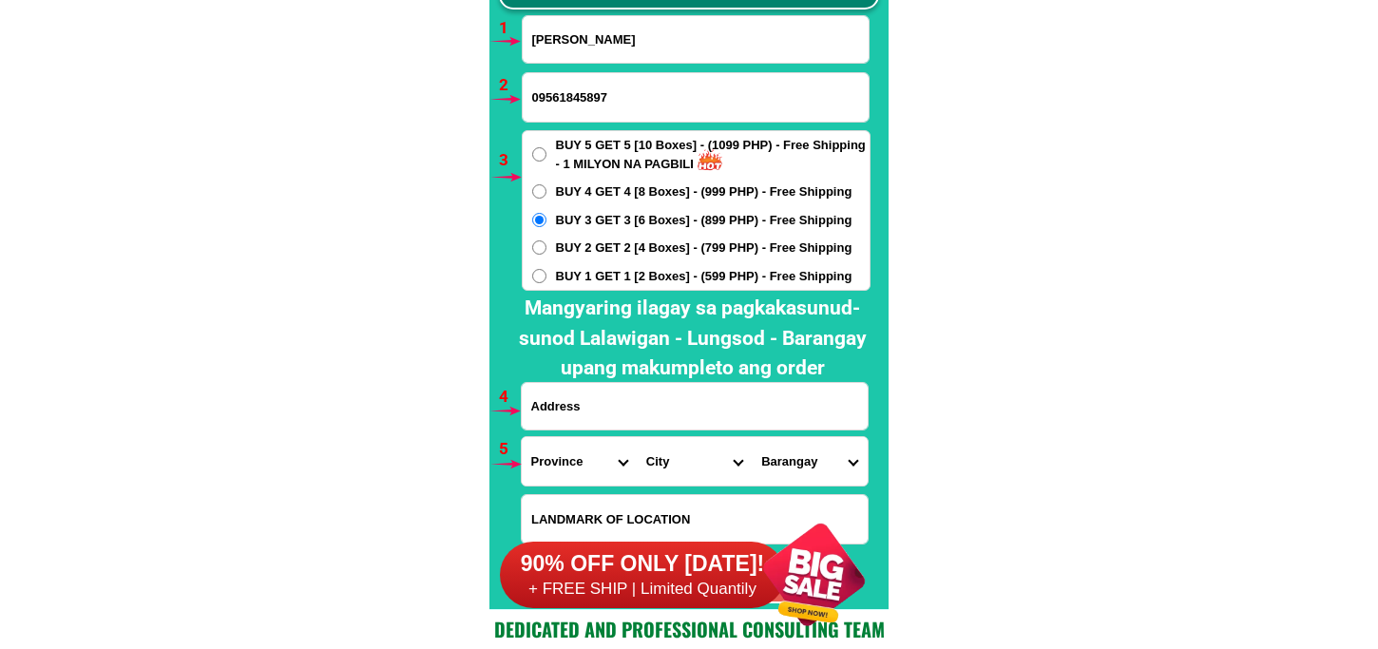
paste input "Blk 32 Lot 13 Rosas Street Green Valley Molino 2 Bacoor Cavite City.. Malapit s…"
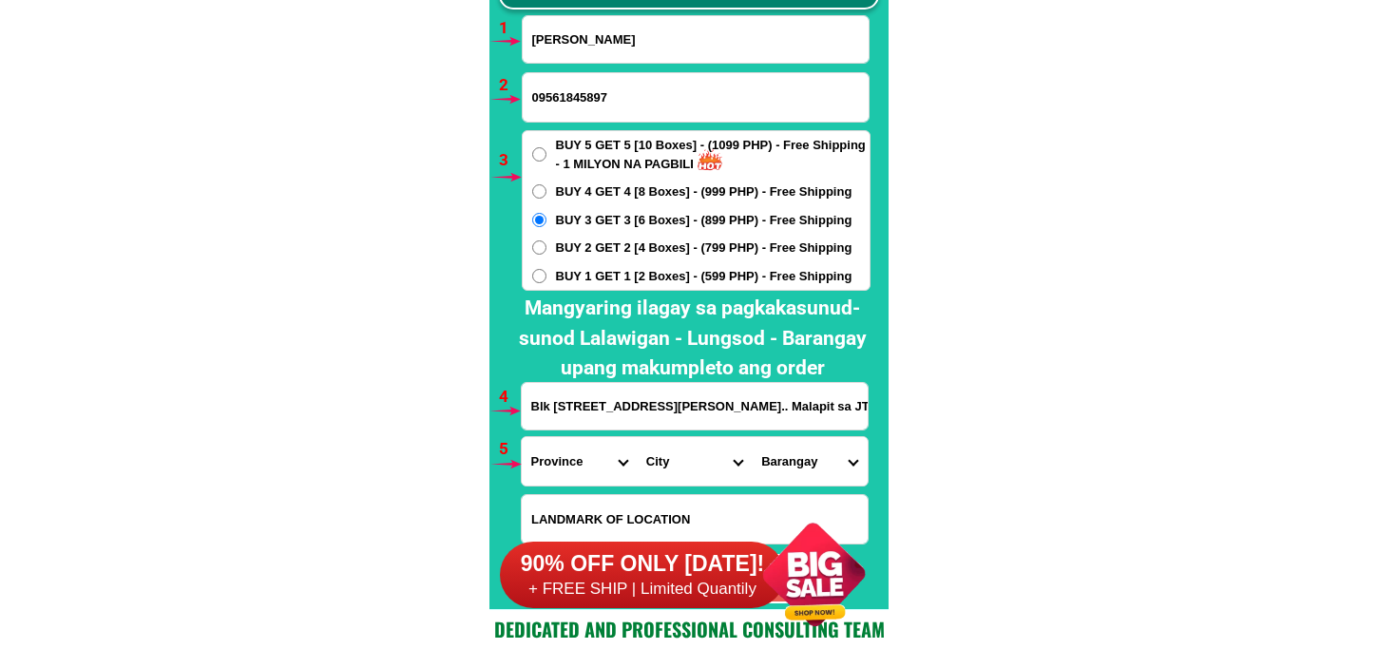
scroll to position [0, 204]
type input "Blk 32 Lot 13 Rosas Street Green Valley Molino 2 Bacoor Cavite City.. Malapit s…"
drag, startPoint x: 564, startPoint y: 459, endPoint x: 562, endPoint y: 442, distance: 17.2
click at [562, 459] on select "Province [GEOGRAPHIC_DATA] [GEOGRAPHIC_DATA][PERSON_NAME][GEOGRAPHIC_DATA][GEOG…" at bounding box center [579, 461] width 115 height 48
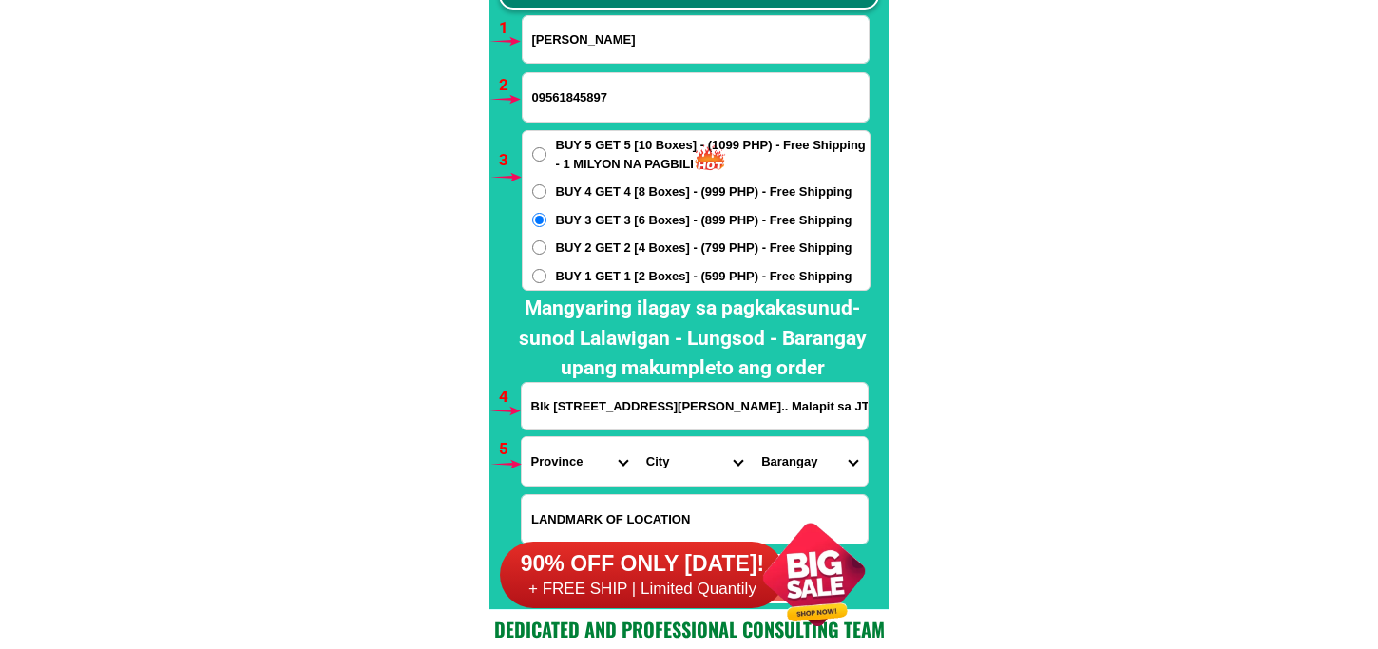
select select "63_826"
click at [522, 437] on select "Province [GEOGRAPHIC_DATA] [GEOGRAPHIC_DATA][PERSON_NAME][GEOGRAPHIC_DATA][GEOG…" at bounding box center [579, 461] width 115 height 48
drag, startPoint x: 632, startPoint y: 468, endPoint x: 647, endPoint y: 457, distance: 18.5
click at [635, 464] on div "Province Abra Agusan-del-norte Agusan-del-sur Aklan Albay Antique Apayao Aurora…" at bounding box center [695, 461] width 346 height 48
click at [658, 481] on select "City Alfonso Amadeo Bacoor Carmona Cavite-city Cavite-magallanes Cavite-rosario…" at bounding box center [694, 461] width 115 height 48
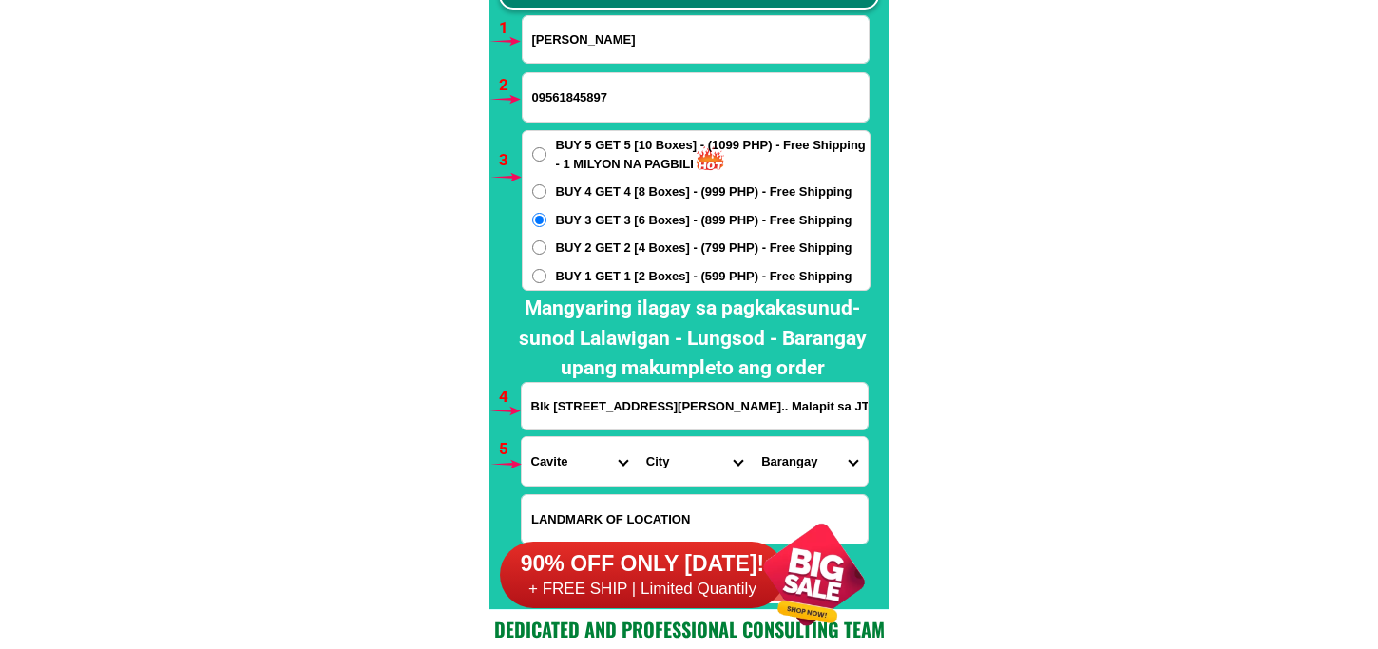
select select "63_8268103"
click at [637, 437] on select "City Alfonso Amadeo Bacoor Carmona Cavite-city Cavite-magallanes Cavite-rosario…" at bounding box center [694, 461] width 115 height 48
click at [816, 456] on select "Barangay Alima Aniban i Aniban ii Aniban iii Aniban iv Aniban v Banalo Bayanan …" at bounding box center [809, 461] width 115 height 48
click at [752, 437] on select "Barangay Alima Aniban i Aniban ii Aniban iii Aniban iv Aniban v Banalo Bayanan …" at bounding box center [809, 461] width 115 height 48
click at [770, 470] on select "Barangay Alima Aniban i Aniban ii Aniban iii Aniban iv Aniban v Banalo Bayanan …" at bounding box center [809, 461] width 115 height 48
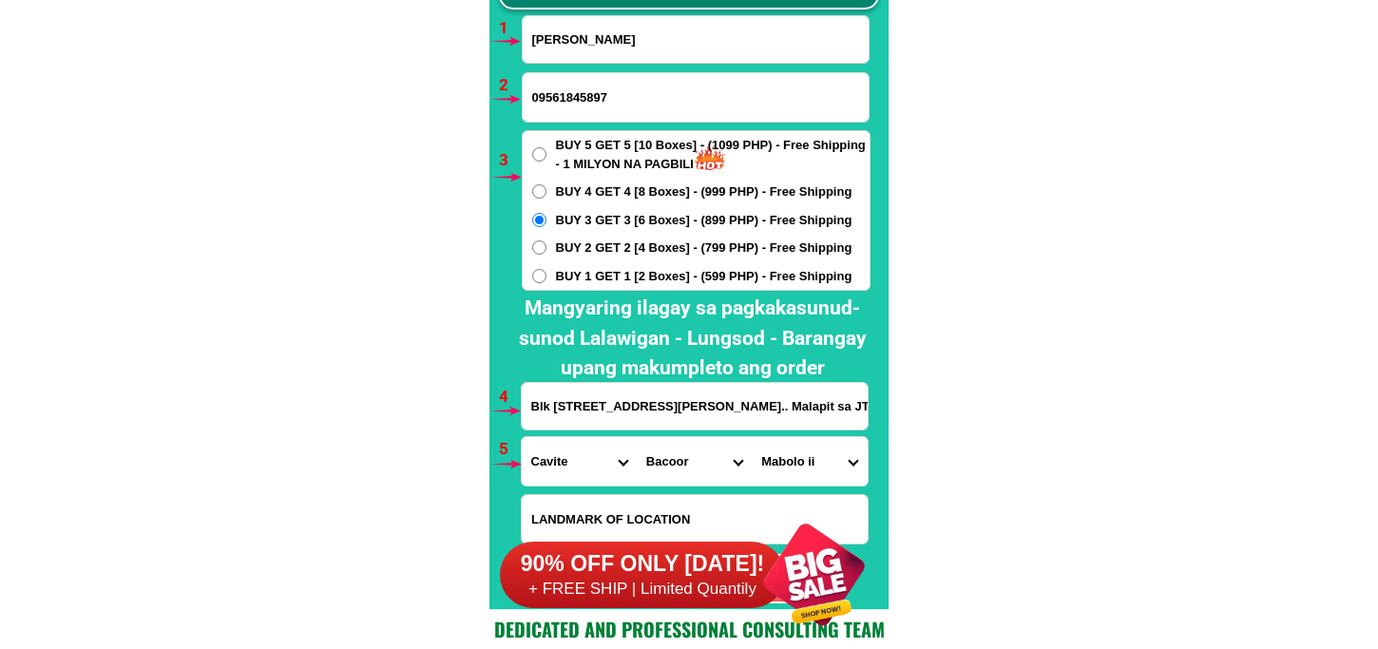
select select "63_82681035084"
click at [752, 437] on select "Barangay Alima Aniban i Aniban ii Aniban iii Aniban iv Aniban v Banalo Bayanan …" at bounding box center [809, 461] width 115 height 48
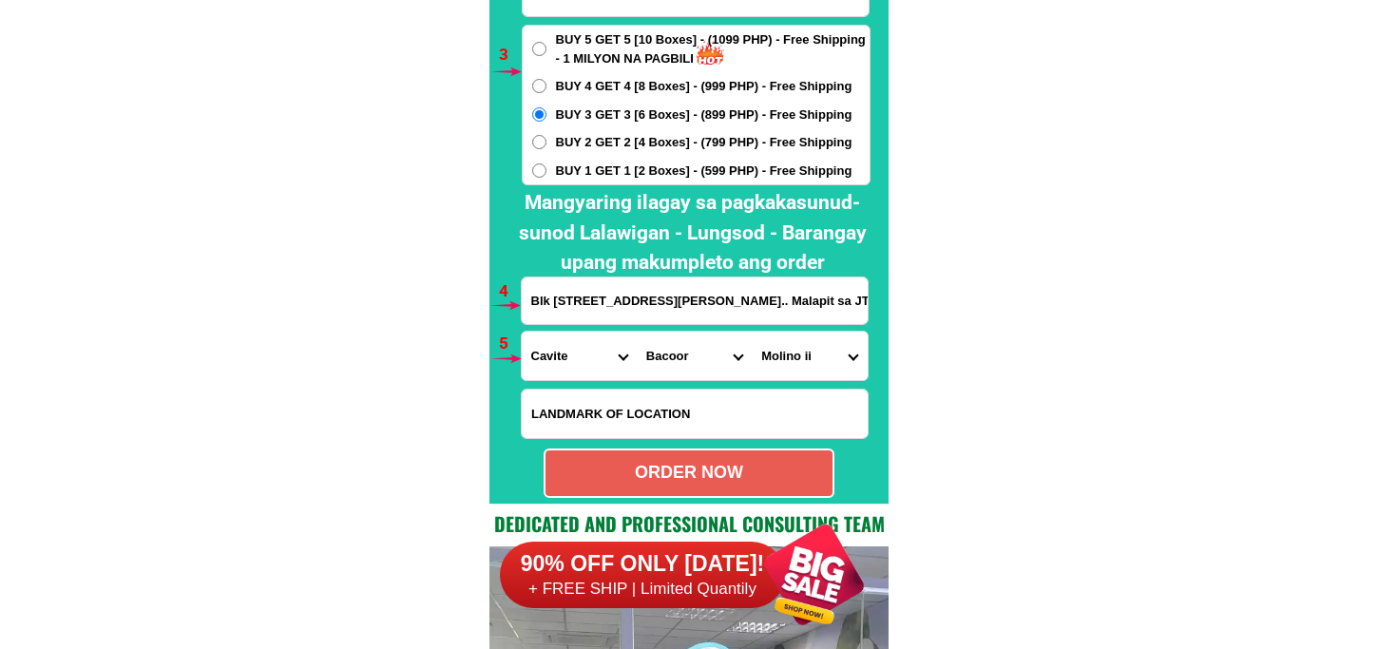
click at [668, 476] on div "ORDER NOW" at bounding box center [689, 473] width 287 height 26
radio input "true"
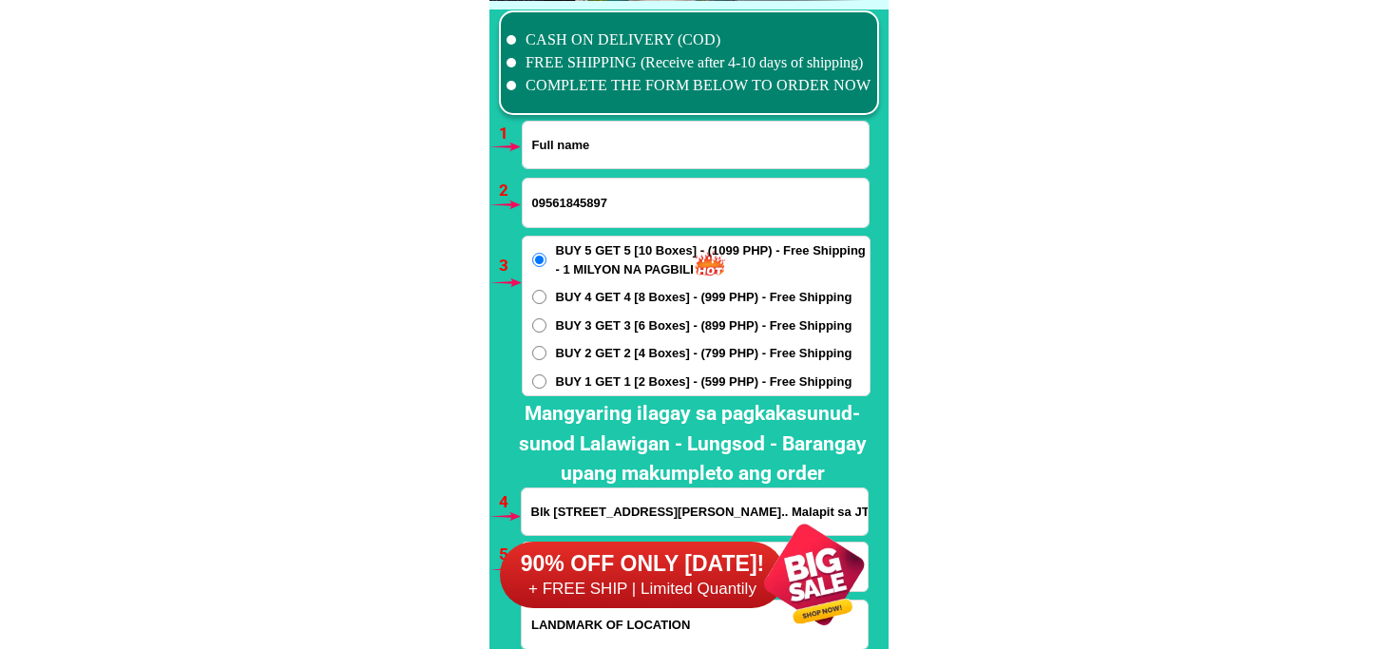
click at [588, 153] on input "Input full_name" at bounding box center [696, 145] width 346 height 47
paste input "Marife Carlos"
type input "Marife Carlos"
click at [548, 213] on input "09561845897" at bounding box center [696, 203] width 346 height 48
paste input "09706241680"
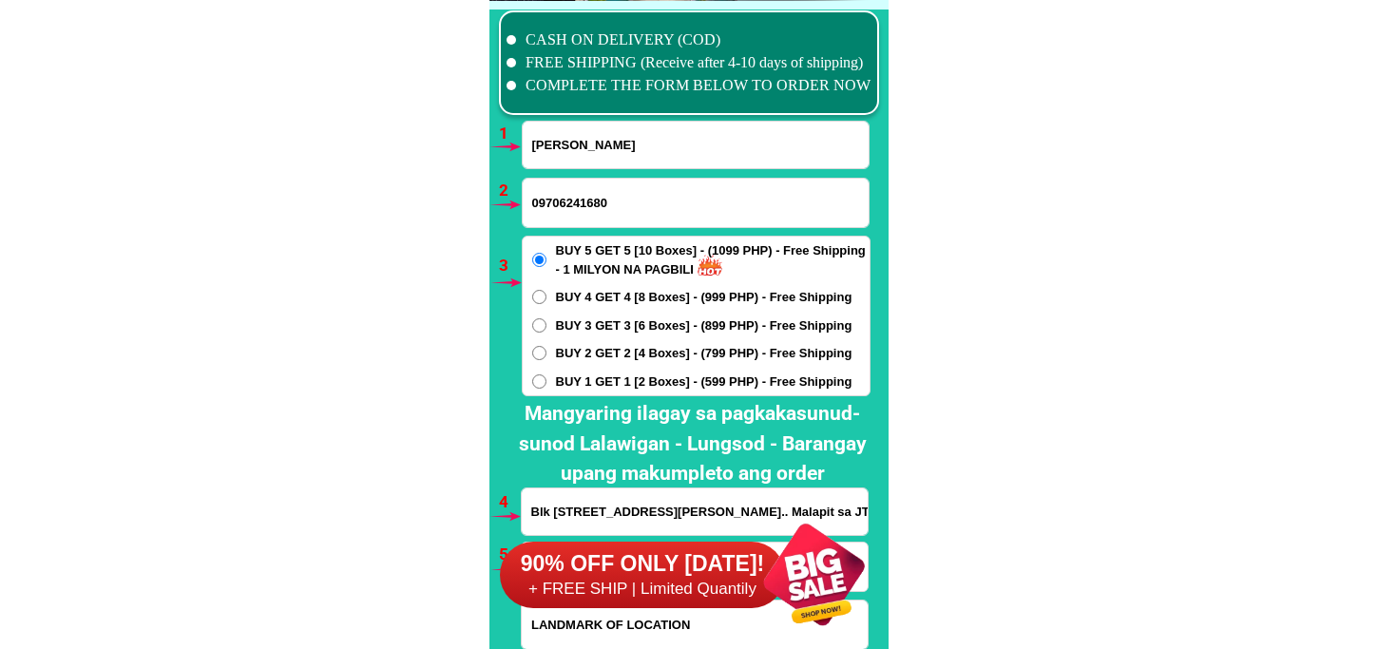
type input "09706241680"
click at [576, 385] on span "BUY 1 GET 1 [2 Boxes] - (599 PHP) - Free Shipping" at bounding box center [704, 382] width 297 height 19
click at [547, 385] on input "BUY 1 GET 1 [2 Boxes] - (599 PHP) - Free Shipping" at bounding box center [539, 382] width 14 height 14
radio input "true"
click at [602, 510] on div "90% OFF ONLY TODAY! + FREE SHIP | Limited Quantily" at bounding box center [694, 574] width 389 height 149
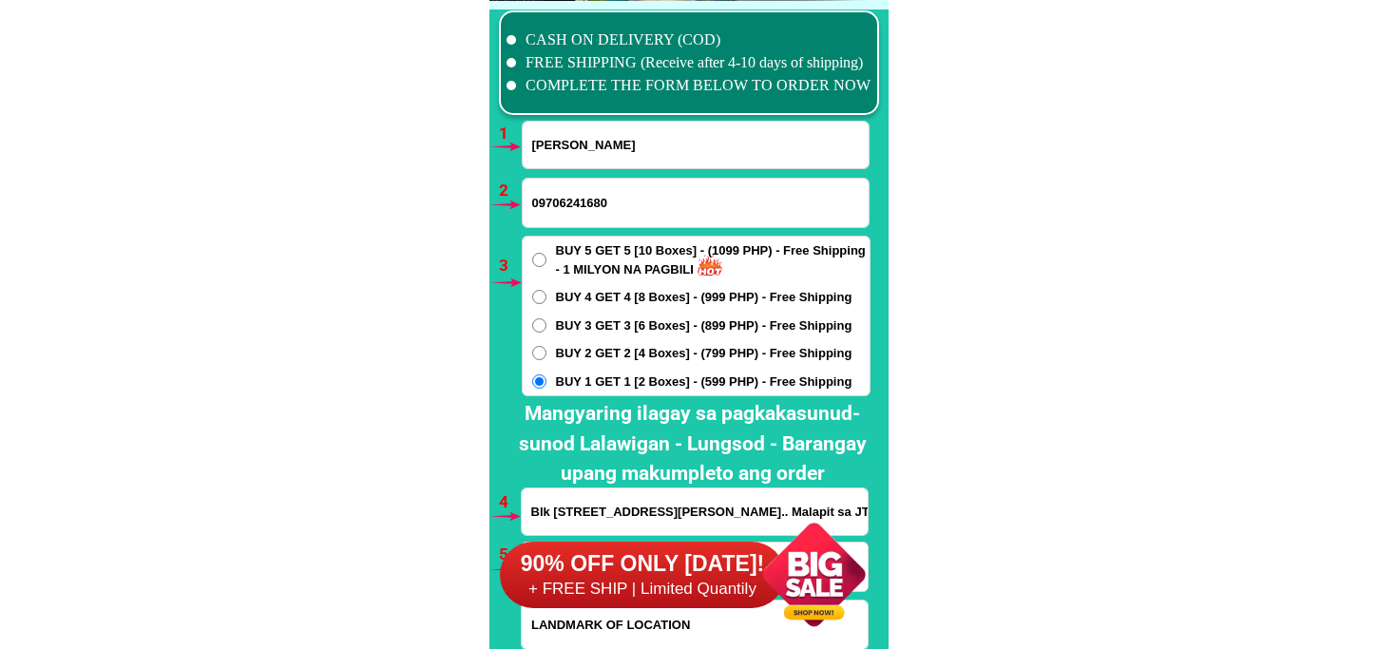
scroll to position [14192, 0]
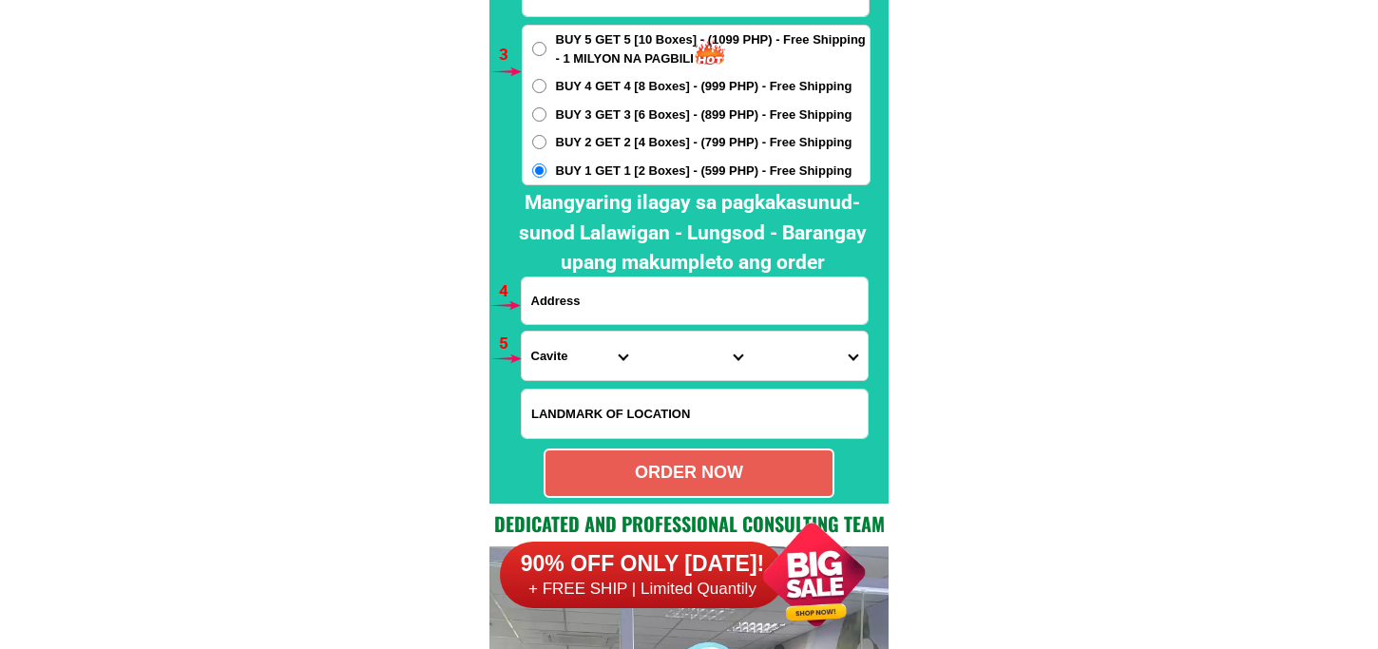
click at [575, 288] on input "Input address" at bounding box center [695, 301] width 346 height 47
paste input "Marife alabaro Centro 1 brgy abogado paniqui tarlac"
type input "Marife alabaro Centro 1 brgy abogado paniqui tarlac"
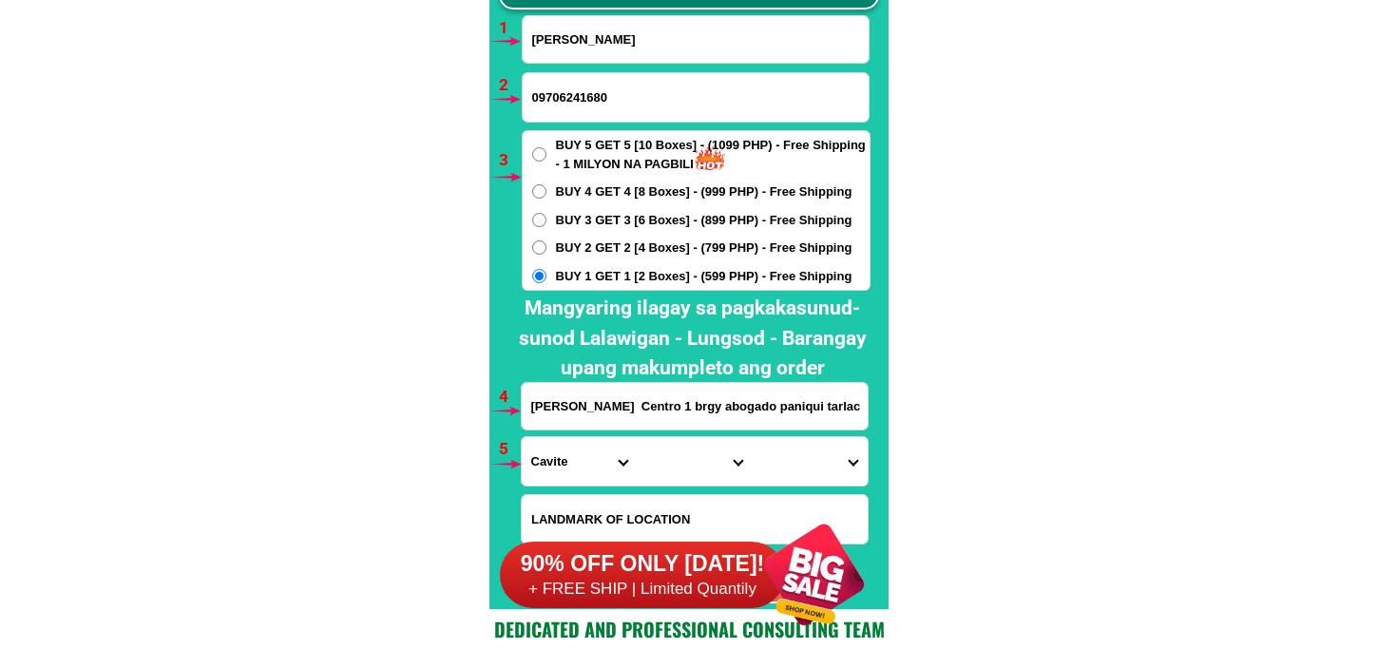
drag, startPoint x: 557, startPoint y: 476, endPoint x: 575, endPoint y: 435, distance: 44.7
click at [557, 476] on select "Province Abra Agusan-del-norte Agusan-del-sur Aklan Albay Antique Apayao Aurora…" at bounding box center [579, 461] width 115 height 48
select select "63_225"
click at [522, 437] on select "Province Abra Agusan-del-norte Agusan-del-sur Aklan Albay Antique Apayao Aurora…" at bounding box center [579, 461] width 115 height 48
drag, startPoint x: 665, startPoint y: 460, endPoint x: 680, endPoint y: 438, distance: 26.1
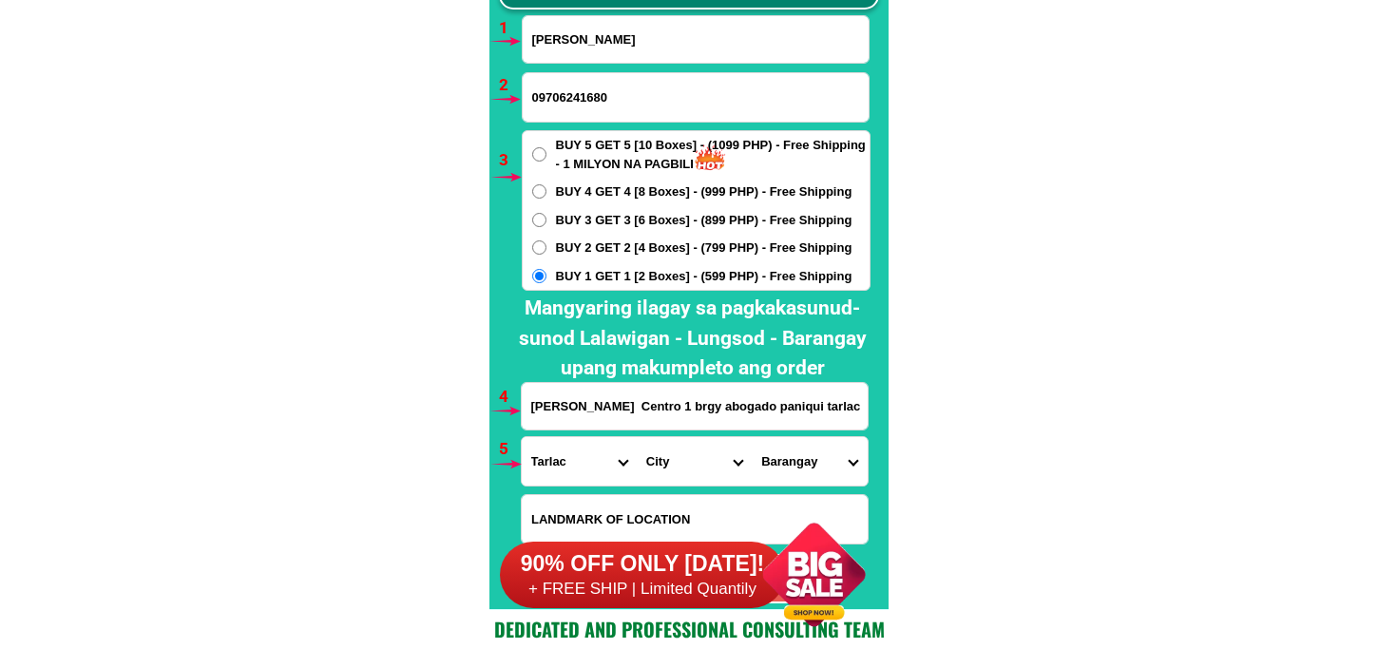
click at [670, 454] on select "City Anao Bamban Camiling Capas Gerona Mayantoc Moncada Paniqui Pura Ramos San-…" at bounding box center [694, 461] width 115 height 48
select select "63_2255500"
click at [637, 437] on select "City Anao Bamban Camiling Capas Gerona Mayantoc Moncada Paniqui Pura Ramos San-…" at bounding box center [694, 461] width 115 height 48
drag, startPoint x: 800, startPoint y: 450, endPoint x: 800, endPoint y: 435, distance: 14.3
click at [800, 450] on select "Barangay Abogado Acocolao Aduas Apulid Balaoang Barang (borang) Brillante Burgo…" at bounding box center [809, 461] width 115 height 48
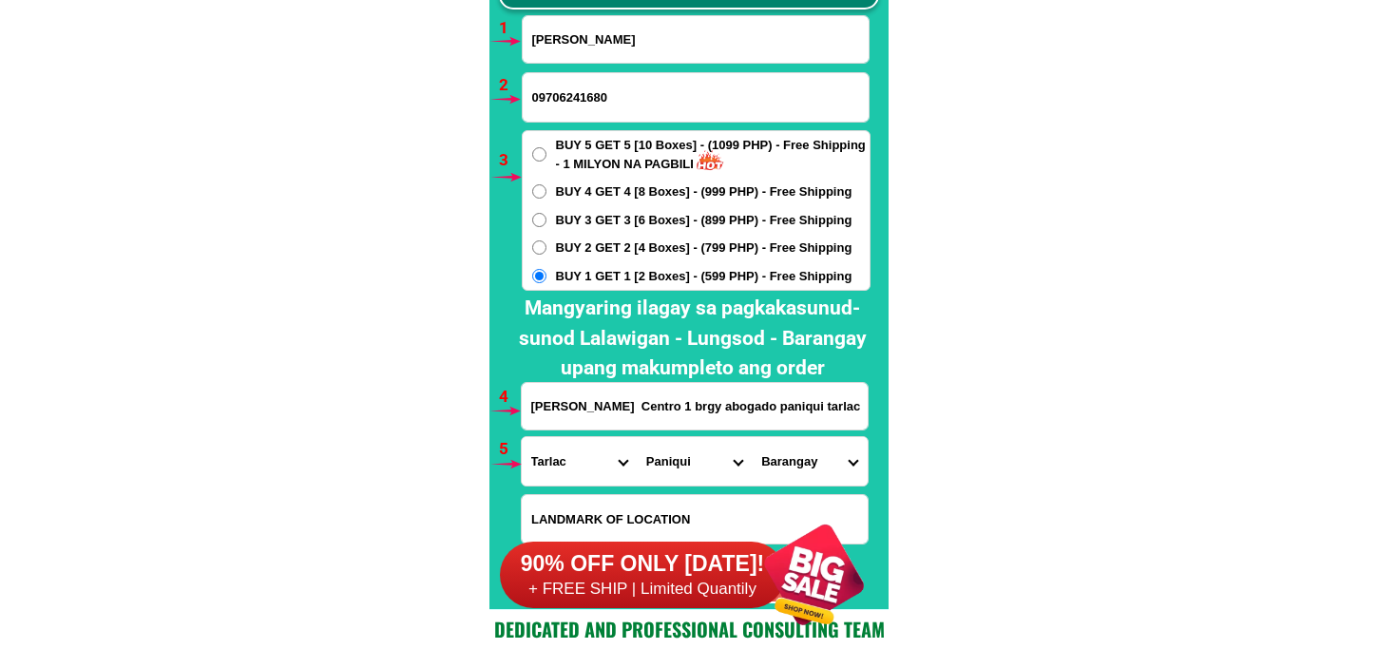
select select "63_22555002298"
click at [752, 437] on select "Barangay Abogado Acocolao Aduas Apulid Balaoang Barang (borang) Brillante Burgo…" at bounding box center [809, 461] width 115 height 48
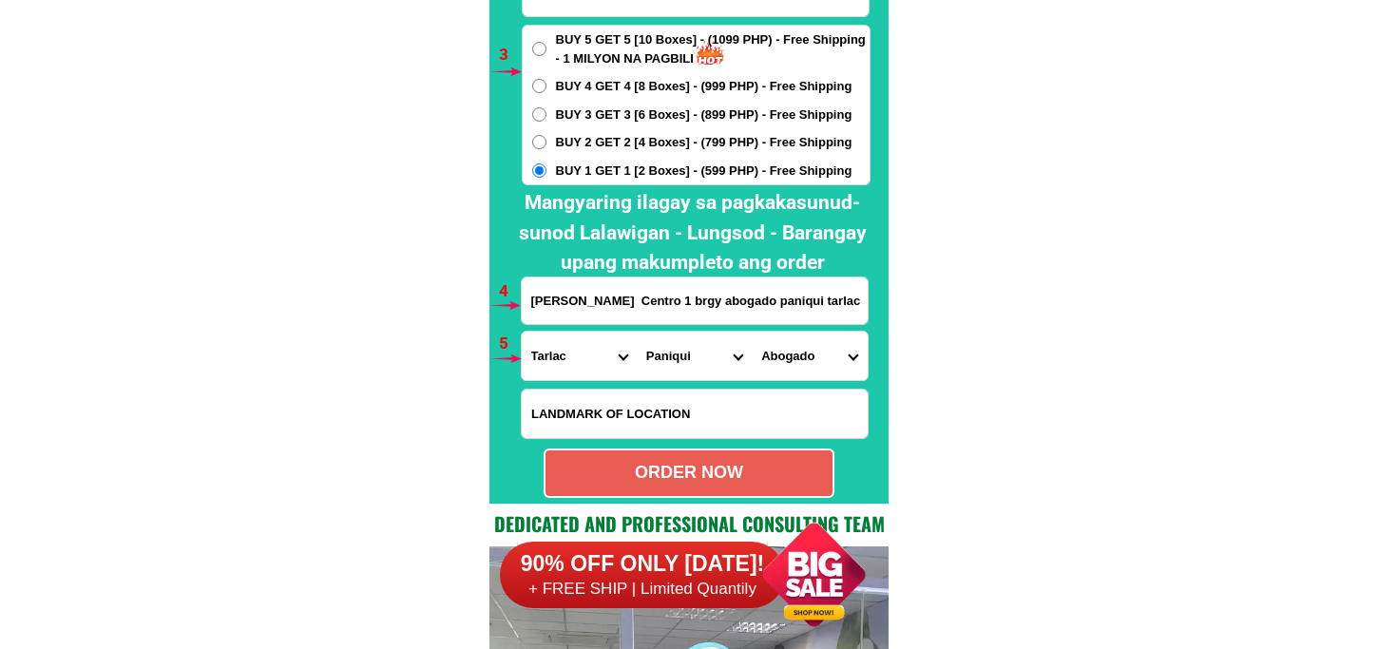
click at [650, 485] on div "ORDER NOW" at bounding box center [689, 473] width 287 height 26
radio input "true"
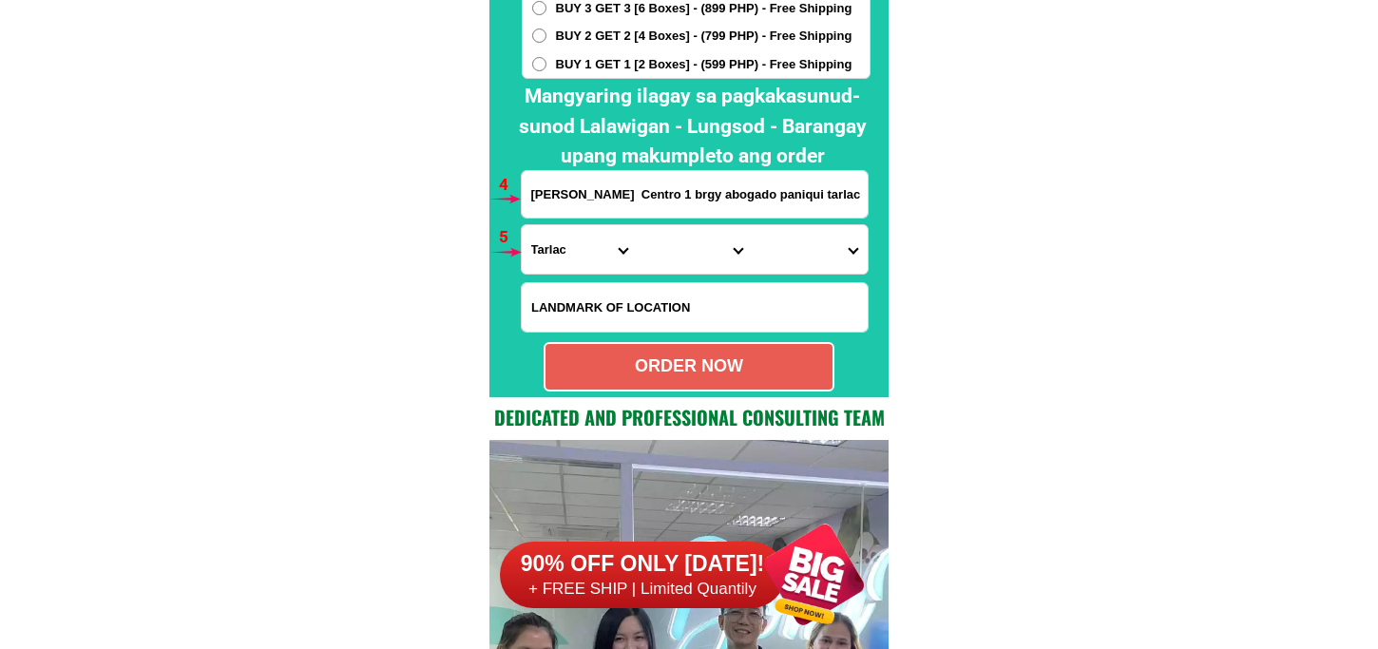
scroll to position [14086, 0]
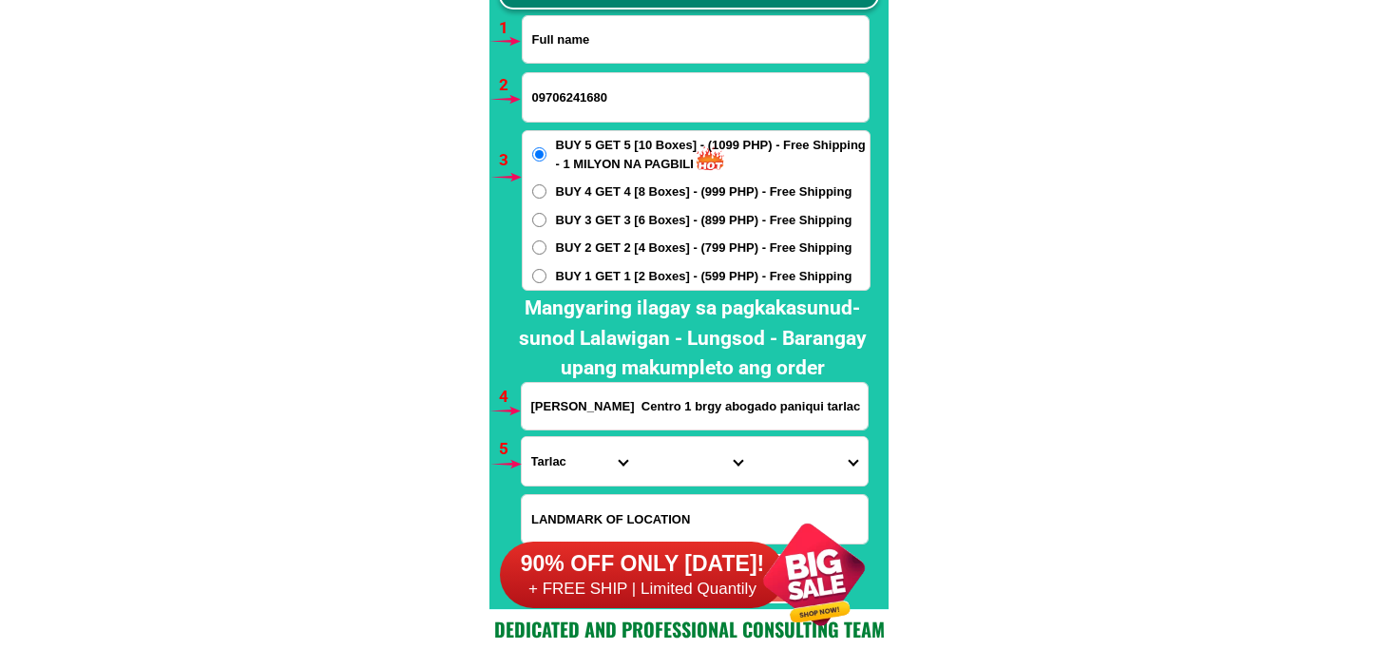
drag, startPoint x: 589, startPoint y: 29, endPoint x: 602, endPoint y: 29, distance: 12.4
click at [588, 29] on input "Input full_name" at bounding box center [696, 39] width 346 height 47
paste input "Edna Garzon"
type input "Edna Garzon"
click at [580, 72] on div "09706241680" at bounding box center [696, 97] width 348 height 50
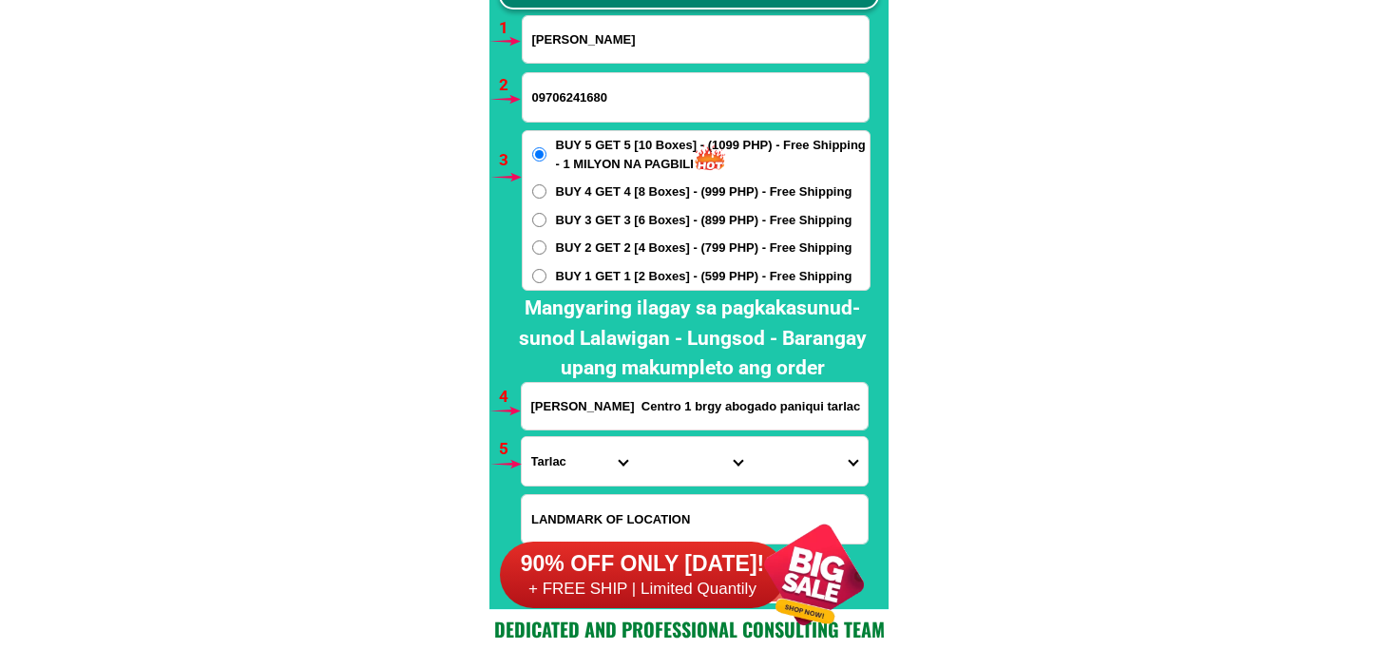
click at [582, 97] on input "09706241680" at bounding box center [696, 97] width 346 height 48
paste input "09467703269"
type input "09467703269"
click at [570, 276] on span "BUY 1 GET 1 [2 Boxes] - (599 PHP) - Free Shipping" at bounding box center [704, 276] width 297 height 19
click at [547, 276] on input "BUY 1 GET 1 [2 Boxes] - (599 PHP) - Free Shipping" at bounding box center [539, 276] width 14 height 14
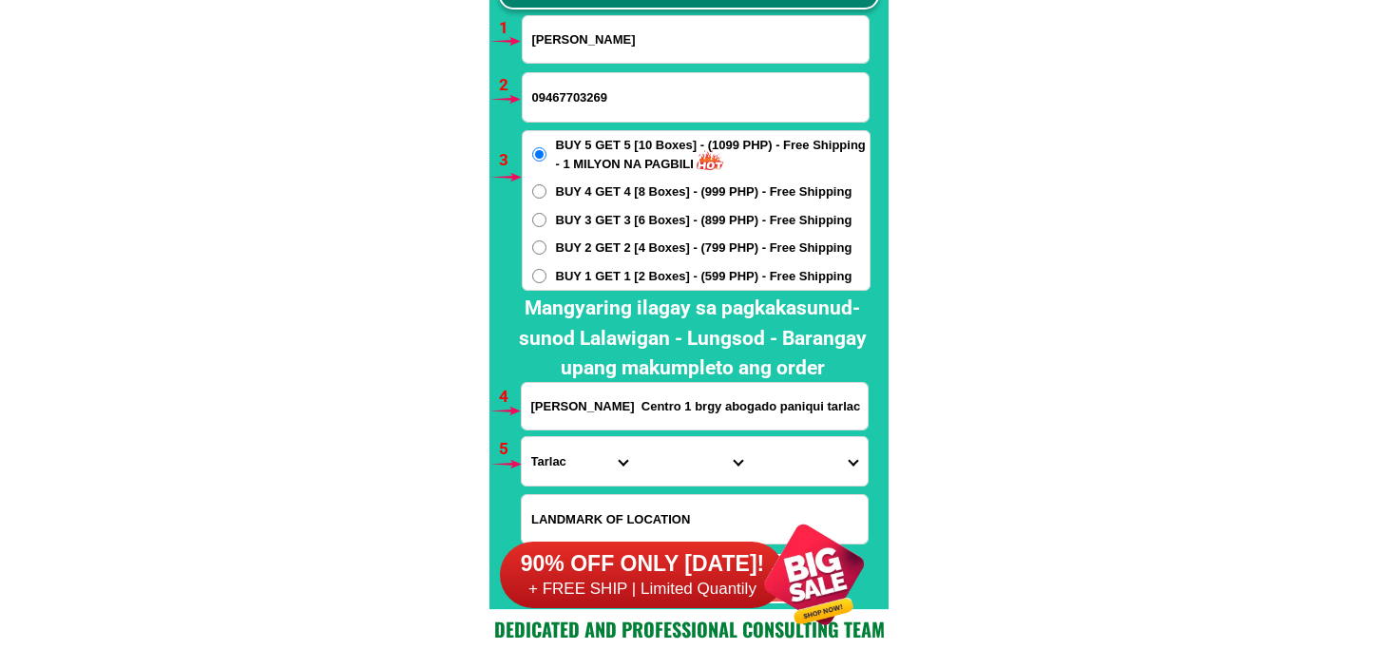
radio input "true"
click at [591, 245] on span "BUY 2 GET 2 [4 Boxes] - (799 PHP) - Free Shipping" at bounding box center [704, 248] width 297 height 19
click at [547, 245] on input "BUY 2 GET 2 [4 Boxes] - (799 PHP) - Free Shipping" at bounding box center [539, 248] width 14 height 14
radio input "true"
click at [576, 423] on input "Marife alabaro Centro 1 brgy abogado paniqui tarlac" at bounding box center [695, 406] width 346 height 47
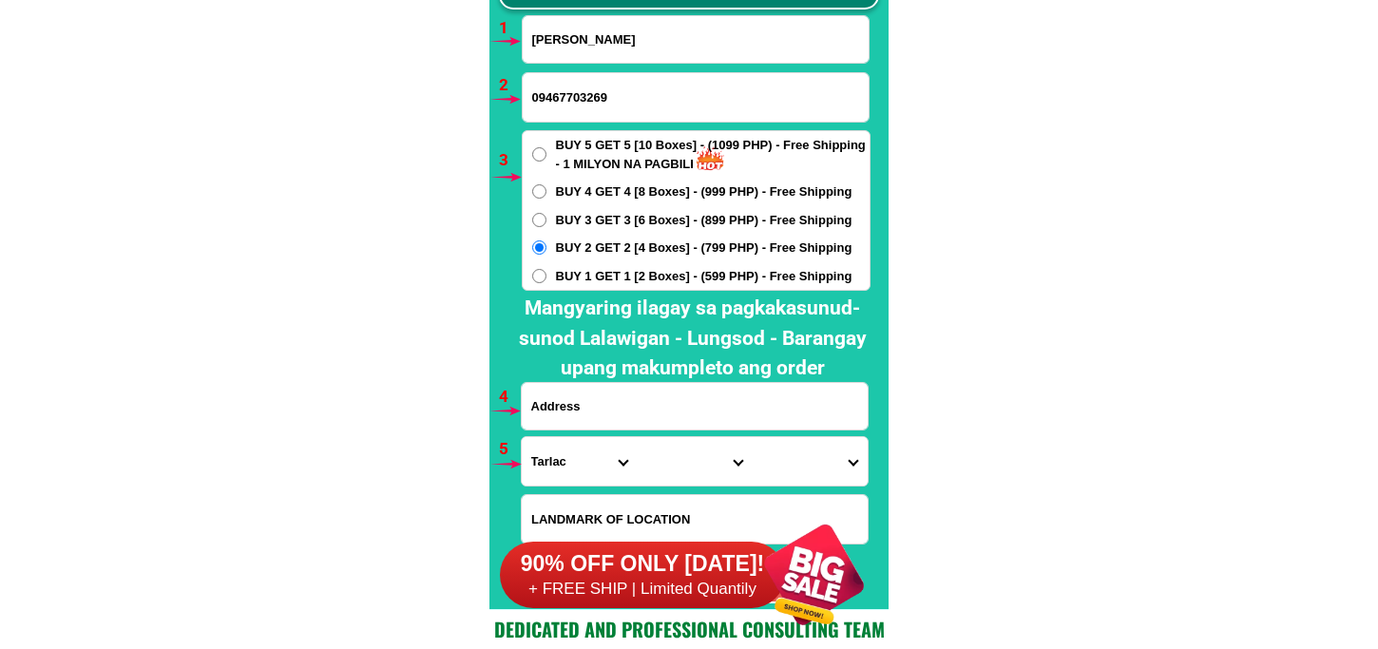
paste input "Edna Garzon Ruiz Zub. Kabankalan Neg.Occ"
type input "Edna Garzon Ruiz Zub. Kabankalan Neg.Occ"
drag, startPoint x: 588, startPoint y: 463, endPoint x: 584, endPoint y: 438, distance: 25.0
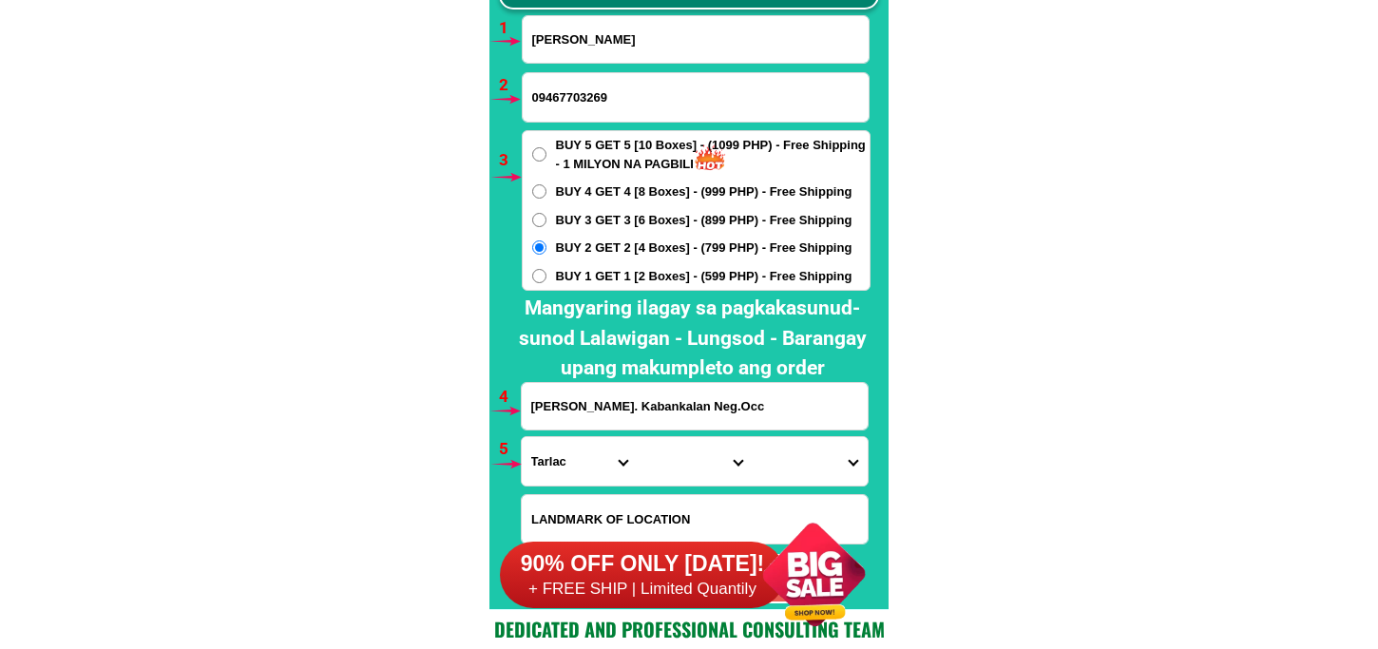
click at [588, 463] on select "Province Abra Agusan-del-norte Agusan-del-sur Aklan Albay Antique Apayao Aurora…" at bounding box center [579, 461] width 115 height 48
select select "63_396"
click at [522, 437] on select "Province Abra Agusan-del-norte Agusan-del-sur Aklan Albay Antique Apayao Aurora…" at bounding box center [579, 461] width 115 height 48
click at [681, 475] on select "City Bacolod-city Bago-city Binalbagan Cadiz-city Candoni Cauayan Enrique-b.-ma…" at bounding box center [694, 461] width 115 height 48
select select "63_3964678"
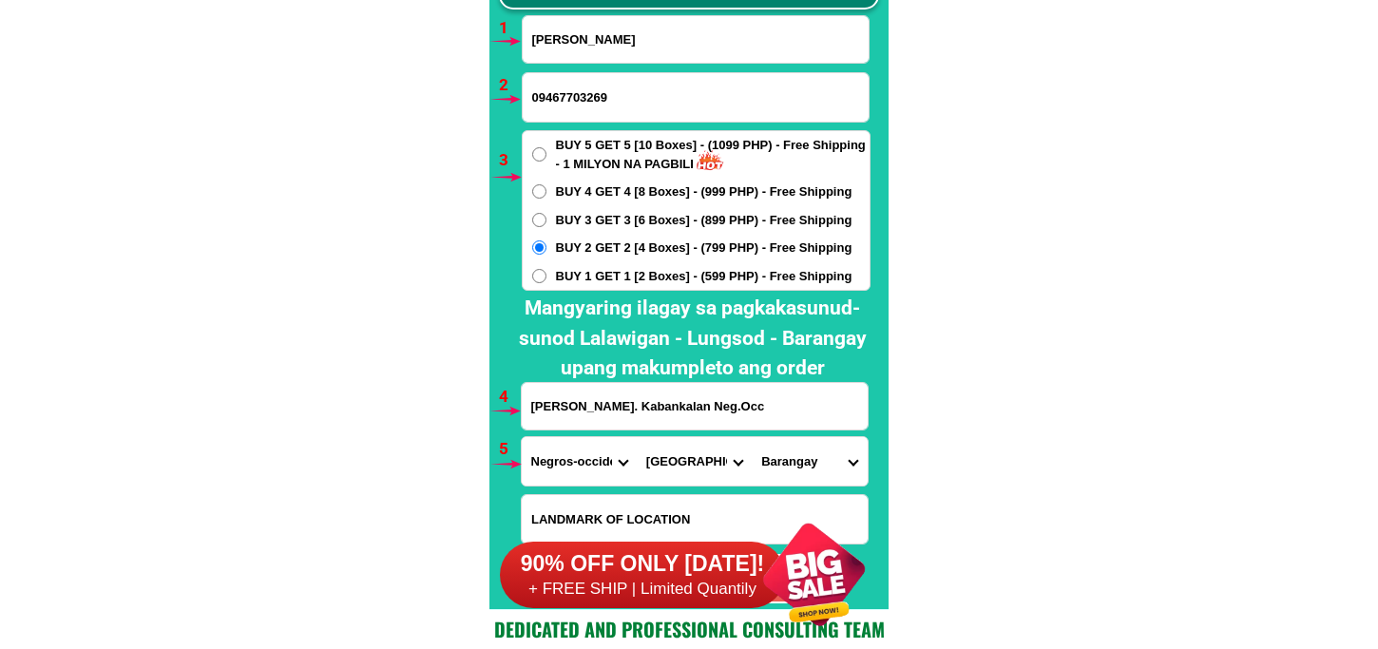
click at [637, 437] on select "City Bacolod-city Bago-city Binalbagan Cadiz-city Candoni Cauayan Enrique-b.-ma…" at bounding box center [694, 461] width 115 height 48
click at [772, 449] on select "Barangay Bantayan Barangay 1 (pob.) Barangay 2 (pob.) Barangay 3 (pob.) Baranga…" at bounding box center [809, 461] width 115 height 48
drag, startPoint x: 808, startPoint y: 466, endPoint x: 814, endPoint y: 451, distance: 16.2
click at [808, 466] on select "Barangay Bantayan Barangay 1 (pob.) Barangay 2 (pob.) Barangay 3 (pob.) Baranga…" at bounding box center [809, 461] width 115 height 48
select select "63_396467829772"
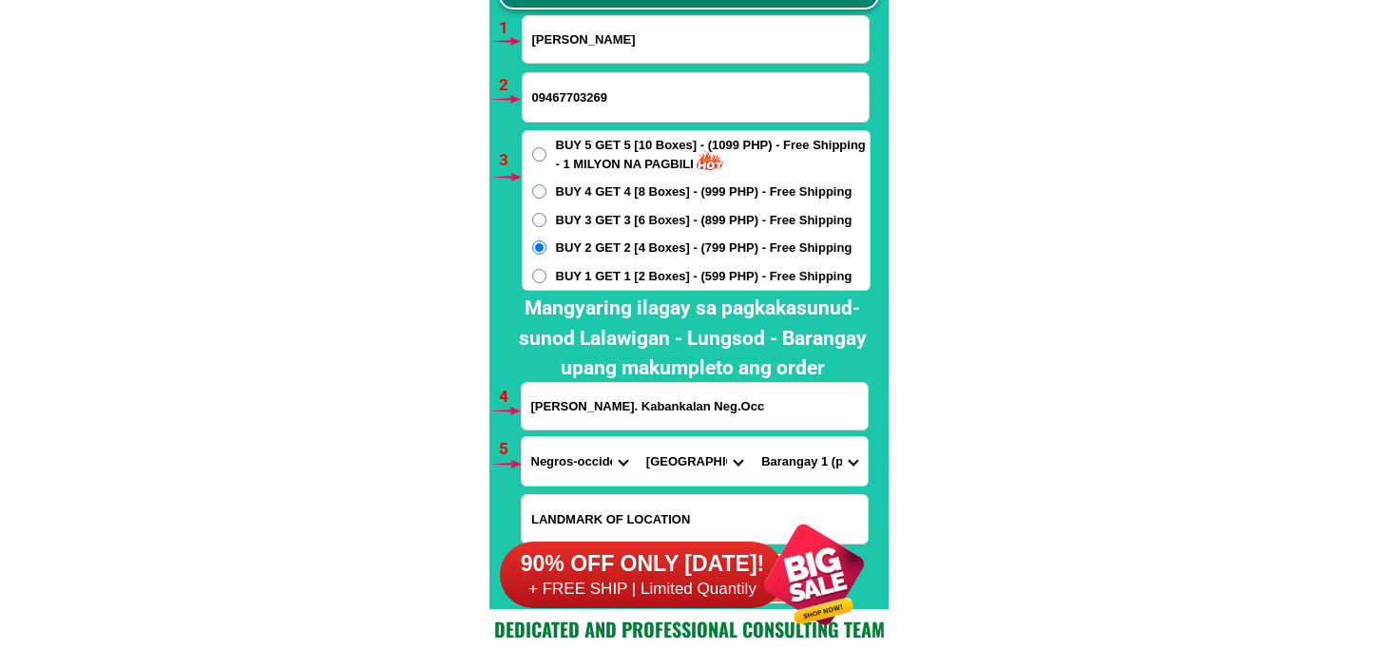
click at [752, 437] on select "Barangay Bantayan Barangay 1 (pob.) Barangay 2 (pob.) Barangay 3 (pob.) Baranga…" at bounding box center [809, 461] width 115 height 48
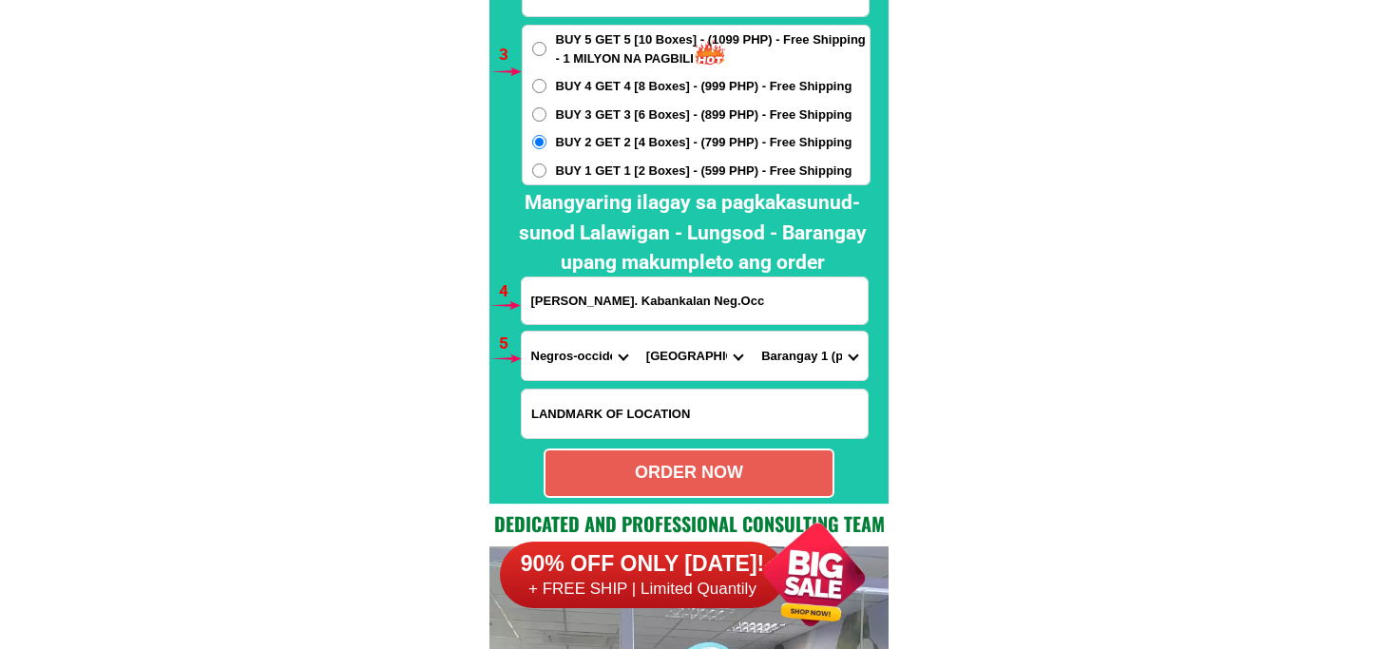
click at [707, 480] on div "ORDER NOW" at bounding box center [689, 473] width 287 height 26
type input "Edna Garzon"
radio input "true"
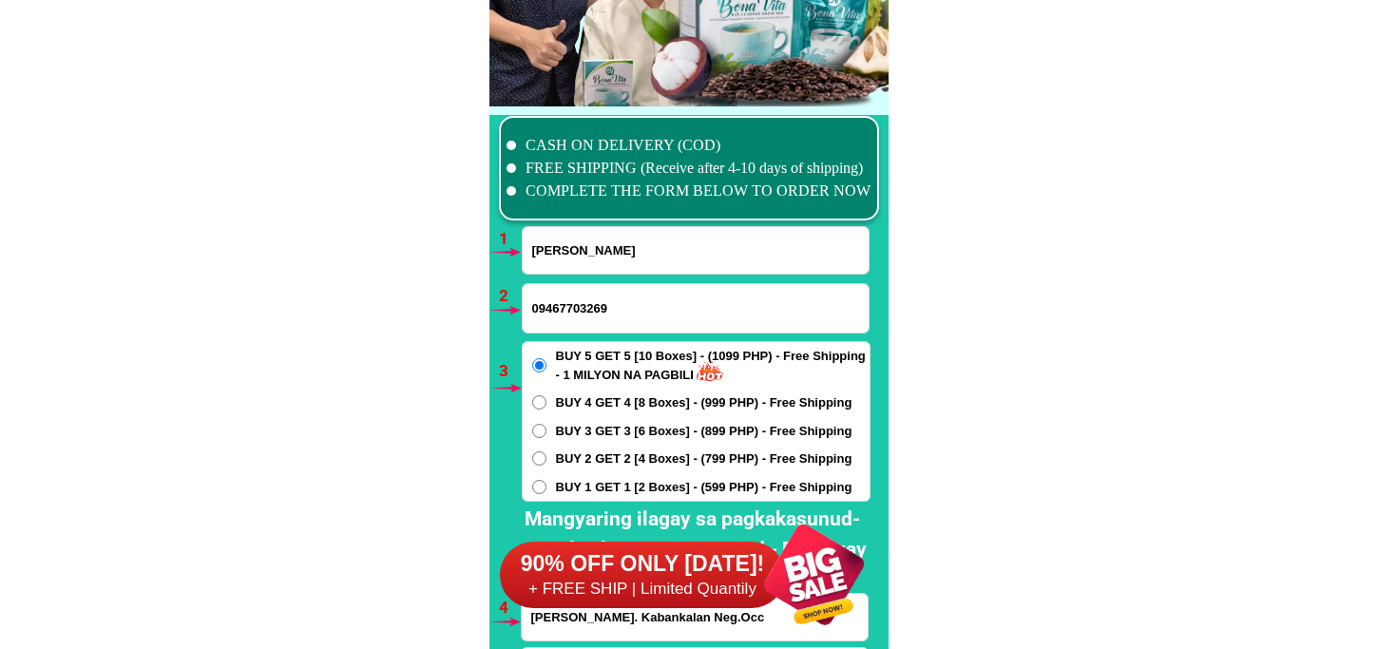
click at [562, 236] on input "Edna Garzon" at bounding box center [696, 250] width 346 height 47
paste input "Ofelia ningas"
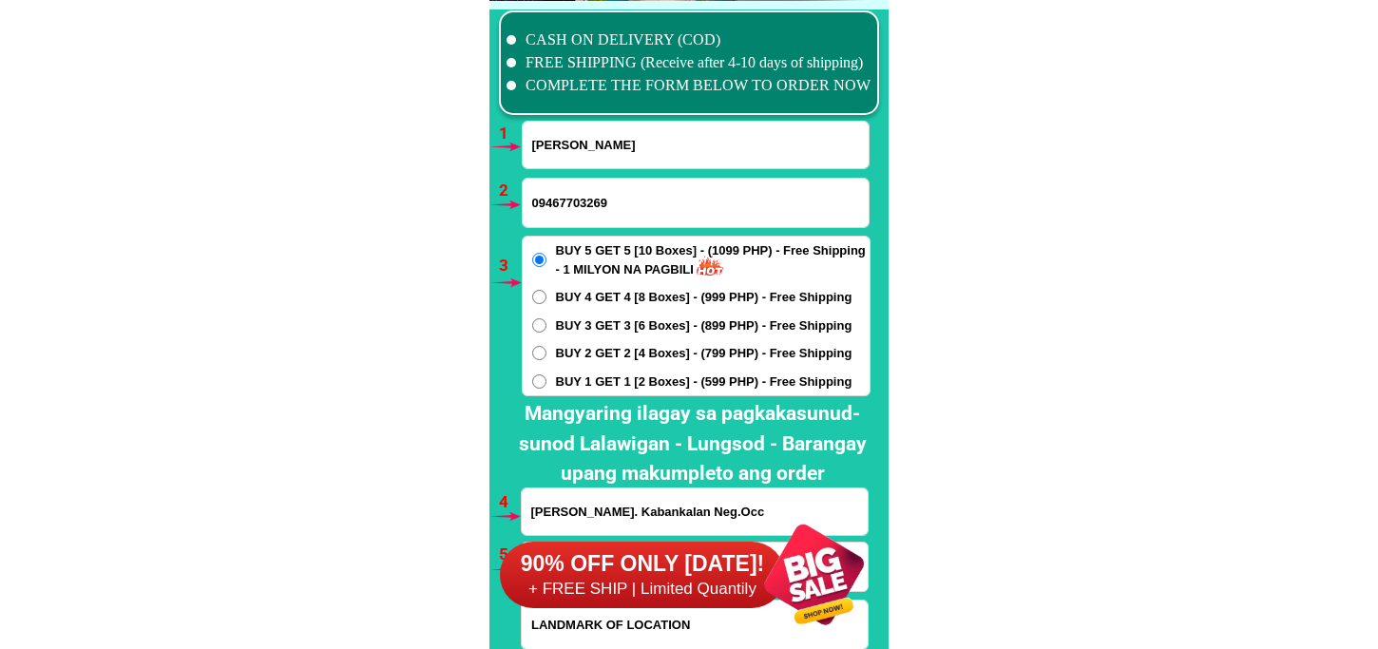
type input "Ofelia ningas"
drag, startPoint x: 575, startPoint y: 494, endPoint x: 573, endPoint y: 482, distance: 12.5
click at [575, 494] on input "Edna Garzon Ruiz Zub. Kabankalan Neg.Occ" at bounding box center [695, 512] width 346 height 47
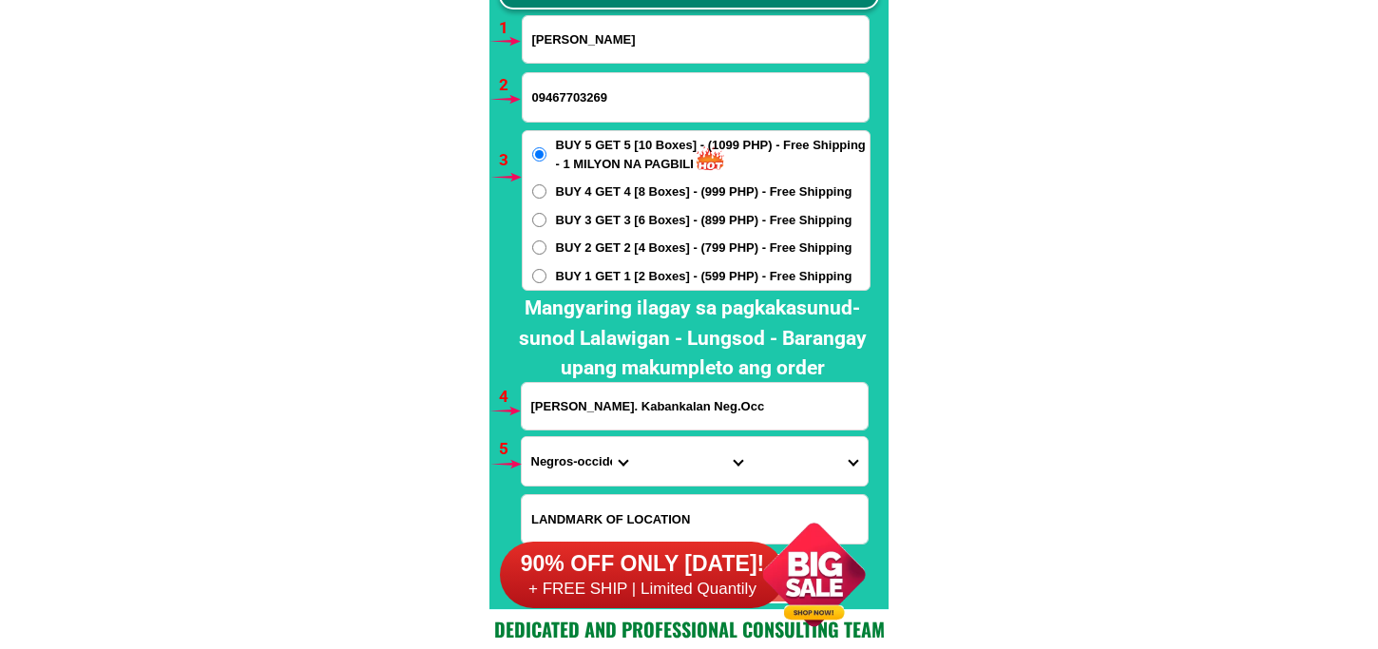
click at [573, 397] on input "Edna Garzon Ruiz Zub. Kabankalan Neg.Occ" at bounding box center [695, 406] width 346 height 47
paste input "Blk17lot16 alapan 1-A imus cavite"
type input "Blk17lot16 alapan 1-A imus cavite"
click at [570, 241] on span "BUY 2 GET 2 [4 Boxes] - (799 PHP) - Free Shipping" at bounding box center [704, 248] width 297 height 19
click at [547, 241] on input "BUY 2 GET 2 [4 Boxes] - (799 PHP) - Free Shipping" at bounding box center [539, 248] width 14 height 14
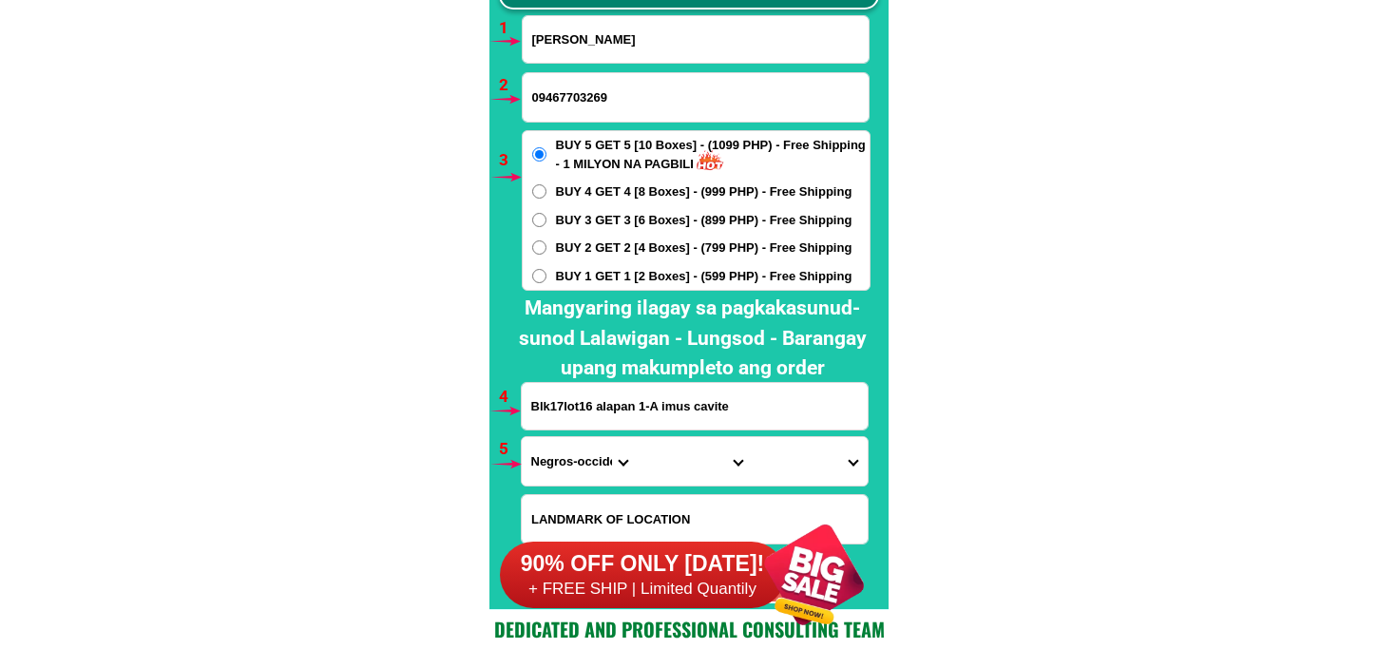
radio input "true"
click at [595, 102] on input "09467703269" at bounding box center [696, 97] width 346 height 48
paste input "09318236209"
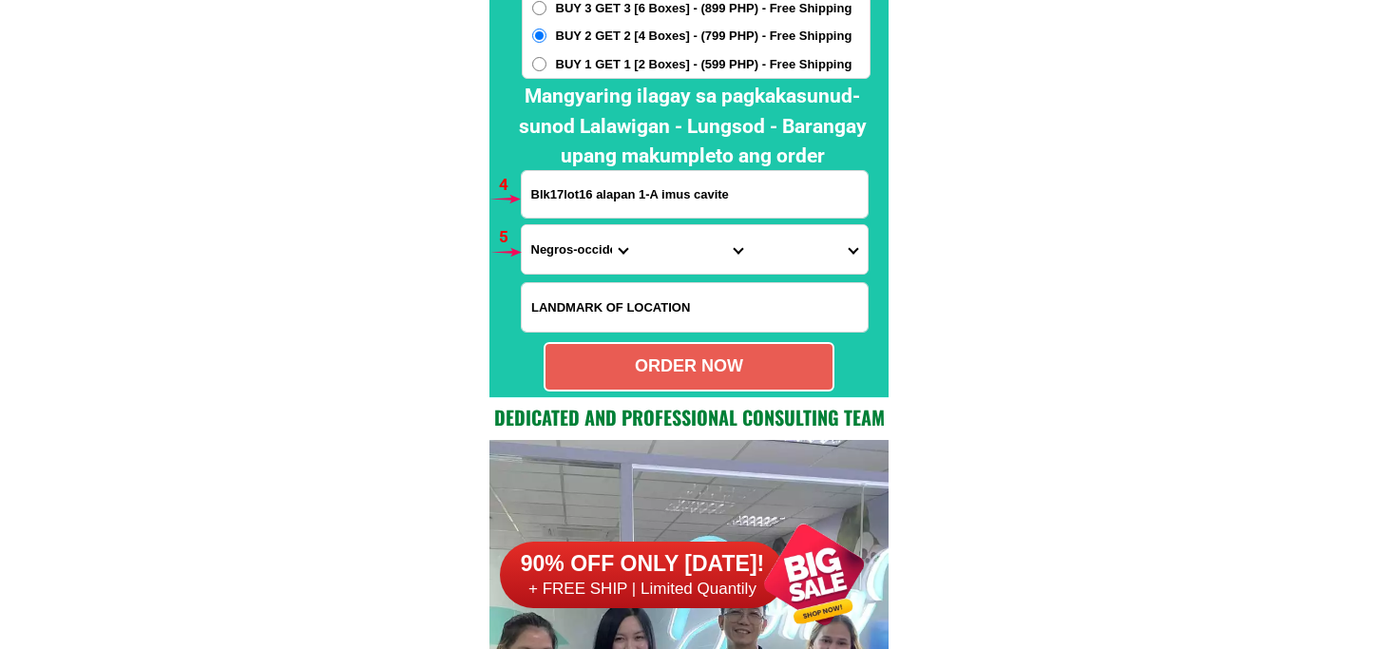
type input "09318236209"
drag, startPoint x: 742, startPoint y: 192, endPoint x: 253, endPoint y: 240, distance: 491.0
drag, startPoint x: 543, startPoint y: 241, endPoint x: 562, endPoint y: 206, distance: 40.0
click at [551, 235] on select "Province Abra Agusan-del-norte Agusan-del-sur Aklan Albay Antique Apayao Aurora…" at bounding box center [579, 249] width 115 height 48
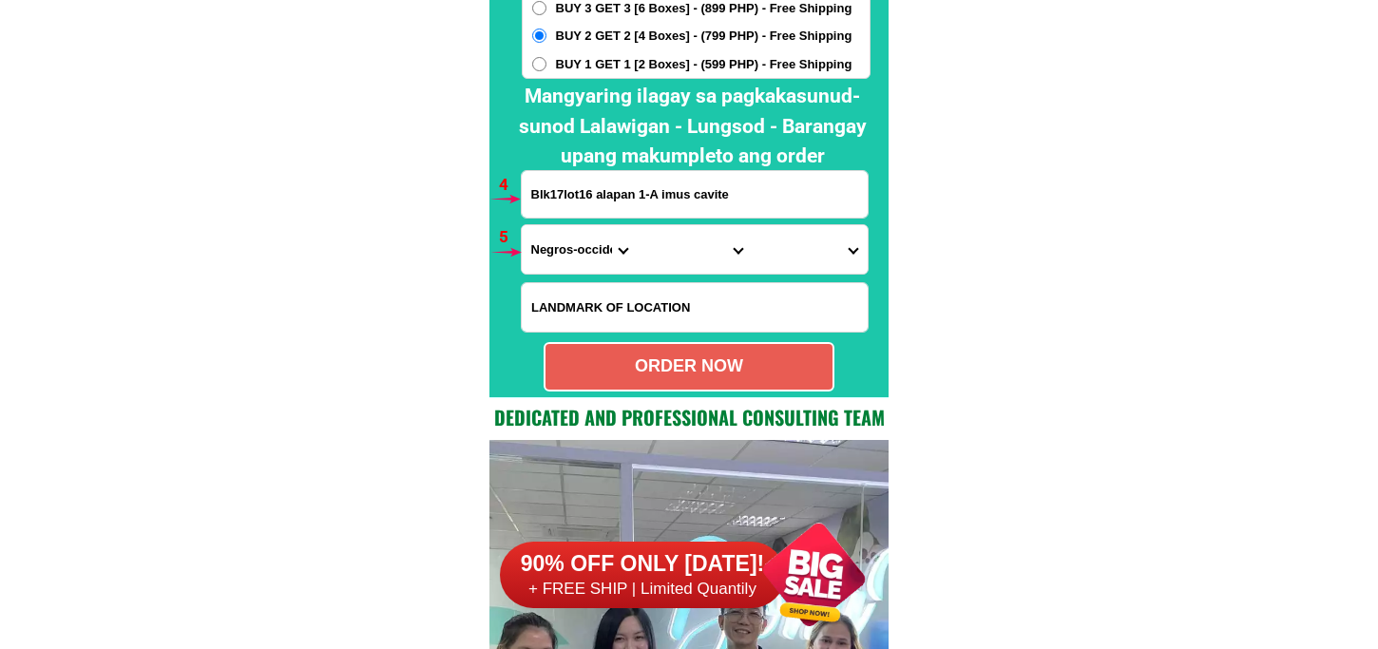
select select "63_826"
click at [522, 225] on select "Province Abra Agusan-del-norte Agusan-del-sur Aklan Albay Antique Apayao Aurora…" at bounding box center [579, 249] width 115 height 48
click at [670, 245] on select "City Alfonso Amadeo Bacoor Carmona Cavite-city Cavite-magallanes Cavite-rosario…" at bounding box center [694, 249] width 115 height 48
select select "63_8261588"
click at [637, 225] on select "City Alfonso Amadeo Bacoor Carmona Cavite-city Cavite-magallanes Cavite-rosario…" at bounding box center [694, 249] width 115 height 48
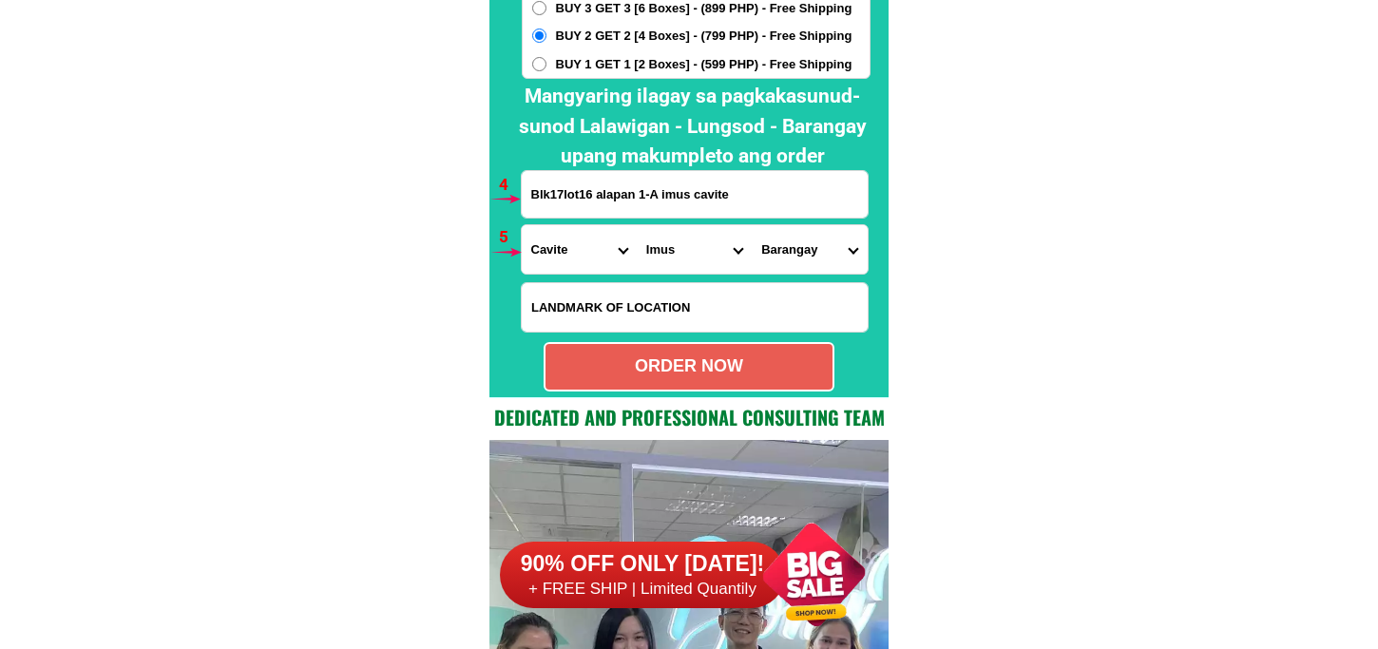
click at [808, 222] on form "Ofelia ningas 09318236209 ORDER NOW Blk17lot16 alapan 1-A imus cavite Province …" at bounding box center [696, 97] width 350 height 588
click at [805, 249] on select "Barangay Alapan i -a Alapan i -b Alapan i -c Alapan i-a Alapan i-b Alapan i-c A…" at bounding box center [809, 249] width 115 height 48
select select "63_82615886485"
click at [752, 225] on select "Barangay Alapan i -a Alapan i -b Alapan i -c Alapan i-a Alapan i-b Alapan i-c A…" at bounding box center [809, 249] width 115 height 48
click at [778, 361] on div "ORDER NOW" at bounding box center [689, 367] width 287 height 26
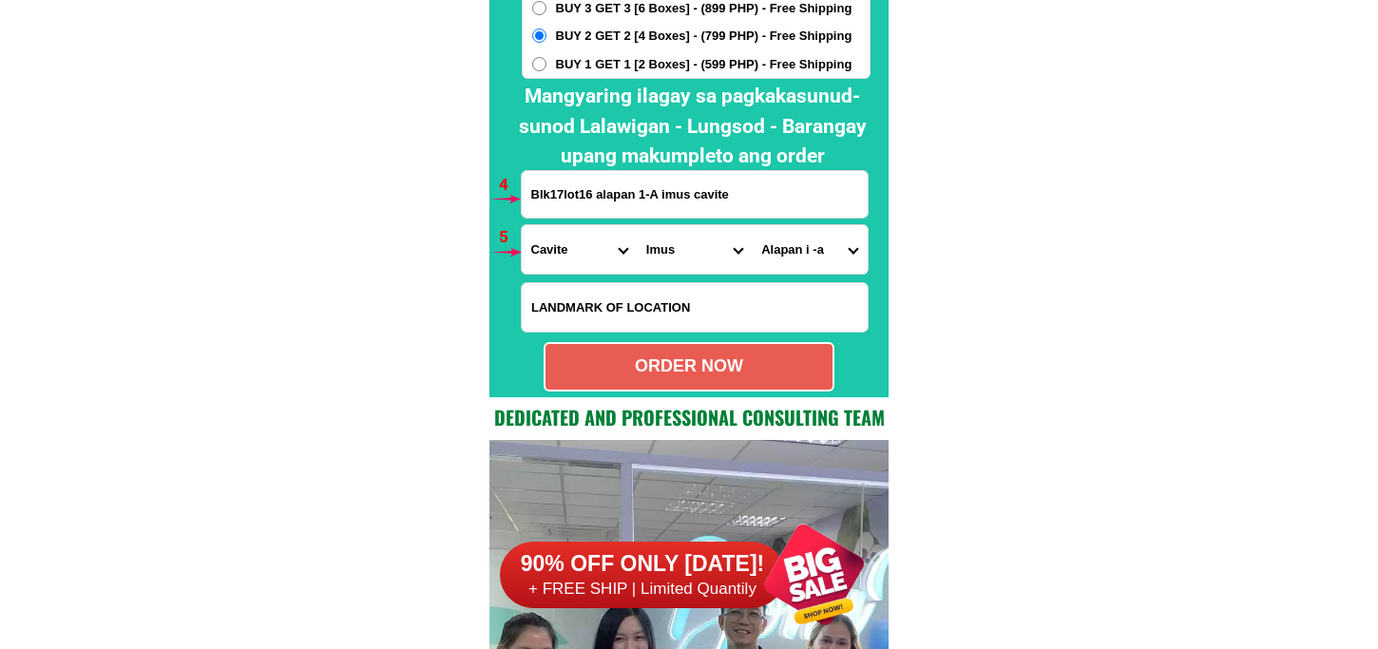
radio input "true"
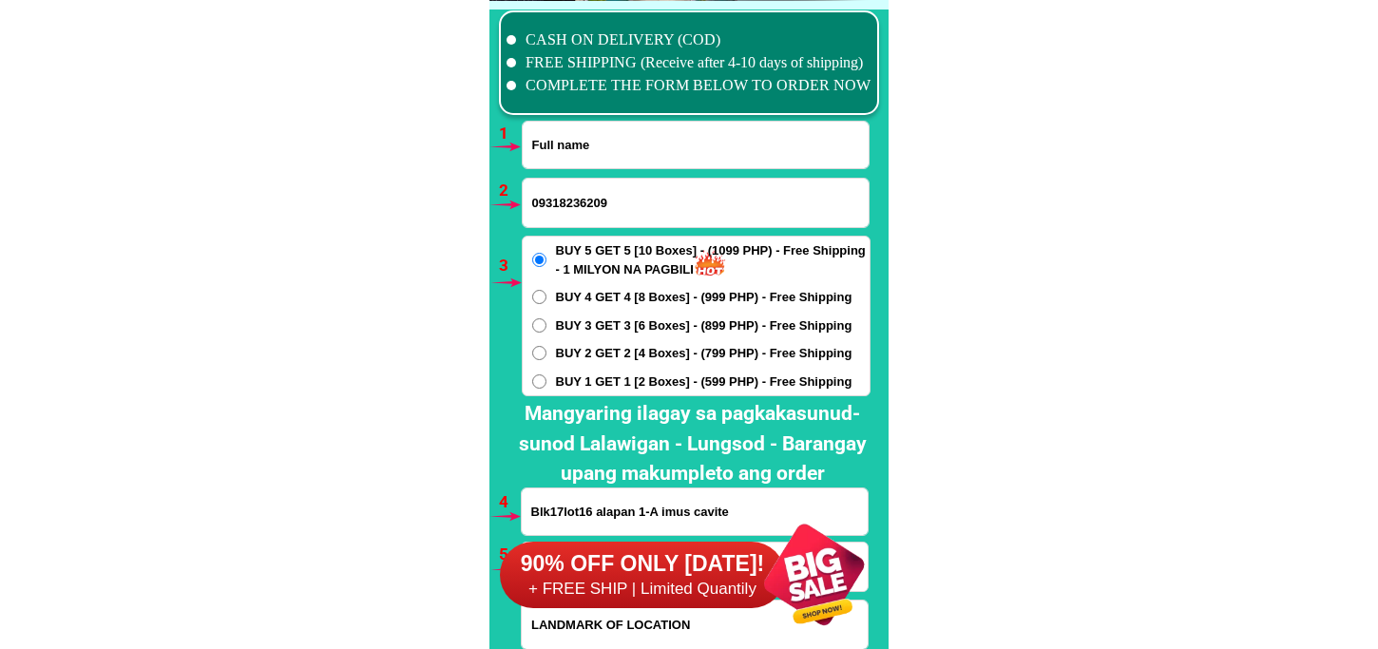
click at [600, 149] on input "Input full_name" at bounding box center [696, 145] width 346 height 47
paste input "Aida Maputi"
type input "Aida Maputi"
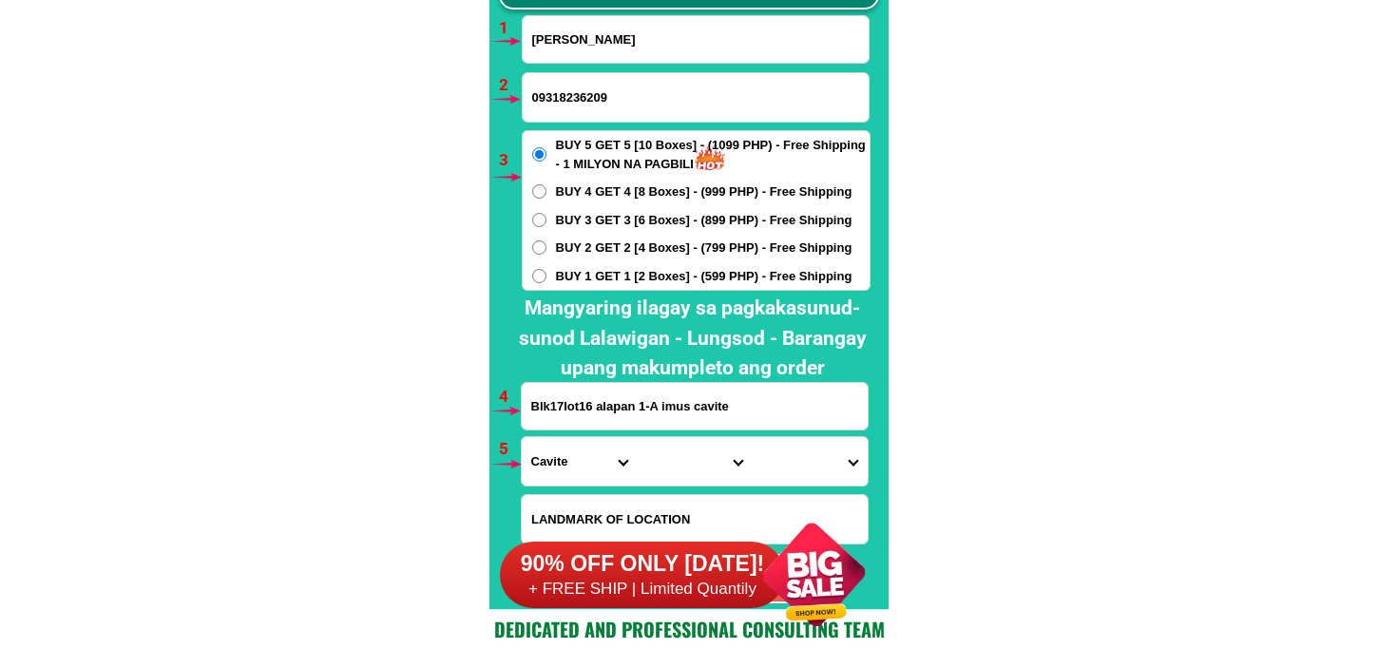
click at [594, 388] on input "Blk17lot16 alapan 1-A imus cavite" at bounding box center [695, 406] width 346 height 47
paste input "Aida o maputi terra Verde recidence vancal cavete ph4 blk 24 lot 3 carmona cave…"
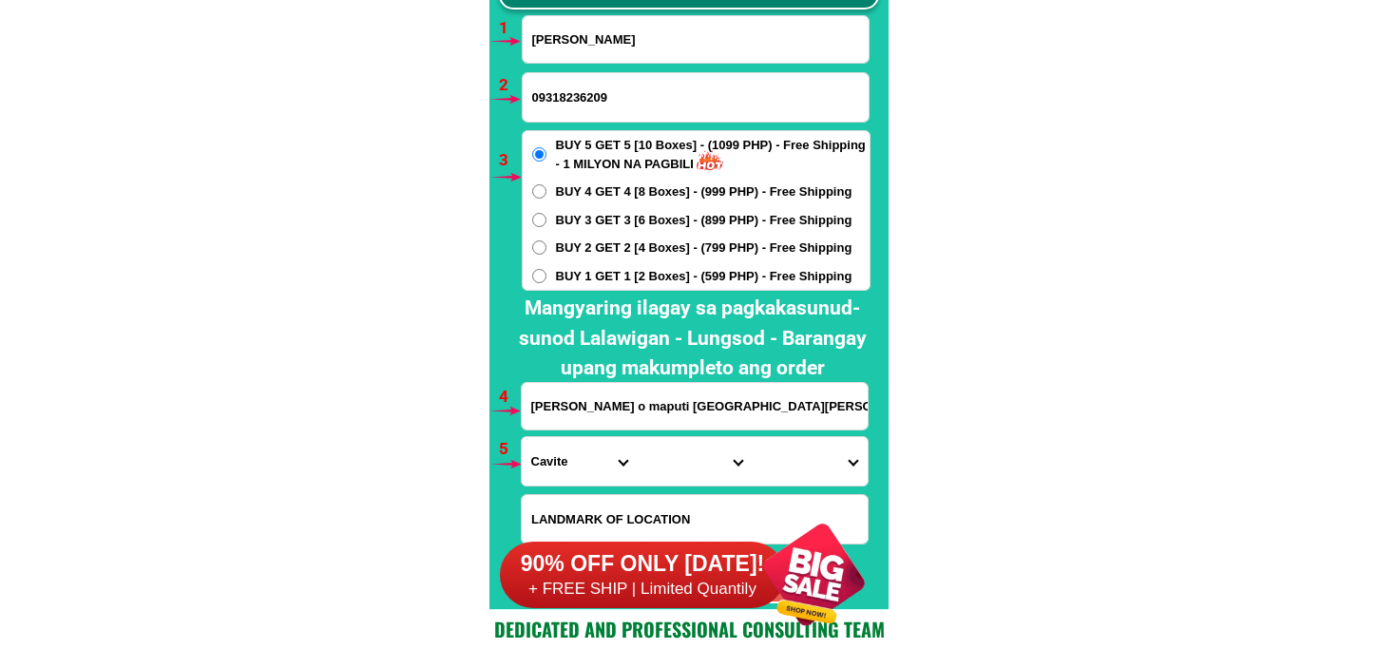
scroll to position [0, 255]
type input "Aida o maputi terra Verde recidence vancal cavete ph4 blk 24 lot 3 carmona cave…"
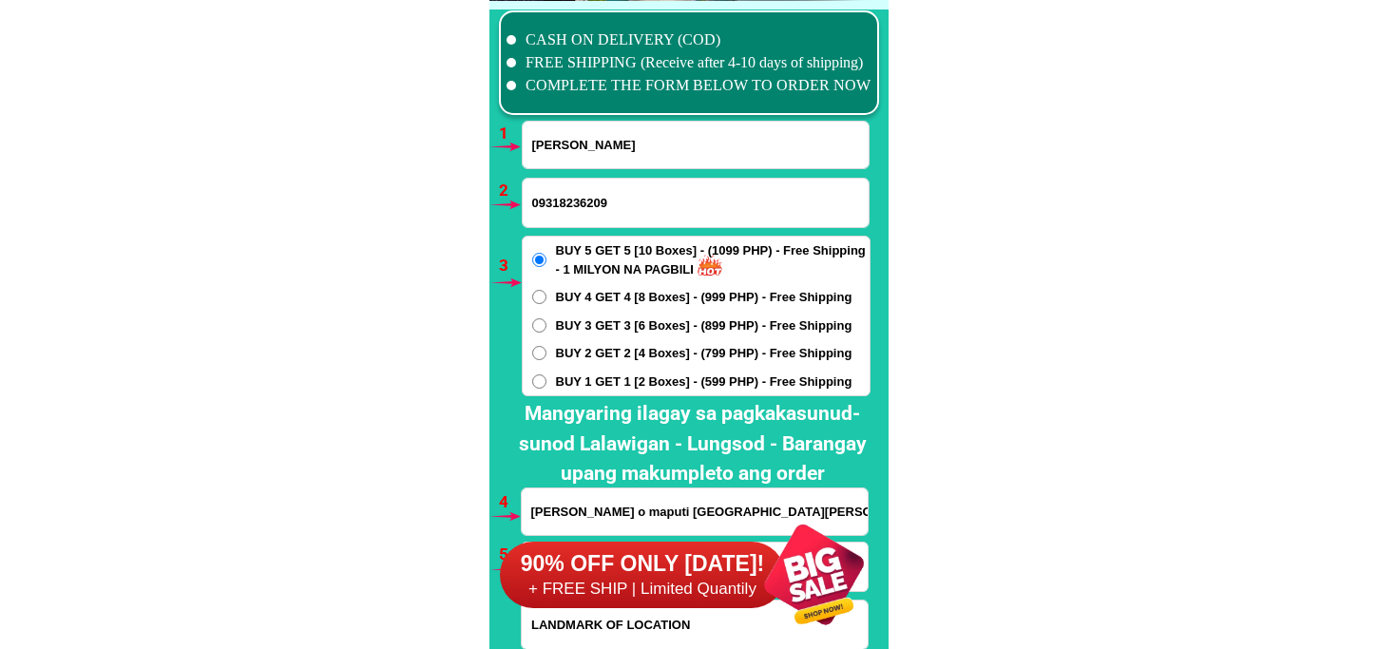
click at [590, 222] on input "09318236209" at bounding box center [696, 203] width 346 height 48
paste input "09163756331"
type input "09163756331"
click at [682, 501] on div "90% OFF ONLY TODAY! + FREE SHIP | Limited Quantily" at bounding box center [694, 574] width 389 height 149
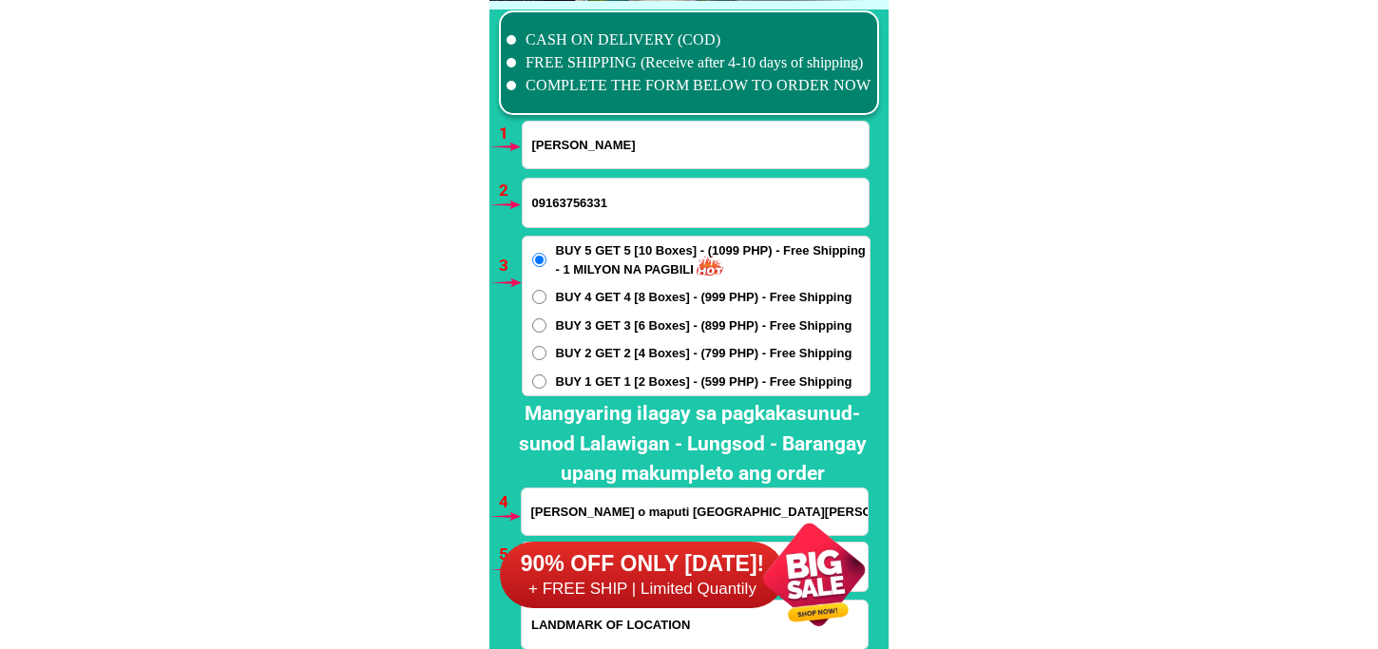
scroll to position [14086, 0]
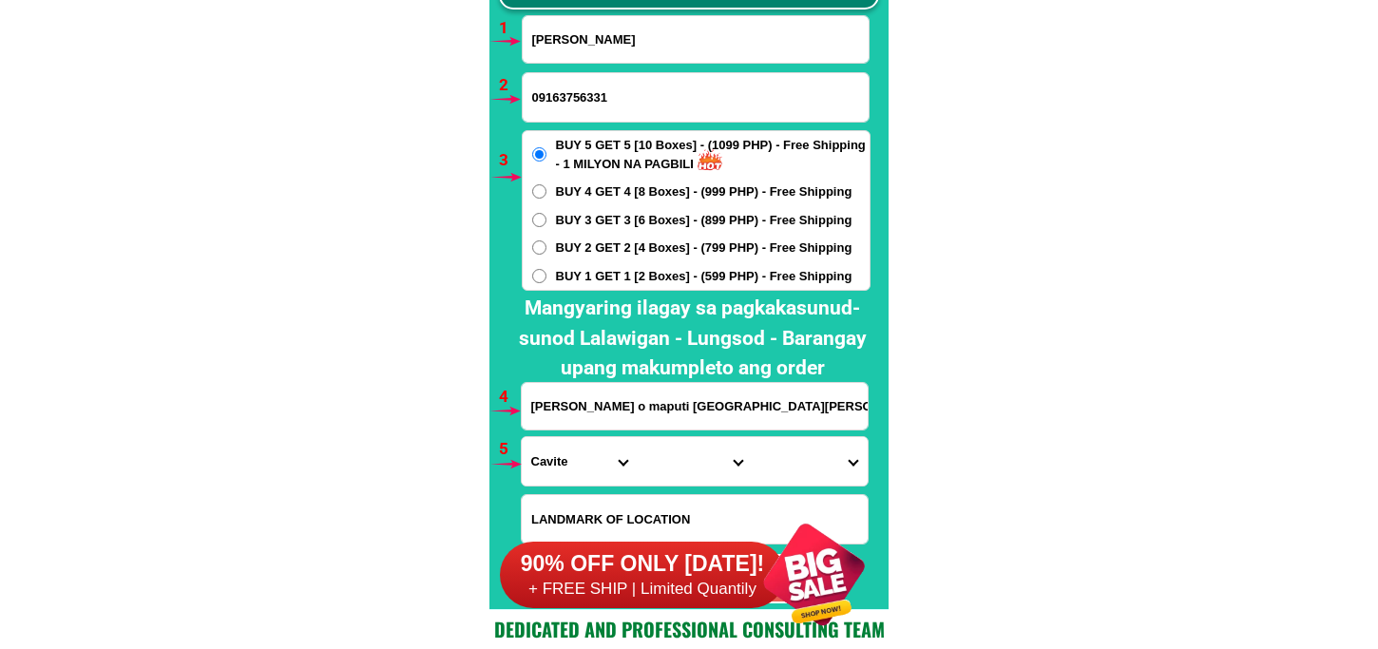
click at [582, 409] on input "Aida o maputi terra Verde recidence vancal cavete ph4 blk 24 lot 3 carmona cave…" at bounding box center [695, 406] width 346 height 47
click at [549, 449] on select "Province Abra Agusan-del-norte Agusan-del-sur Aklan Albay Antique Apayao Aurora…" at bounding box center [579, 461] width 115 height 48
select select "63_826"
click at [522, 437] on select "Province Abra Agusan-del-norte Agusan-del-sur Aklan Albay Antique Apayao Aurora…" at bounding box center [579, 461] width 115 height 48
click at [650, 472] on select "City Alfonso Amadeo Bacoor Carmona Cavite-city Cavite-magallanes Cavite-rosario…" at bounding box center [694, 461] width 115 height 48
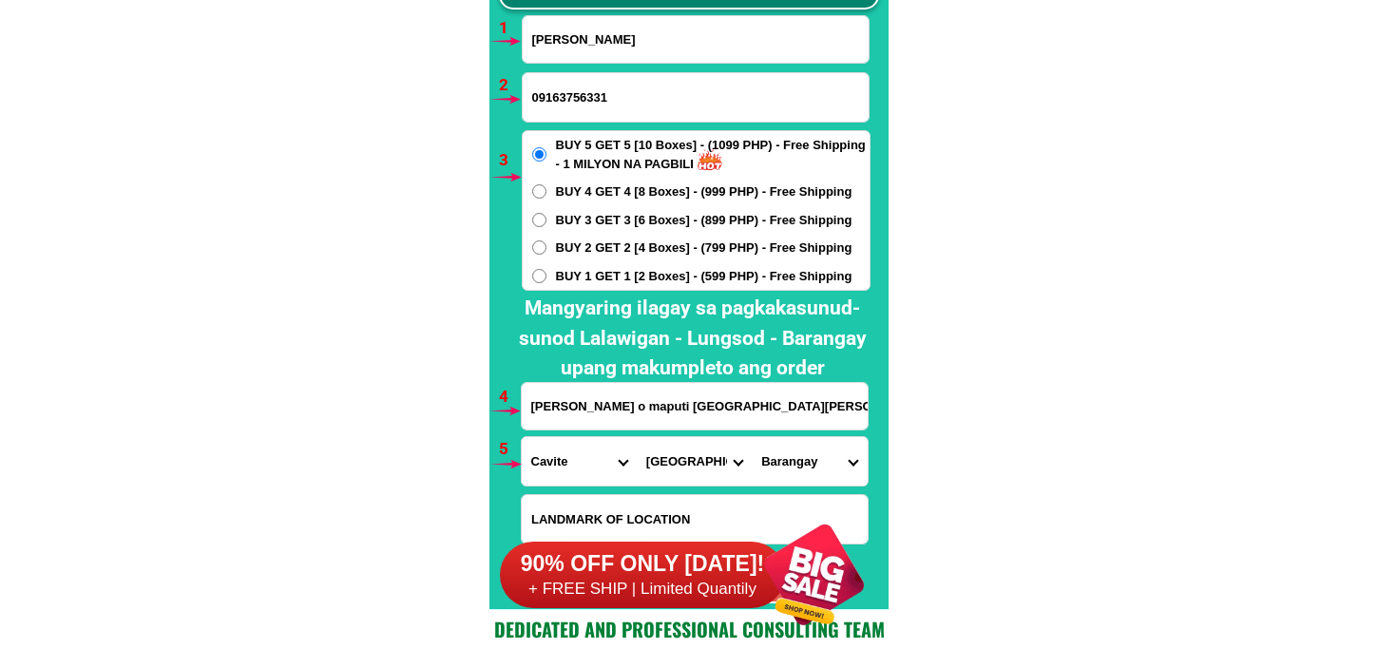
click at [637, 437] on select "City Alfonso Amadeo Bacoor Carmona Cavite-city Cavite-magallanes Cavite-rosario…" at bounding box center [694, 461] width 115 height 48
click at [714, 469] on select "City Alfonso Amadeo Bacoor Carmona Cavite-city Cavite-magallanes Cavite-rosario…" at bounding box center [694, 461] width 115 height 48
select select "63_8263461"
click at [637, 437] on select "City Alfonso Amadeo Bacoor Carmona Cavite-city Cavite-magallanes Cavite-rosario…" at bounding box center [694, 461] width 115 height 48
click at [797, 432] on form "Aida Maputi 09163756331 ORDER NOW Aida o maputi terra Verde recidence vancal ca…" at bounding box center [696, 309] width 350 height 588
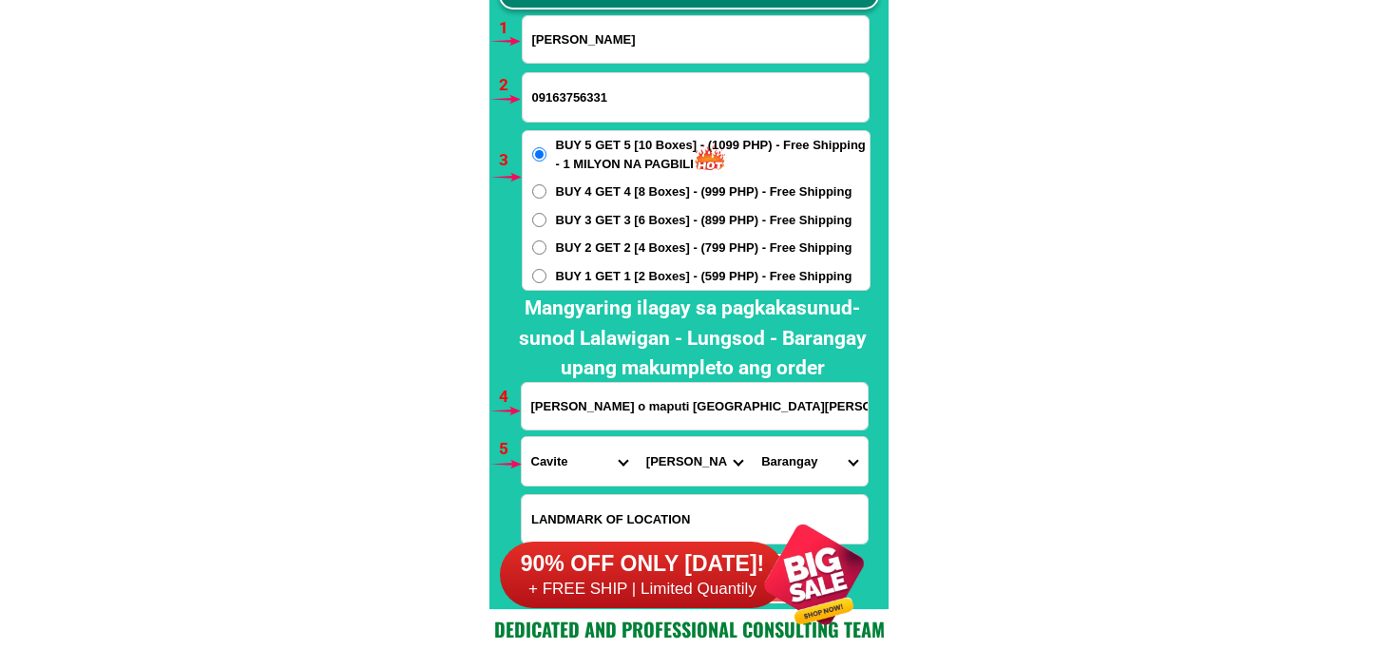
click at [797, 450] on select "Barangay Bancal Barangay 1 (pob.) Barangay 2 (pob.) Barangay 3 (pob.) Barangay …" at bounding box center [809, 461] width 115 height 48
select select "63_82634615537"
click at [752, 437] on select "Barangay Bancal Barangay 1 (pob.) Barangay 2 (pob.) Barangay 3 (pob.) Barangay …" at bounding box center [809, 461] width 115 height 48
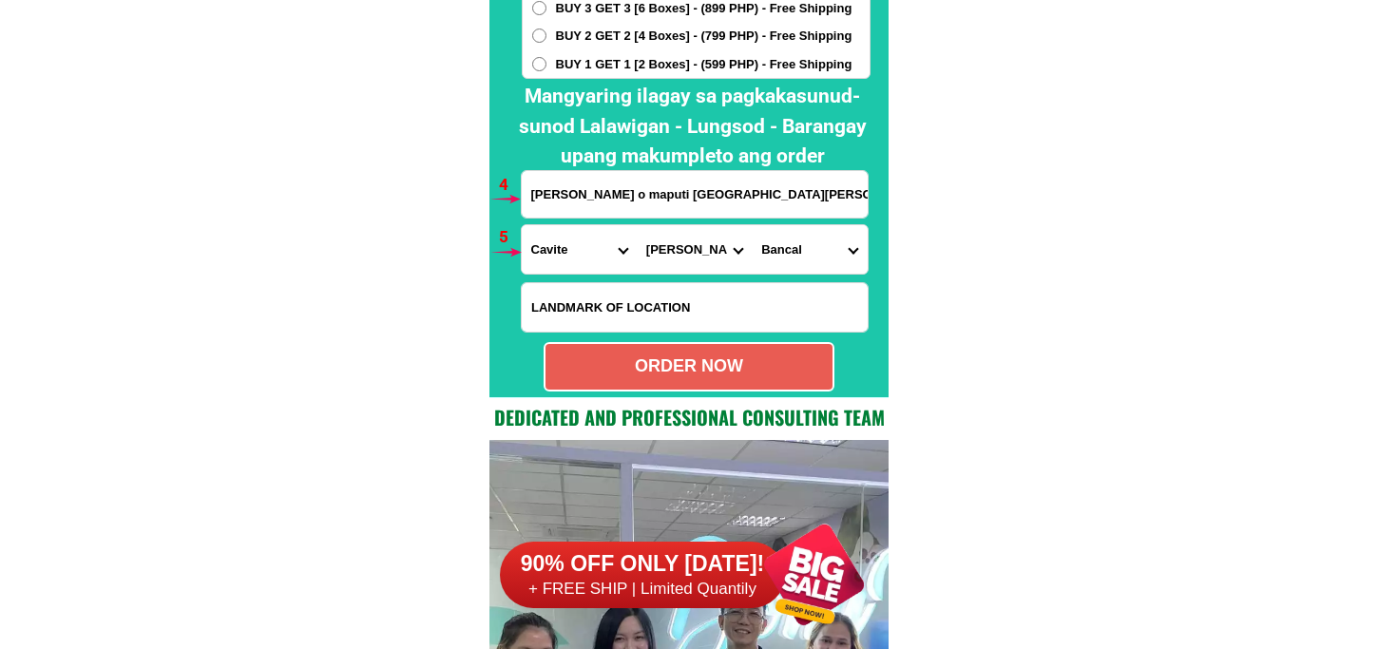
click at [716, 358] on div "ORDER NOW" at bounding box center [689, 367] width 287 height 26
radio input "true"
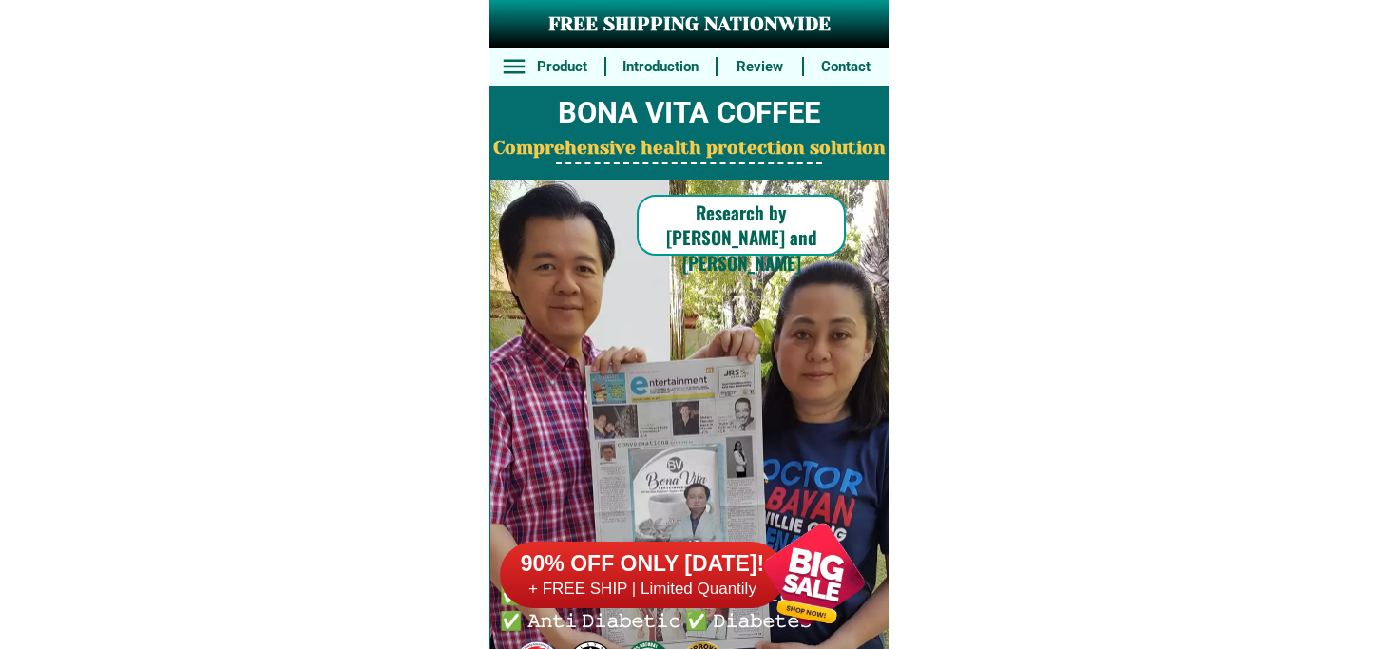
drag, startPoint x: 819, startPoint y: 553, endPoint x: 820, endPoint y: 510, distance: 43.7
click at [815, 552] on div at bounding box center [814, 574] width 149 height 149
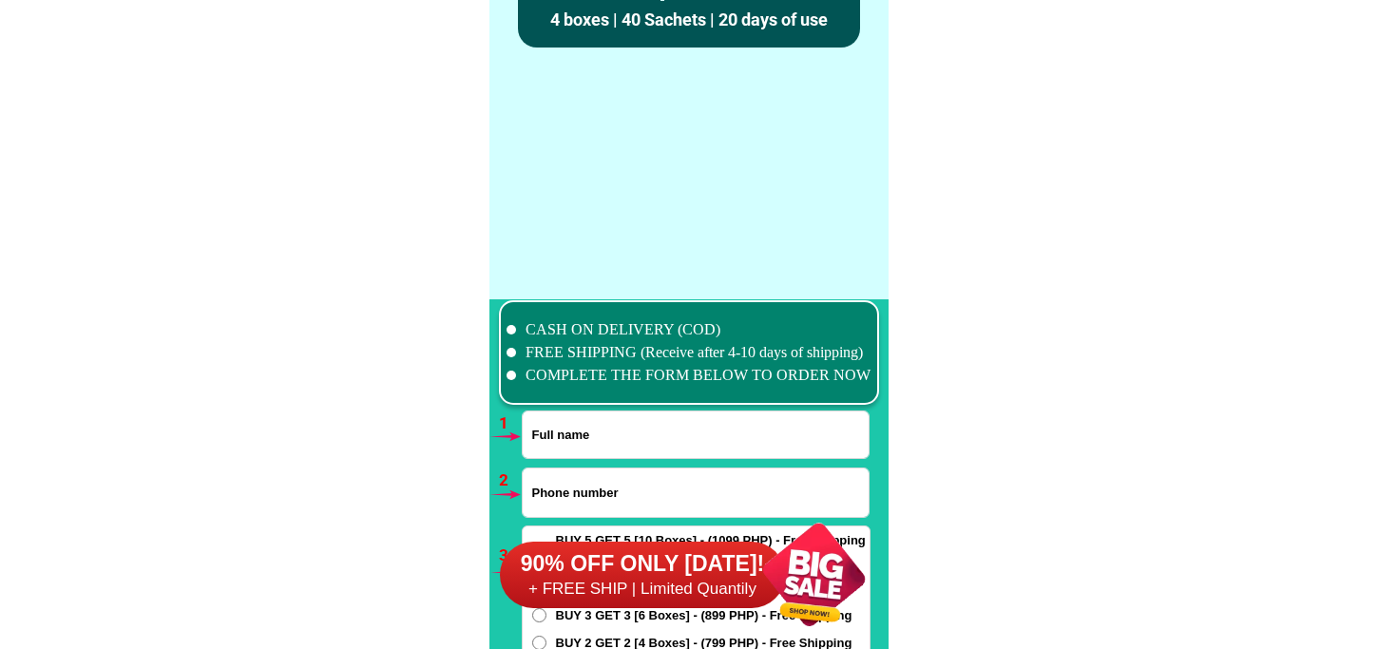
scroll to position [13980, 0]
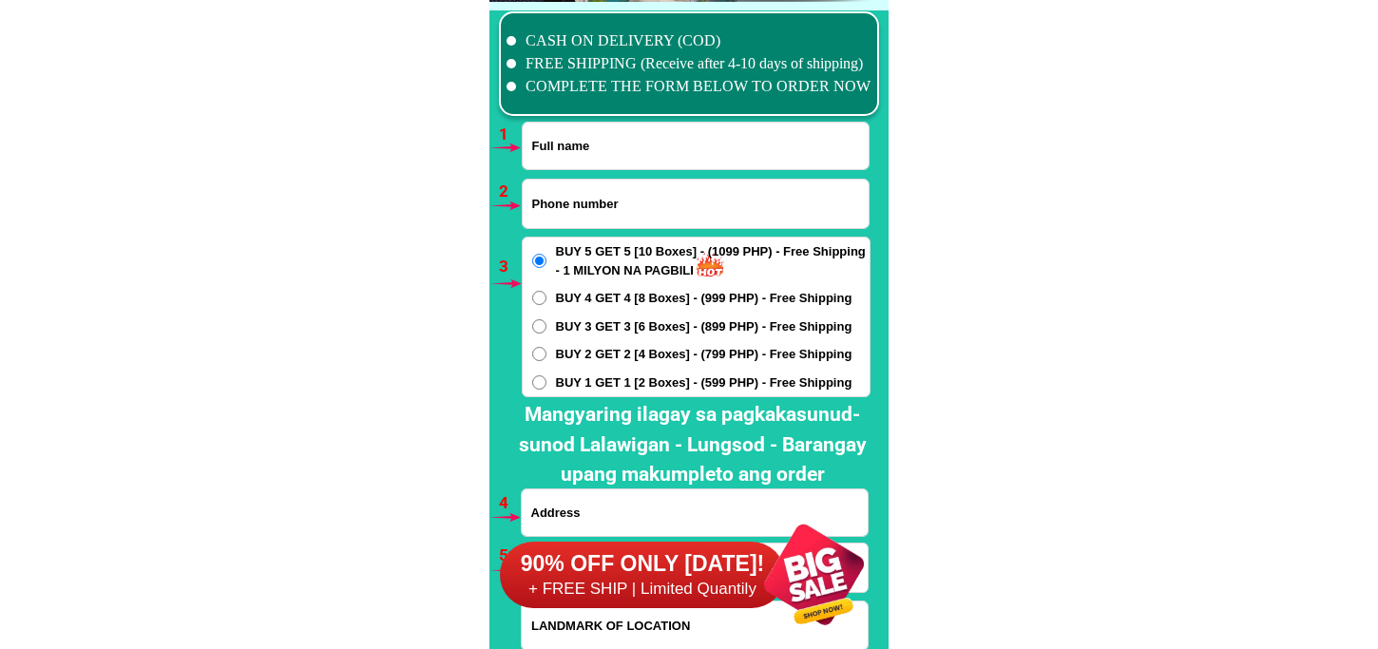
click at [599, 187] on input "Input phone_number" at bounding box center [696, 204] width 346 height 48
paste input "09563125133"
type input "09563125133"
click at [569, 159] on input "Input full_name" at bounding box center [696, 146] width 346 height 47
paste input "Marieta Madriaga"
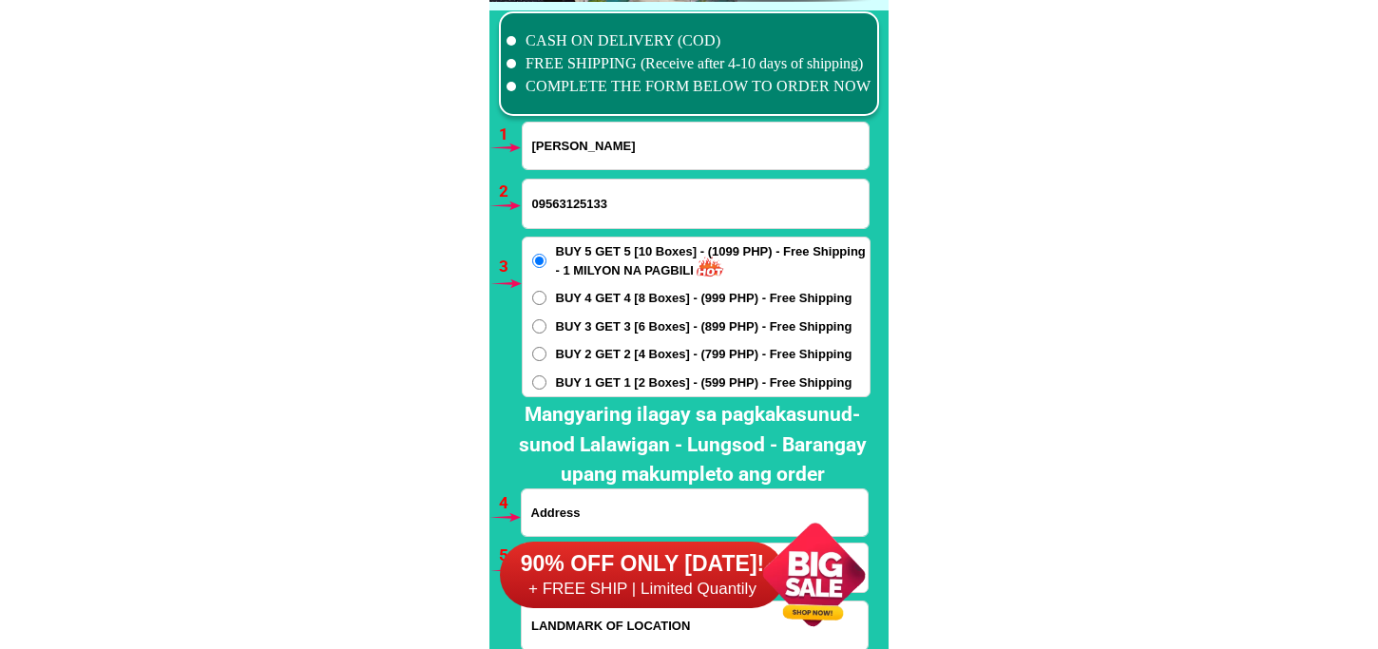
type input "Marieta Madriaga"
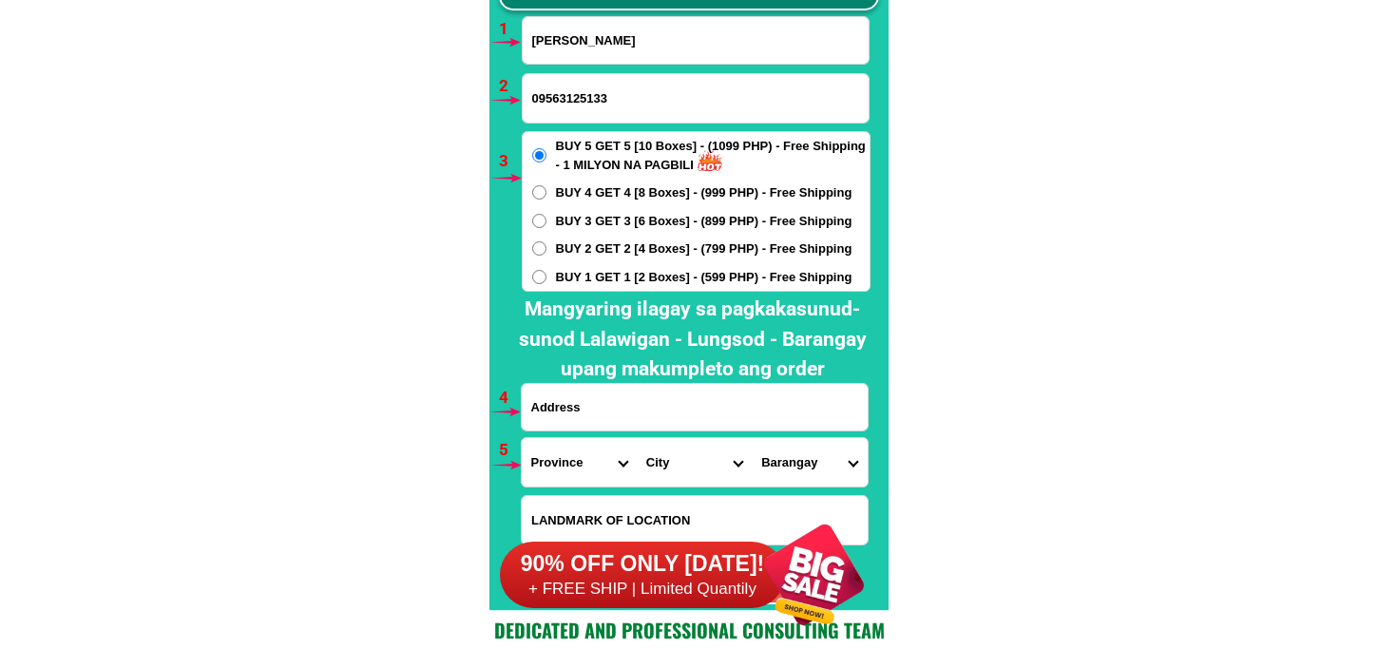
click at [590, 401] on input "Input address" at bounding box center [695, 407] width 346 height 47
paste input "MARIETA MADRIAGA POB 1 PASUQUIN ILOCOS NORTE NEAR MYRS RES"
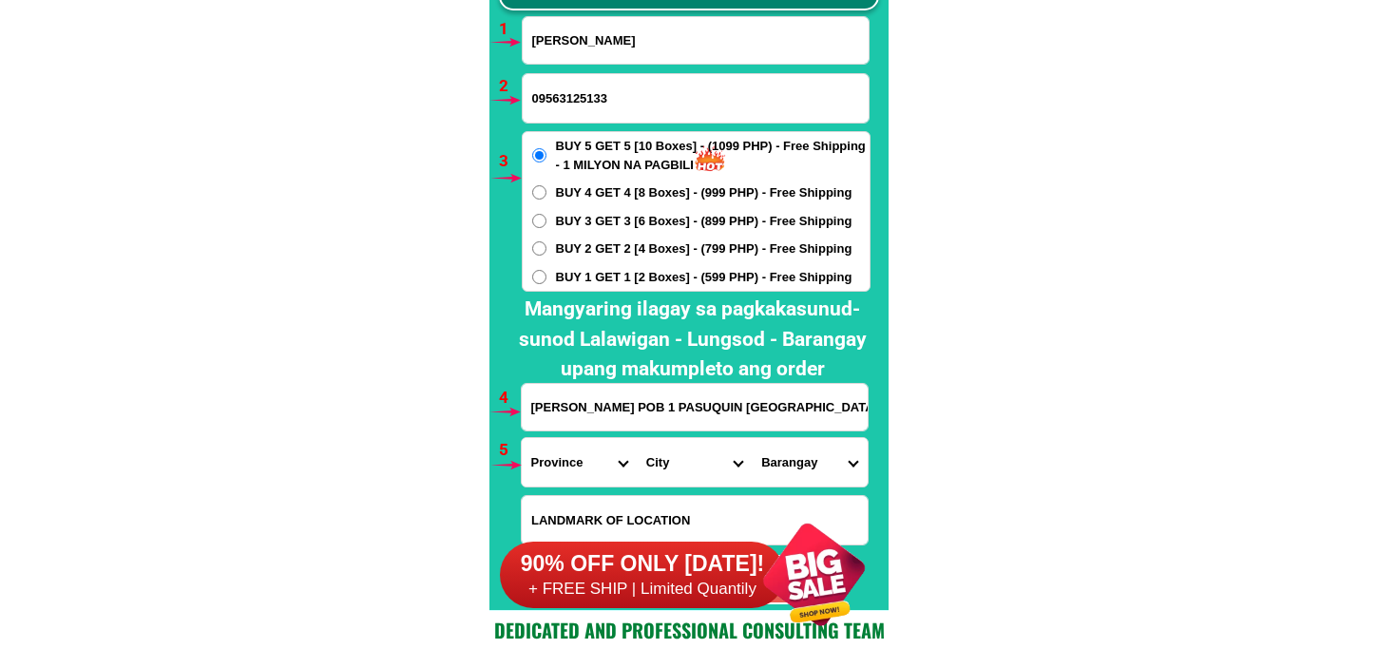
scroll to position [0, 101]
type input "MARIETA MADRIAGA POB 1 PASUQUIN ILOCOS NORTE NEAR MYRS RES"
click at [611, 254] on span "BUY 2 GET 2 [4 Boxes] - (799 PHP) - Free Shipping" at bounding box center [704, 249] width 297 height 19
click at [547, 254] on input "BUY 2 GET 2 [4 Boxes] - (799 PHP) - Free Shipping" at bounding box center [539, 248] width 14 height 14
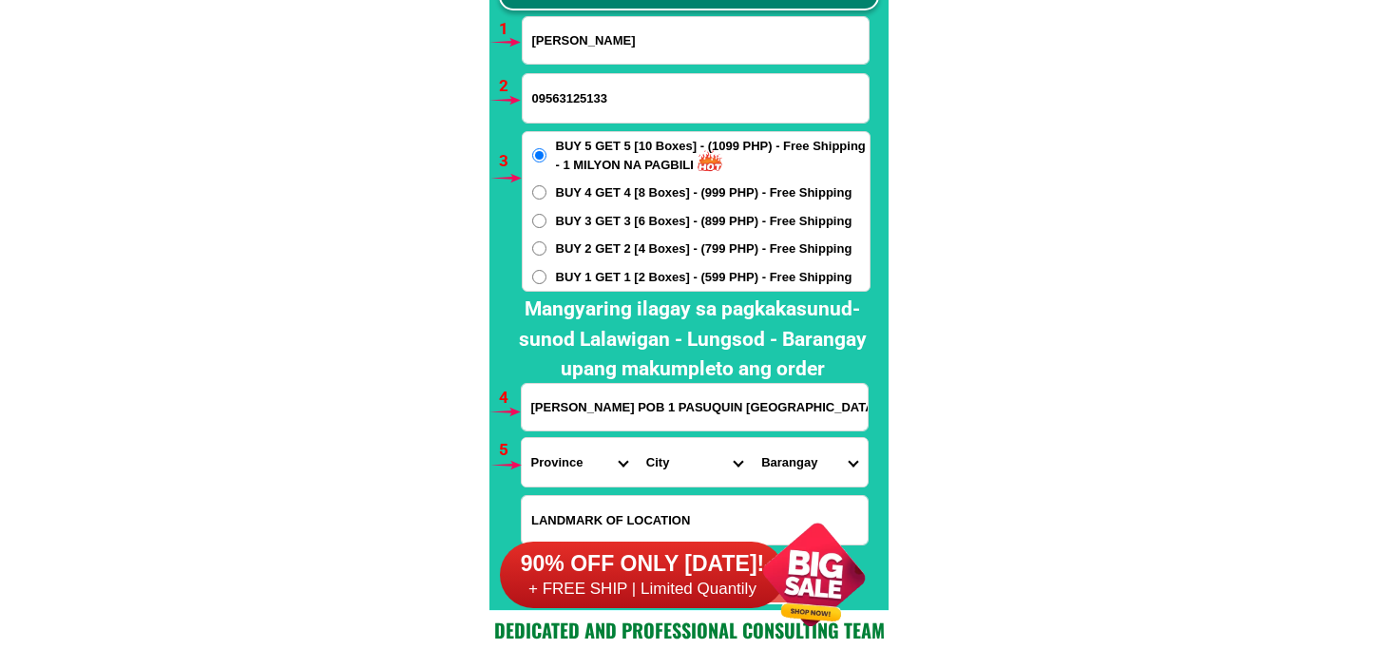
radio input "true"
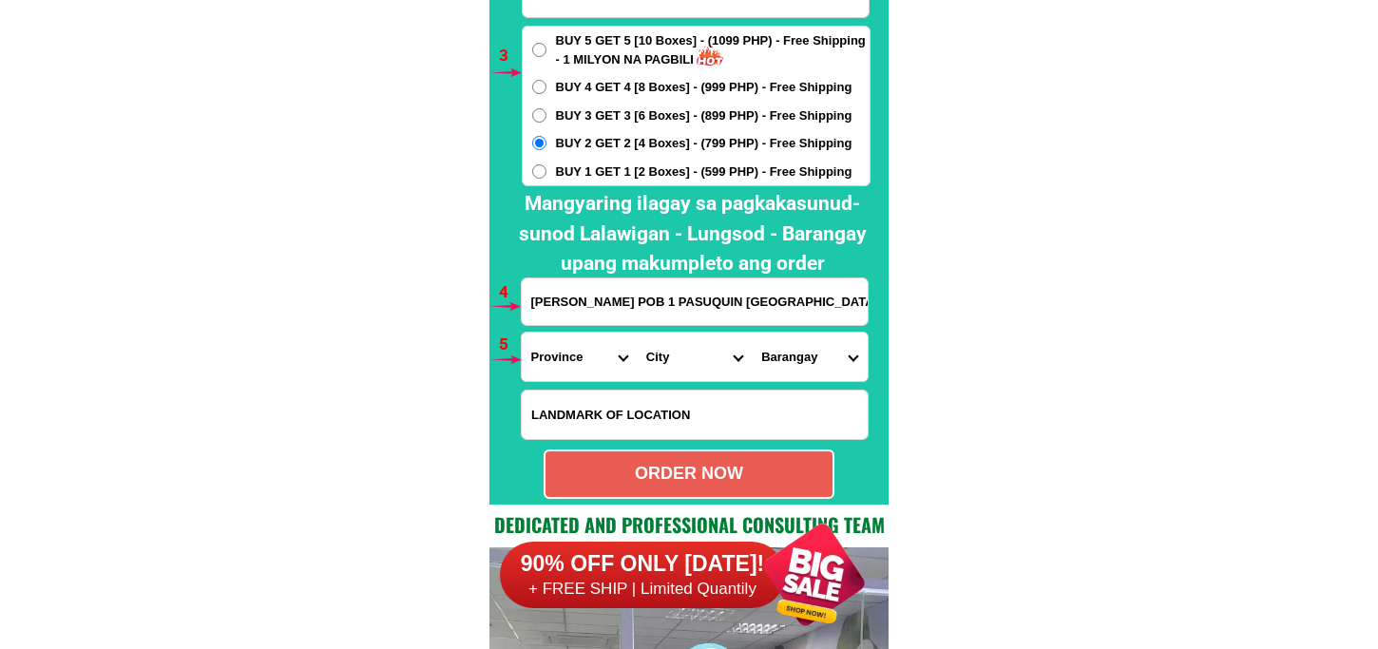
click at [728, 301] on input "MARIETA MADRIAGA POB 1 PASUQUIN ILOCOS NORTE NEAR MYRS RES" at bounding box center [695, 302] width 346 height 47
click at [549, 355] on select "Province [GEOGRAPHIC_DATA] [GEOGRAPHIC_DATA][PERSON_NAME][GEOGRAPHIC_DATA][GEOG…" at bounding box center [579, 357] width 115 height 48
select select "63_473"
click at [522, 333] on select "Province [GEOGRAPHIC_DATA] [GEOGRAPHIC_DATA][PERSON_NAME][GEOGRAPHIC_DATA][GEOG…" at bounding box center [579, 357] width 115 height 48
drag, startPoint x: 660, startPoint y: 372, endPoint x: 673, endPoint y: 354, distance: 22.4
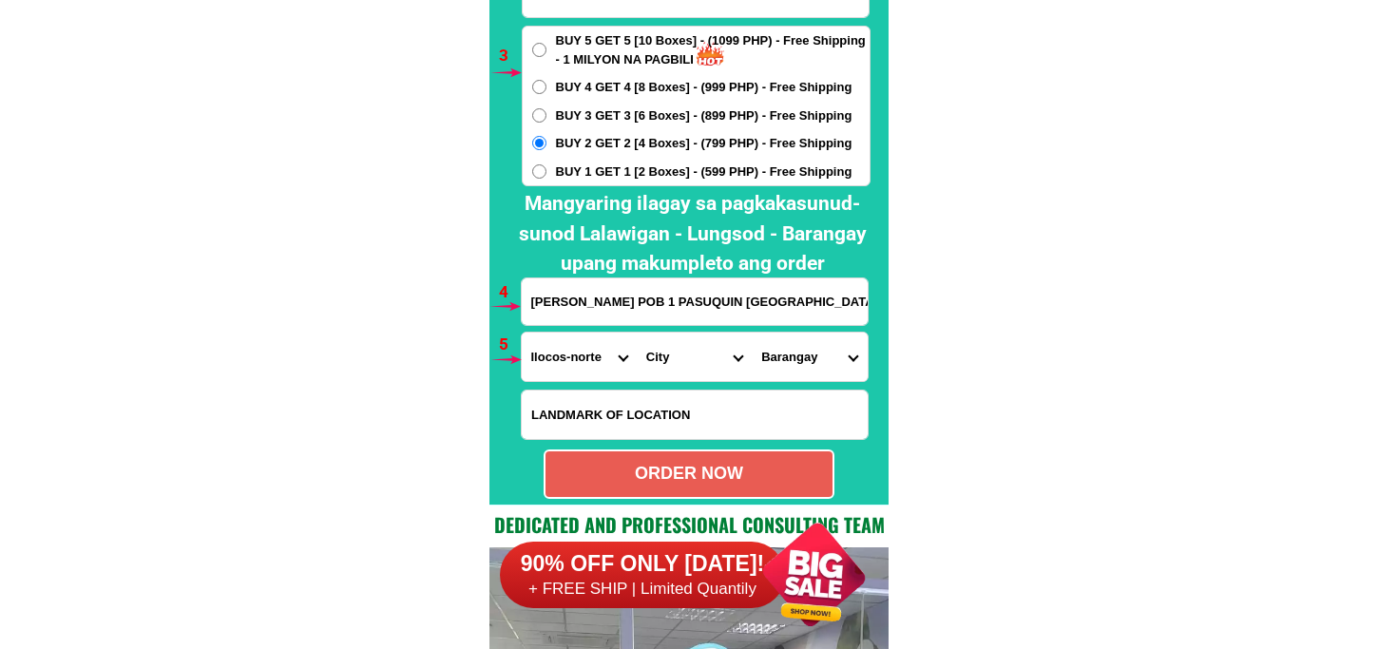
click at [661, 367] on select "City Adams Bacarra Badoc Bangui Banna Batac-city Carasi Currimao Dingras Dumaln…" at bounding box center [694, 357] width 115 height 48
drag, startPoint x: 670, startPoint y: 373, endPoint x: 686, endPoint y: 343, distance: 33.6
click at [670, 373] on select "City Adams Bacarra Badoc Bangui Banna Batac-city Carasi Currimao Dingras Dumaln…" at bounding box center [694, 357] width 115 height 48
click at [637, 333] on select "City Adams Bacarra Badoc Bangui Banna Batac-city Carasi Currimao Dingras Dumaln…" at bounding box center [694, 357] width 115 height 48
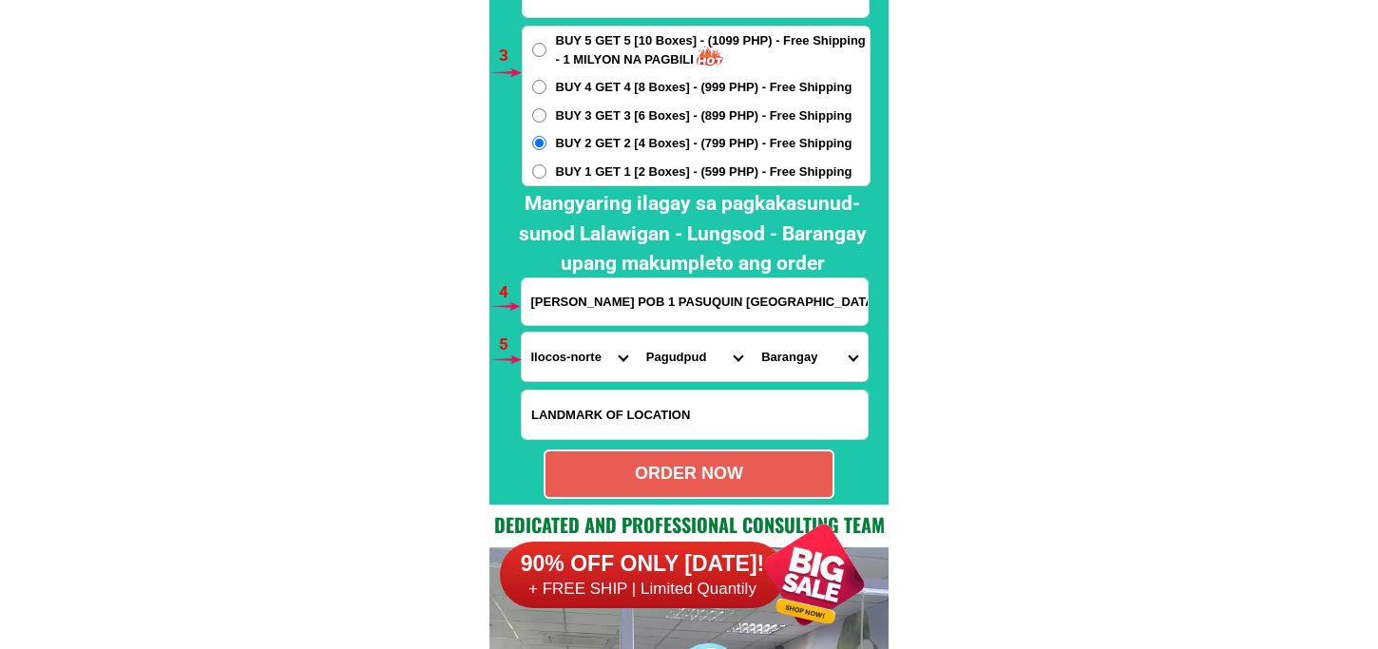
click at [688, 366] on select "City Adams Bacarra Badoc Bangui Banna Batac-city Carasi Currimao Dingras Dumaln…" at bounding box center [694, 357] width 115 height 48
select select "63_4733864"
click at [637, 333] on select "City Adams Bacarra Badoc Bangui Banna Batac-city Carasi Currimao Dingras Dumaln…" at bounding box center [694, 357] width 115 height 48
click at [782, 365] on select "Barangay Batuli Binsang Caruan Carusikis Carusipan Dadaeman Darupidip Davila Di…" at bounding box center [809, 357] width 115 height 48
select select "63_473386456160"
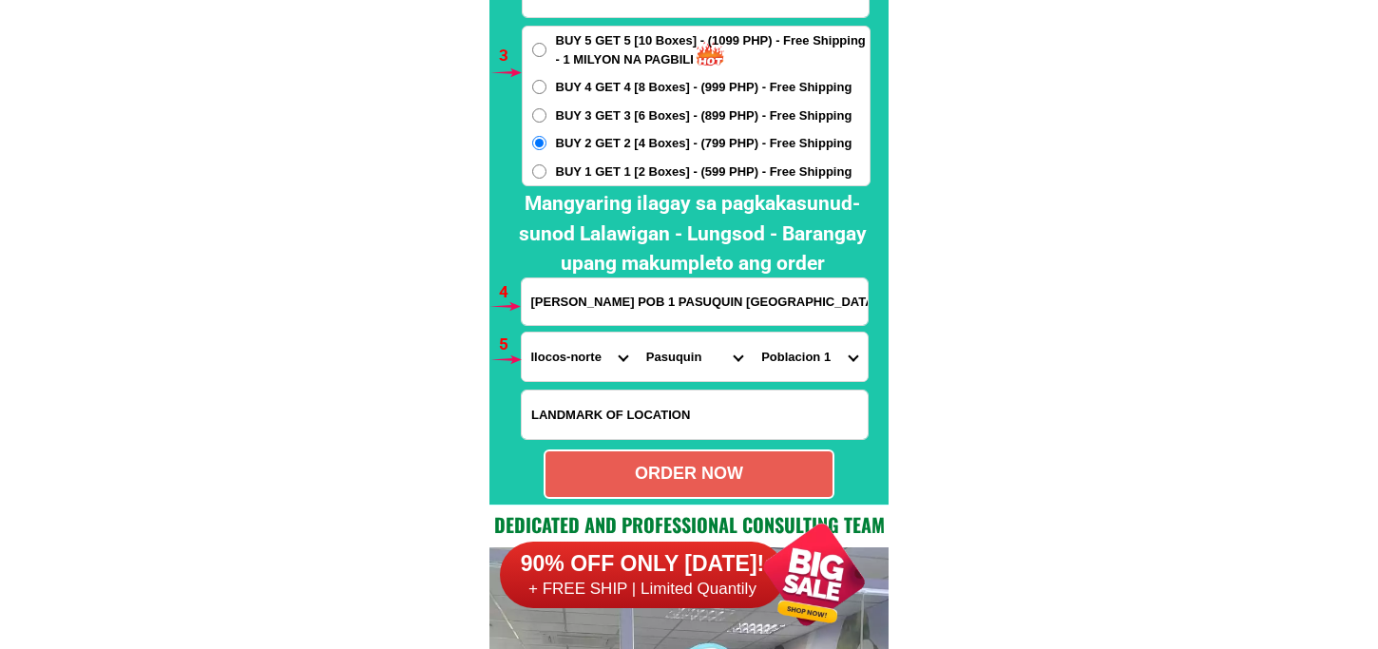
click at [752, 333] on select "Barangay Batuli Binsang Caruan Carusikis Carusipan Dadaeman Darupidip Davila Di…" at bounding box center [809, 357] width 115 height 48
click at [709, 456] on div "ORDER NOW" at bounding box center [689, 474] width 291 height 49
radio input "true"
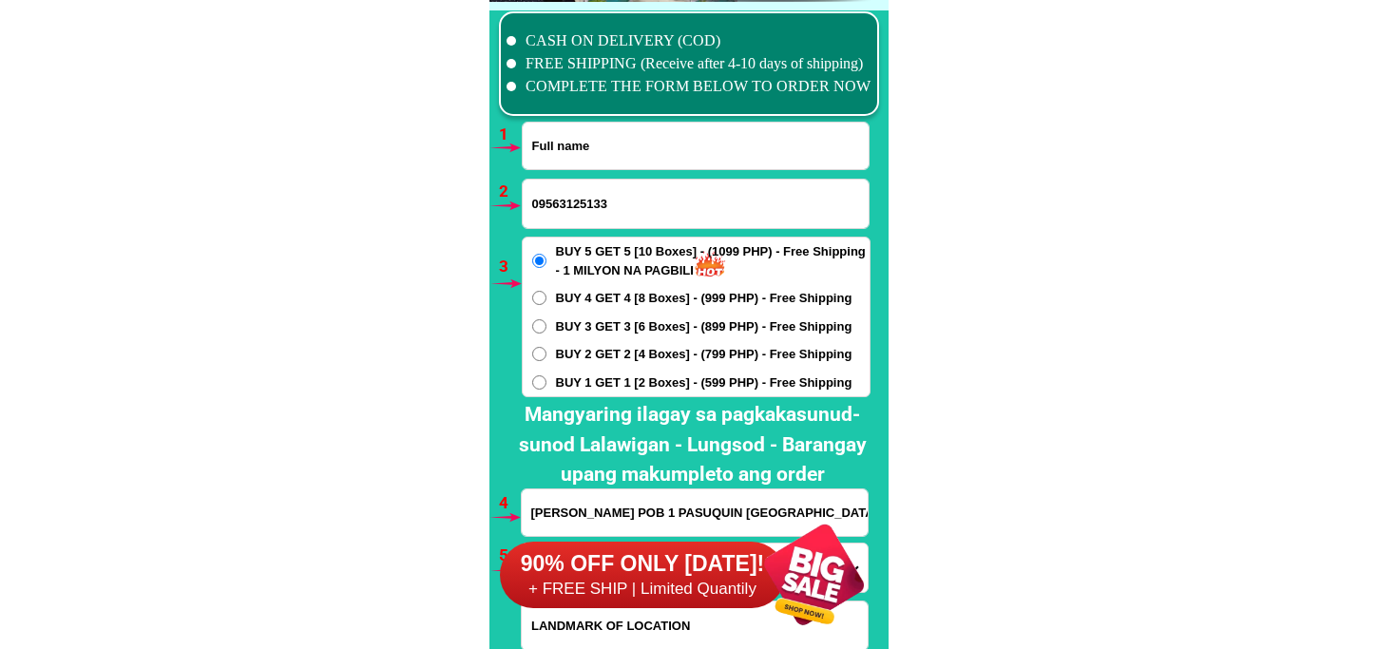
click at [650, 136] on input "Input full_name" at bounding box center [696, 146] width 346 height 47
paste input "Bert Lumibao"
type input "Bert Lumibao"
click at [606, 200] on input "09563125133" at bounding box center [696, 204] width 346 height 48
paste input "09854046869"
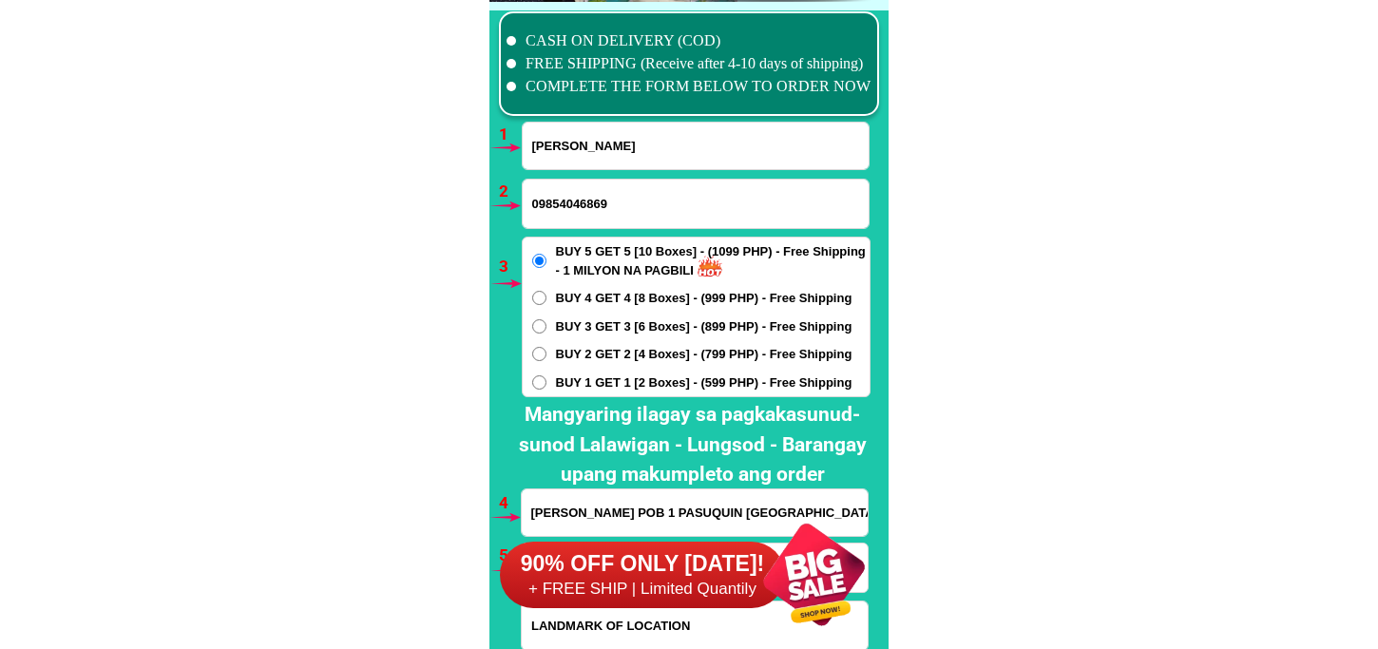
type input "09854046869"
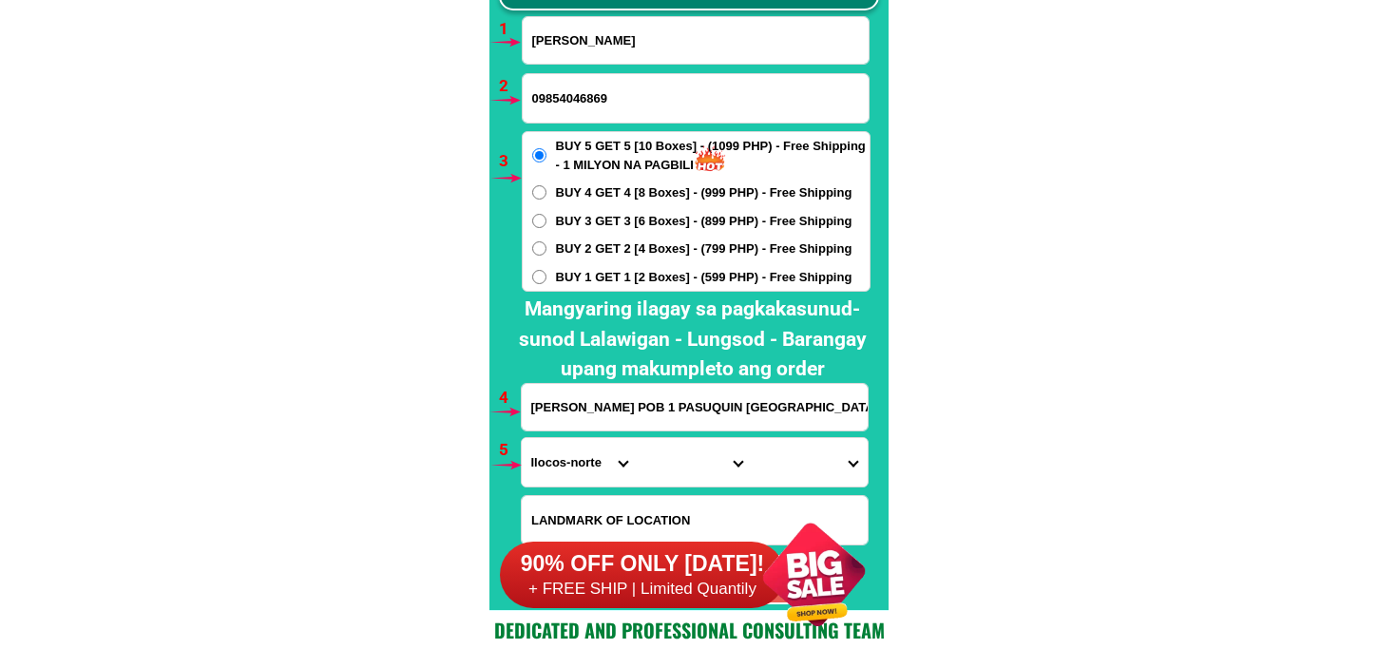
click at [626, 411] on input "MARIETA MADRIAGA POB 1 PASUQUIN ILOCOS NORTE NEAR MYRS RES" at bounding box center [695, 407] width 346 height 47
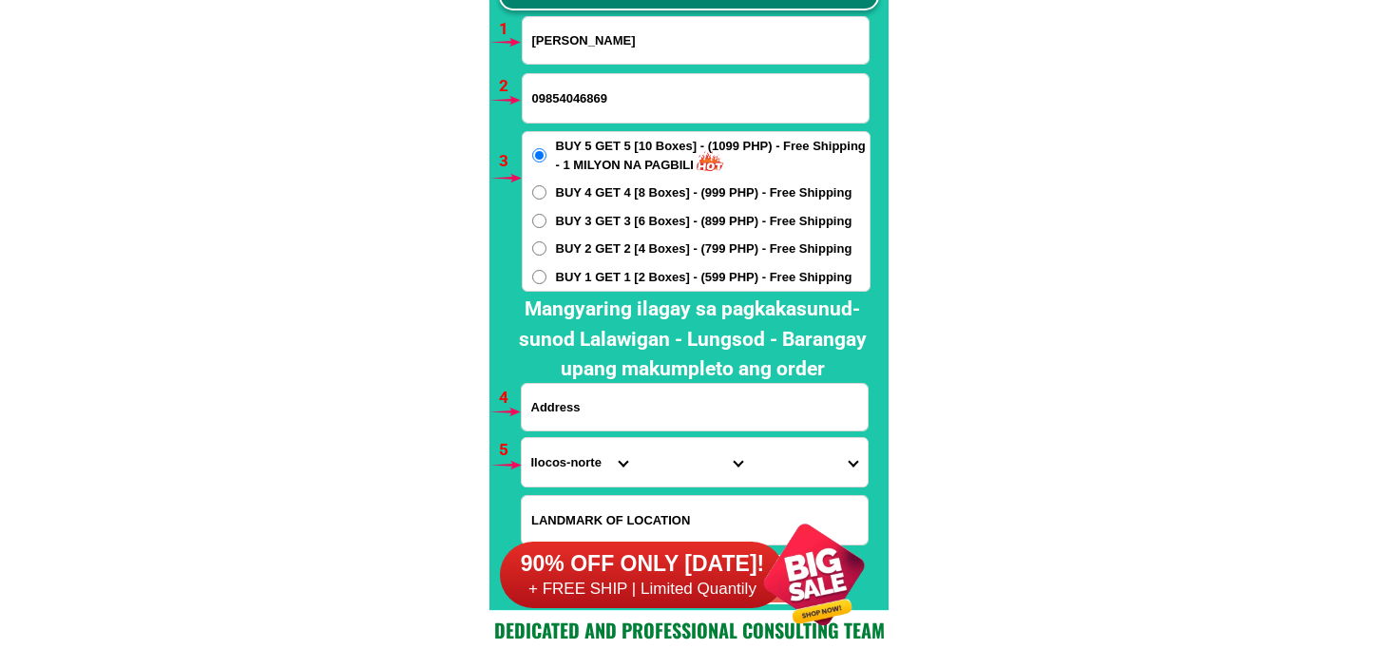
paste input "Akopo c Roberto d lumibao haçienda dolores porac pampampanga locatio porok 7"
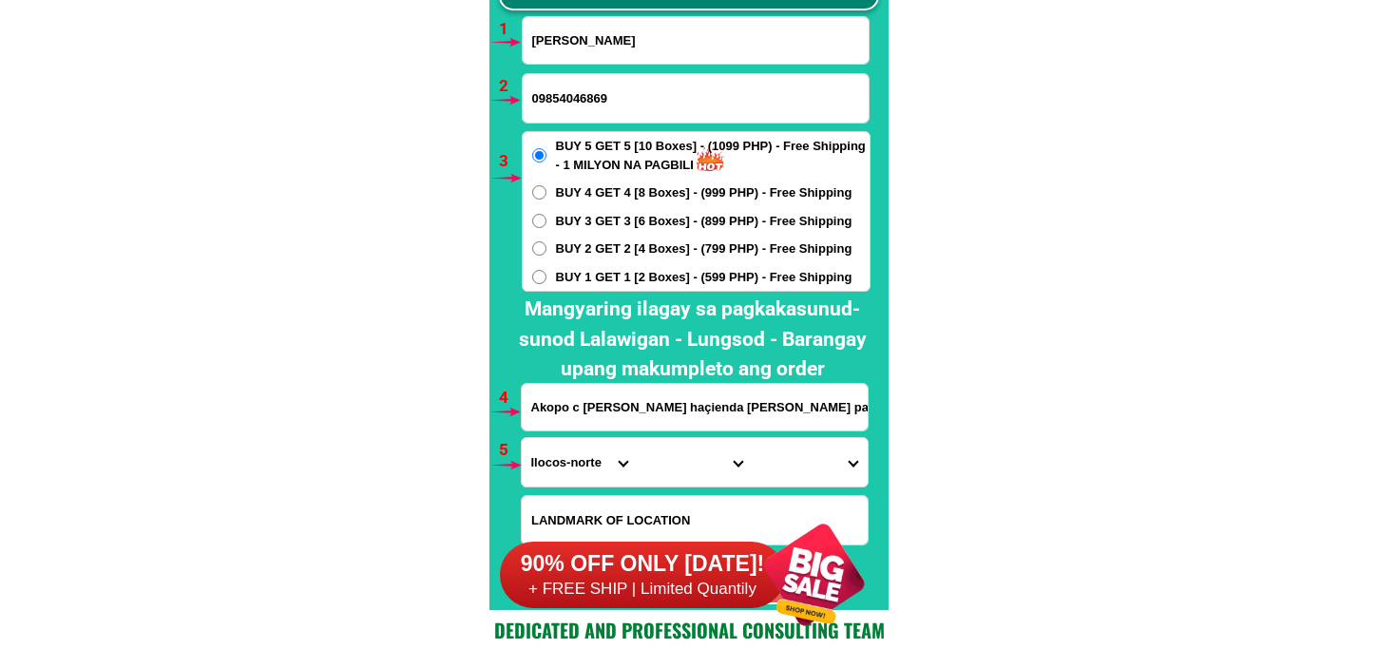
scroll to position [0, 152]
type input "Akopo c Roberto d lumibao haçienda dolores porac pampampanga locatio porok 7"
click at [576, 182] on div "BUY 5 GET 5 [10 Boxes] - (1099 PHP) - Free Shipping - 1 MILYON NA PAGBILI BUY 4…" at bounding box center [696, 211] width 349 height 161
click at [582, 186] on span "BUY 4 GET 4 [8 Boxes] - (999 PHP) - Free Shipping" at bounding box center [704, 192] width 297 height 19
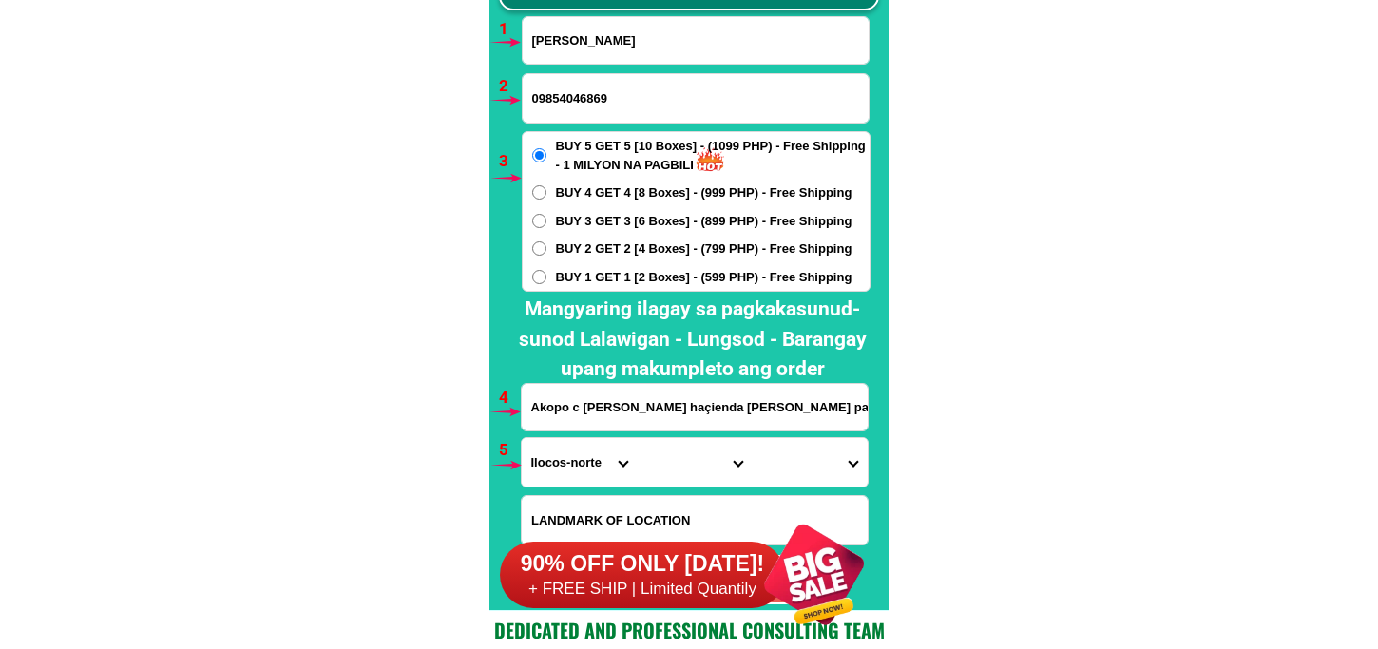
click at [547, 186] on input "BUY 4 GET 4 [8 Boxes] - (999 PHP) - Free Shipping" at bounding box center [539, 192] width 14 height 14
radio input "true"
click at [577, 471] on select "Province [GEOGRAPHIC_DATA] [GEOGRAPHIC_DATA][PERSON_NAME][GEOGRAPHIC_DATA][GEOG…" at bounding box center [579, 462] width 115 height 48
select select "63_779"
click at [522, 438] on select "Province [GEOGRAPHIC_DATA] [GEOGRAPHIC_DATA][PERSON_NAME][GEOGRAPHIC_DATA][GEOG…" at bounding box center [579, 462] width 115 height 48
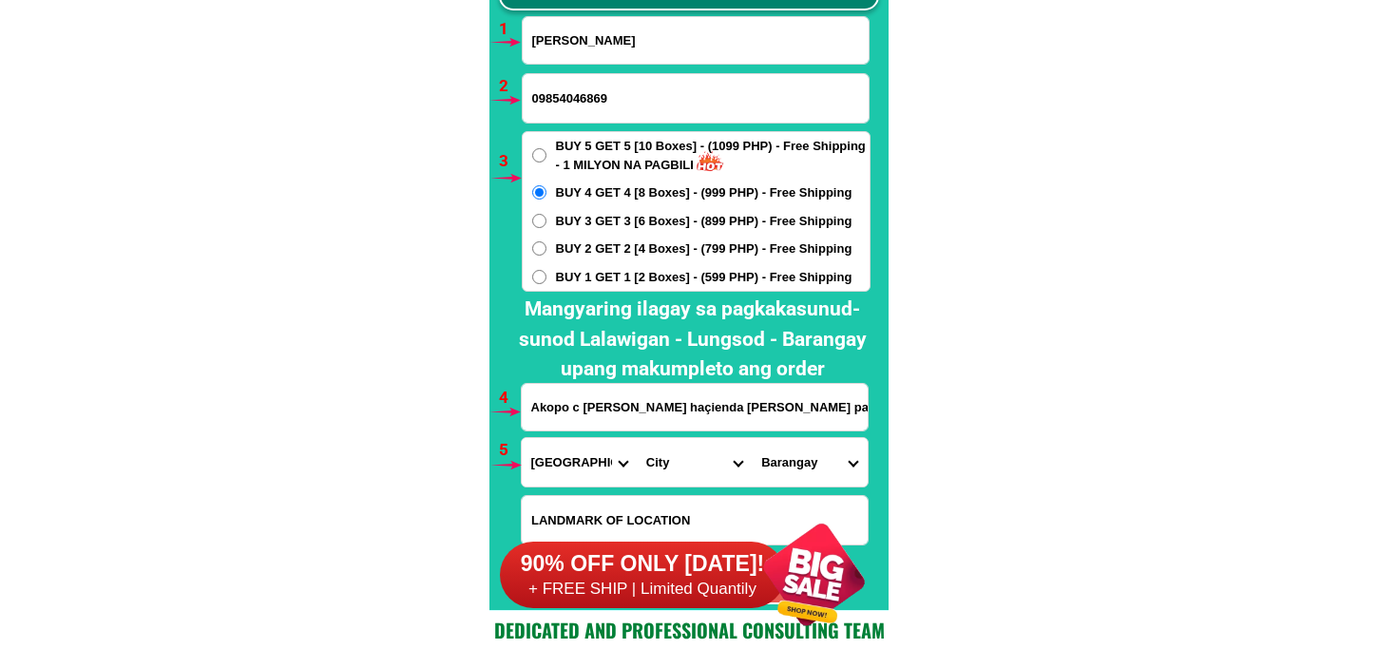
drag, startPoint x: 681, startPoint y: 470, endPoint x: 700, endPoint y: 438, distance: 36.7
click at [682, 467] on select "City Angeles-city Apalit Arayat Bacolor Candaba Floridablanca Guagua Lubao Maba…" at bounding box center [694, 462] width 115 height 48
select select "63_7795786"
click at [637, 438] on select "City Angeles-city Apalit Arayat Bacolor Candaba Floridablanca Guagua Lubao Maba…" at bounding box center [694, 462] width 115 height 48
click at [793, 457] on select "Barangay Babo pangulo Babo sacan Balubad Calzadang bayu Camias Cangatba Diaz Do…" at bounding box center [809, 462] width 115 height 48
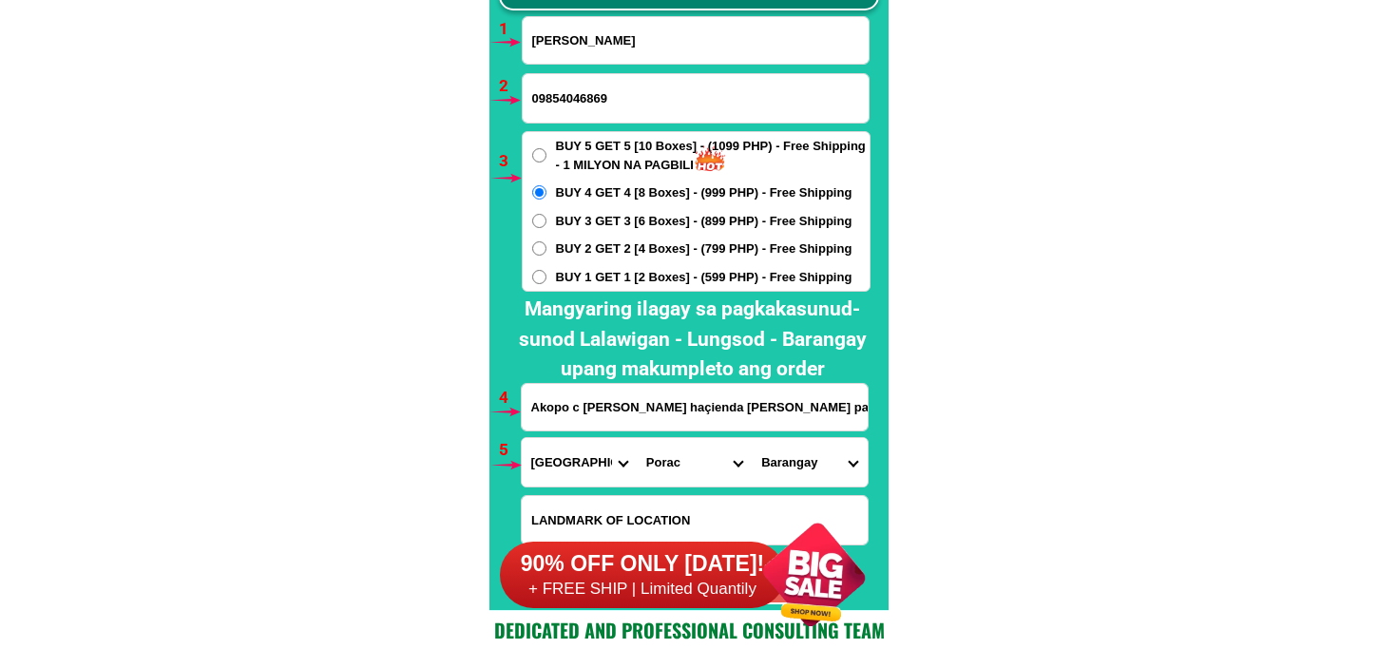
select select "63_7795786710"
click at [752, 438] on select "Barangay Babo pangulo Babo sacan Balubad Calzadang bayu Camias Cangatba Diaz Do…" at bounding box center [809, 462] width 115 height 48
click at [808, 471] on select "Barangay Babo pangulo Babo sacan Balubad Calzadang bayu Camias Cangatba Diaz Do…" at bounding box center [809, 462] width 115 height 48
click at [752, 438] on select "Barangay Babo pangulo Babo sacan Balubad Calzadang bayu Camias Cangatba Diaz Do…" at bounding box center [809, 462] width 115 height 48
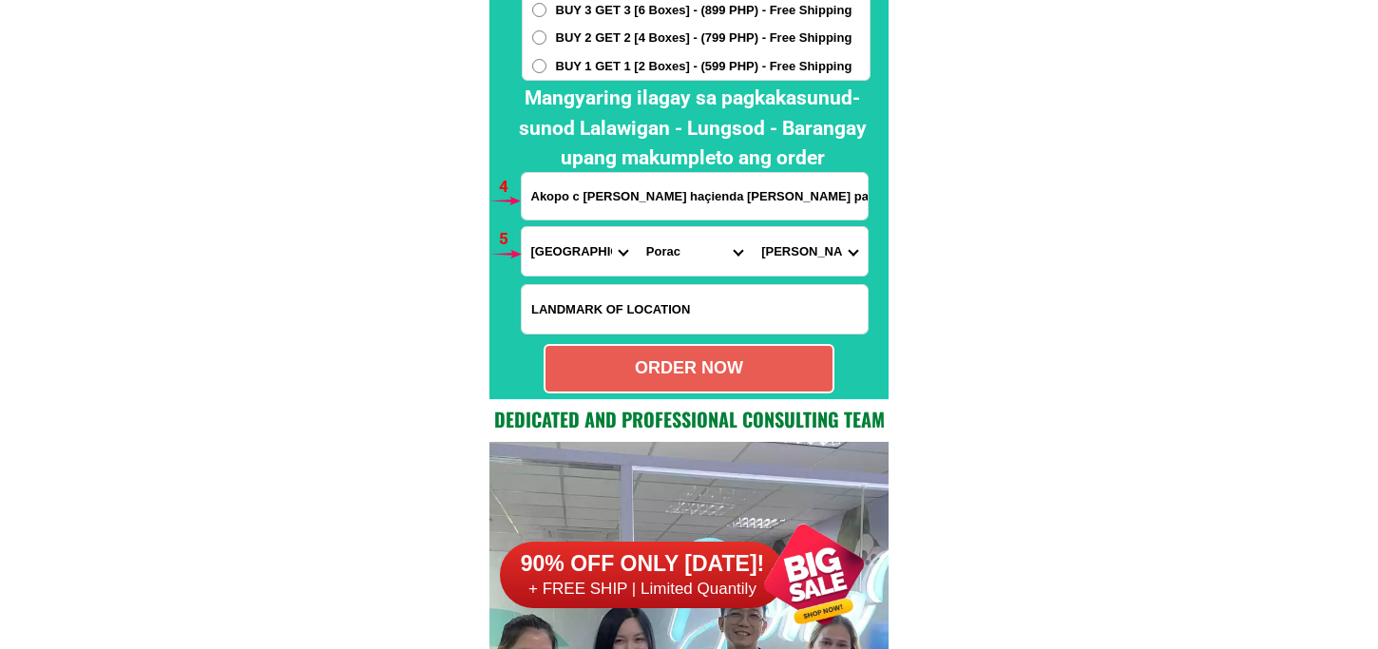
click at [767, 357] on div "ORDER NOW" at bounding box center [689, 369] width 287 height 26
type input "09854046869"
type input "Akopo c Roberto d lumibao haçienda dolores porac pampampanga locatio porok 7"
radio input "true"
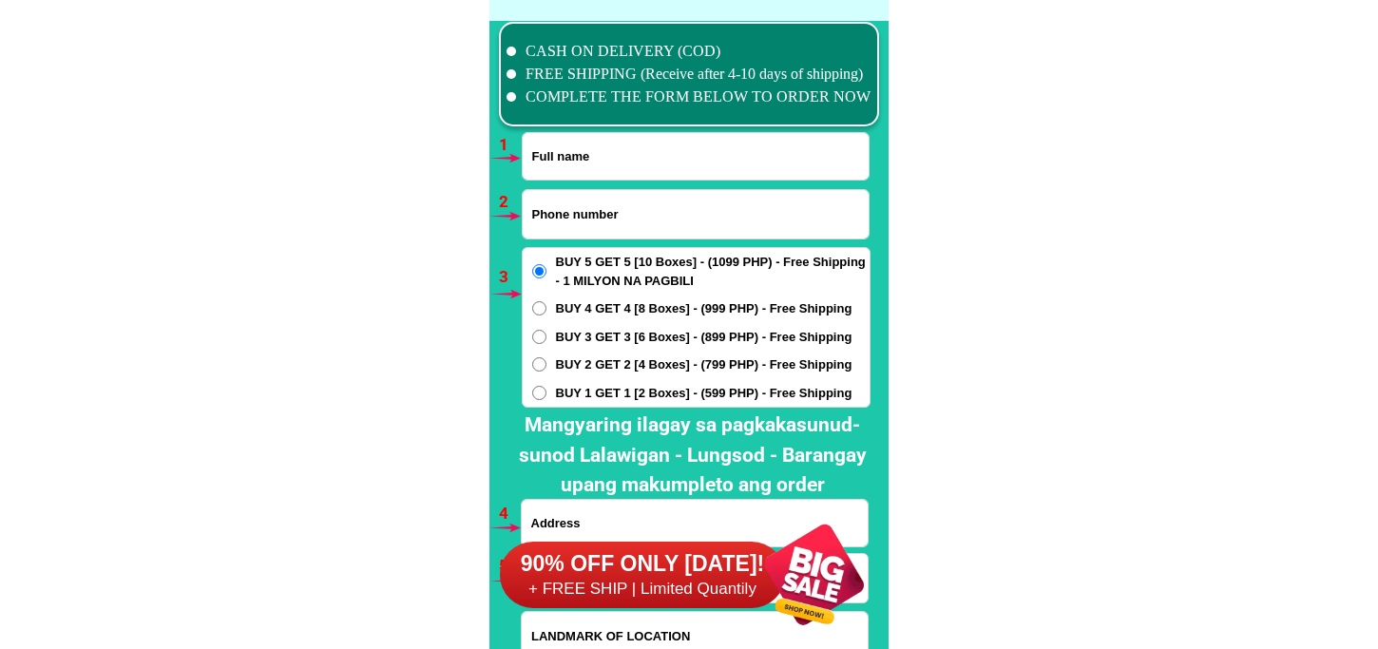
scroll to position [13980, 0]
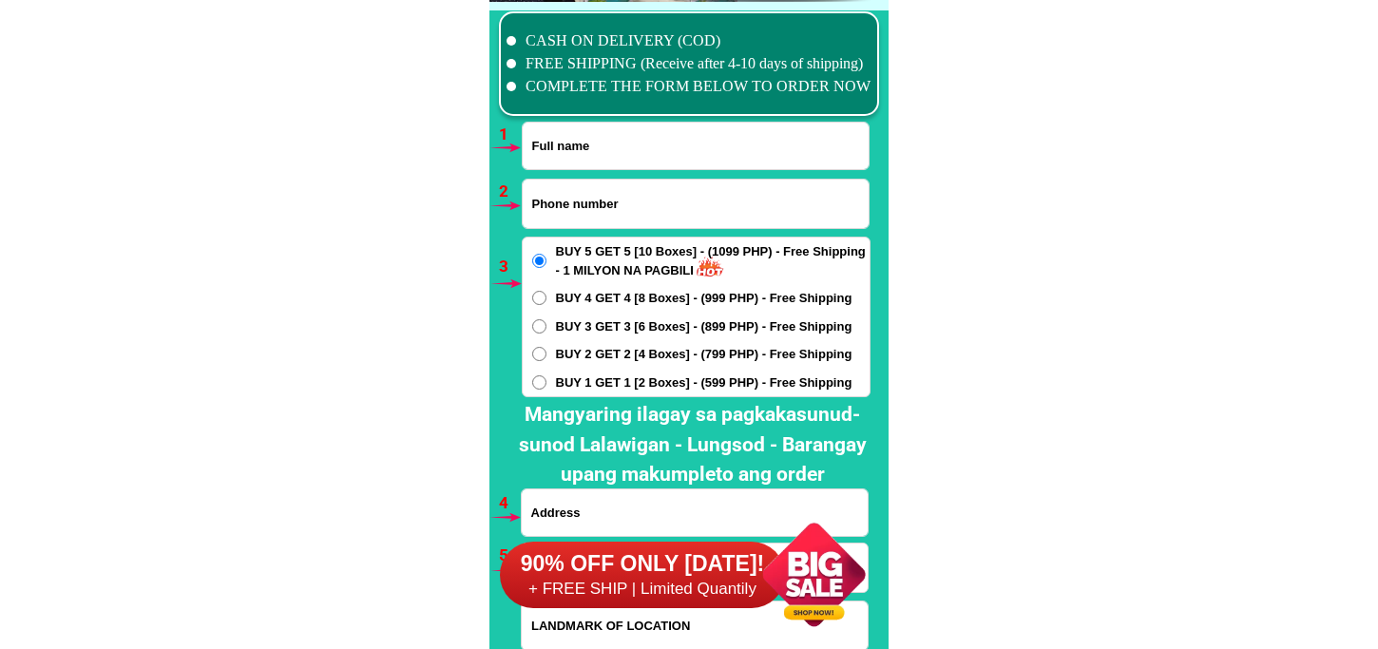
click at [621, 202] on input "Input phone_number" at bounding box center [696, 204] width 346 height 48
paste input "[PERSON_NAME]"
type input "[PERSON_NAME]"
click at [613, 147] on input "Input full_name" at bounding box center [696, 146] width 346 height 47
paste input "[PERSON_NAME]"
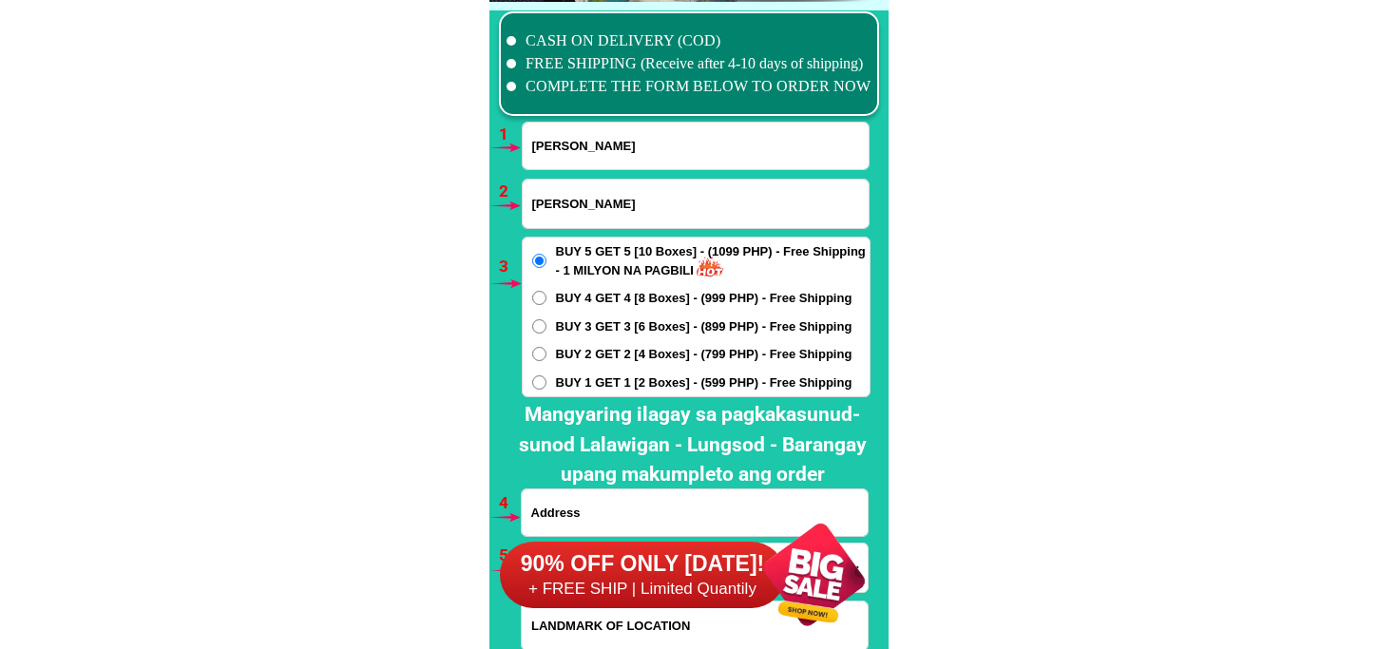
type input "[PERSON_NAME]"
click at [571, 194] on input "[PERSON_NAME]" at bounding box center [696, 204] width 346 height 48
paste input "09206997651"
drag, startPoint x: 738, startPoint y: 206, endPoint x: 452, endPoint y: 225, distance: 286.8
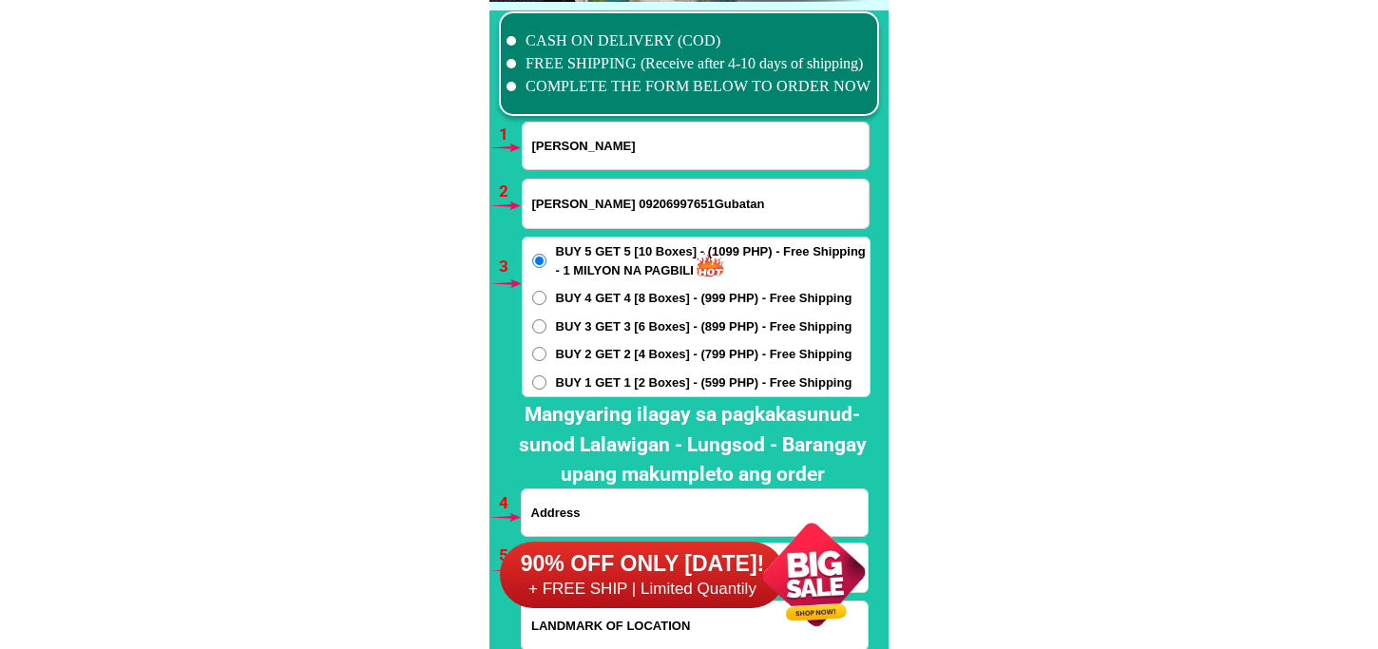
paste input "09206997651"
type input "09206997651"
click at [584, 318] on span "BUY 3 GET 3 [6 Boxes] - (899 PHP) - Free Shipping" at bounding box center [704, 327] width 297 height 19
click at [547, 319] on input "BUY 3 GET 3 [6 Boxes] - (899 PHP) - Free Shipping" at bounding box center [539, 326] width 14 height 14
radio input "true"
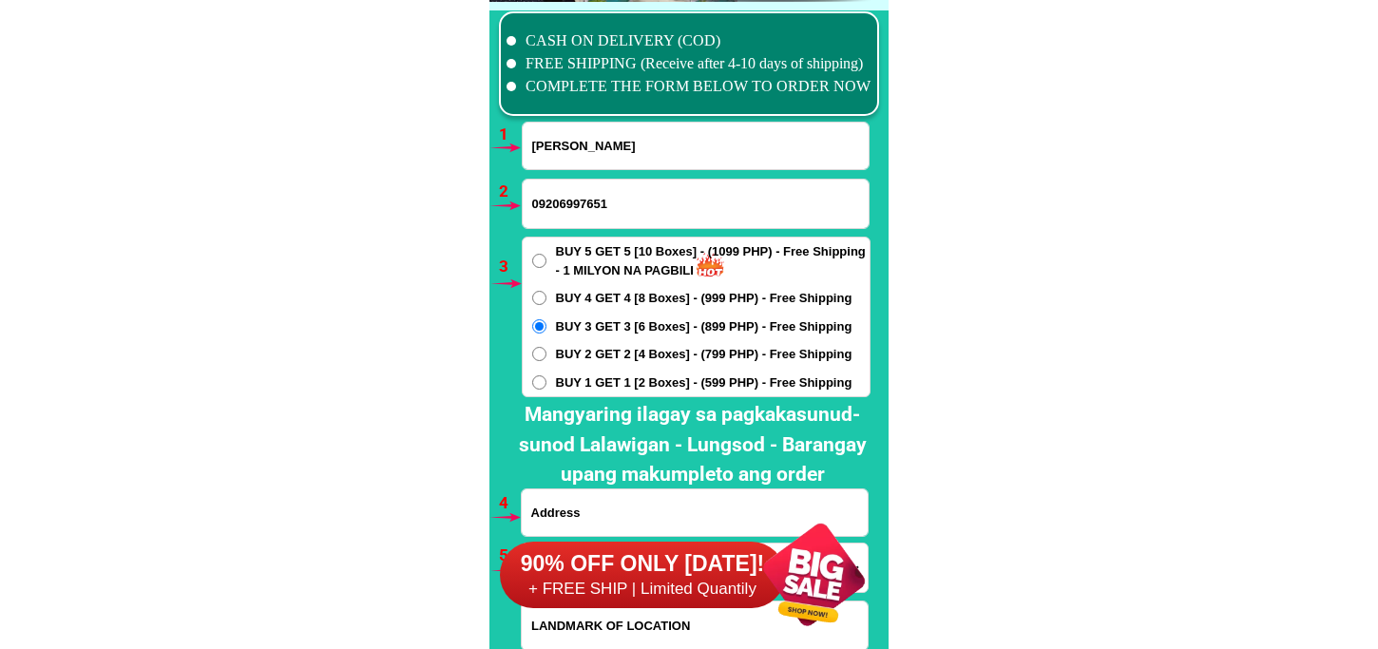
scroll to position [14085, 0]
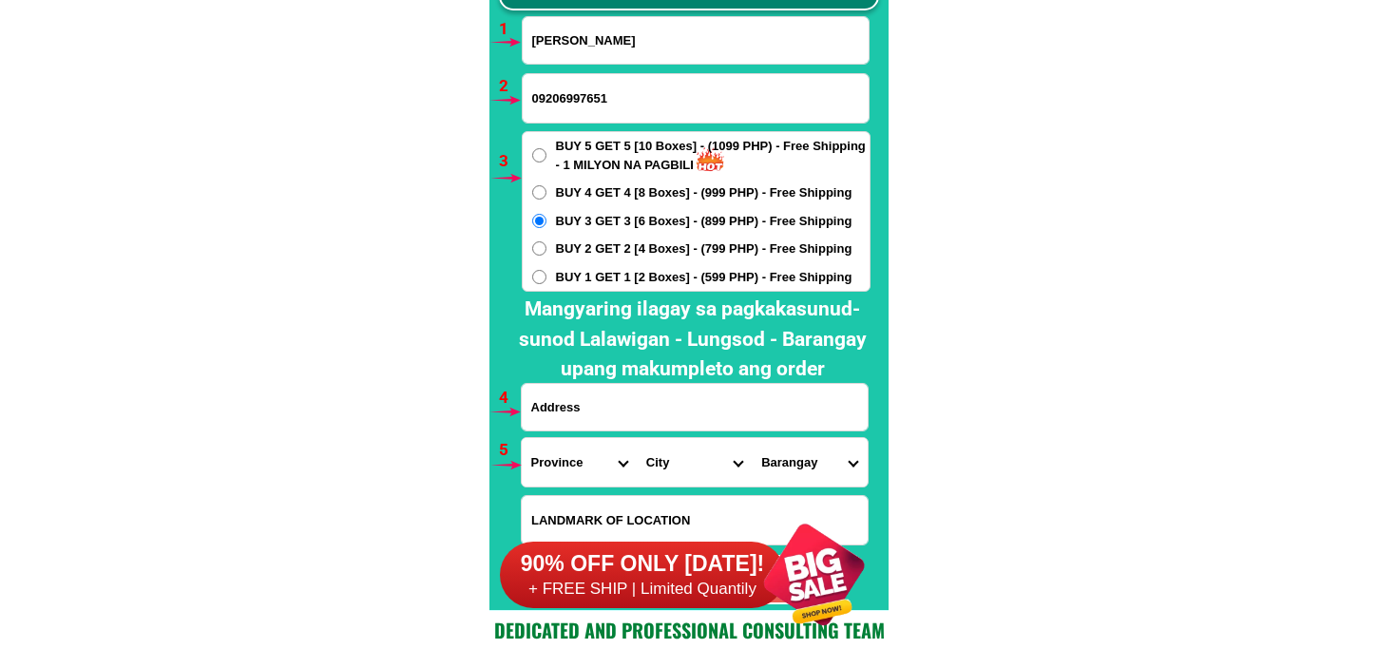
click at [593, 406] on input "Input address" at bounding box center [695, 407] width 346 height 47
paste input "[PERSON_NAME] Mangaldan Pangasinan"
type input "[PERSON_NAME] Mangaldan Pangasinan"
click at [558, 472] on select "Province [GEOGRAPHIC_DATA] [GEOGRAPHIC_DATA][PERSON_NAME][GEOGRAPHIC_DATA][GEOG…" at bounding box center [579, 462] width 115 height 48
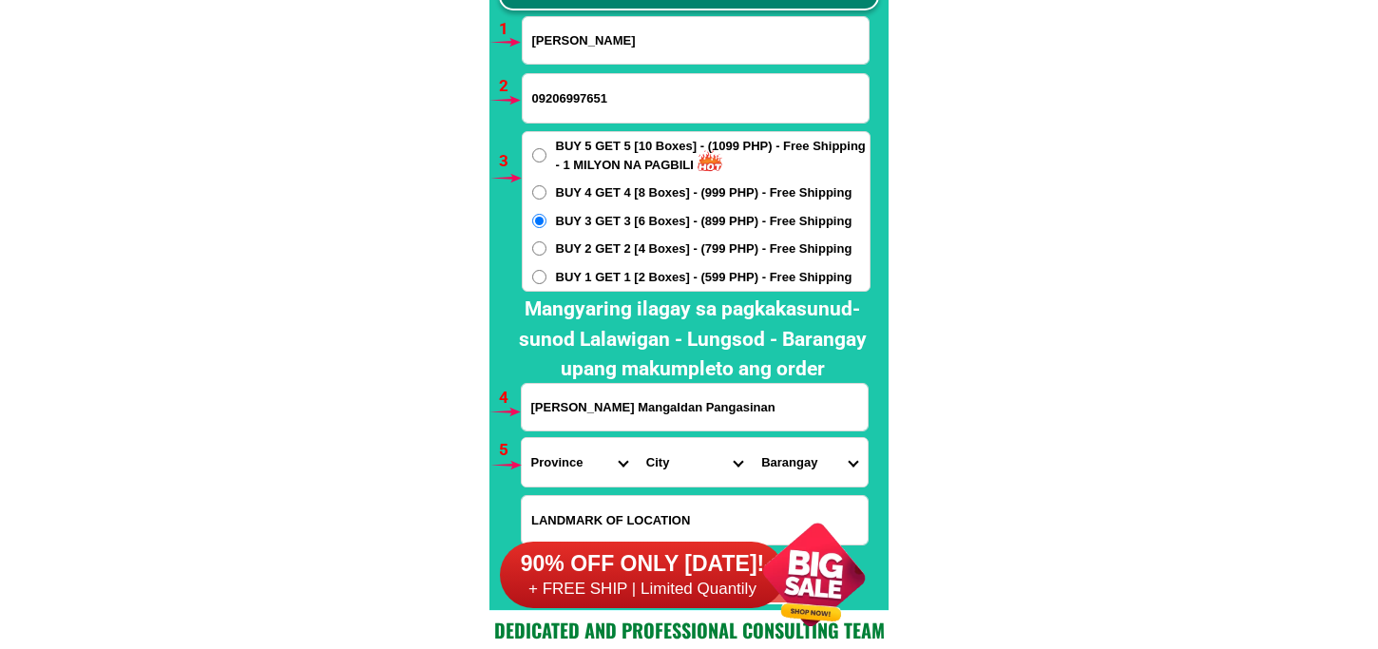
select select "63_247"
click at [522, 438] on select "Province [GEOGRAPHIC_DATA] [GEOGRAPHIC_DATA][PERSON_NAME][GEOGRAPHIC_DATA][GEOG…" at bounding box center [579, 462] width 115 height 48
click at [663, 454] on select "City [GEOGRAPHIC_DATA] [PERSON_NAME]-city [GEOGRAPHIC_DATA] [GEOGRAPHIC_DATA] […" at bounding box center [694, 462] width 115 height 48
select select "63_2479544"
click at [637, 438] on select "City [GEOGRAPHIC_DATA] [PERSON_NAME]-city [GEOGRAPHIC_DATA] [GEOGRAPHIC_DATA] […" at bounding box center [694, 462] width 115 height 48
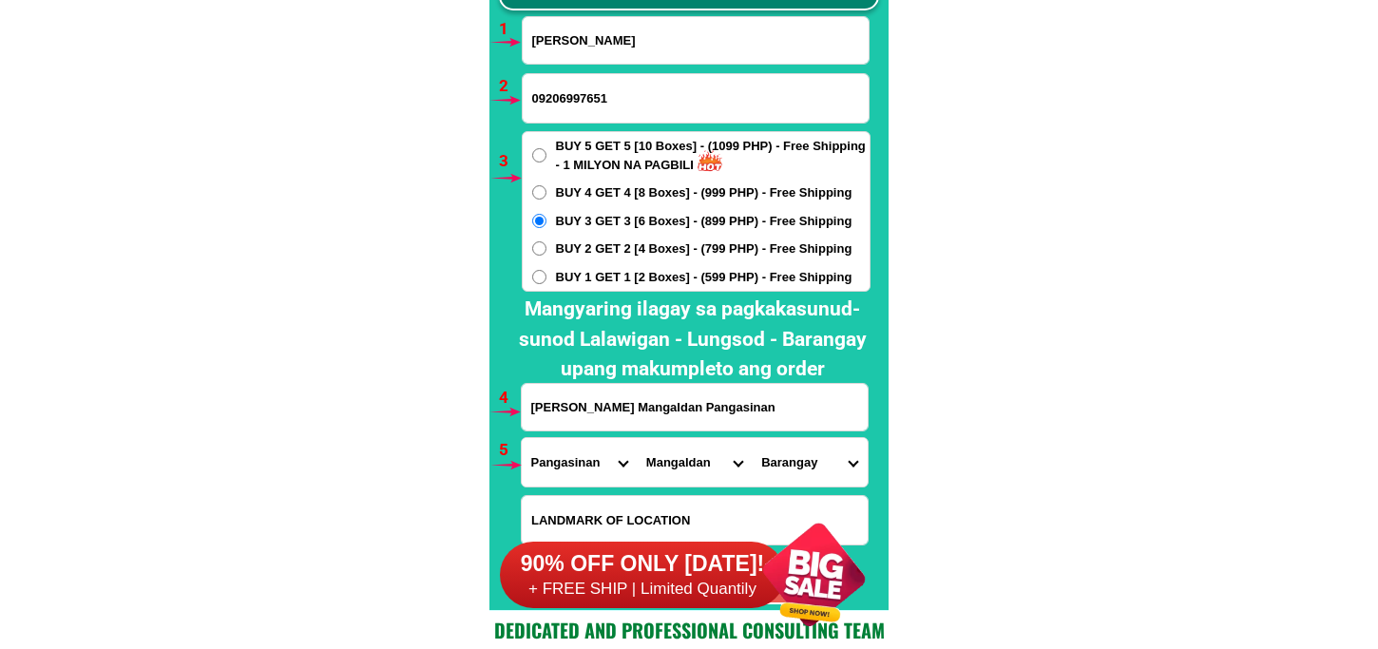
drag, startPoint x: 808, startPoint y: 453, endPoint x: 808, endPoint y: 438, distance: 15.2
click at [808, 452] on select "Barangay [PERSON_NAME] Amansabina Anolid Banaoang Bantayan [GEOGRAPHIC_DATA] Ba…" at bounding box center [809, 462] width 115 height 48
select select "63_24795444435"
click at [752, 438] on select "Barangay [PERSON_NAME] Amansabina Anolid Banaoang Bantayan [GEOGRAPHIC_DATA] Ba…" at bounding box center [809, 462] width 115 height 48
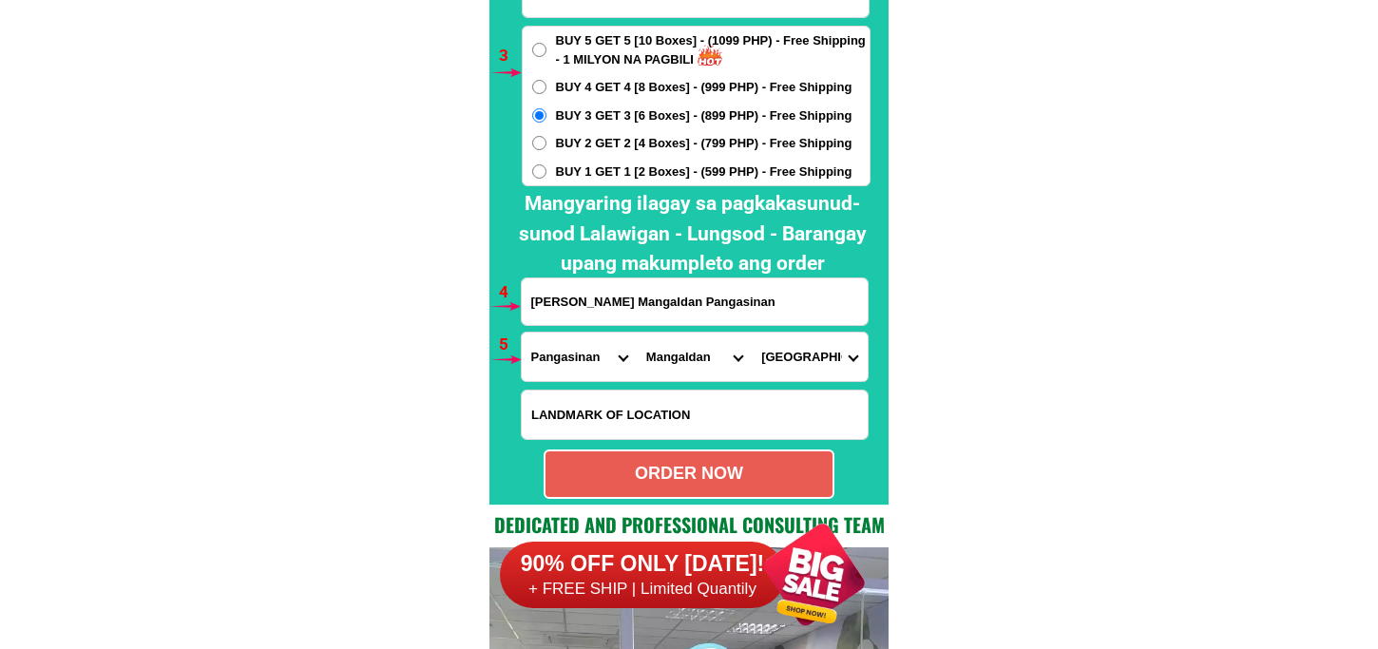
click at [718, 453] on div "ORDER NOW" at bounding box center [689, 474] width 291 height 49
radio input "true"
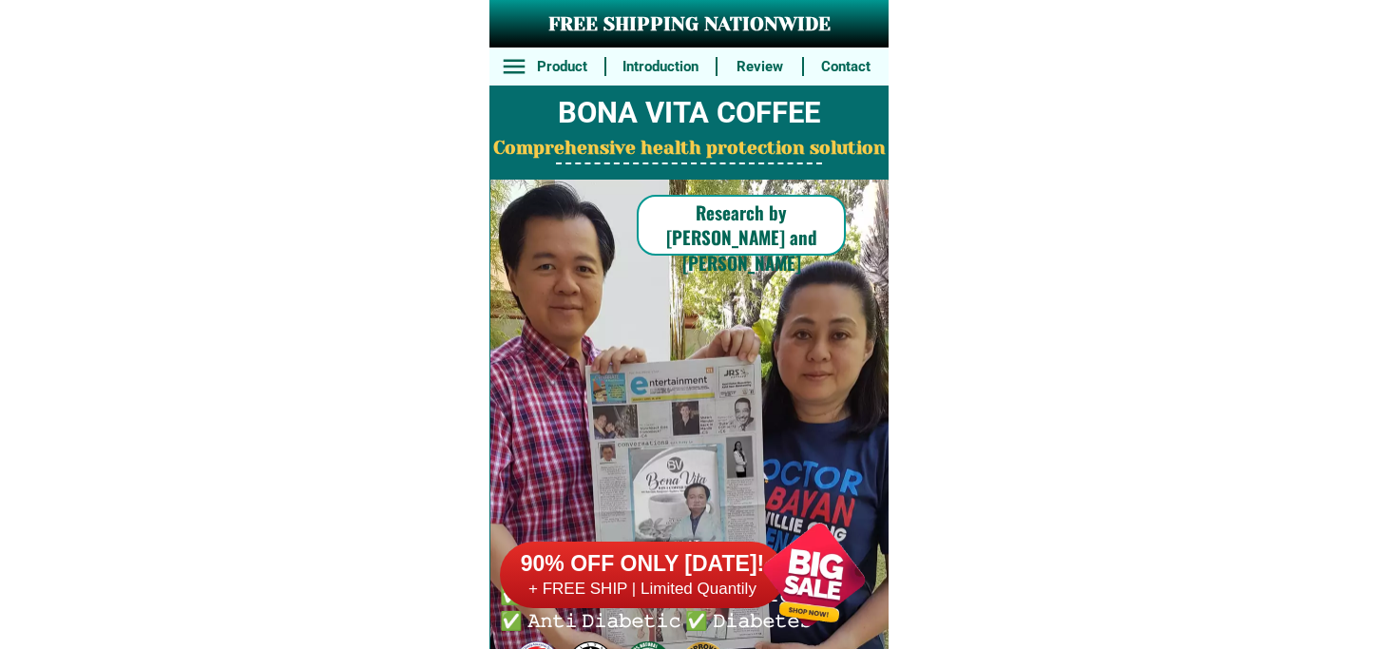
drag, startPoint x: 818, startPoint y: 571, endPoint x: 799, endPoint y: 555, distance: 25.0
click at [818, 571] on div at bounding box center [814, 574] width 149 height 149
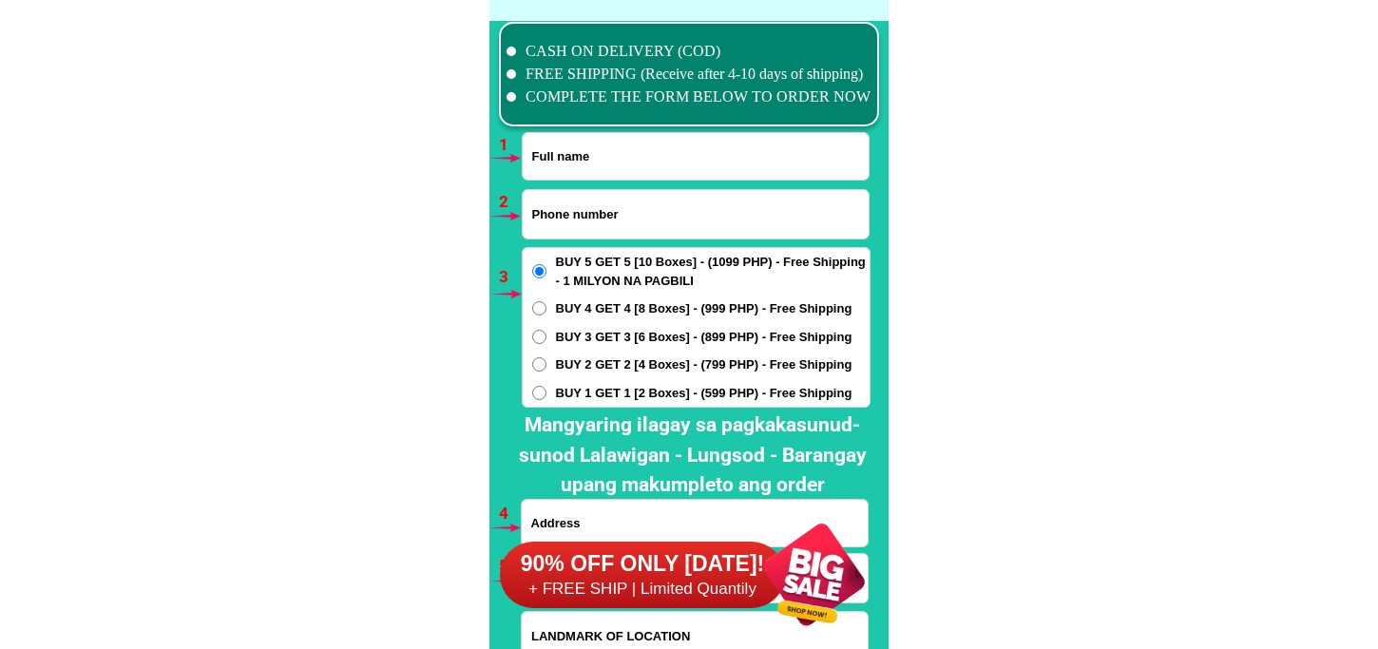
scroll to position [13980, 0]
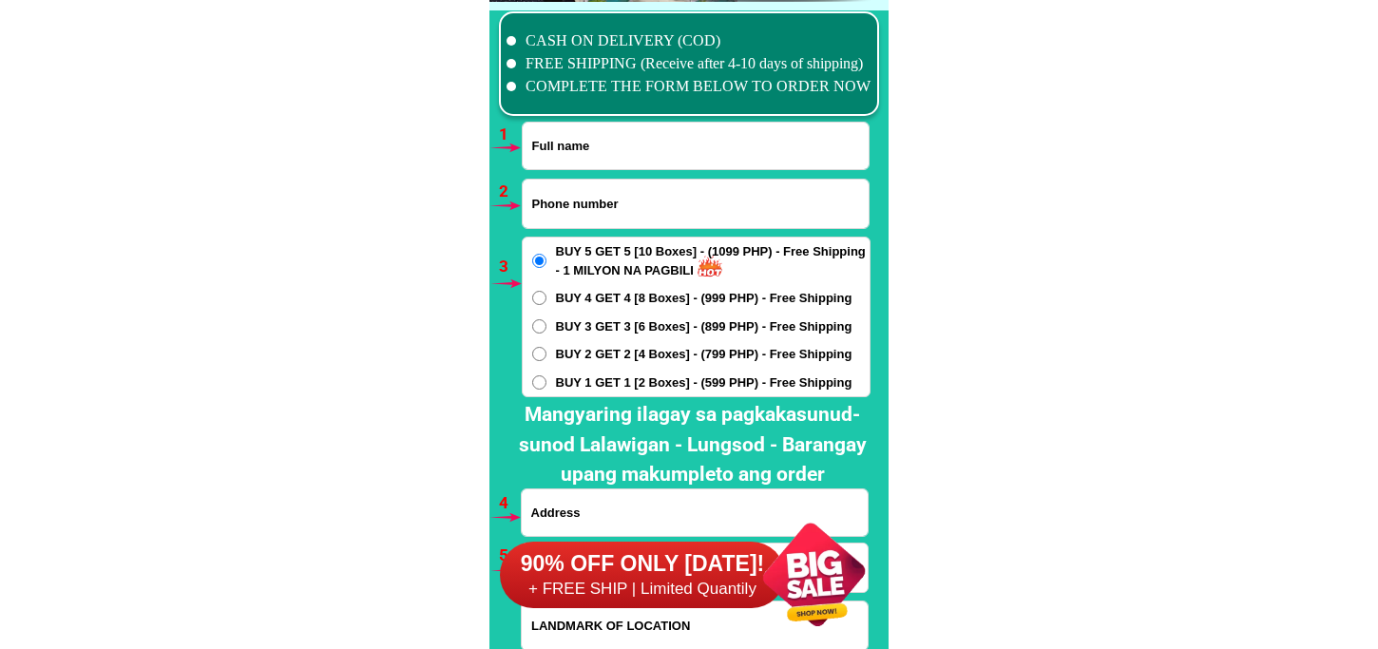
drag, startPoint x: 649, startPoint y: 171, endPoint x: 642, endPoint y: 184, distance: 15.3
click at [647, 171] on form "ORDER NOW Province [GEOGRAPHIC_DATA] [GEOGRAPHIC_DATA][PERSON_NAME][GEOGRAPHIC_…" at bounding box center [696, 416] width 350 height 588
click at [629, 228] on div at bounding box center [696, 204] width 348 height 50
paste input "[CREDIT_CARD_NUMBER]"
type input "[CREDIT_CARD_NUMBER]"
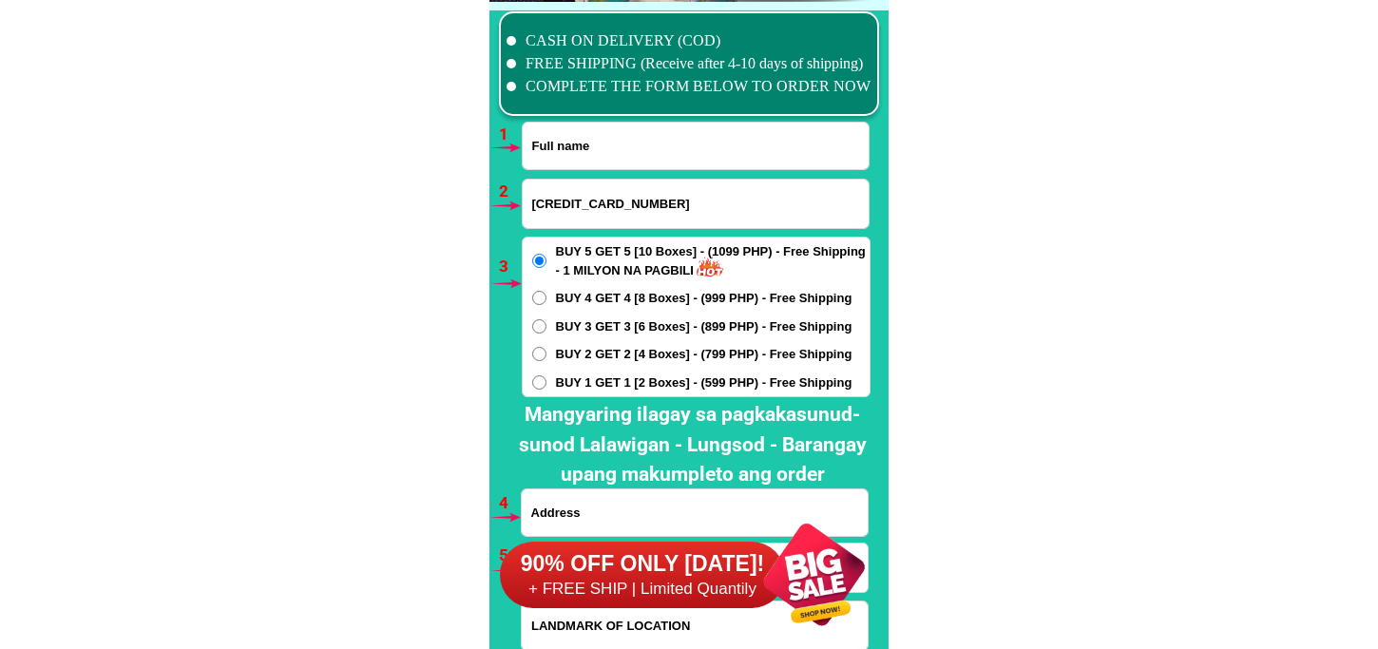
click at [667, 159] on input "Input full_name" at bounding box center [696, 146] width 346 height 47
paste input "Maria Concepcion"
type input "Maria Concepcion"
click at [609, 504] on div "90% OFF ONLY TODAY! + FREE SHIP | Limited Quantily" at bounding box center [694, 574] width 389 height 149
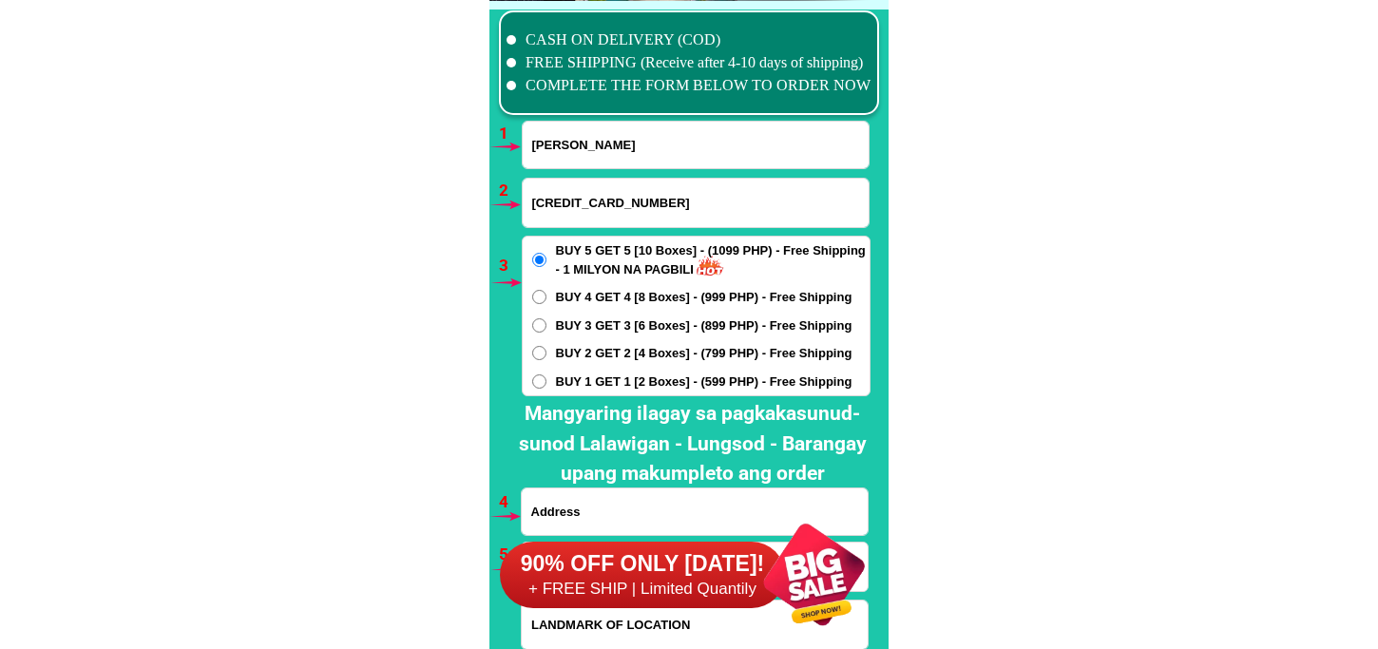
scroll to position [14086, 0]
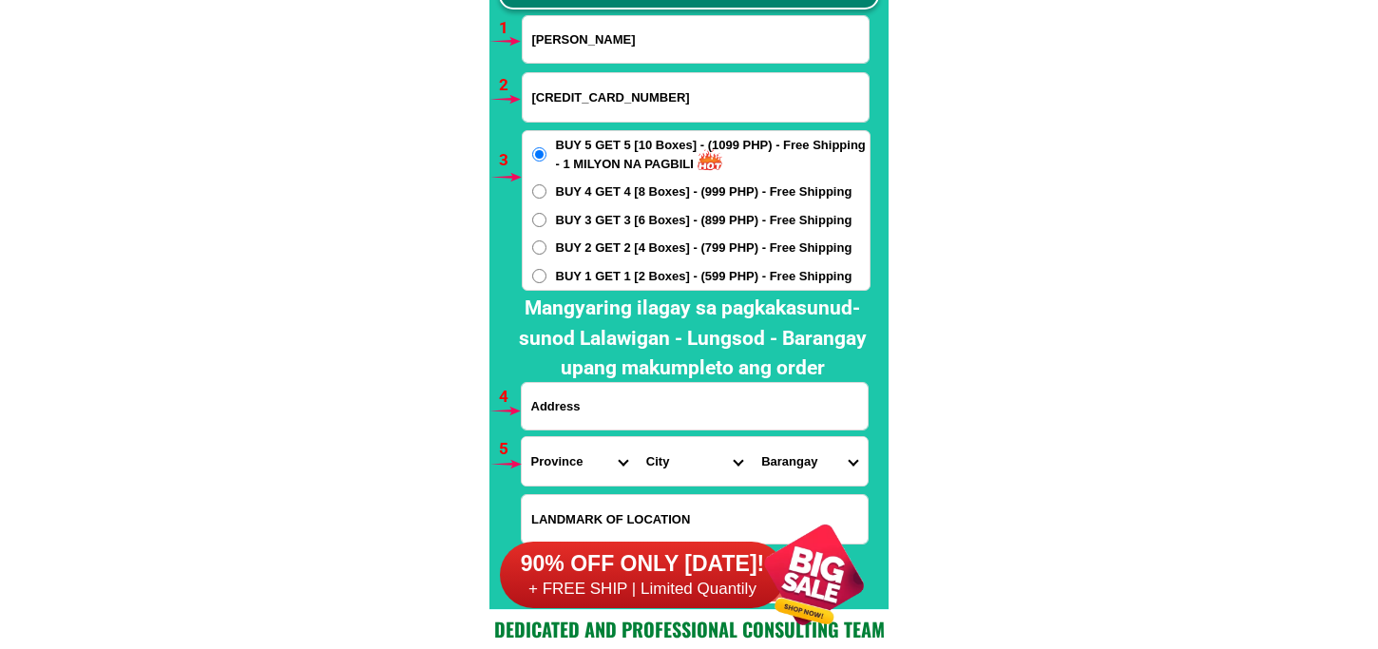
click at [621, 395] on input "Input address" at bounding box center [695, 406] width 346 height 47
paste input "108 aseddilio st brgy bagong katipunan pasig city"
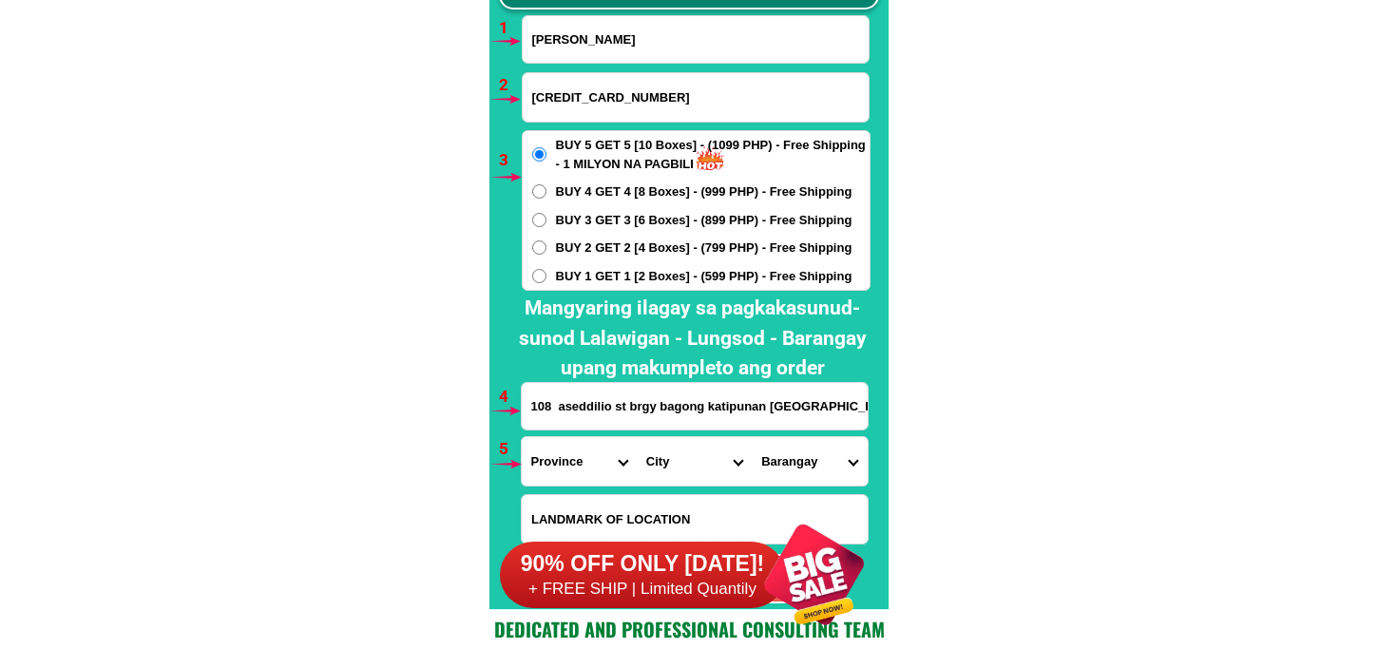
type input "108 aseddilio st brgy bagong katipunan pasig city"
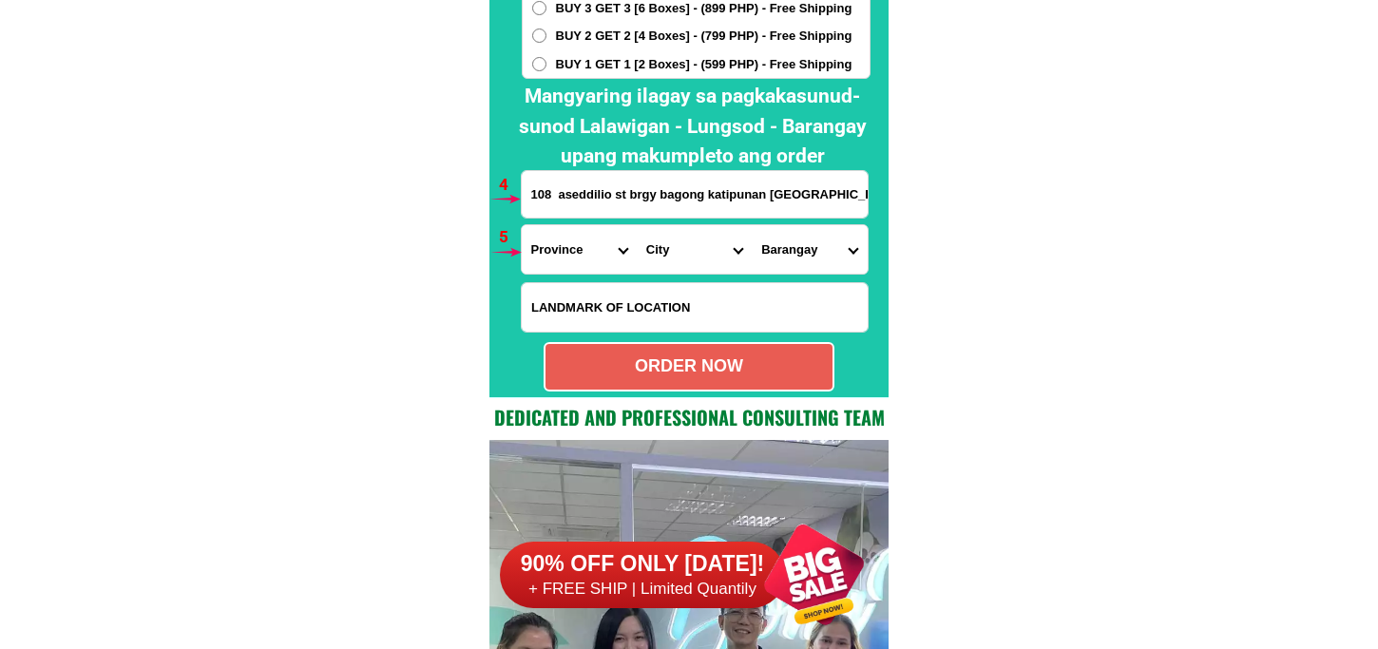
click at [667, 291] on input "Input LANDMARKOFLOCATION" at bounding box center [695, 307] width 346 height 48
paste input "Simbahan plaza,rizal"
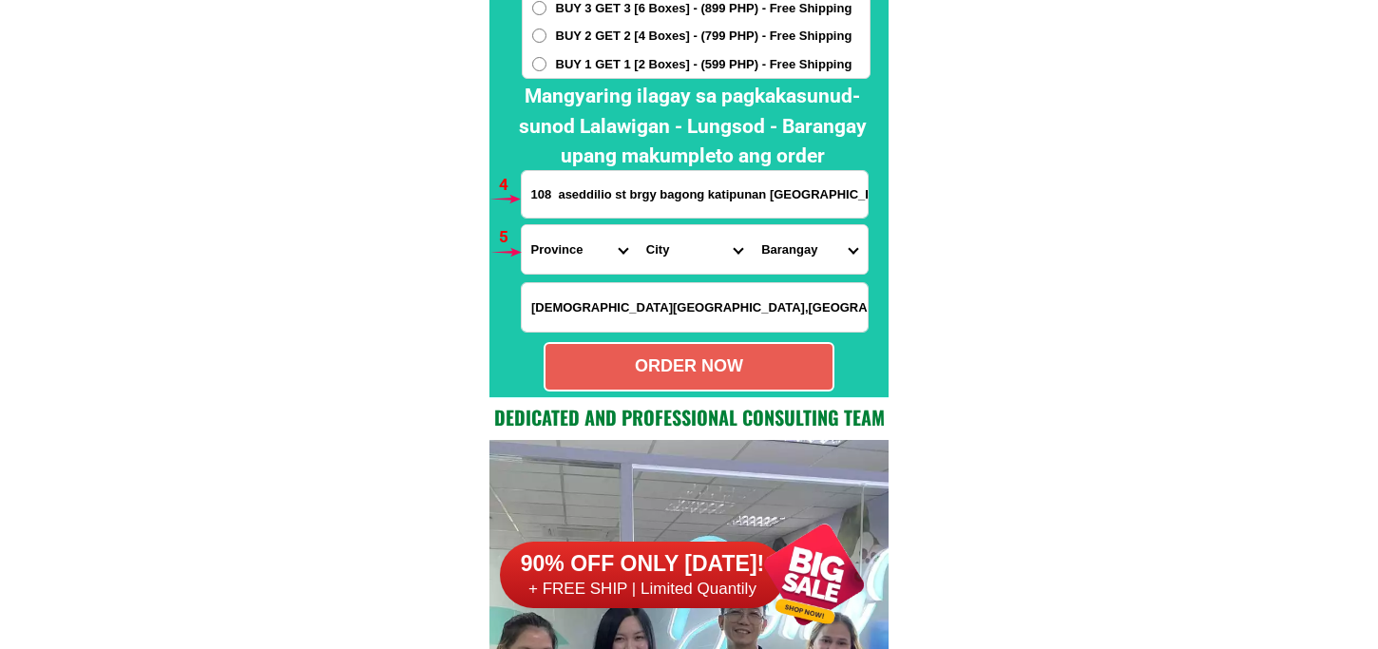
type input "Simbahan plaza,rizal"
click at [673, 201] on input "108 aseddilio st brgy bagong katipunan pasig city" at bounding box center [695, 194] width 346 height 47
click at [575, 252] on select "Province [GEOGRAPHIC_DATA] [GEOGRAPHIC_DATA] [GEOGRAPHIC_DATA] [GEOGRAPHIC_DATA…" at bounding box center [579, 249] width 115 height 48
select select "63_219"
click at [522, 225] on select "Province [GEOGRAPHIC_DATA] [GEOGRAPHIC_DATA] [GEOGRAPHIC_DATA] [GEOGRAPHIC_DATA…" at bounding box center [579, 249] width 115 height 48
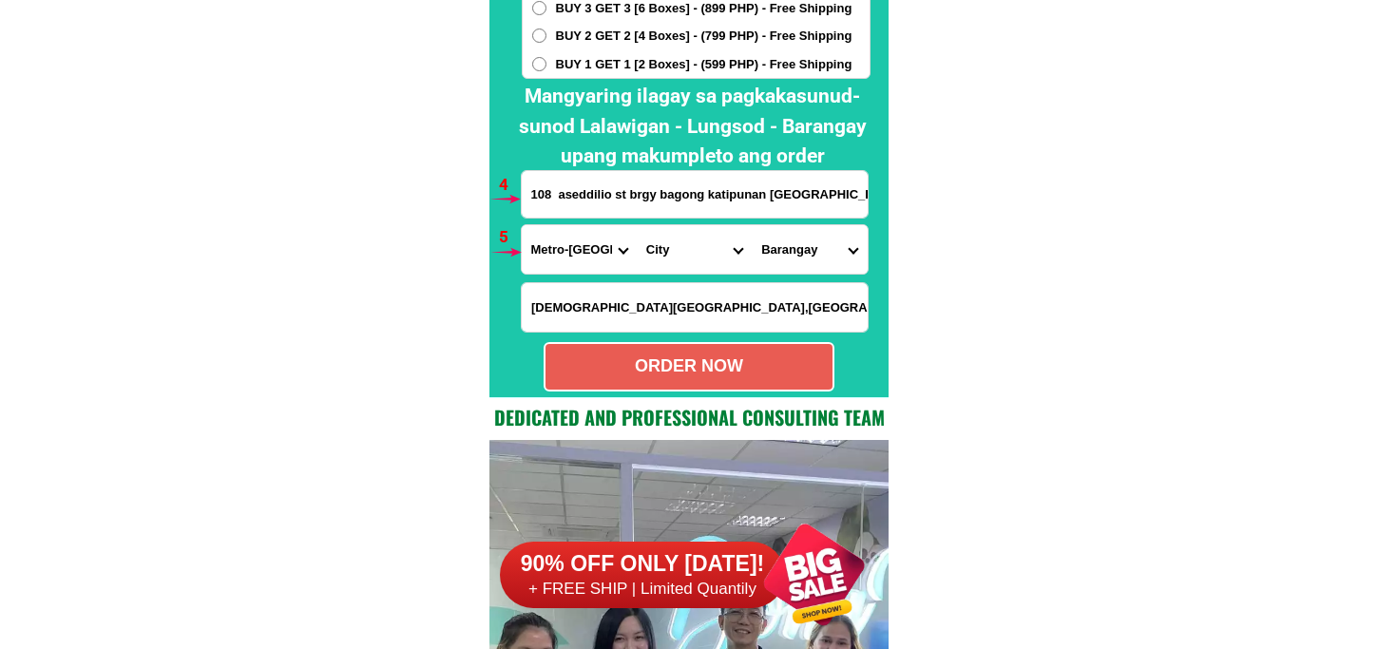
click at [678, 232] on select "City Binondo CALOOCAN Ermita Intramuros Las-pinas Makati Malabon-city Malate Ma…" at bounding box center [694, 249] width 115 height 48
select select "63_2196502"
click at [637, 225] on select "City Binondo CALOOCAN Ermita Intramuros Las-pinas Makati Malabon-city Malate Ma…" at bounding box center [694, 249] width 115 height 48
click at [803, 233] on select "Barangay Bagong ilog Bagong katipunan Bambang Buting Caniogan Dela paz Kalawaan…" at bounding box center [809, 249] width 115 height 48
select select "63_21965025111"
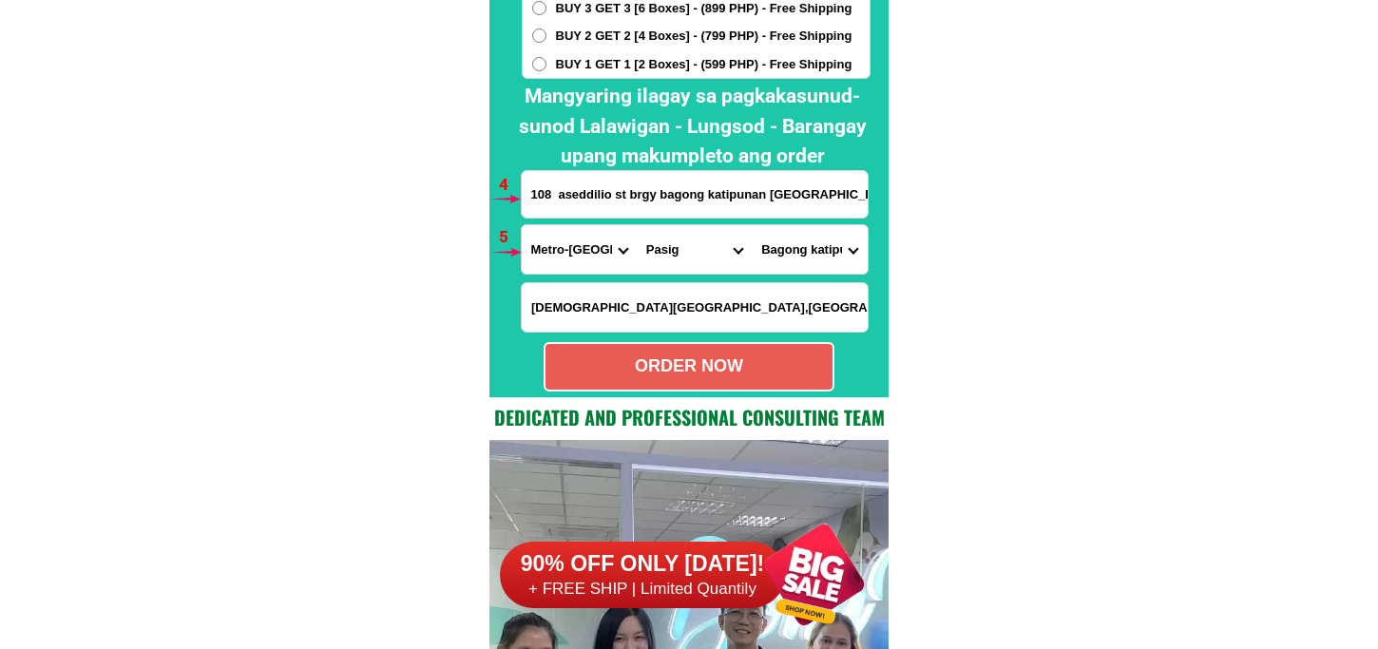
click at [752, 225] on select "Barangay Bagong ilog Bagong katipunan Bambang Buting Caniogan Dela paz Kalawaan…" at bounding box center [809, 249] width 115 height 48
click at [827, 253] on select "Barangay Bagong ilog Bagong katipunan Bambang Buting Caniogan Dela paz Kalawaan…" at bounding box center [809, 249] width 115 height 48
click at [752, 225] on select "Barangay Bagong ilog Bagong katipunan Bambang Buting Caniogan Dela paz Kalawaan…" at bounding box center [809, 249] width 115 height 48
click at [692, 382] on div "ORDER NOW" at bounding box center [689, 366] width 291 height 49
radio input "true"
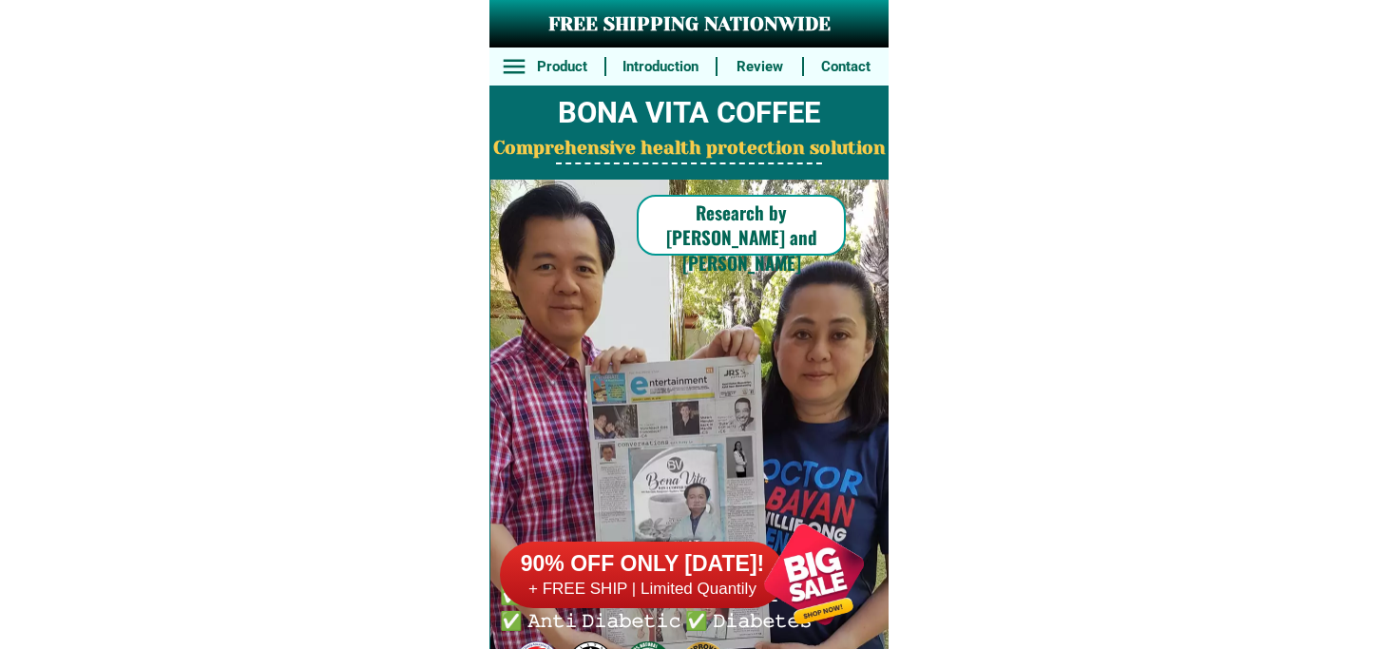
drag, startPoint x: 700, startPoint y: 554, endPoint x: 685, endPoint y: 553, distance: 14.3
click at [695, 554] on h6 "90% OFF ONLY [DATE]!" at bounding box center [642, 564] width 285 height 29
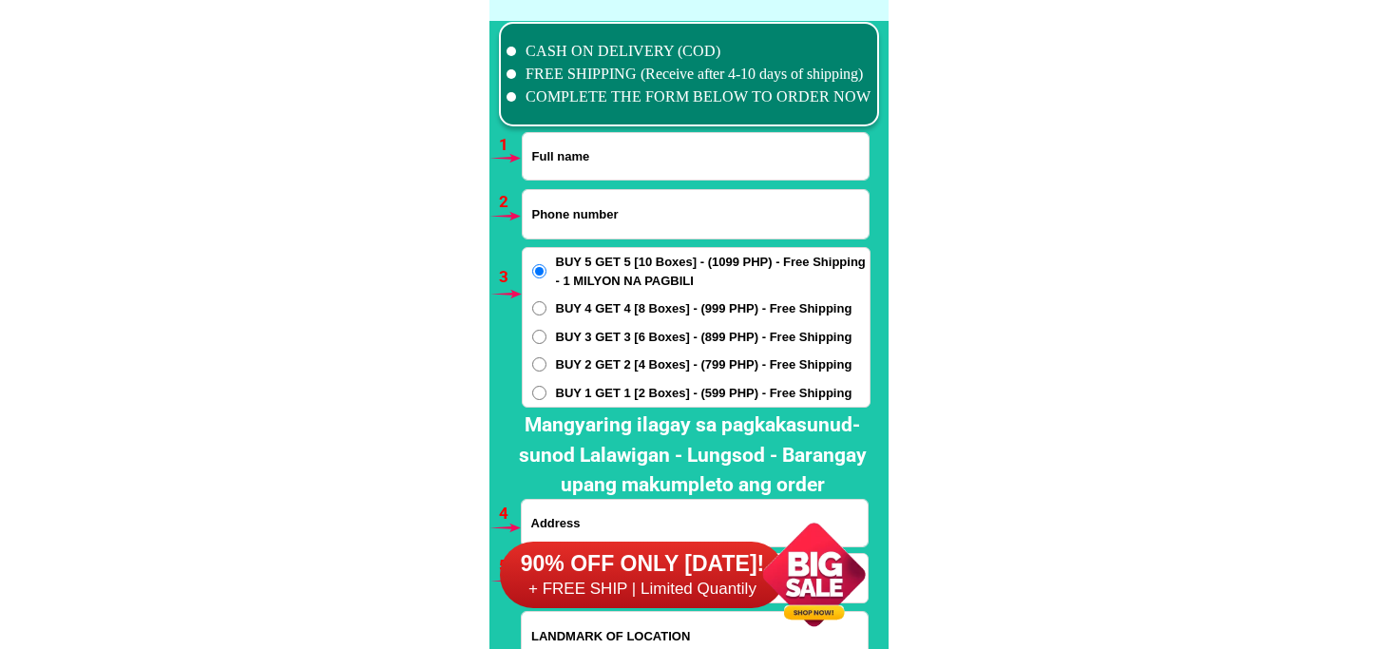
scroll to position [13980, 0]
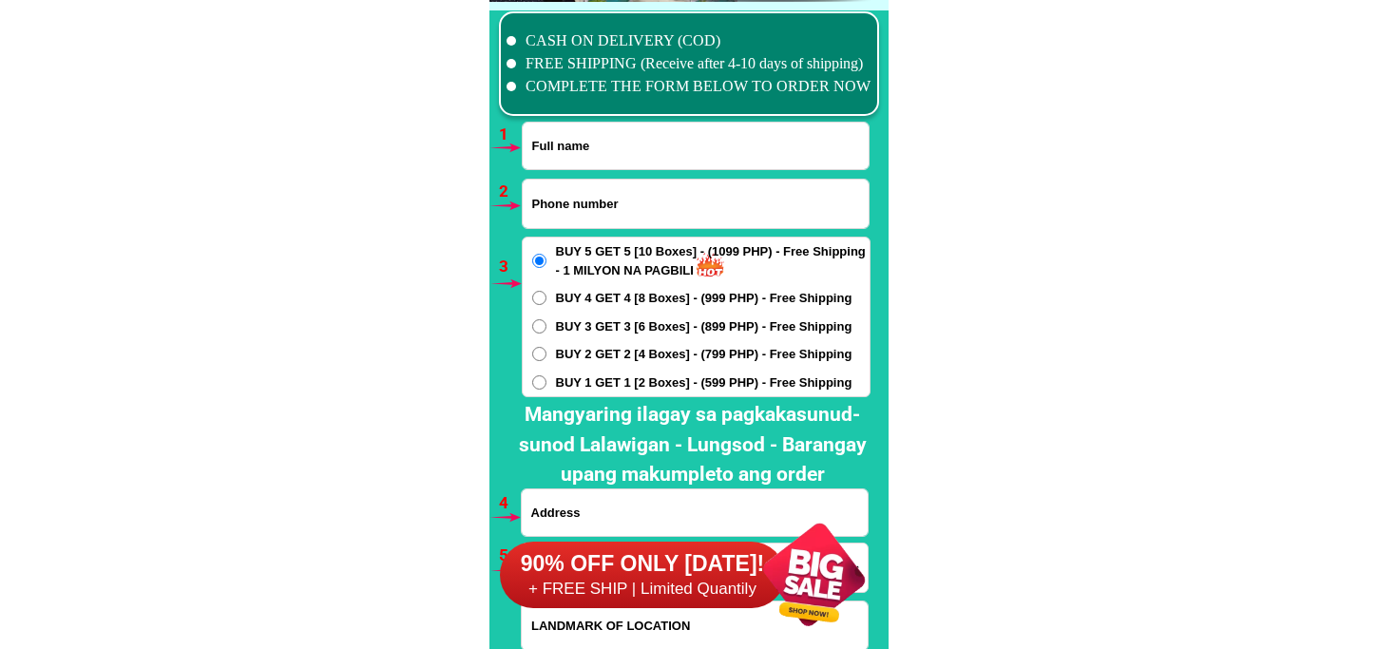
click at [637, 167] on input "Input full_name" at bounding box center [696, 146] width 346 height 47
paste input "09660233671"
type input "09660233671"
click at [629, 205] on input "Input phone_number" at bounding box center [696, 204] width 346 height 48
paste input "09660233671"
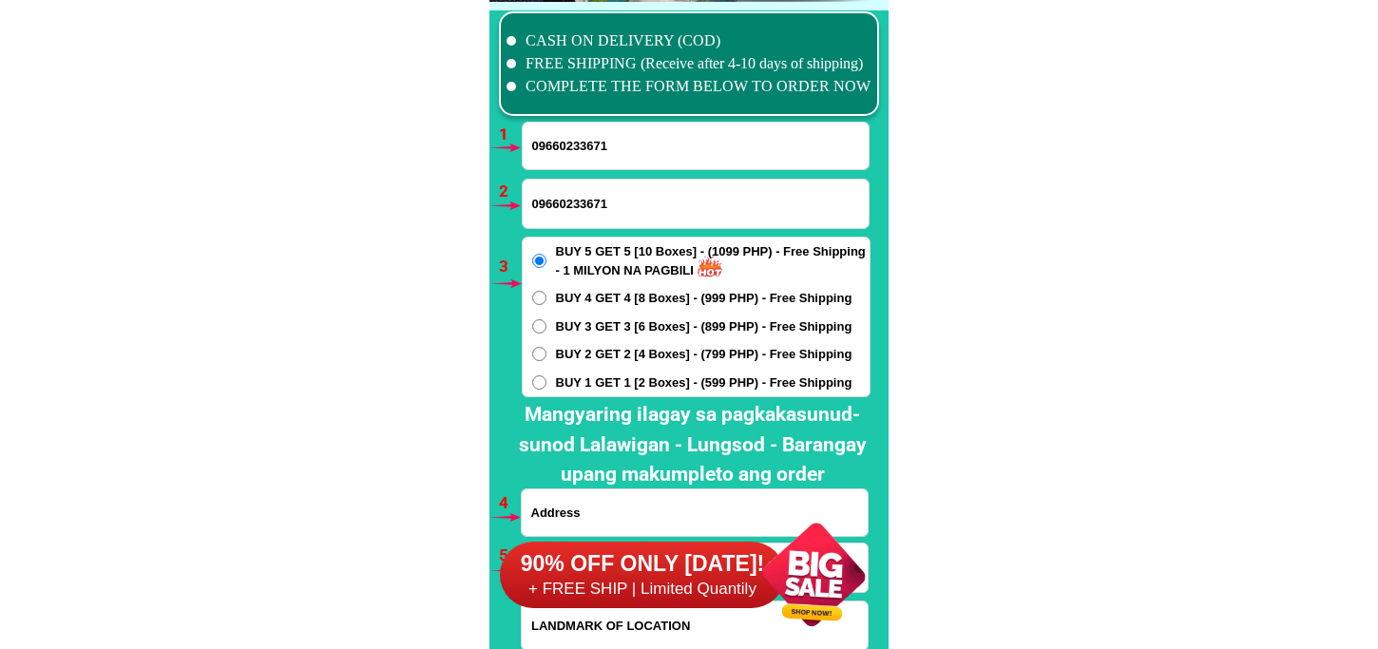
type input "09660233671"
click at [653, 123] on input "09660233671" at bounding box center [696, 146] width 346 height 47
drag, startPoint x: 497, startPoint y: 145, endPoint x: 438, endPoint y: 154, distance: 59.7
paste input "Amelita Elijay"
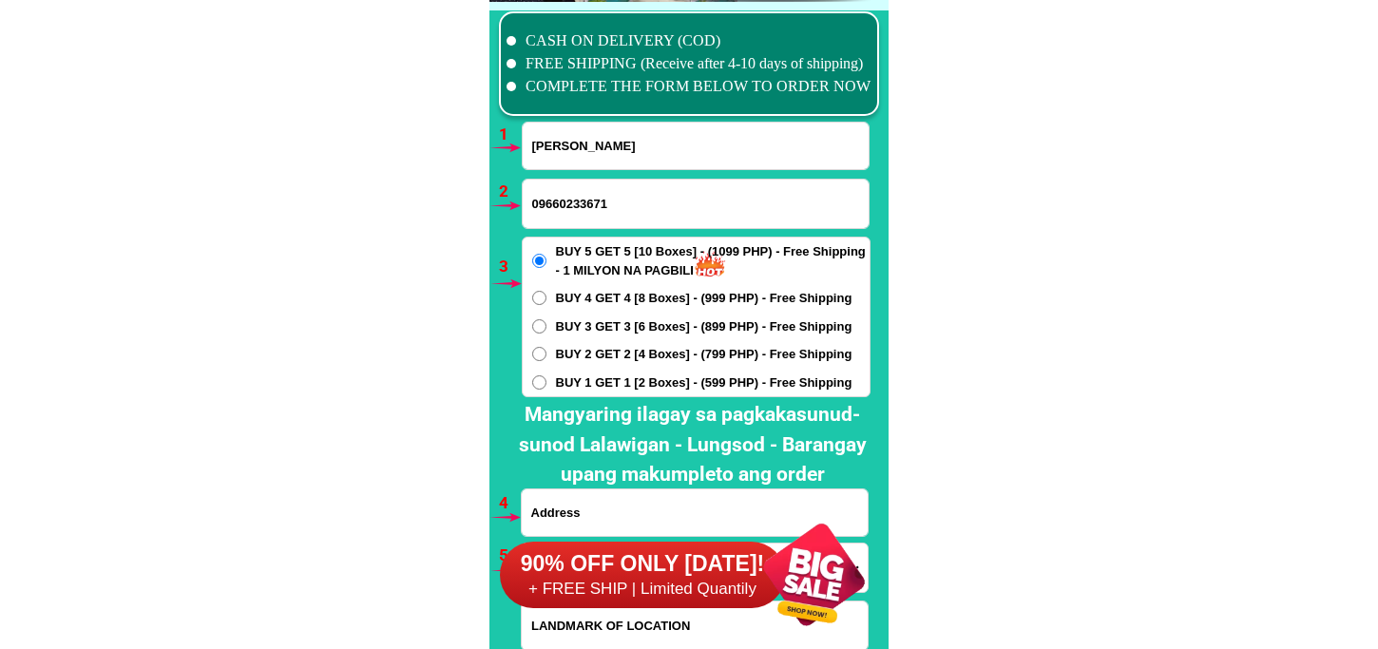
type input "Amelita Elijay"
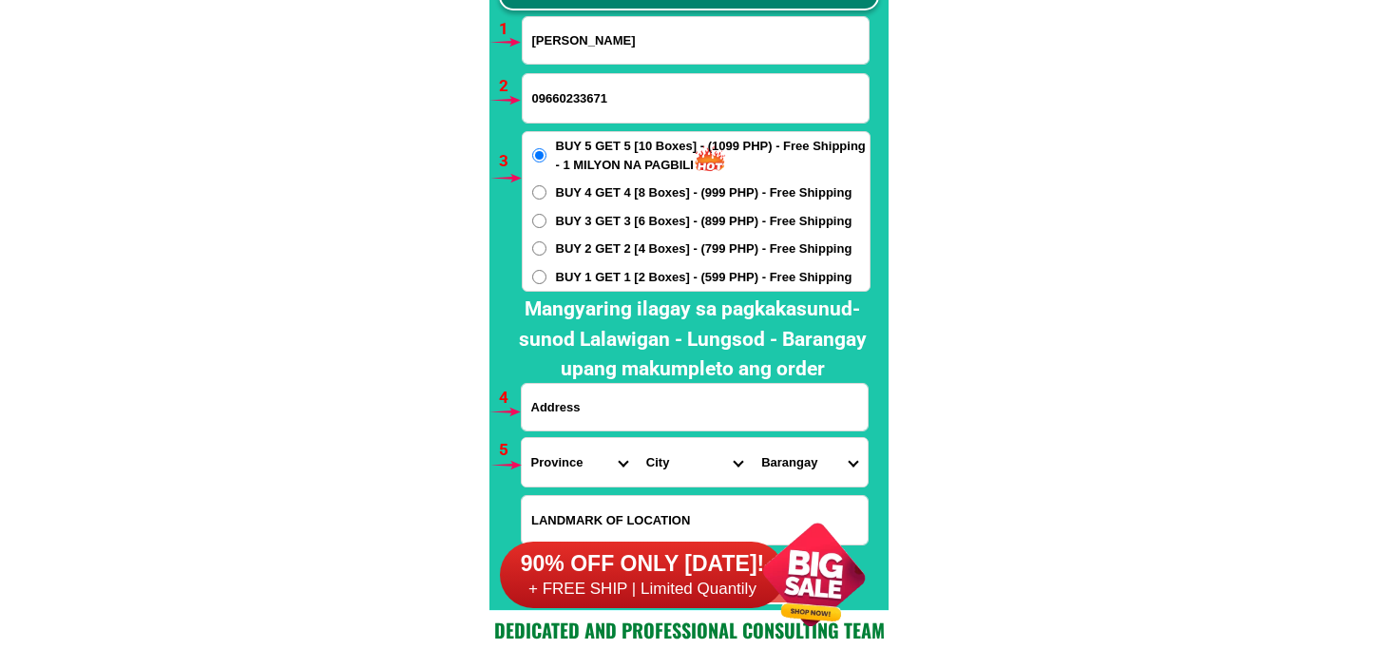
click at [628, 409] on input "Input address" at bounding box center [695, 407] width 346 height 47
paste input "Sitio kinner poblacion Toledo city Cebu"
type input "Sitio kinner poblacion Toledo city Cebu"
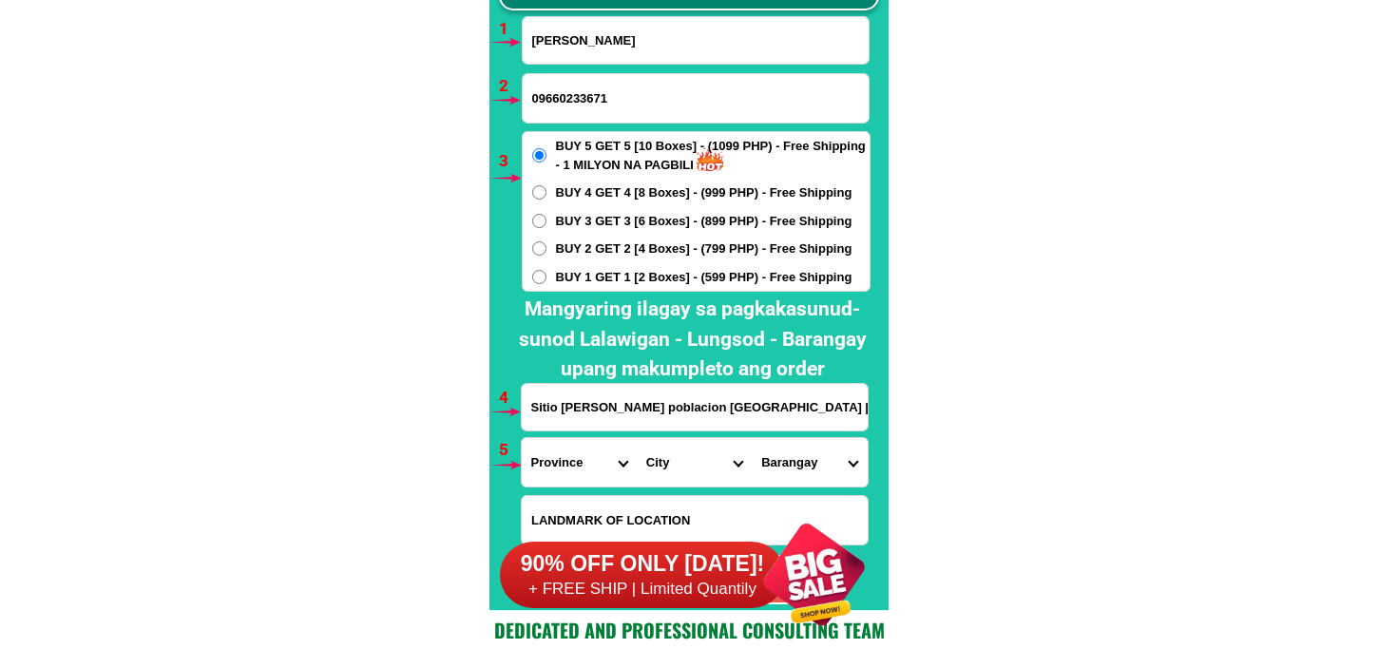
scroll to position [14191, 0]
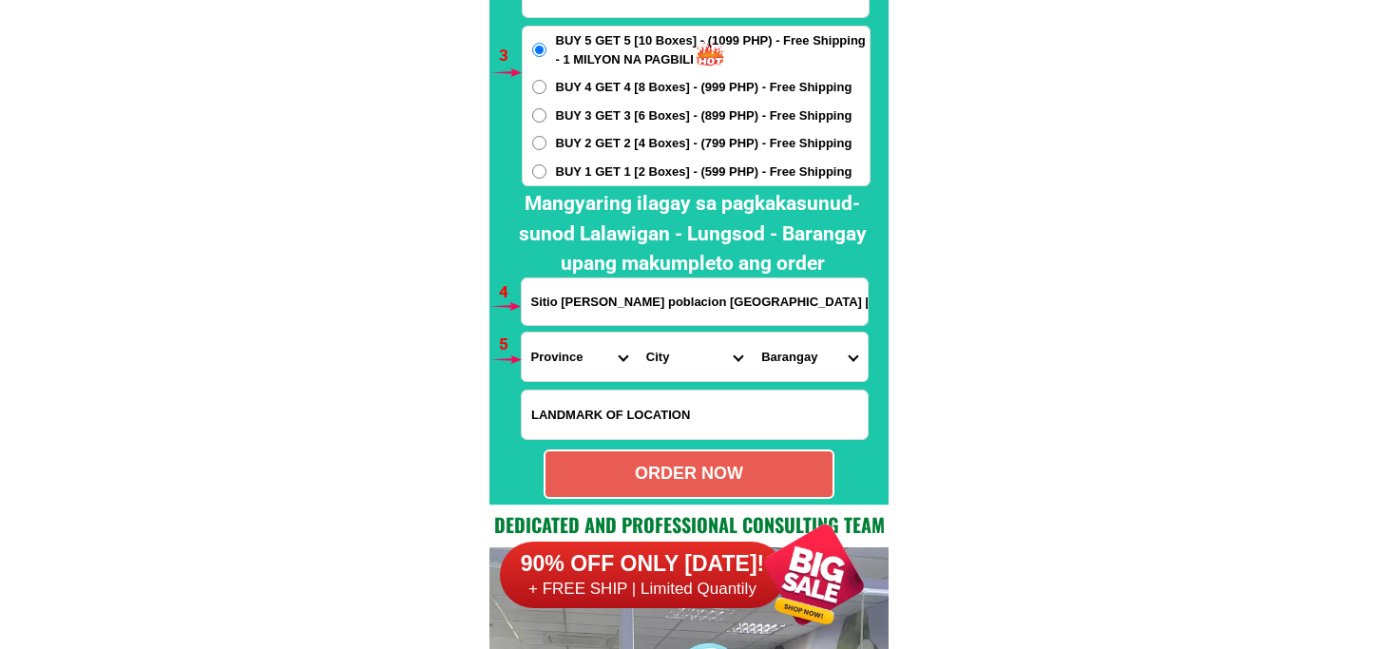
click at [647, 392] on input "Input LANDMARKOFLOCATION" at bounding box center [695, 415] width 346 height 48
paste input "Near Cemetery"
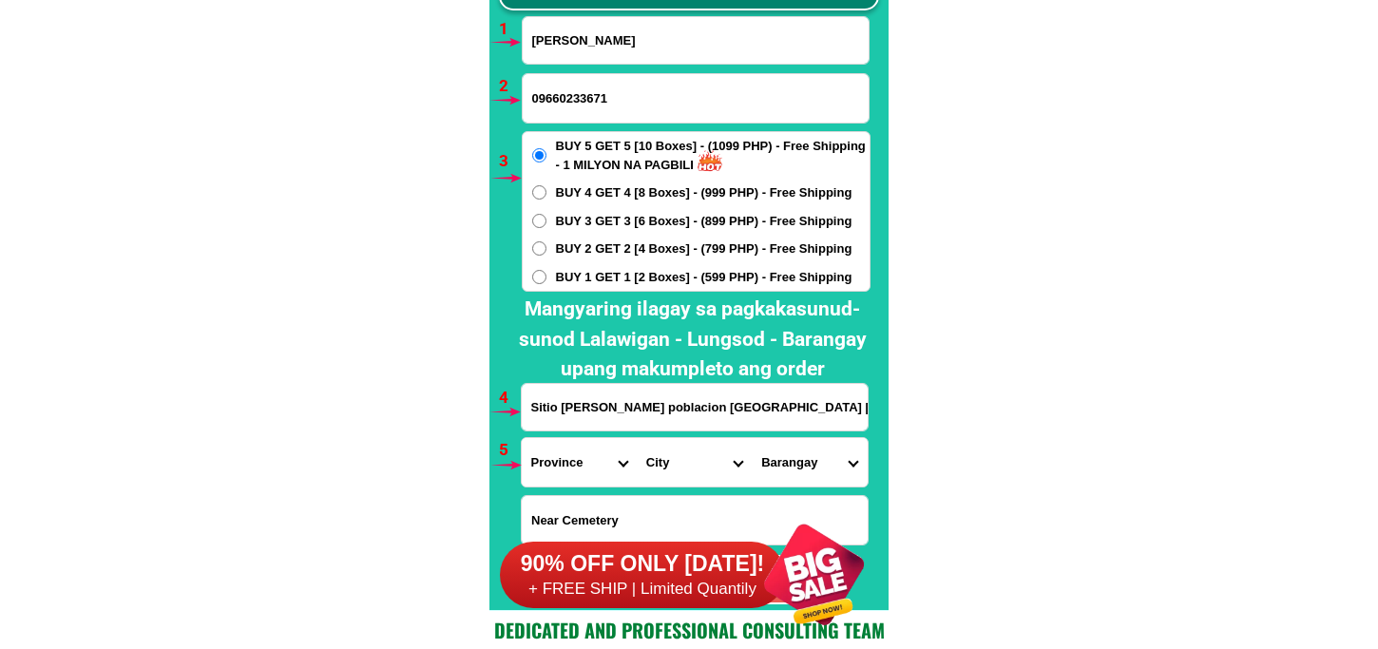
type input "Near Cemetery"
drag, startPoint x: 793, startPoint y: 400, endPoint x: 524, endPoint y: 406, distance: 269.1
click at [524, 406] on div "CASH ON DELIVERY (COD) FREE SHIPPING (Receive after 4-10 days of shipping) COMP…" at bounding box center [689, 253] width 399 height 715
click at [595, 458] on select "Province Abra Agusan-del-norte Agusan-del-sur Aklan Albay Antique Apayao Aurora…" at bounding box center [579, 462] width 115 height 48
select select "63_8"
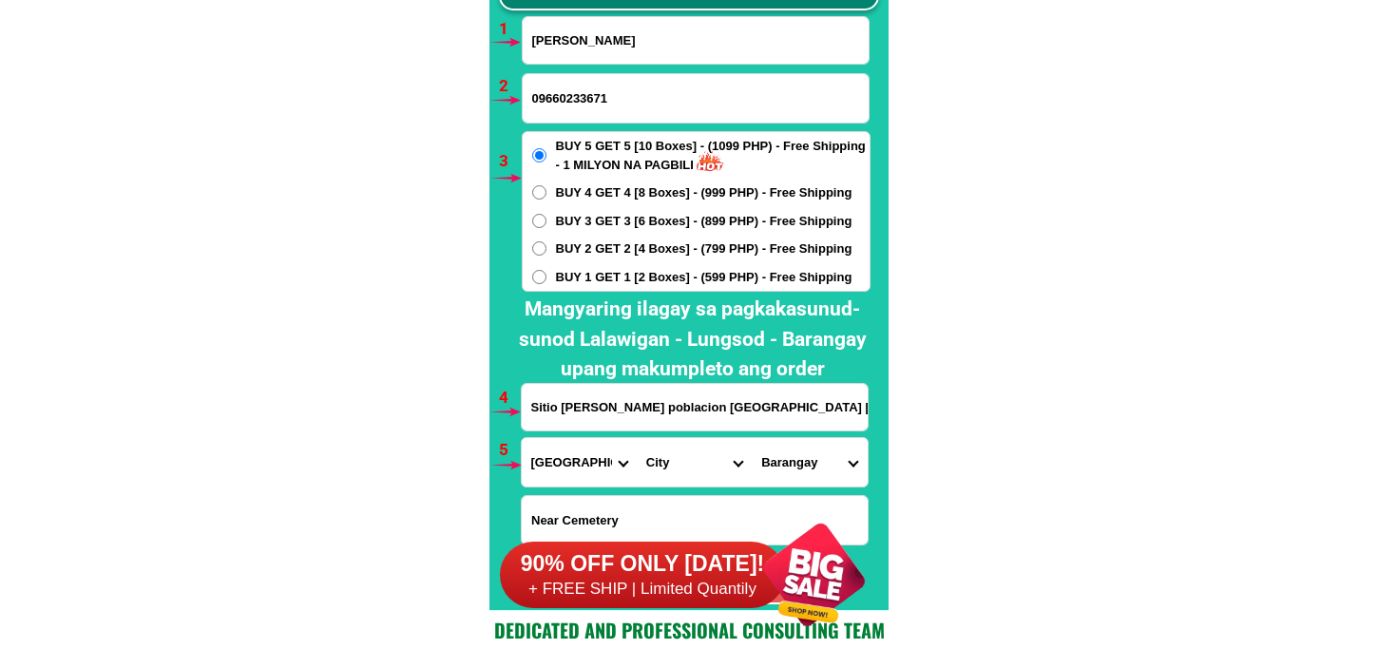
click at [522, 438] on select "Province Abra Agusan-del-norte Agusan-del-sur Aklan Albay Antique Apayao Aurora…" at bounding box center [579, 462] width 115 height 48
click at [682, 456] on select "City Alcoy Aloguinsan Argao Asturias Badian Balamban Bantayan Barili Bogo-city …" at bounding box center [694, 462] width 115 height 48
click at [637, 438] on select "City Alcoy Aloguinsan Argao Asturias Badian Balamban Bantayan Barili Bogo-city …" at bounding box center [694, 462] width 115 height 48
drag, startPoint x: 691, startPoint y: 463, endPoint x: 701, endPoint y: 452, distance: 14.9
click at [694, 463] on select "City Alcoy Aloguinsan Argao Asturias Badian Balamban Bantayan Barili Bogo-city …" at bounding box center [694, 462] width 115 height 48
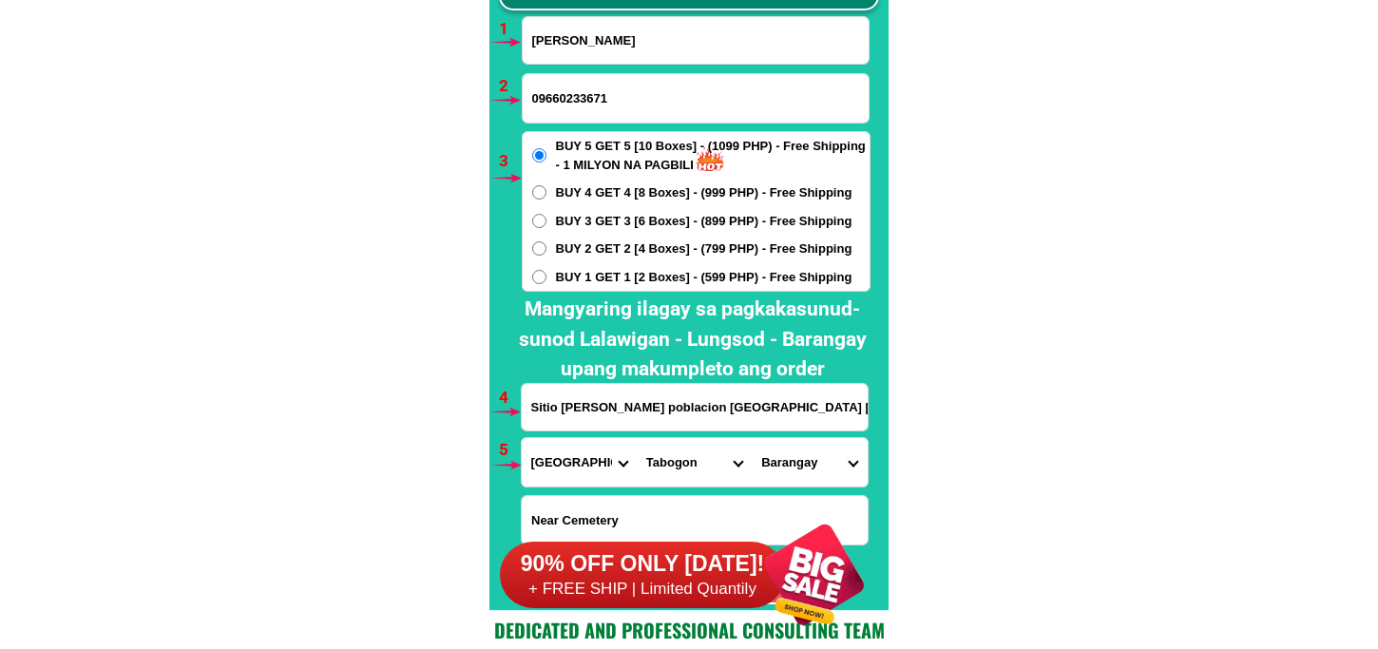
select select "63_85636"
click at [637, 438] on select "City Alcoy Aloguinsan Argao Asturias Badian Balamban Bantayan Barili Bogo-city …" at bounding box center [694, 462] width 115 height 48
click at [800, 438] on form "Amelita Elijay 09660233671 ORDER NOW Sitio kinner poblacion Toledo city Cebu Pr…" at bounding box center [696, 310] width 350 height 588
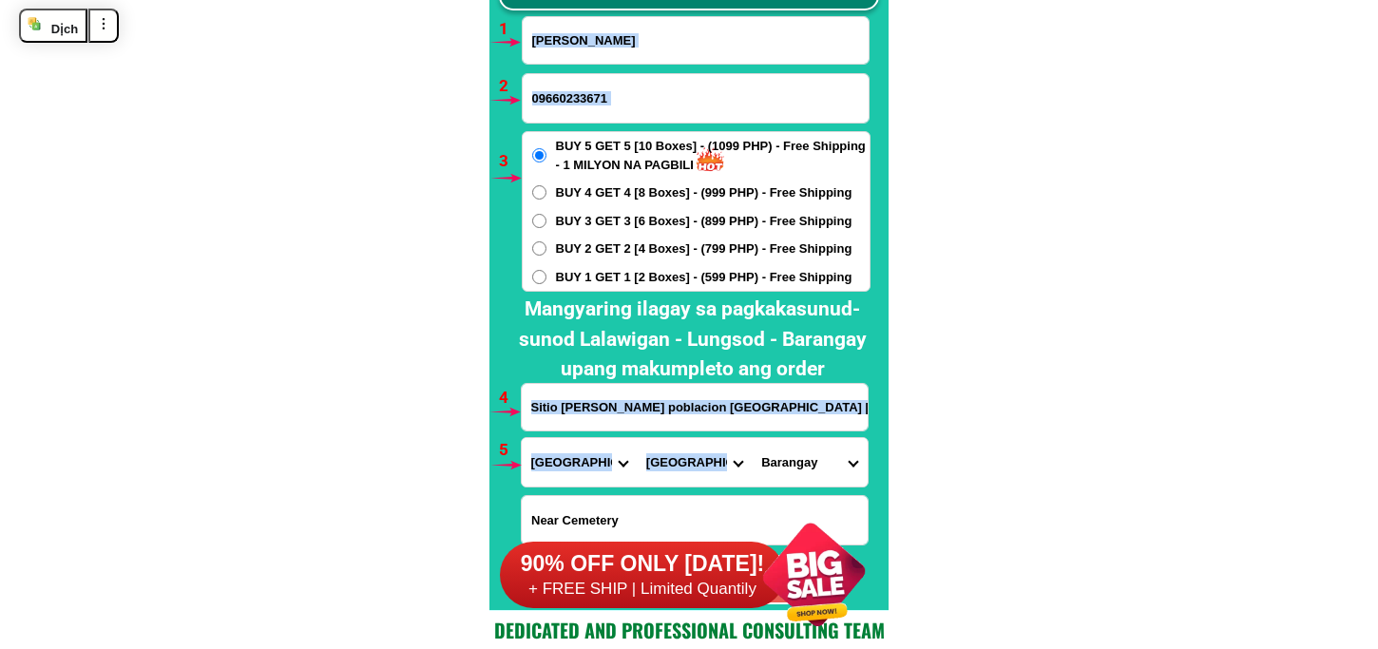
click at [808, 461] on select "Barangay Awihao Bagakay Bato Biga Bulongan Bunga Cabitoonan Calongcalong Camban…" at bounding box center [809, 462] width 115 height 48
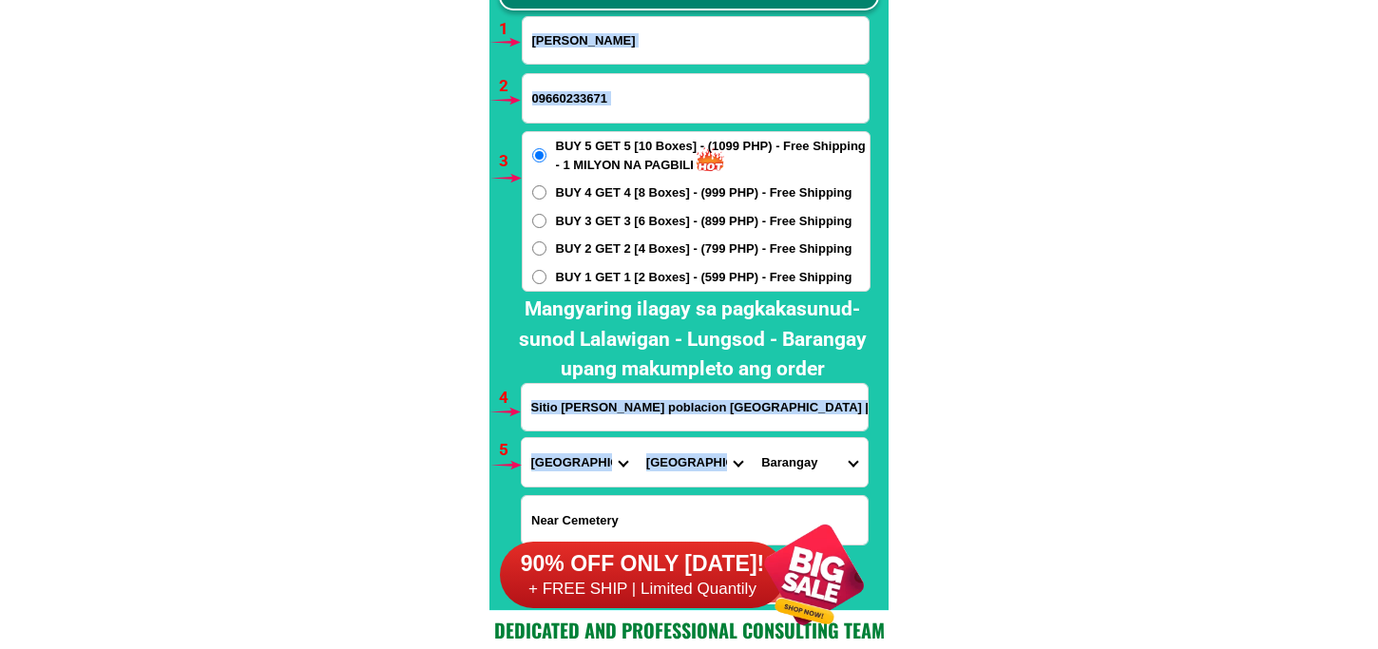
select select "63_856364596"
click at [752, 438] on select "Barangay Awihao Bagakay Bato Biga Bulongan Bunga Cabitoonan Calongcalong Camban…" at bounding box center [809, 462] width 115 height 48
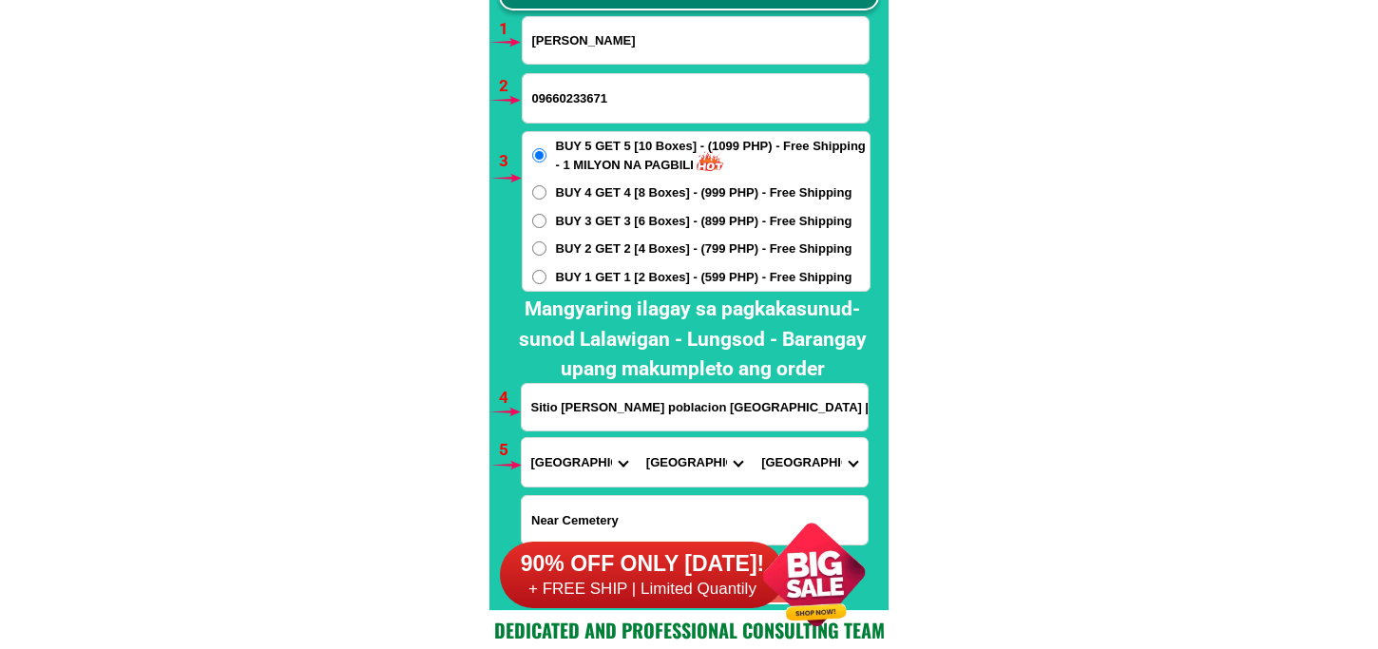
scroll to position [14191, 0]
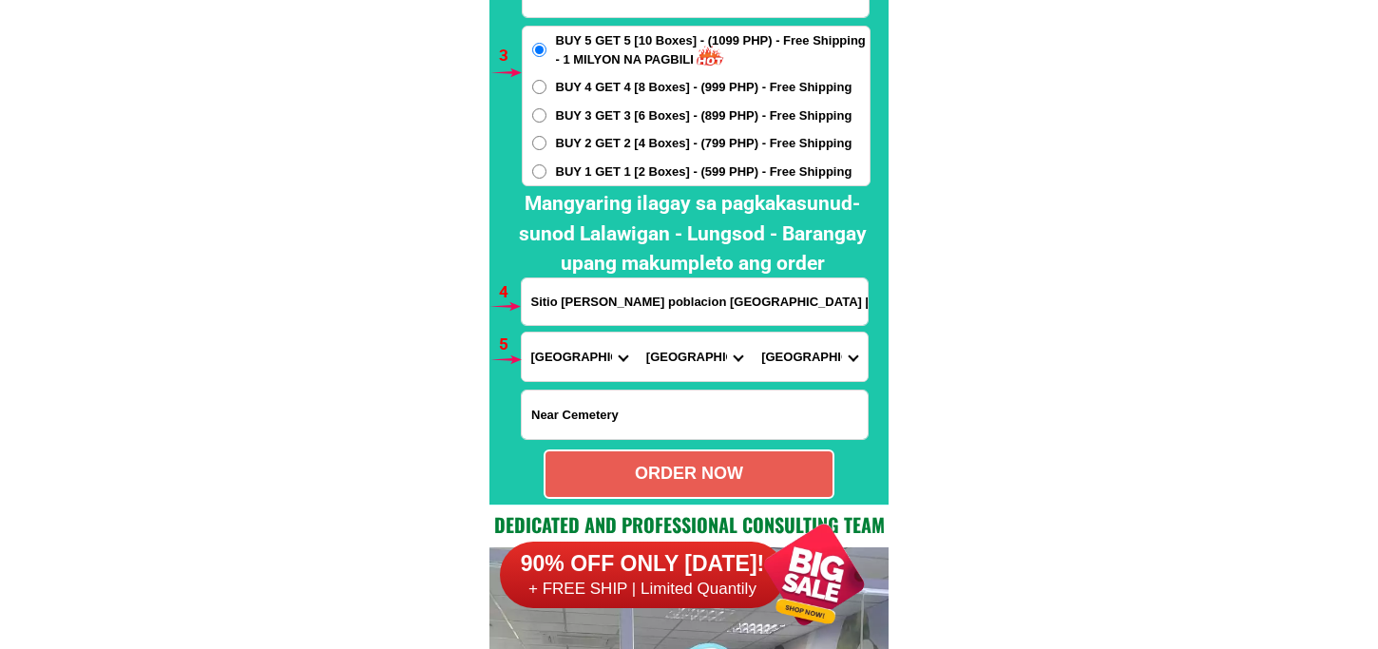
click at [630, 467] on div "ORDER NOW" at bounding box center [689, 474] width 287 height 26
type input "Sitio kinner poblacion Toledo city Cebu"
radio input "true"
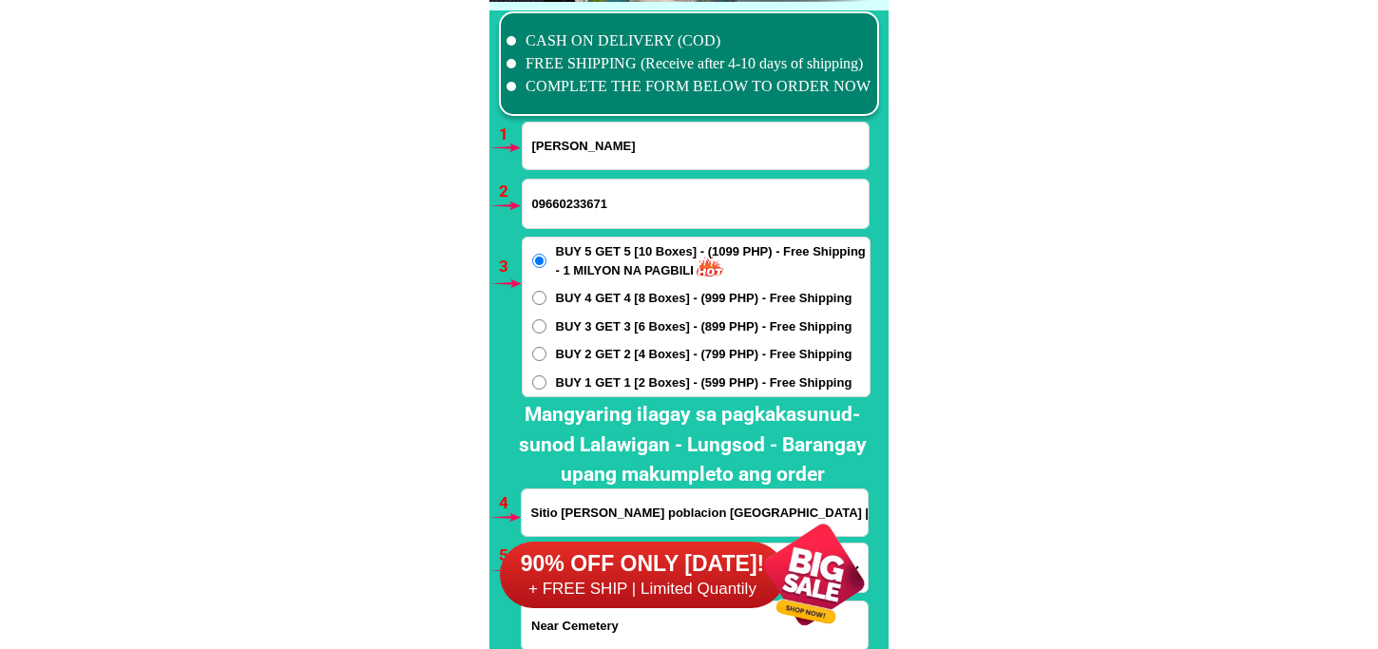
scroll to position [14085, 0]
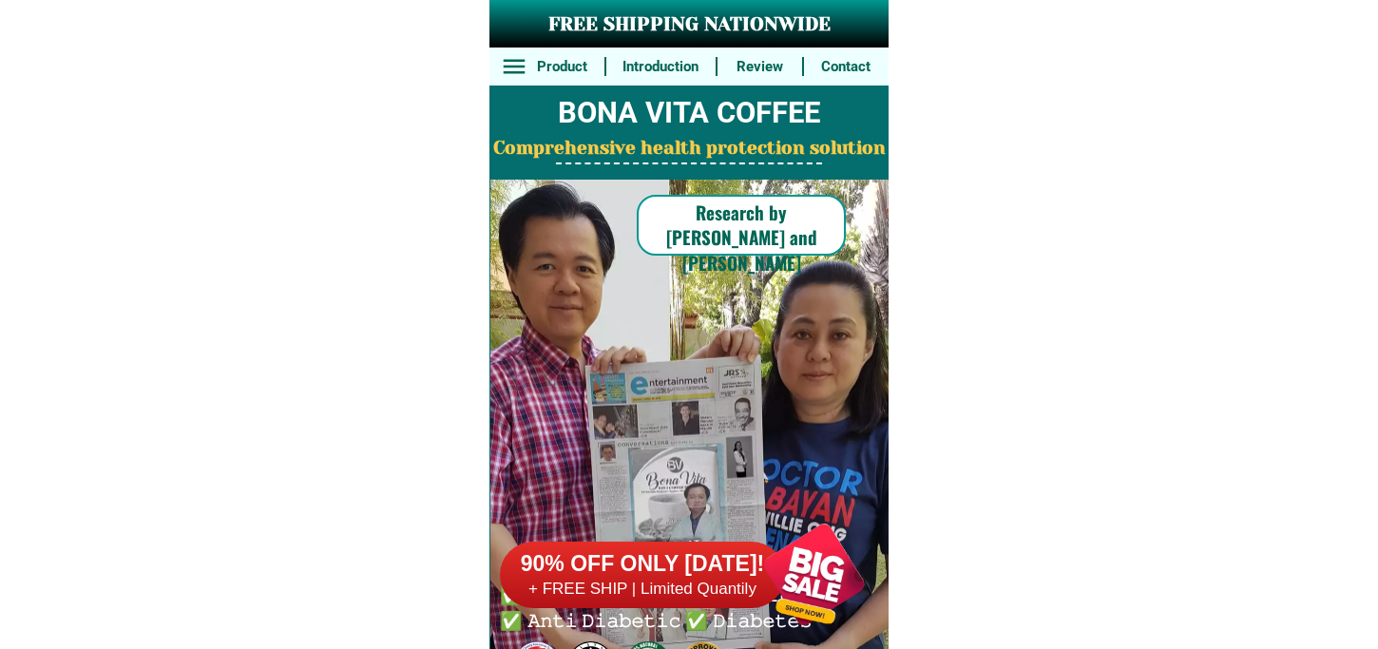
click at [822, 585] on div at bounding box center [814, 574] width 149 height 149
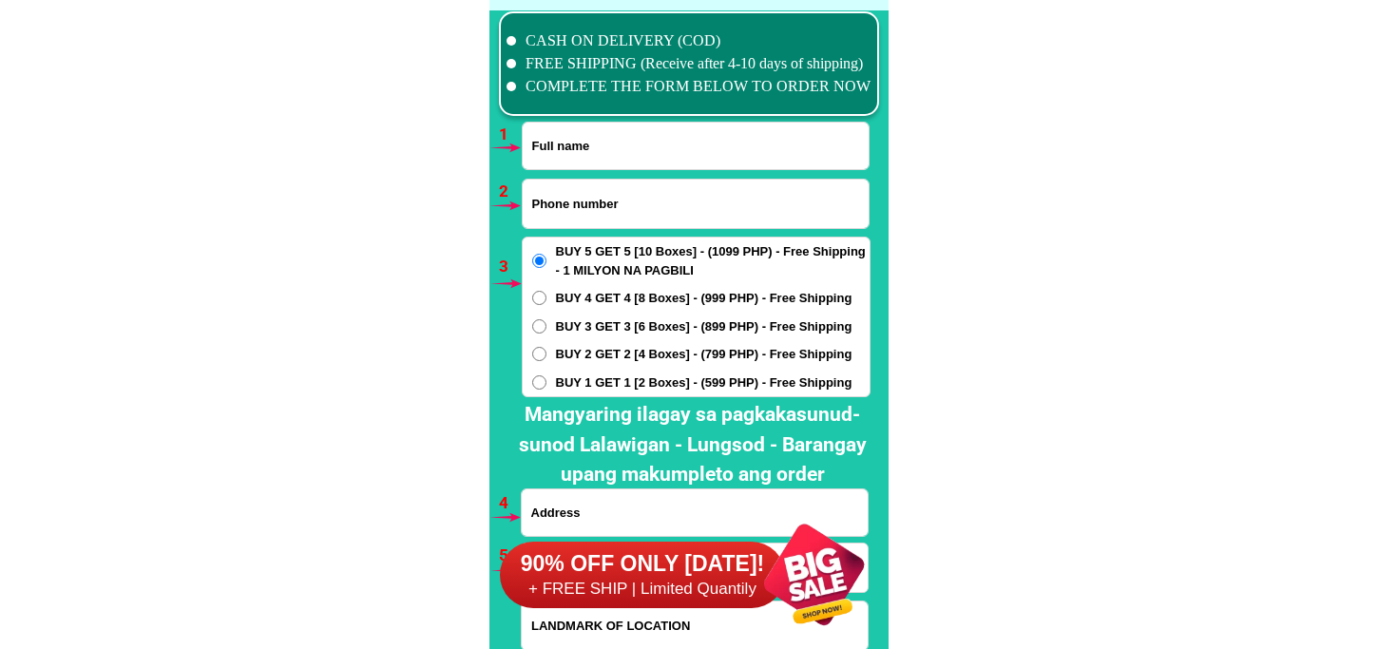
scroll to position [14085, 0]
